Goal: Task Accomplishment & Management: Complete application form

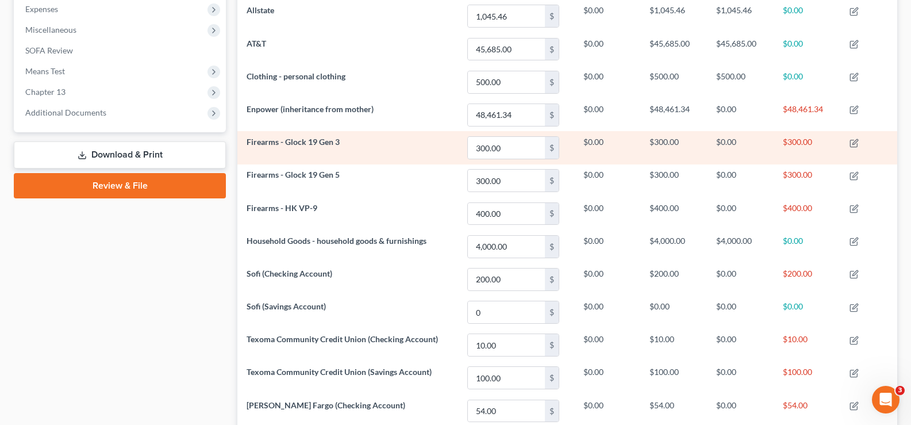
scroll to position [296, 0]
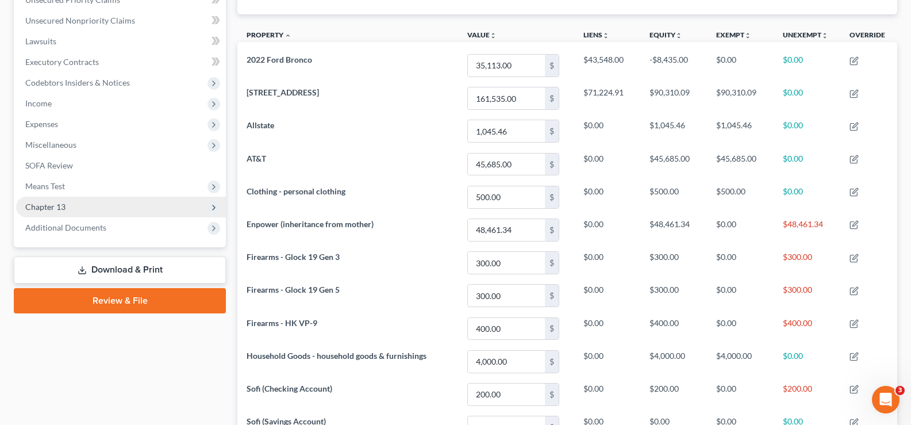
click at [66, 211] on span "Chapter 13" at bounding box center [121, 207] width 210 height 21
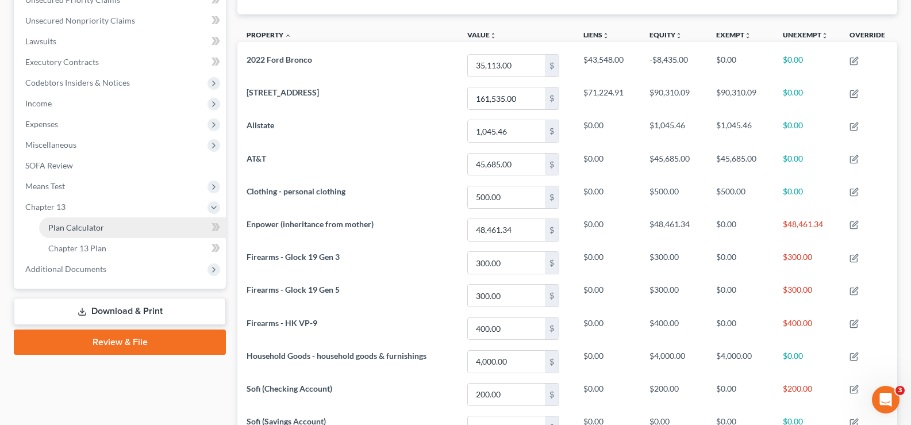
click at [70, 228] on span "Plan Calculator" at bounding box center [76, 228] width 56 height 10
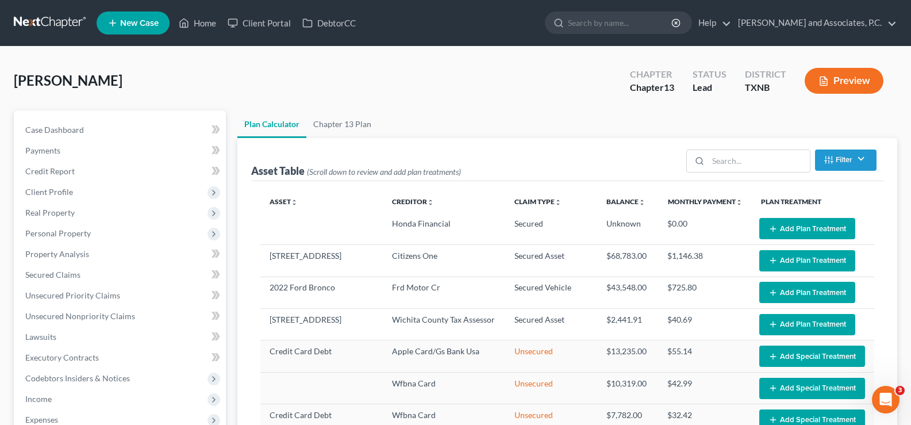
select select "59"
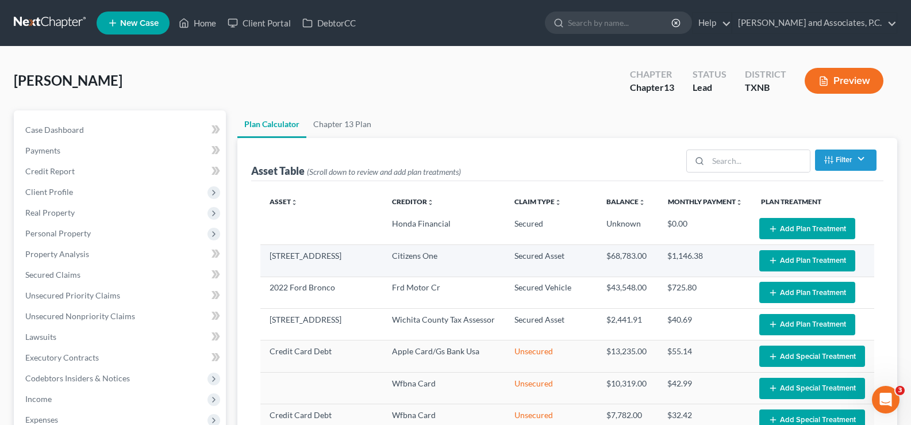
click at [798, 260] on button "Add Plan Treatment" at bounding box center [808, 260] width 96 height 21
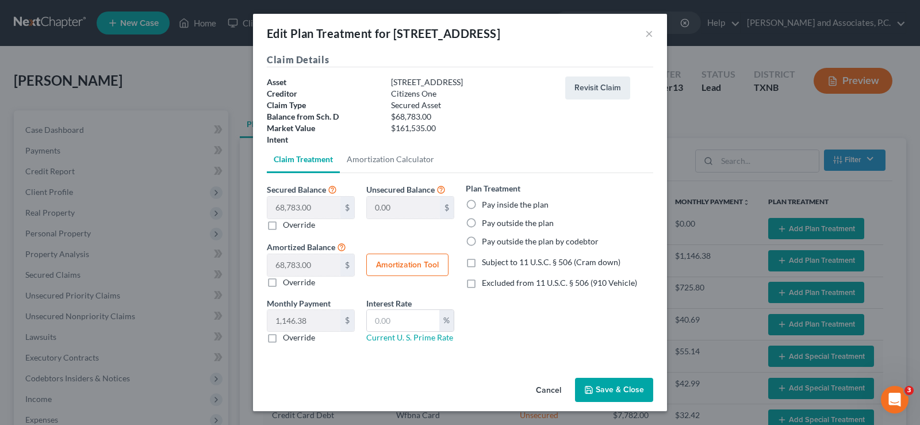
click at [482, 221] on label "Pay outside the plan" at bounding box center [518, 223] width 72 height 12
click at [486, 221] on input "Pay outside the plan" at bounding box center [489, 220] width 7 height 7
radio input "true"
click at [614, 385] on button "Save & Close" at bounding box center [614, 390] width 78 height 24
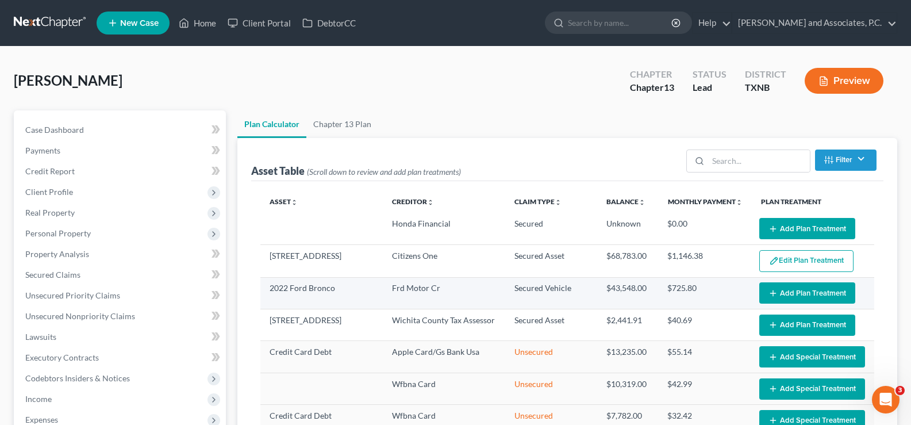
select select "59"
click at [783, 296] on button "Add Plan Treatment" at bounding box center [808, 292] width 96 height 21
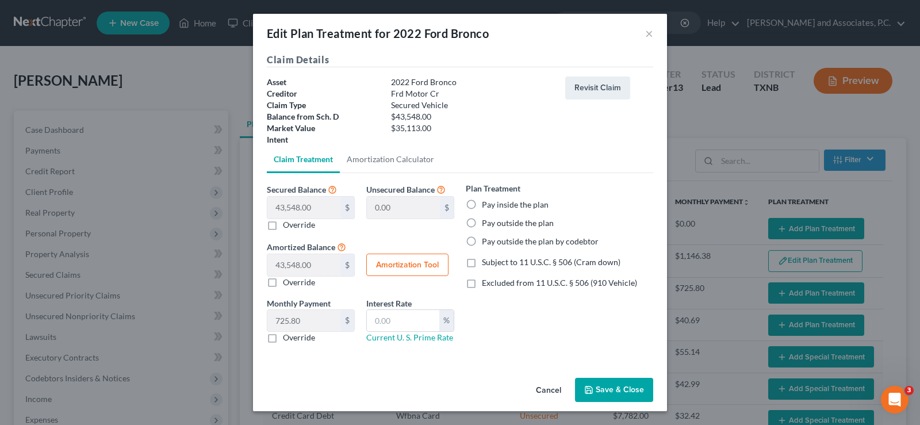
click at [482, 223] on label "Pay outside the plan" at bounding box center [518, 223] width 72 height 12
click at [486, 223] on input "Pay outside the plan" at bounding box center [489, 220] width 7 height 7
radio input "true"
click at [611, 384] on button "Save & Close" at bounding box center [614, 390] width 78 height 24
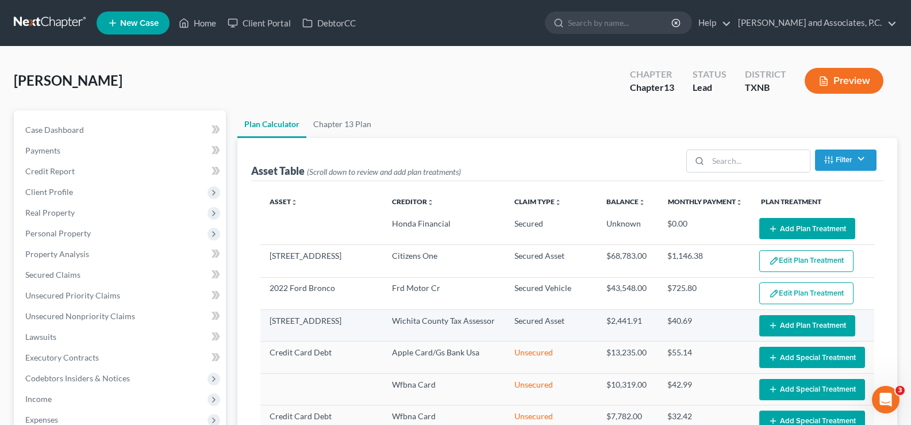
select select "59"
click at [769, 328] on icon "button" at bounding box center [773, 325] width 9 height 9
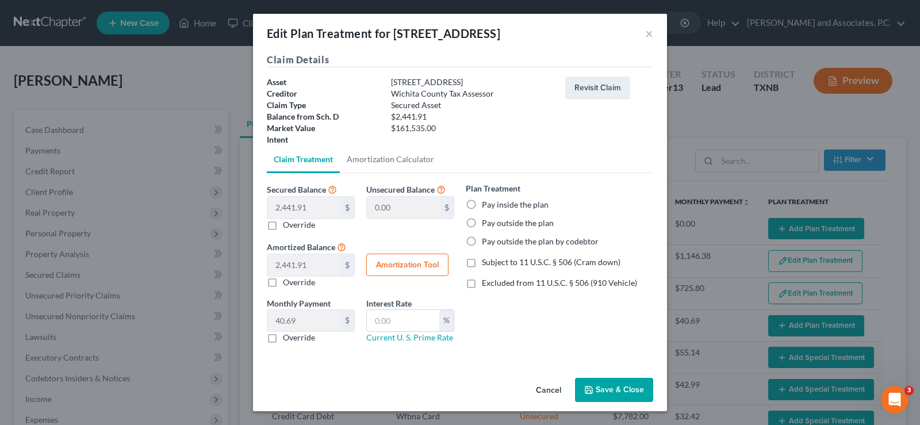
click at [482, 223] on label "Pay outside the plan" at bounding box center [518, 223] width 72 height 12
click at [486, 223] on input "Pay outside the plan" at bounding box center [489, 220] width 7 height 7
radio input "true"
click at [610, 390] on button "Save & Close" at bounding box center [614, 390] width 78 height 24
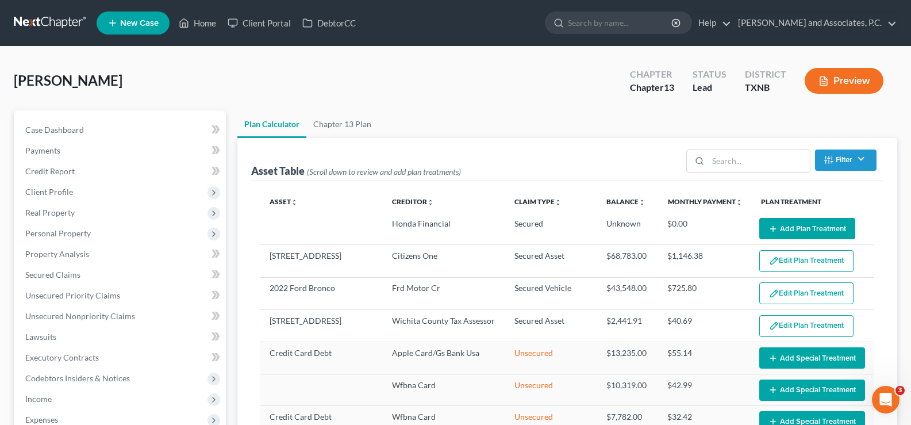
select select "59"
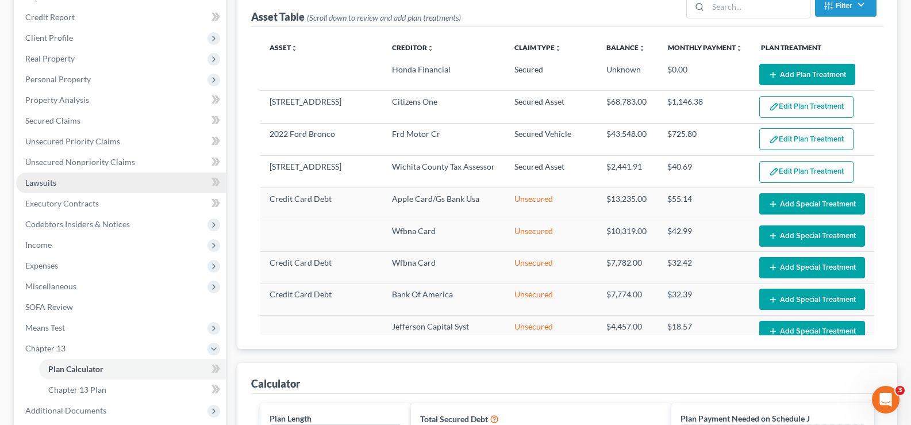
scroll to position [230, 0]
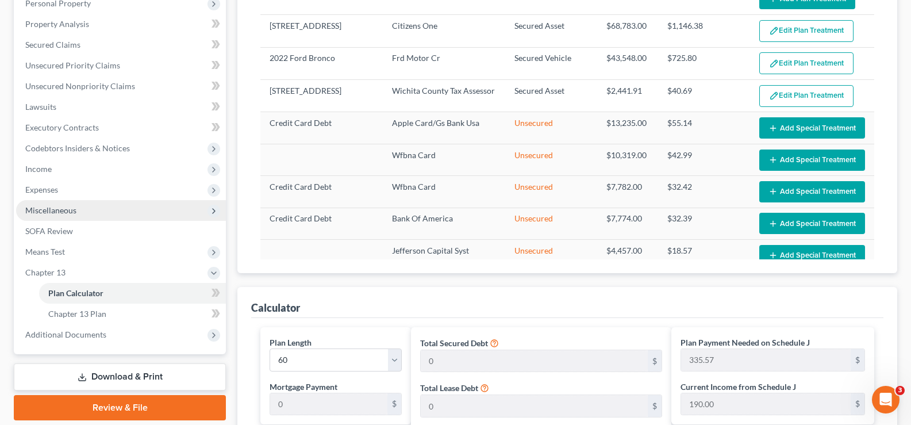
click at [124, 215] on span "Miscellaneous" at bounding box center [121, 210] width 210 height 21
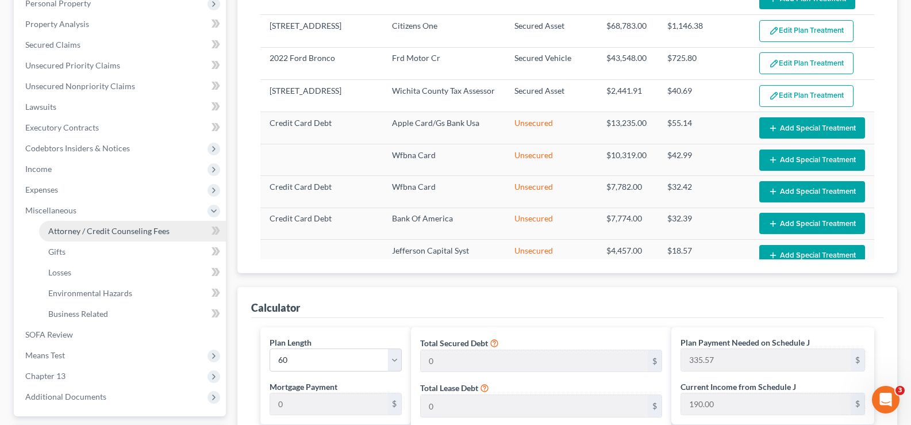
click at [108, 233] on span "Attorney / Credit Counseling Fees" at bounding box center [108, 231] width 121 height 10
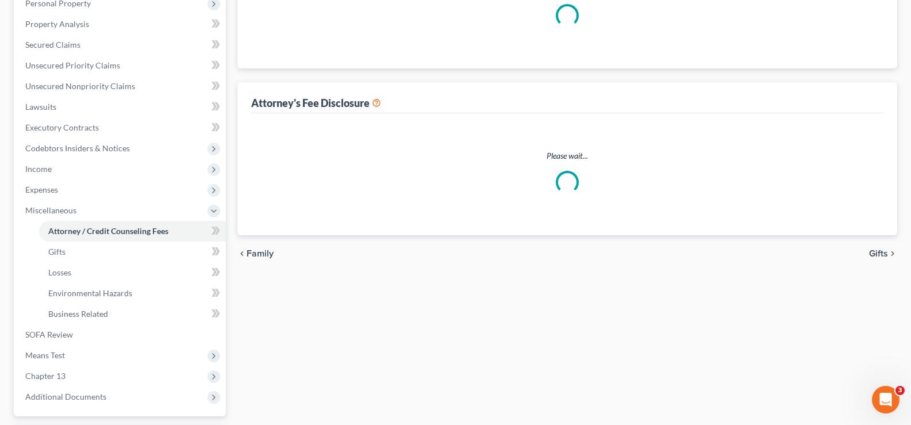
scroll to position [229, 0]
select select "1"
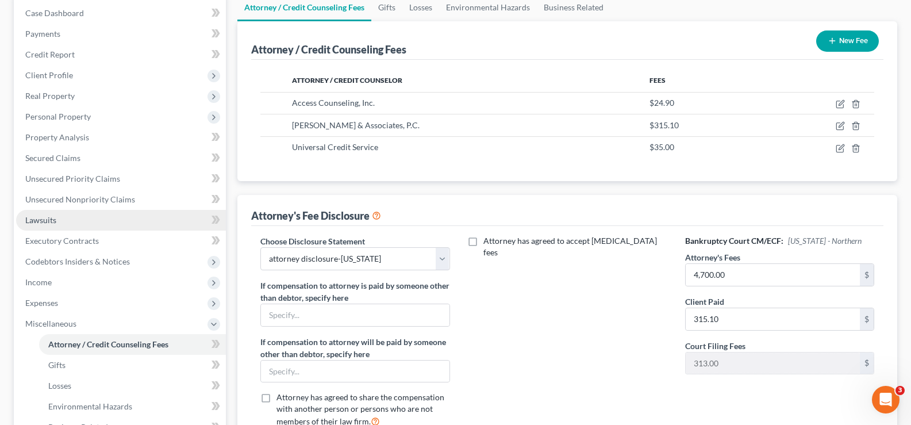
scroll to position [0, 0]
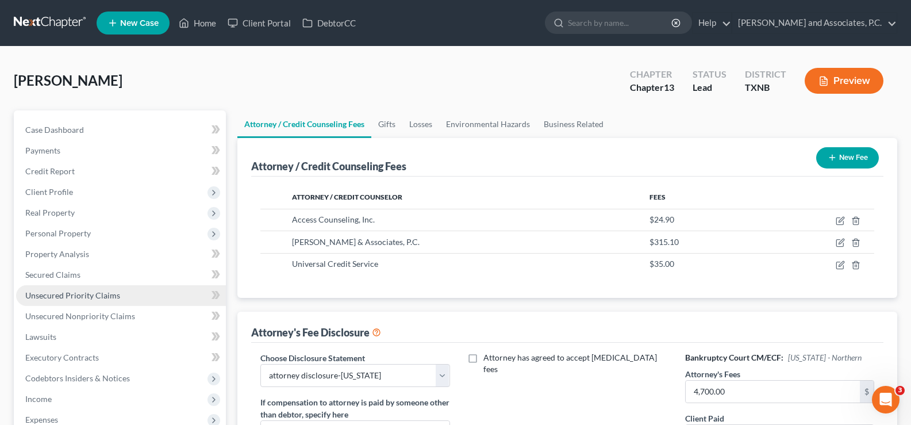
click at [108, 303] on link "Unsecured Priority Claims" at bounding box center [121, 295] width 210 height 21
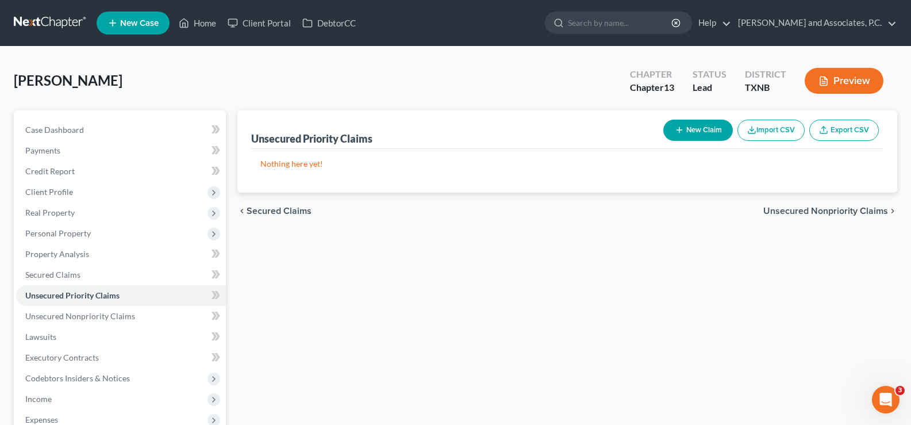
click at [711, 129] on button "New Claim" at bounding box center [699, 130] width 70 height 21
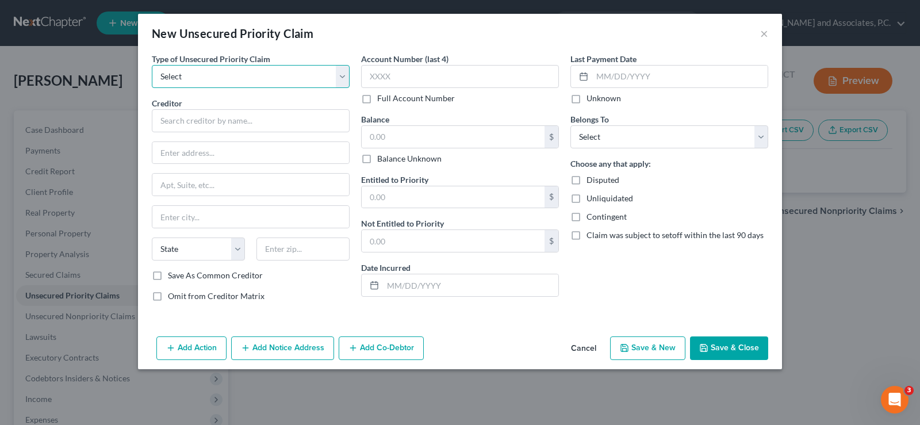
click at [226, 82] on select "Select Taxes & Other Government Units Domestic Support Obligations Extensions o…" at bounding box center [251, 76] width 198 height 23
select select "9"
click at [152, 65] on select "Select Taxes & Other Government Units Domestic Support Obligations Extensions o…" at bounding box center [251, 76] width 198 height 23
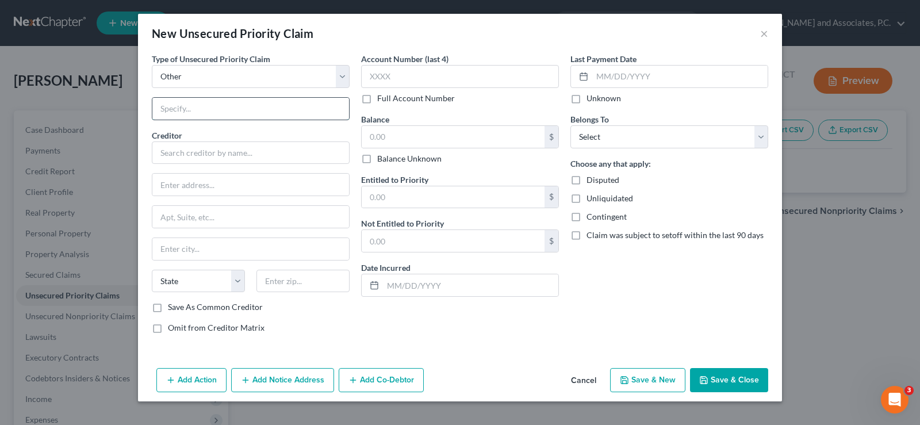
click at [206, 108] on input "text" at bounding box center [250, 109] width 197 height 22
click at [297, 114] on input "text" at bounding box center [250, 109] width 197 height 22
type input "Attorney's fees"
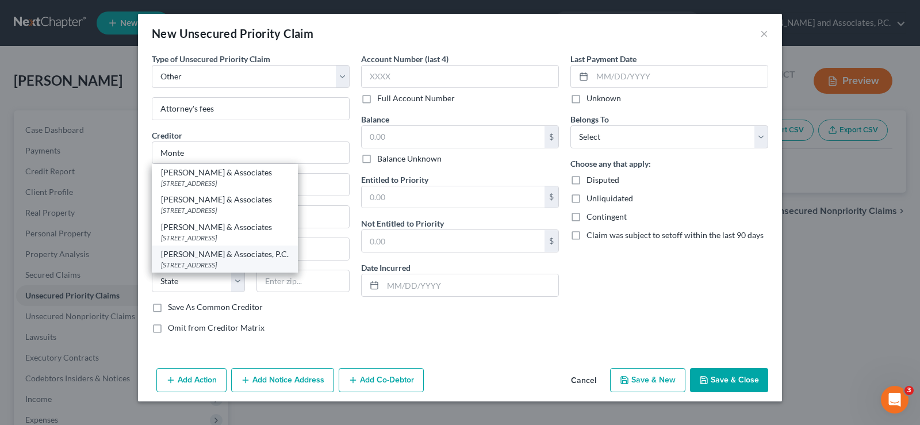
click at [264, 255] on div "[PERSON_NAME] & Associates, P.C." at bounding box center [225, 254] width 128 height 12
type input "[PERSON_NAME] & Associates, P.C."
type input "[STREET_ADDRESS]"
type input "[GEOGRAPHIC_DATA]"
select select "45"
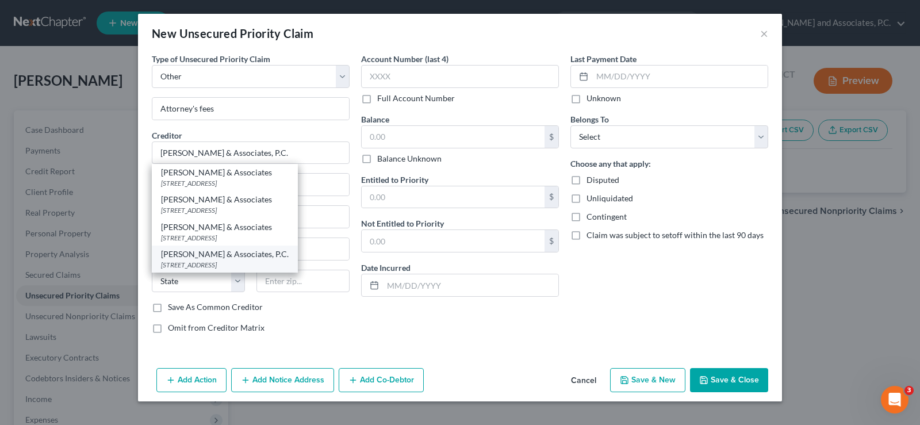
type input "76301"
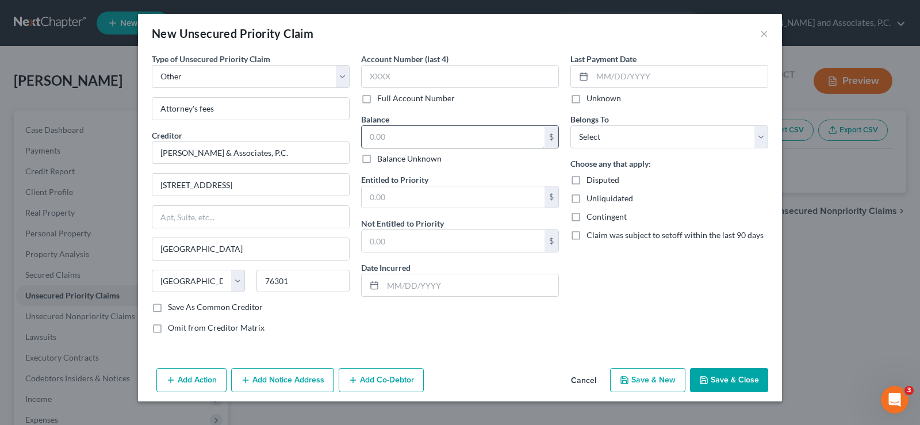
click at [397, 136] on input "text" at bounding box center [453, 137] width 183 height 22
type input "4,384.90"
click at [583, 143] on select "Select Debtor 1 Only Debtor 2 Only Debtor 1 And Debtor 2 Only At Least One Of T…" at bounding box center [669, 136] width 198 height 23
select select "0"
click at [570, 125] on select "Select Debtor 1 Only Debtor 2 Only Debtor 1 And Debtor 2 Only At Least One Of T…" at bounding box center [669, 136] width 198 height 23
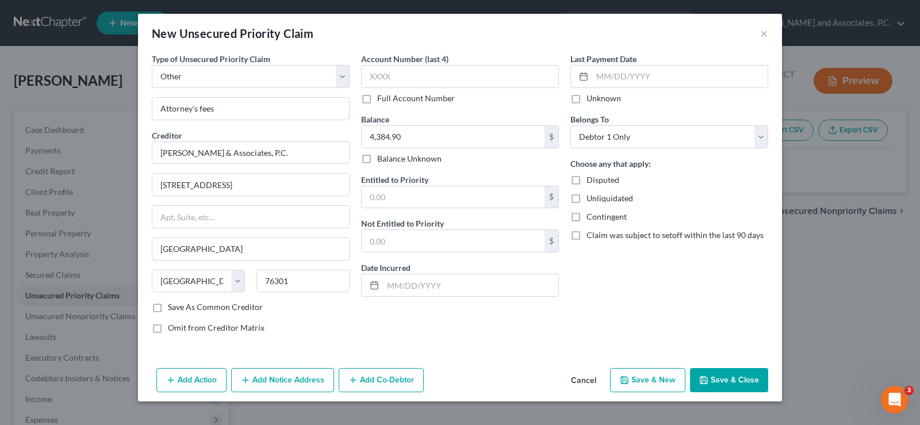
click at [733, 380] on button "Save & Close" at bounding box center [729, 380] width 78 height 24
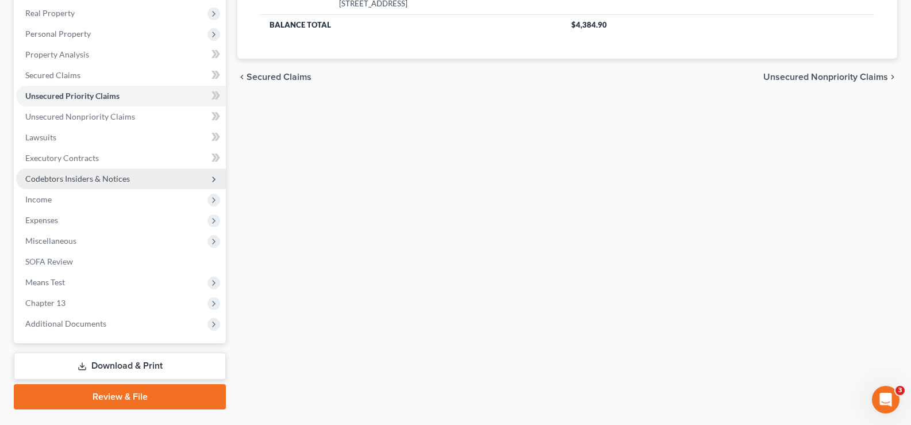
scroll to position [228, 0]
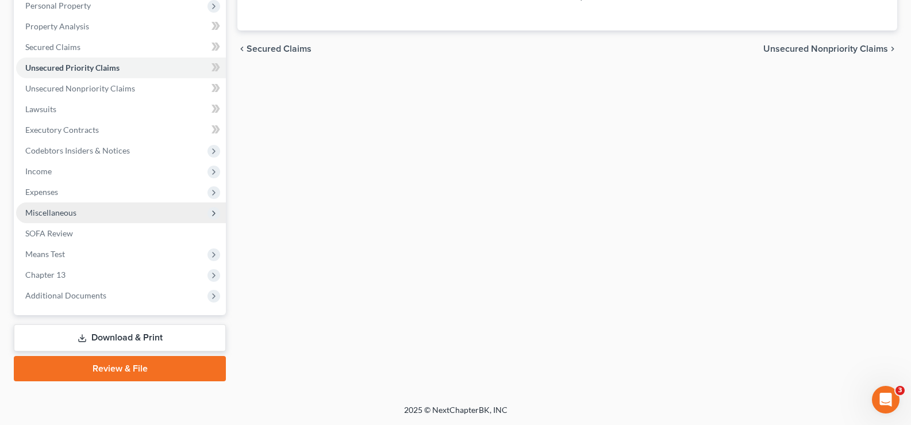
click at [90, 211] on span "Miscellaneous" at bounding box center [121, 212] width 210 height 21
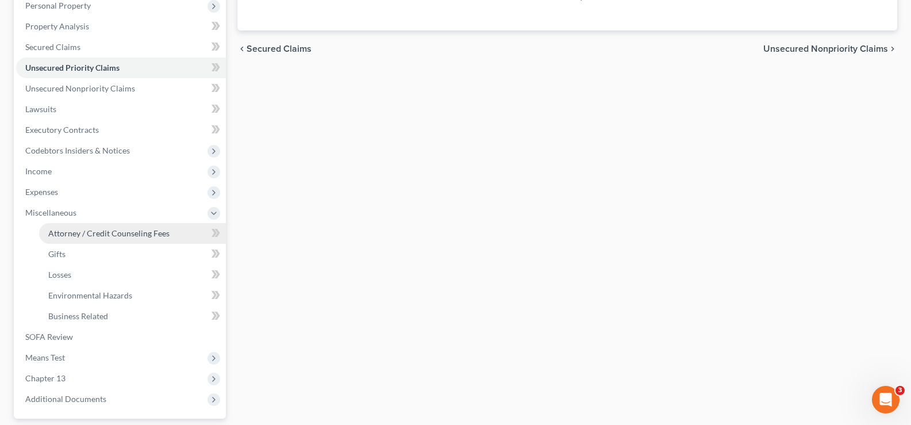
click at [90, 239] on link "Attorney / Credit Counseling Fees" at bounding box center [132, 233] width 187 height 21
select select "1"
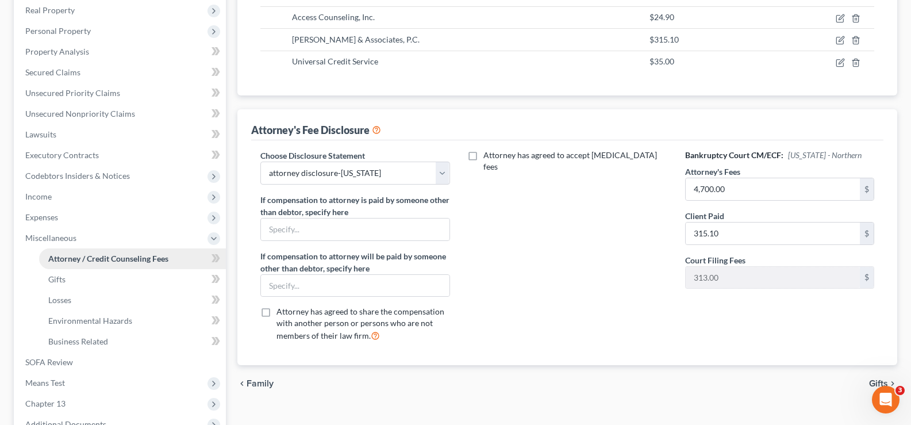
scroll to position [230, 0]
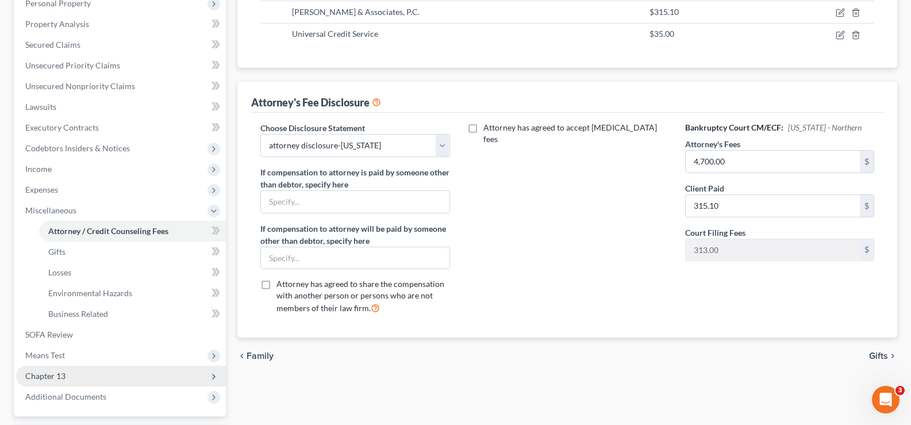
click at [128, 376] on span "Chapter 13" at bounding box center [121, 376] width 210 height 21
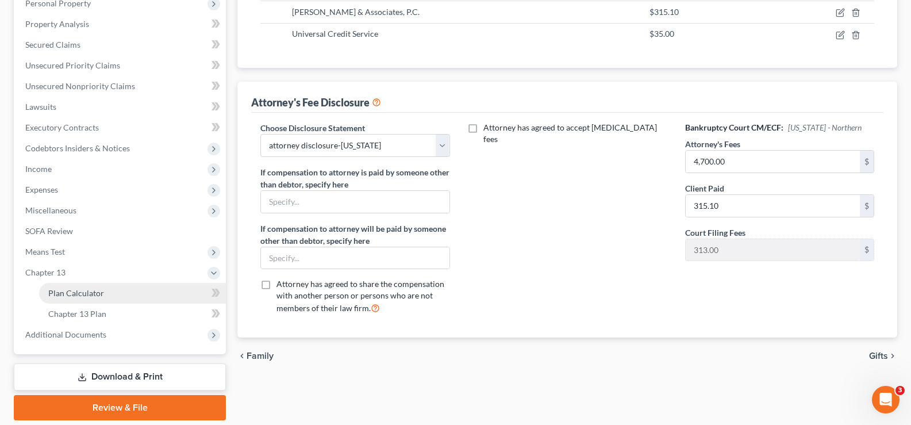
click at [129, 300] on link "Plan Calculator" at bounding box center [132, 293] width 187 height 21
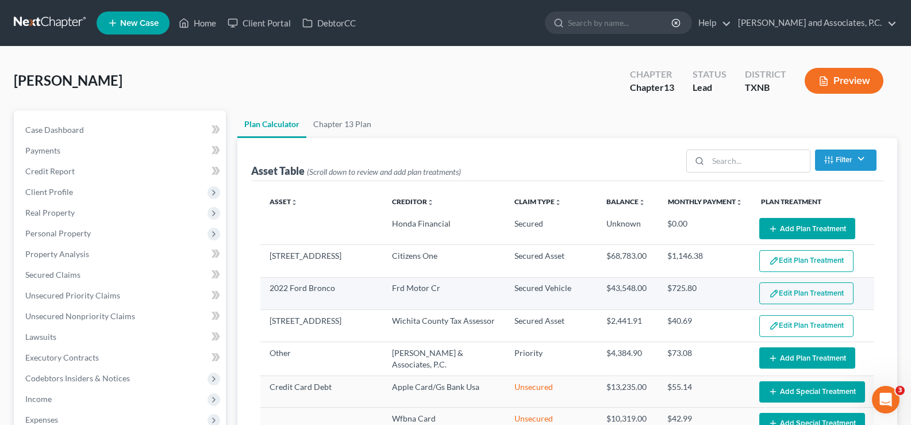
select select "59"
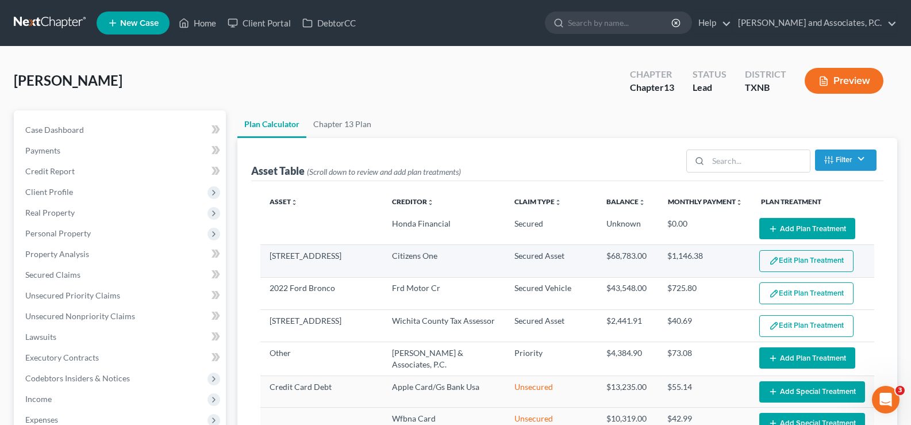
click at [769, 263] on img "button" at bounding box center [774, 261] width 10 height 10
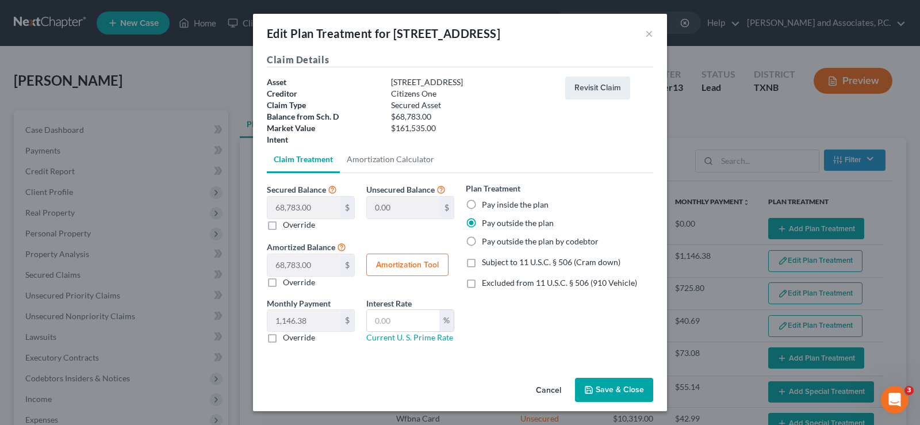
click at [612, 384] on button "Save & Close" at bounding box center [614, 390] width 78 height 24
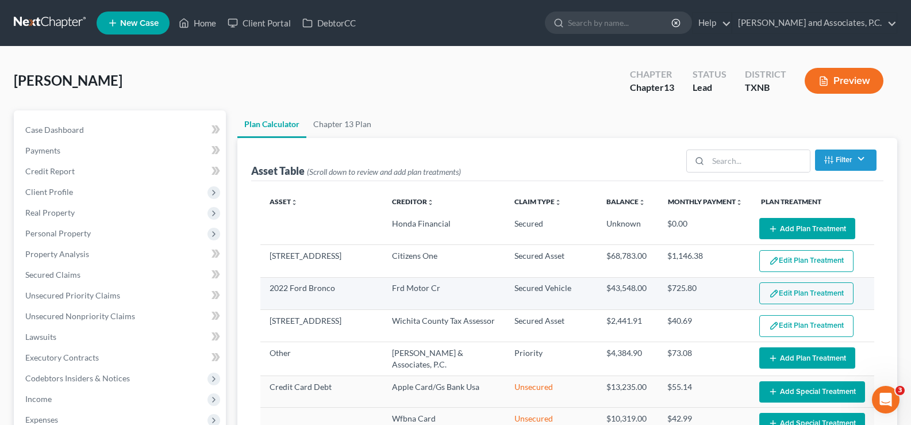
click at [805, 293] on button "Edit Plan Treatment" at bounding box center [807, 293] width 94 height 22
select select "59"
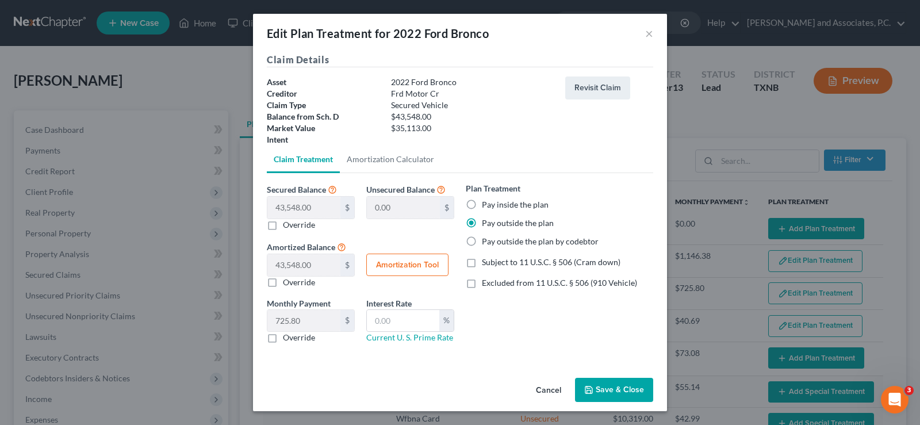
click at [603, 390] on button "Save & Close" at bounding box center [614, 390] width 78 height 24
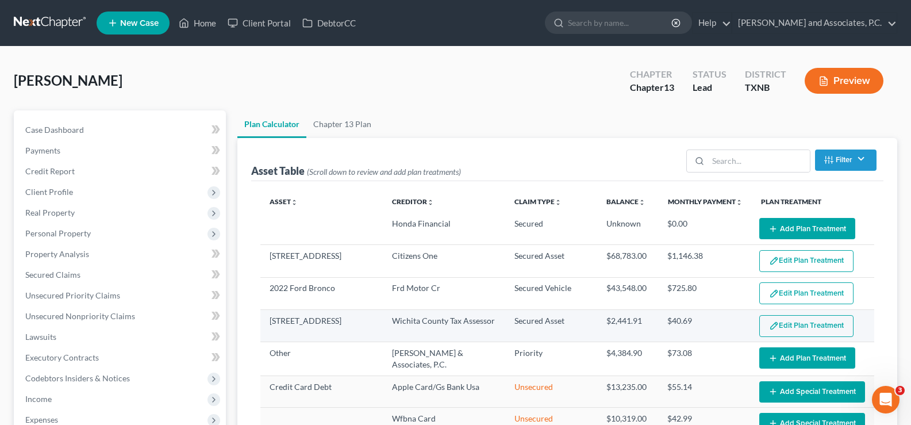
select select "59"
click at [798, 321] on button "Edit Plan Treatment" at bounding box center [807, 326] width 94 height 22
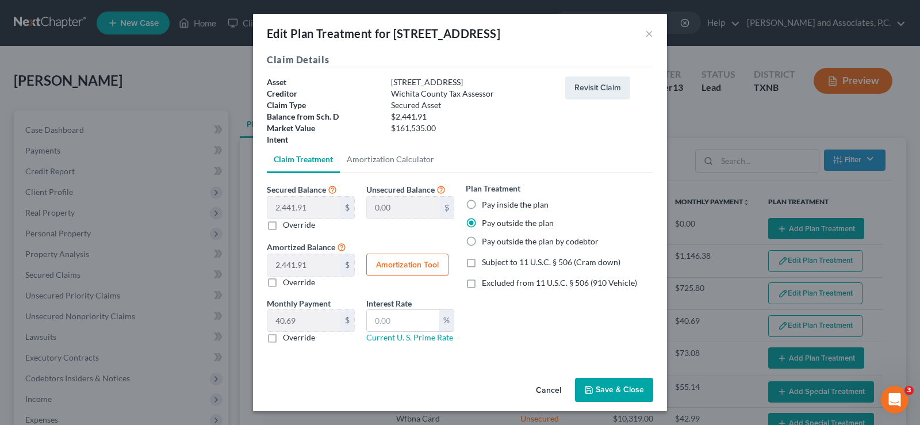
click at [602, 393] on button "Save & Close" at bounding box center [614, 390] width 78 height 24
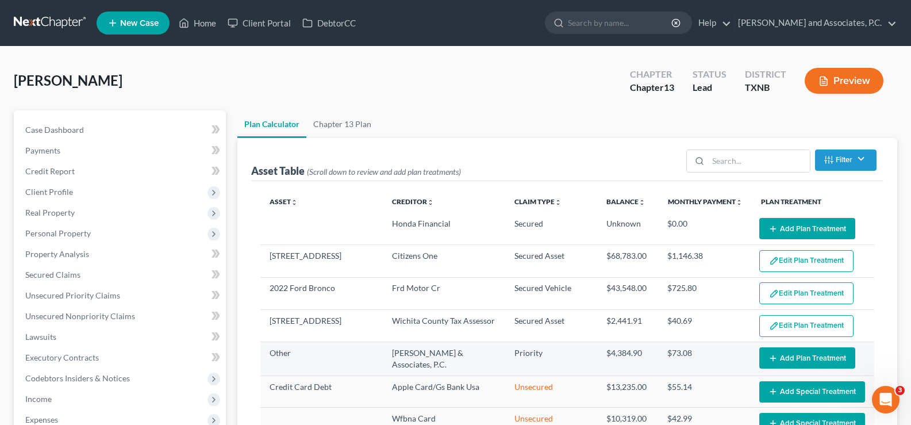
select select "59"
click at [806, 355] on button "Add Plan Treatment" at bounding box center [808, 357] width 96 height 21
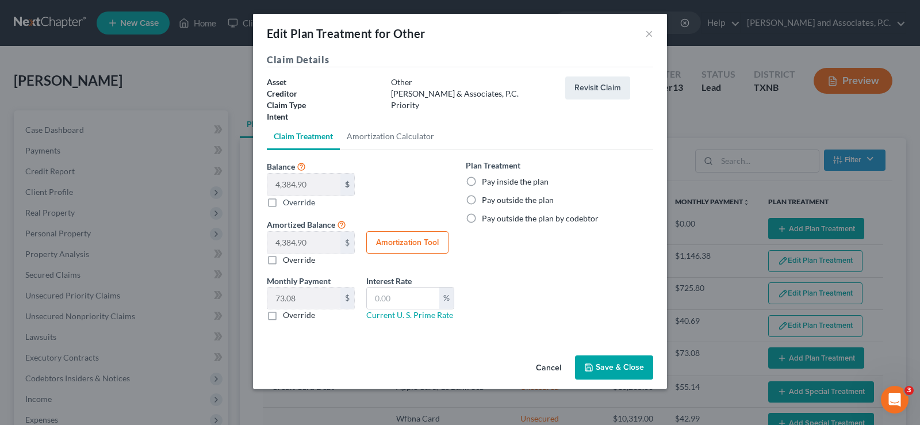
click at [482, 182] on label "Pay inside the plan" at bounding box center [515, 182] width 67 height 12
click at [486, 182] on input "Pay inside the plan" at bounding box center [489, 179] width 7 height 7
radio input "true"
click at [603, 370] on button "Save & Close" at bounding box center [614, 367] width 78 height 24
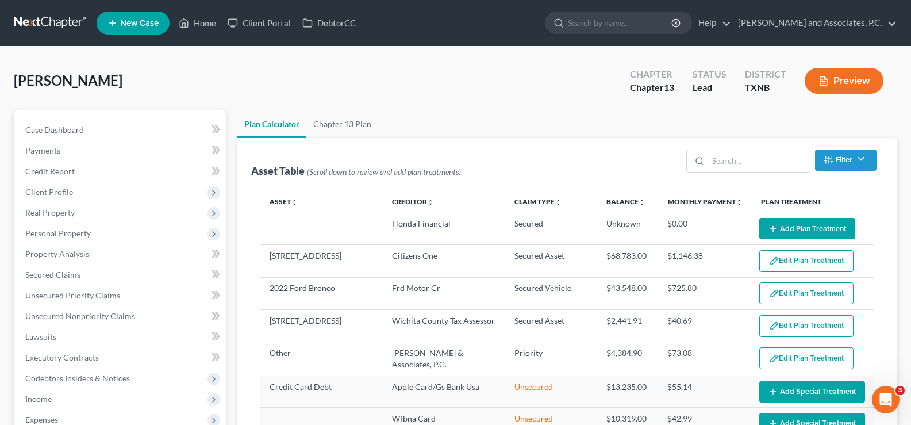
select select "59"
click at [74, 235] on span "Personal Property" at bounding box center [58, 233] width 66 height 10
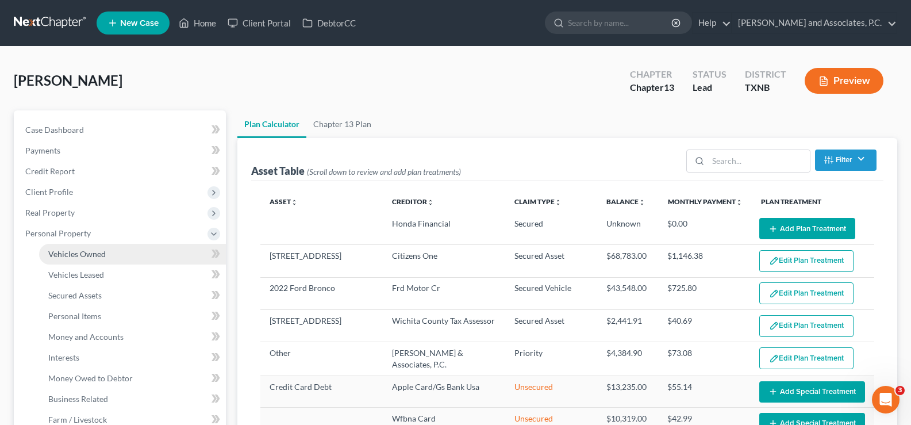
click at [83, 255] on span "Vehicles Owned" at bounding box center [77, 254] width 58 height 10
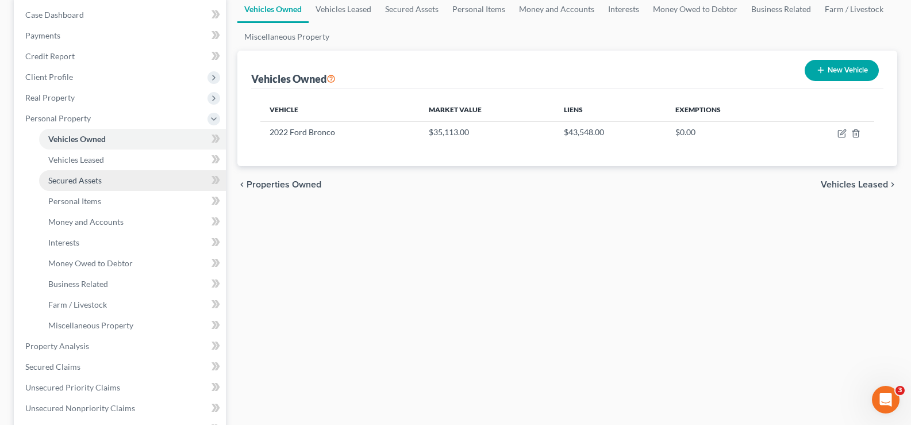
scroll to position [230, 0]
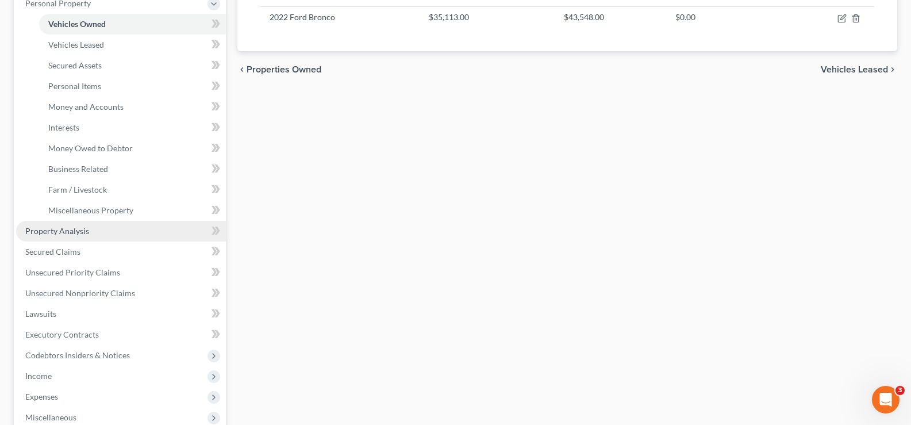
click at [125, 240] on link "Property Analysis" at bounding box center [121, 231] width 210 height 21
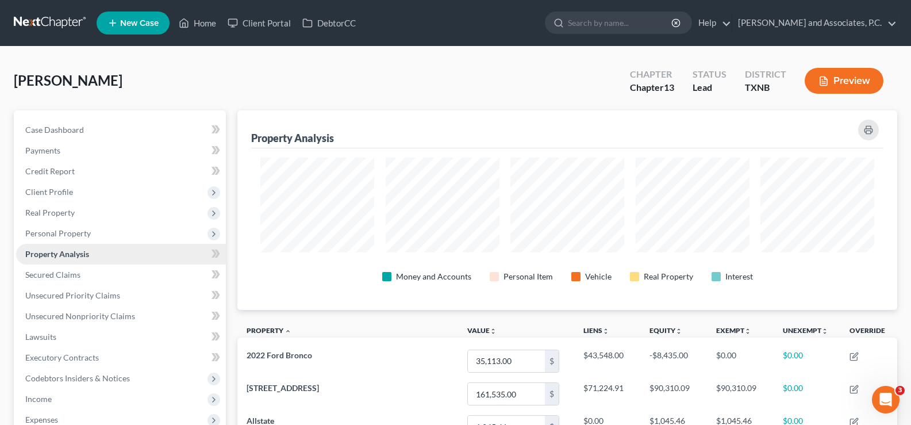
scroll to position [200, 660]
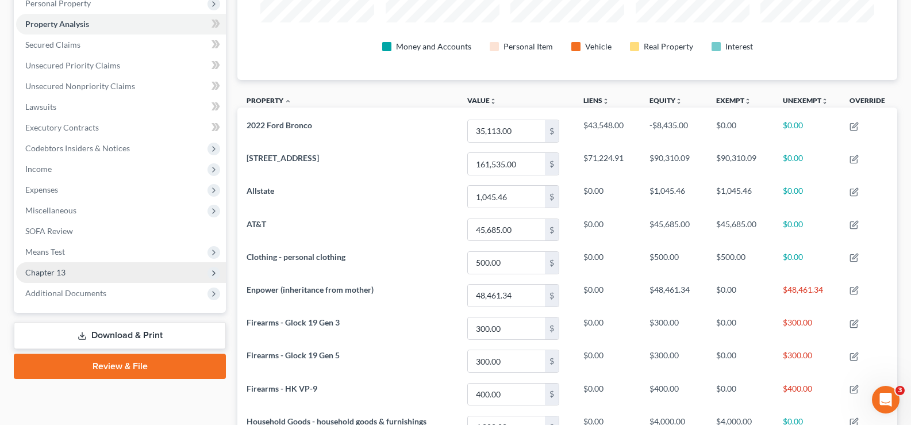
click at [124, 271] on span "Chapter 13" at bounding box center [121, 272] width 210 height 21
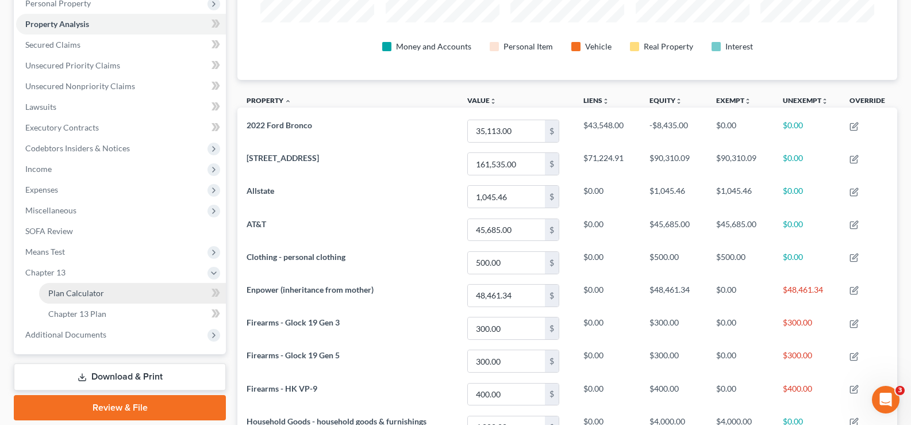
click at [127, 293] on link "Plan Calculator" at bounding box center [132, 293] width 187 height 21
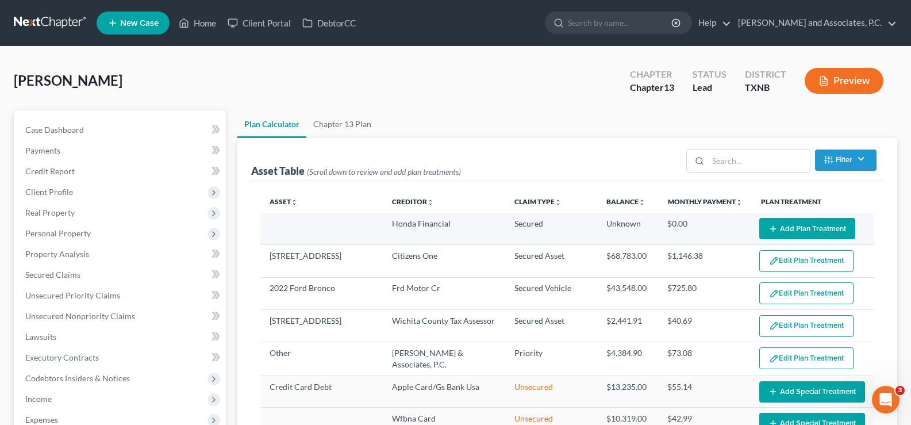
select select "59"
click at [813, 232] on button "Add Plan Treatment" at bounding box center [808, 228] width 96 height 21
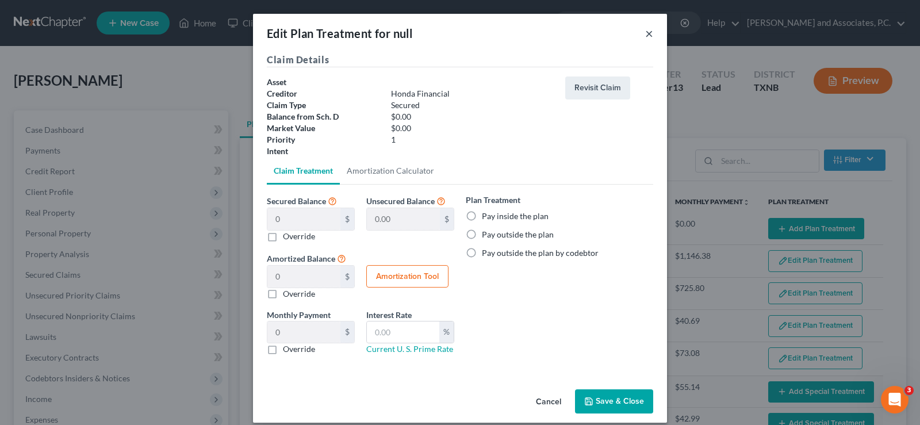
click at [645, 35] on button "×" at bounding box center [649, 33] width 8 height 14
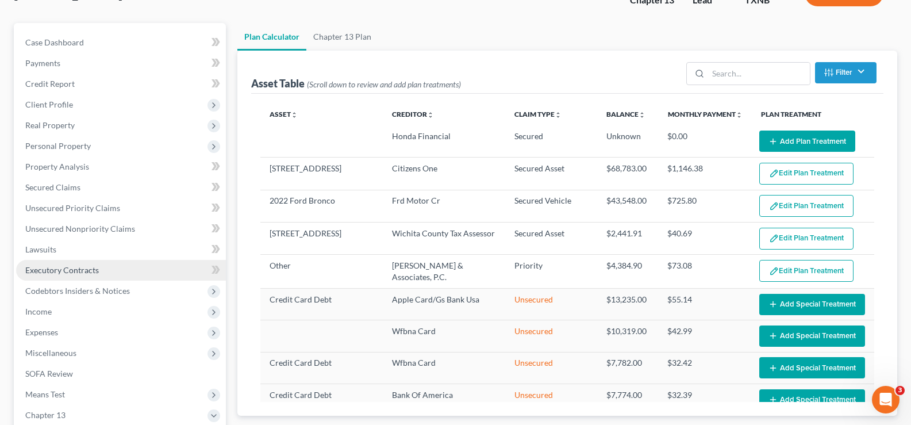
scroll to position [115, 0]
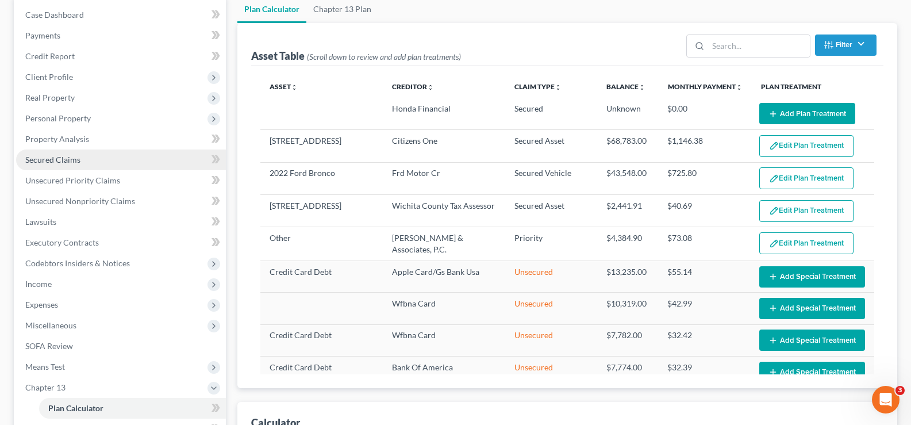
click at [90, 161] on link "Secured Claims" at bounding box center [121, 160] width 210 height 21
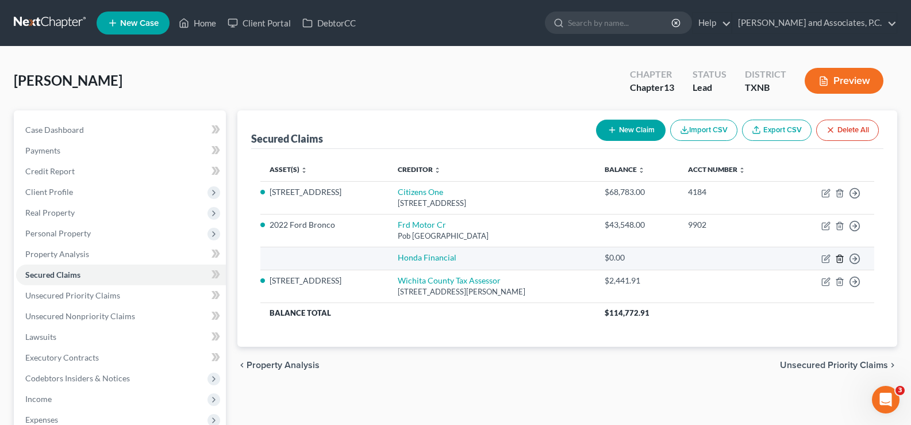
click at [840, 259] on line "button" at bounding box center [840, 259] width 0 height 2
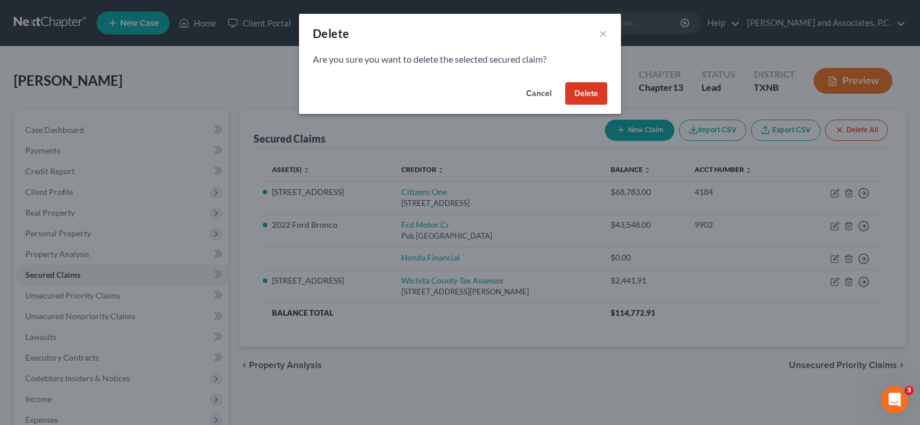
click at [583, 96] on button "Delete" at bounding box center [586, 93] width 42 height 23
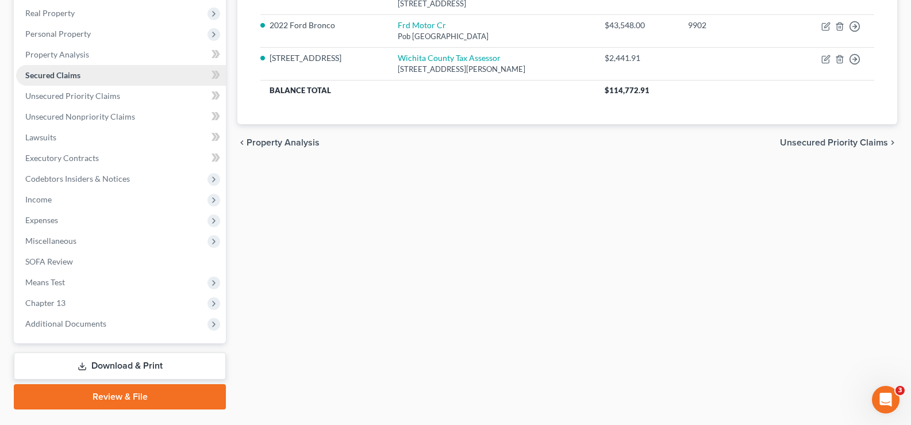
scroll to position [228, 0]
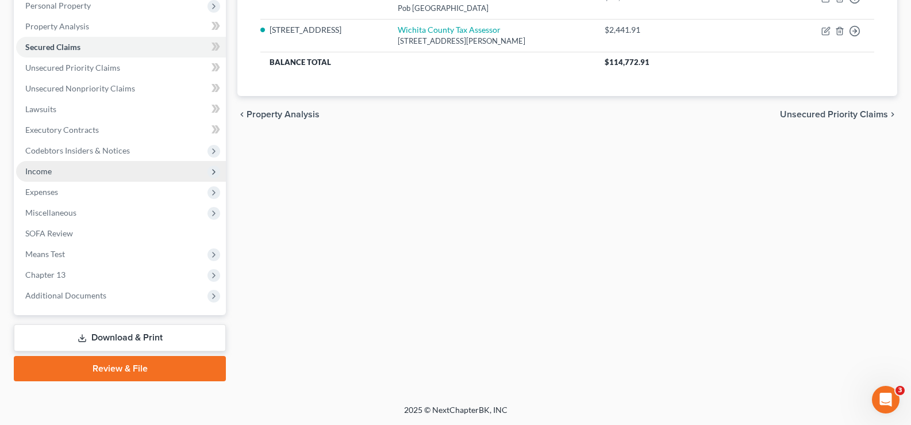
click at [104, 168] on span "Income" at bounding box center [121, 171] width 210 height 21
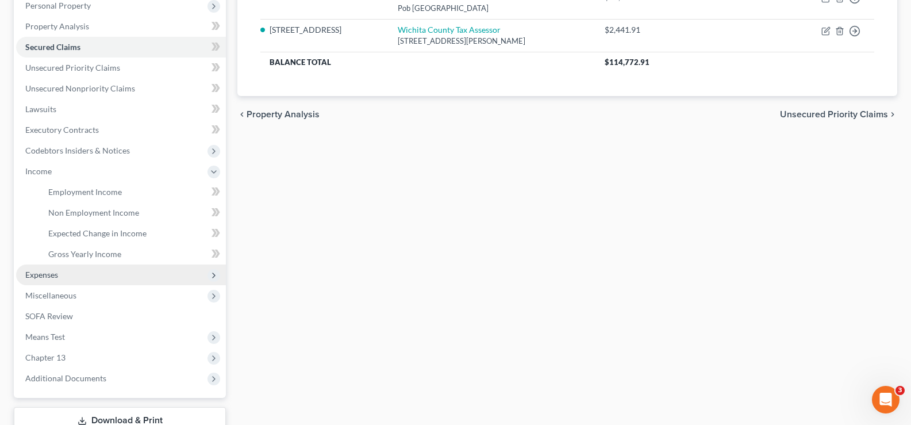
click at [75, 278] on span "Expenses" at bounding box center [121, 275] width 210 height 21
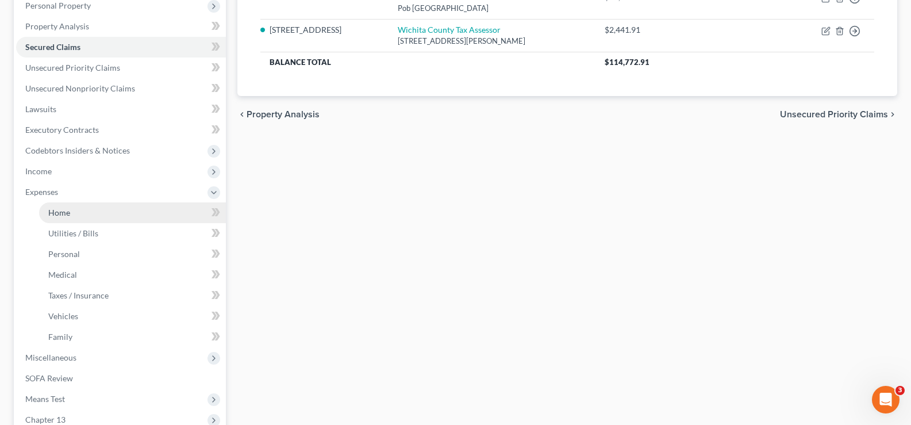
click at [113, 216] on link "Home" at bounding box center [132, 212] width 187 height 21
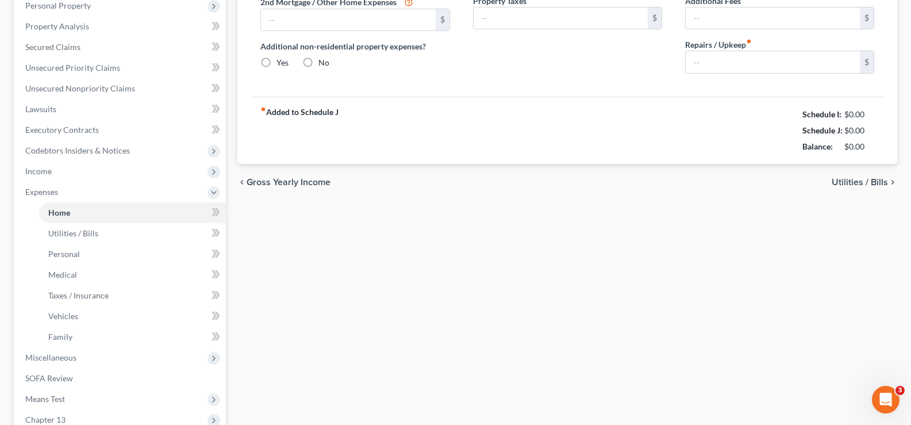
type input "1,241.00"
type input "0.00"
radio input "true"
type input "0.00"
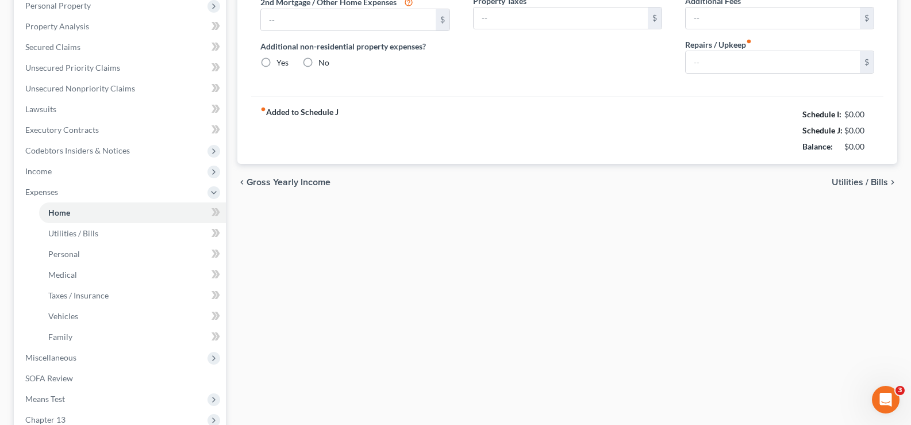
type input "0.00"
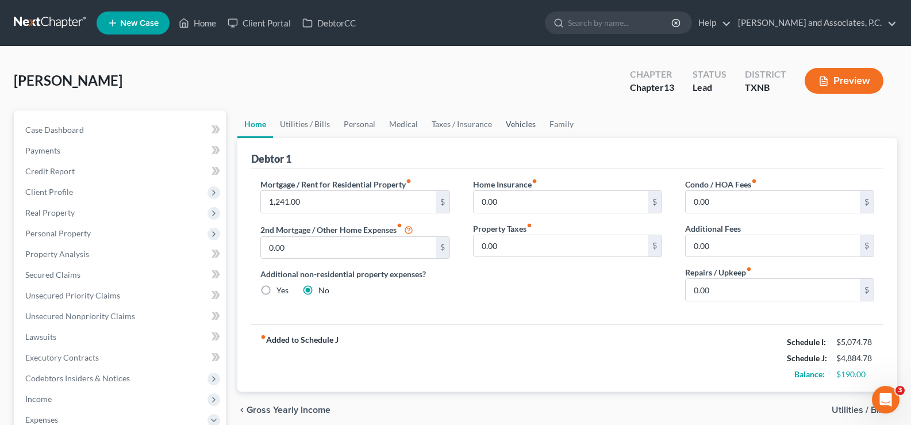
click at [522, 124] on link "Vehicles" at bounding box center [521, 124] width 44 height 28
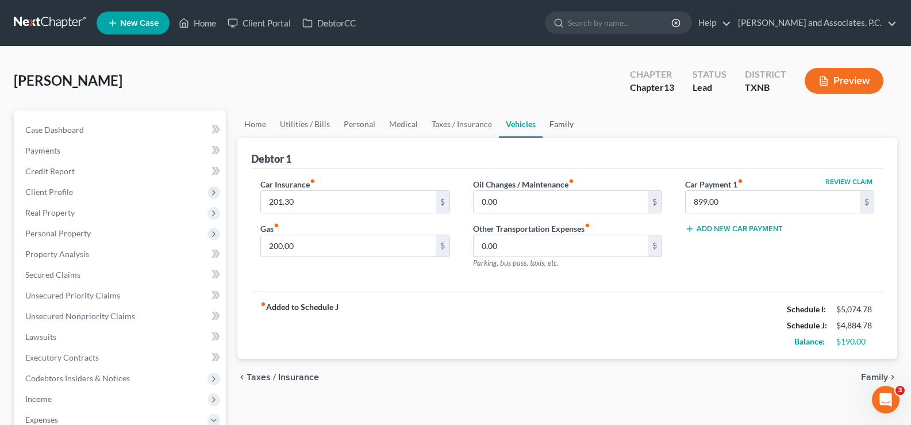
click at [557, 125] on link "Family" at bounding box center [562, 124] width 38 height 28
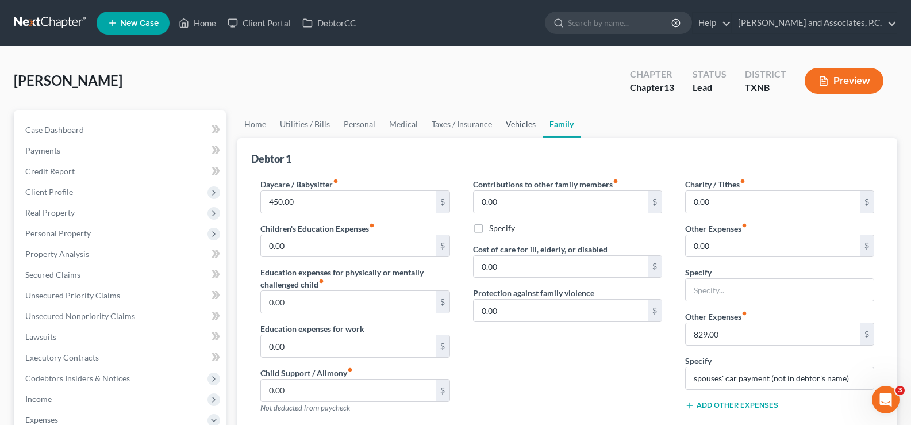
click at [523, 124] on link "Vehicles" at bounding box center [521, 124] width 44 height 28
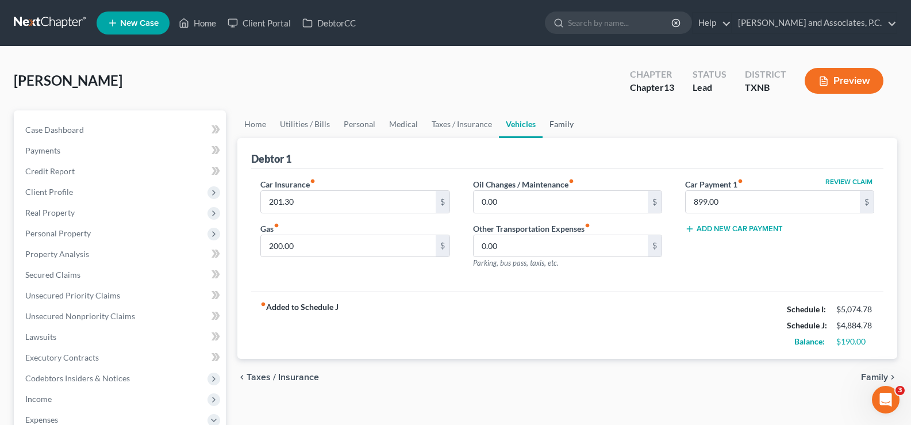
click at [557, 128] on link "Family" at bounding box center [562, 124] width 38 height 28
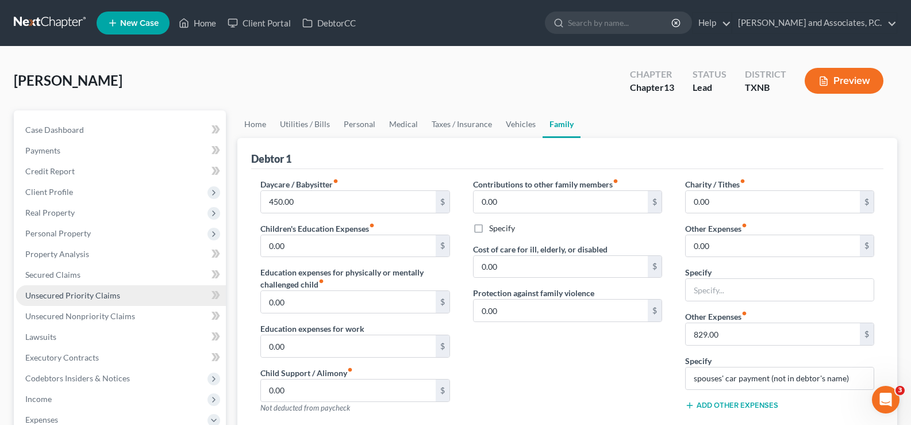
click at [98, 294] on span "Unsecured Priority Claims" at bounding box center [72, 295] width 95 height 10
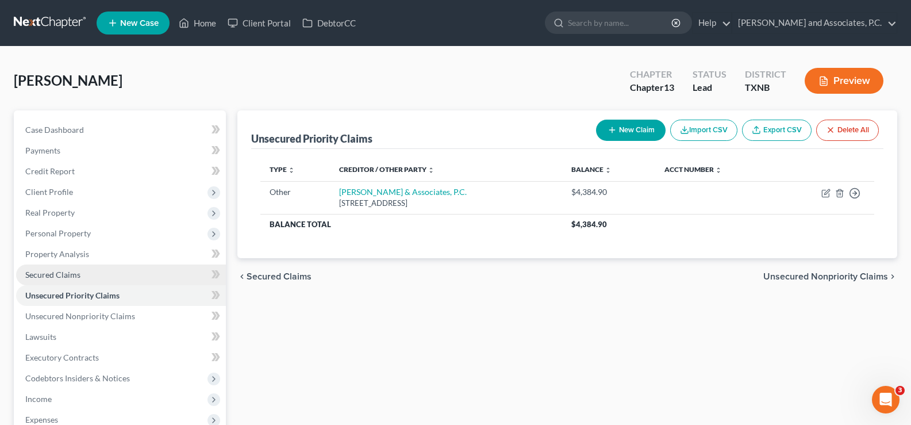
click at [97, 278] on link "Secured Claims" at bounding box center [121, 275] width 210 height 21
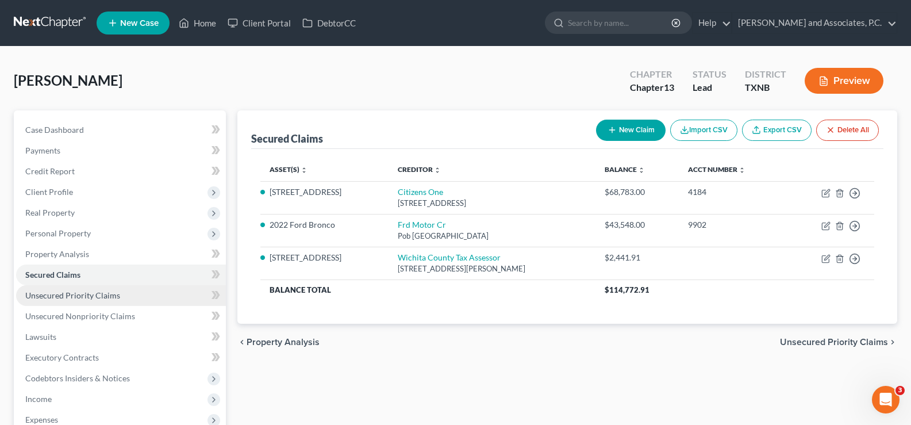
click at [90, 299] on span "Unsecured Priority Claims" at bounding box center [72, 295] width 95 height 10
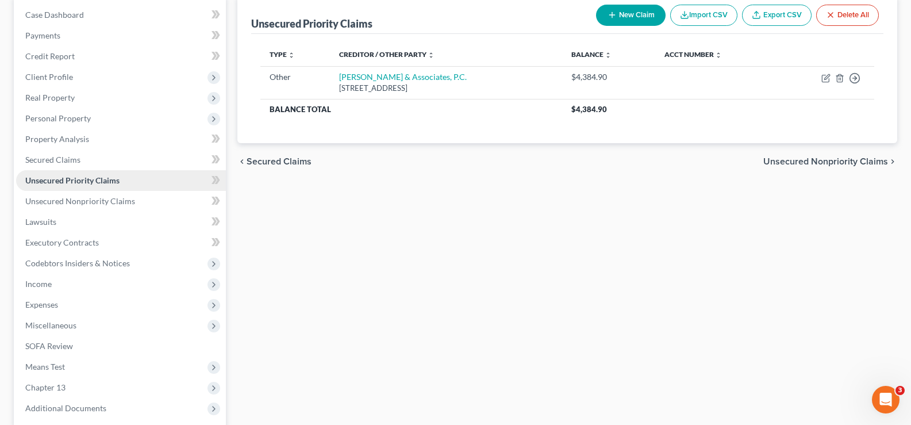
scroll to position [228, 0]
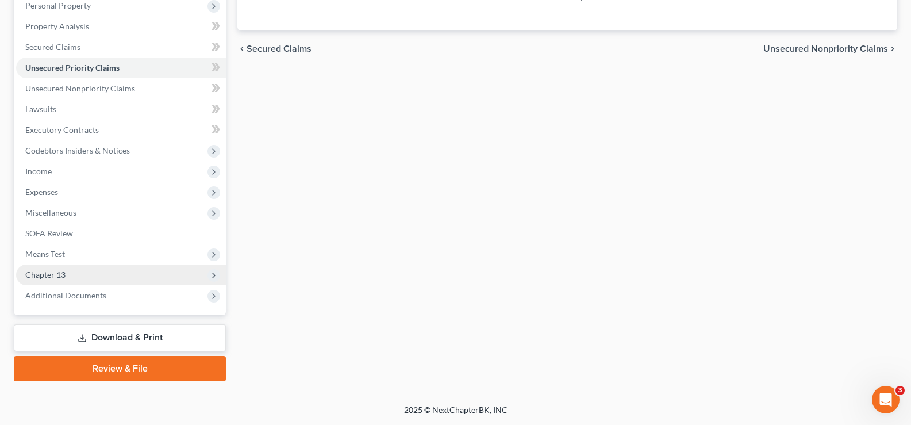
click at [98, 277] on span "Chapter 13" at bounding box center [121, 275] width 210 height 21
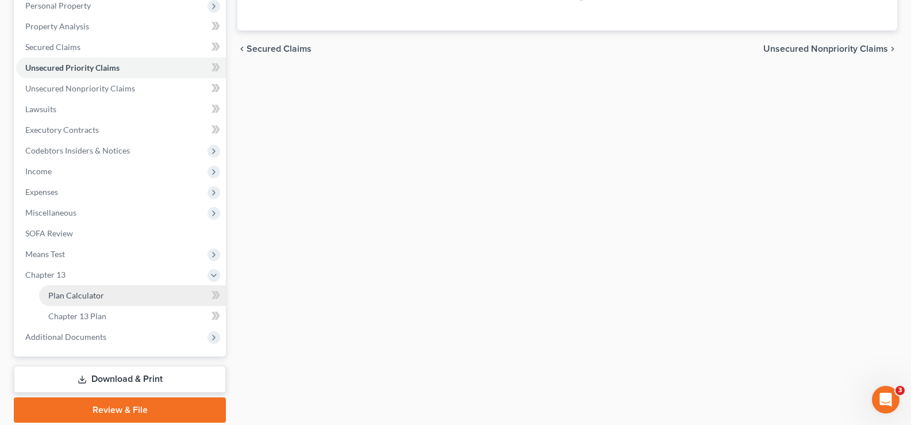
click at [98, 301] on link "Plan Calculator" at bounding box center [132, 295] width 187 height 21
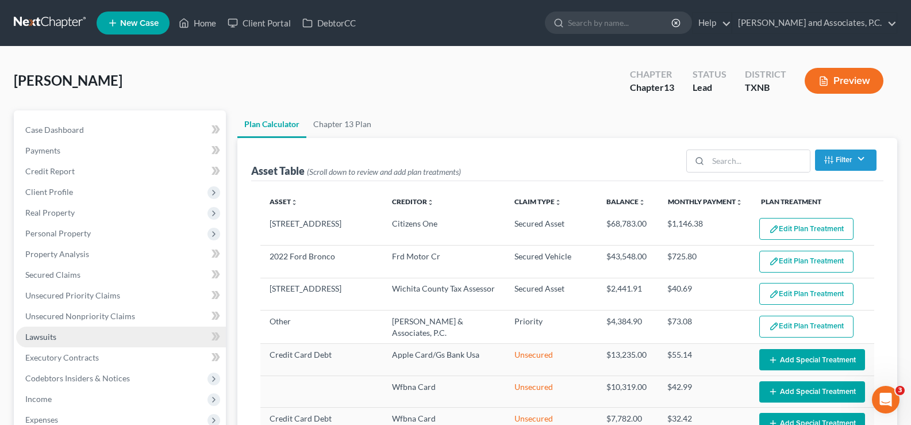
select select "59"
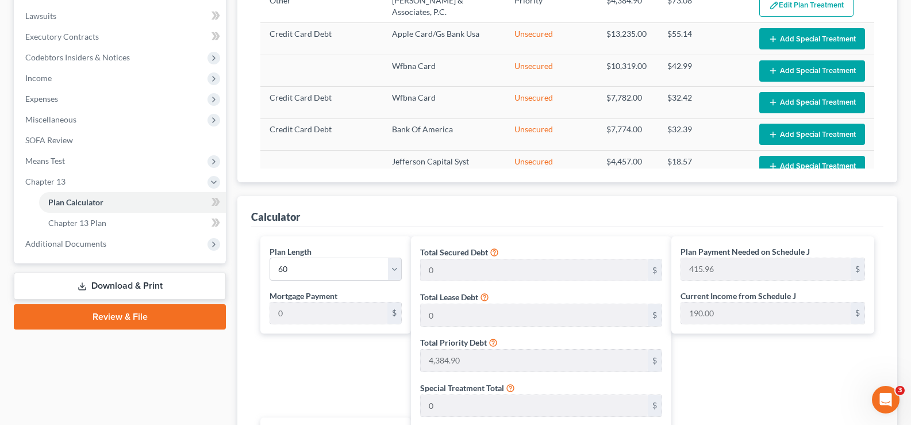
scroll to position [345, 0]
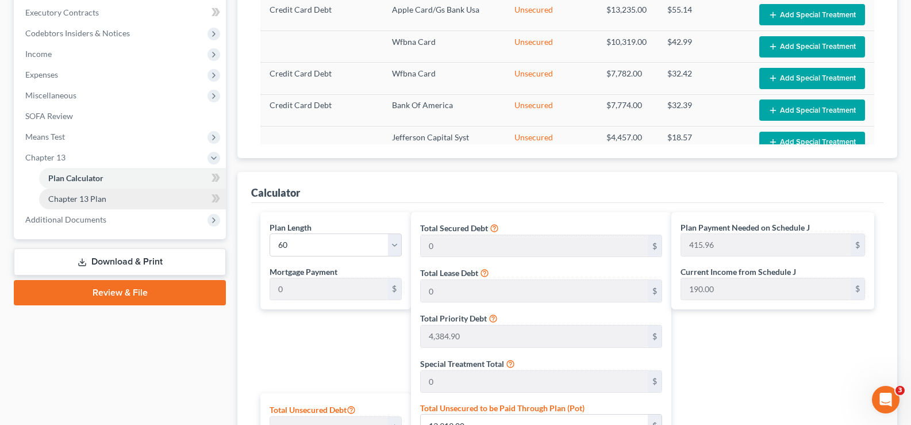
click at [113, 202] on link "Chapter 13 Plan" at bounding box center [132, 199] width 187 height 21
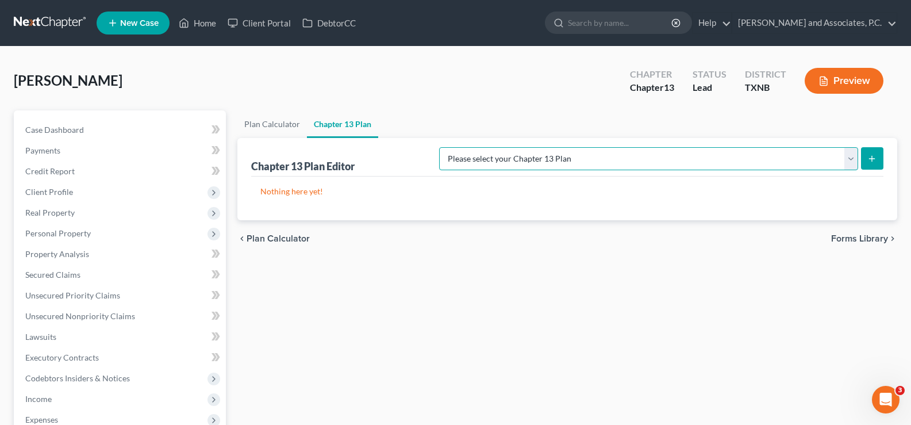
click at [853, 162] on select "Please select your Chapter 13 Plan AUTHORIZATION FOR ADEQUATE PROTECTION DISBUR…" at bounding box center [648, 158] width 419 height 23
select select "5"
click at [451, 147] on select "Please select your Chapter 13 Plan AUTHORIZATION FOR ADEQUATE PROTECTION DISBUR…" at bounding box center [648, 158] width 419 height 23
click at [878, 156] on button "submit" at bounding box center [872, 158] width 22 height 22
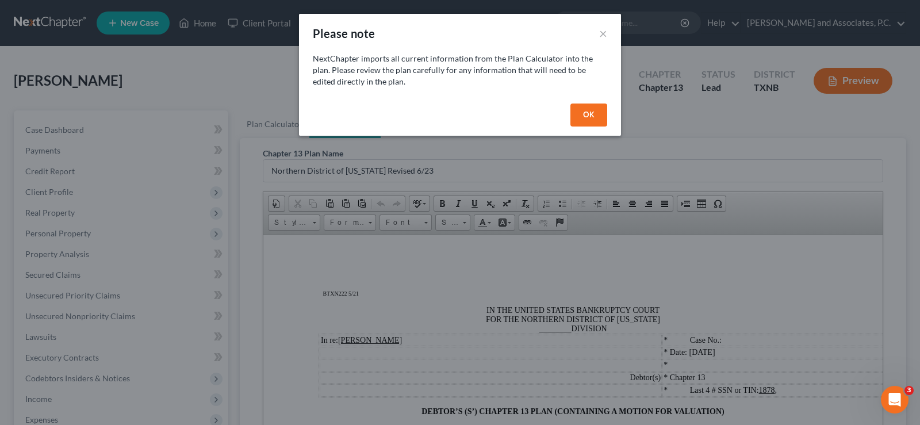
click at [592, 108] on button "OK" at bounding box center [588, 115] width 37 height 23
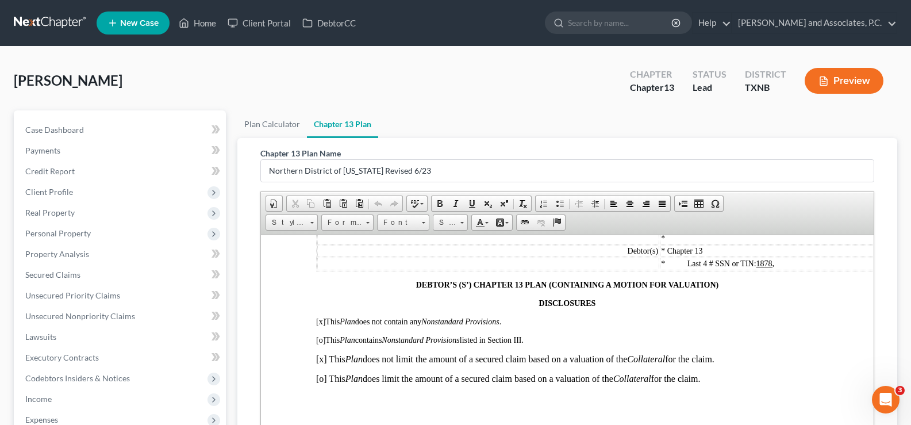
scroll to position [115, 0]
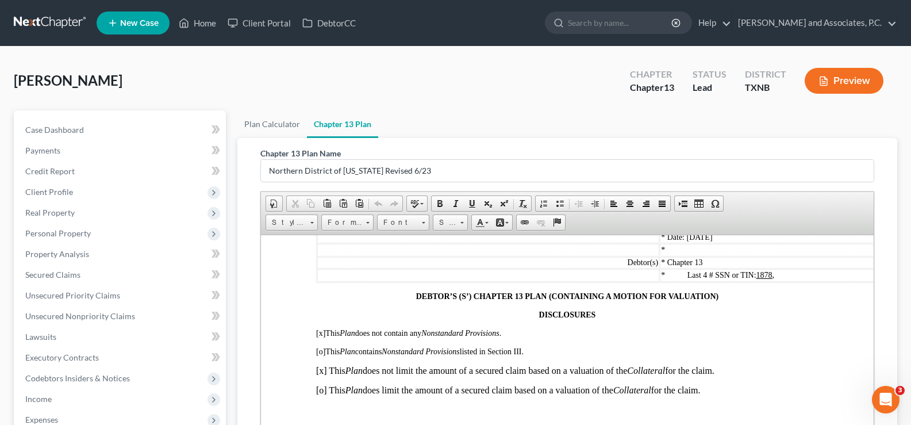
click at [485, 355] on span "[o] This Plan contains Nonstandard Provisions listed in Section III." at bounding box center [420, 351] width 208 height 9
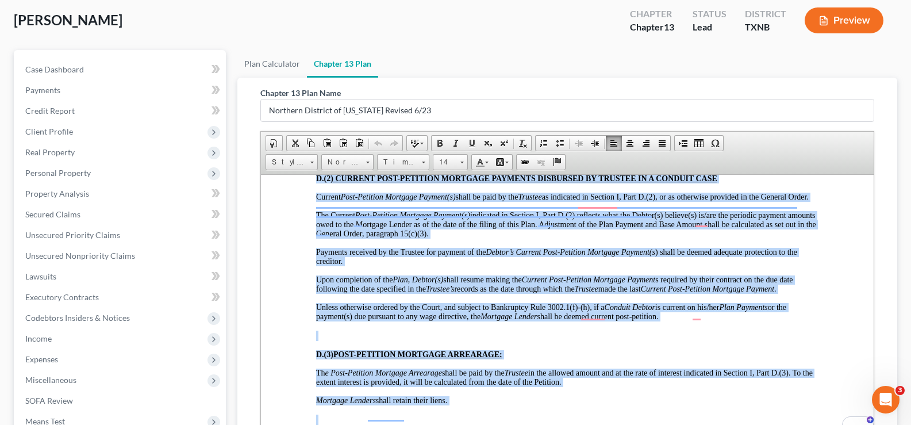
scroll to position [3182, 0]
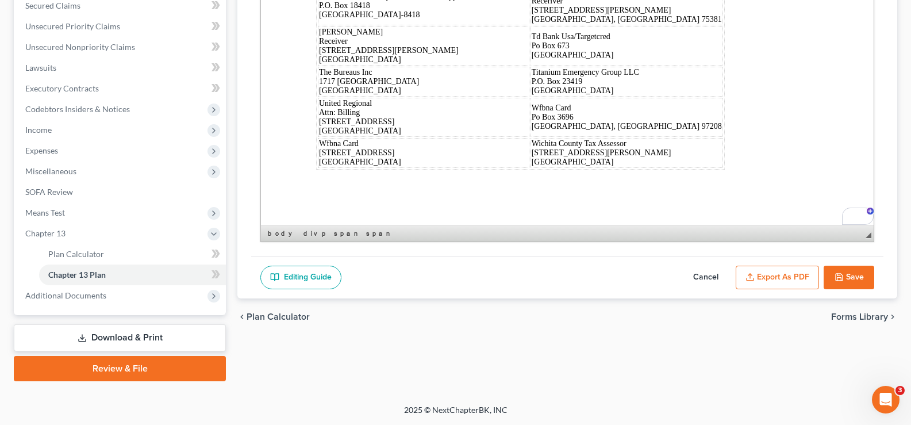
drag, startPoint x: 474, startPoint y: 40, endPoint x: 835, endPoint y: 224, distance: 405.3
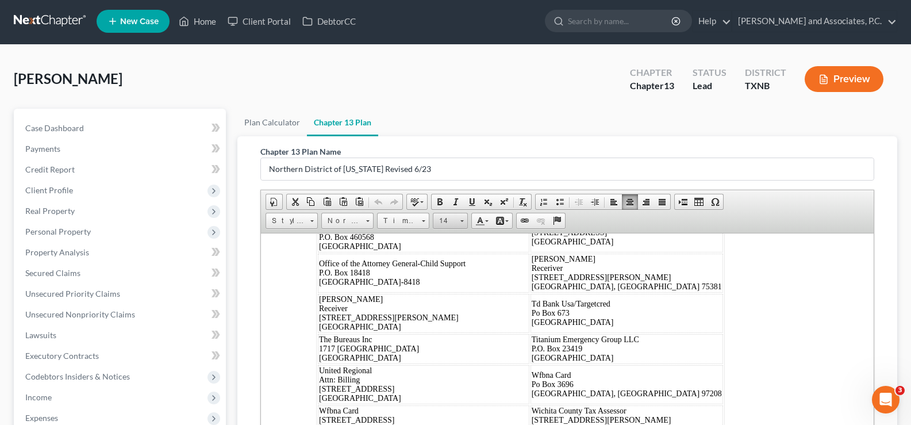
click at [459, 222] on link "14" at bounding box center [450, 221] width 35 height 16
click at [472, 305] on link "16" at bounding box center [468, 311] width 66 height 15
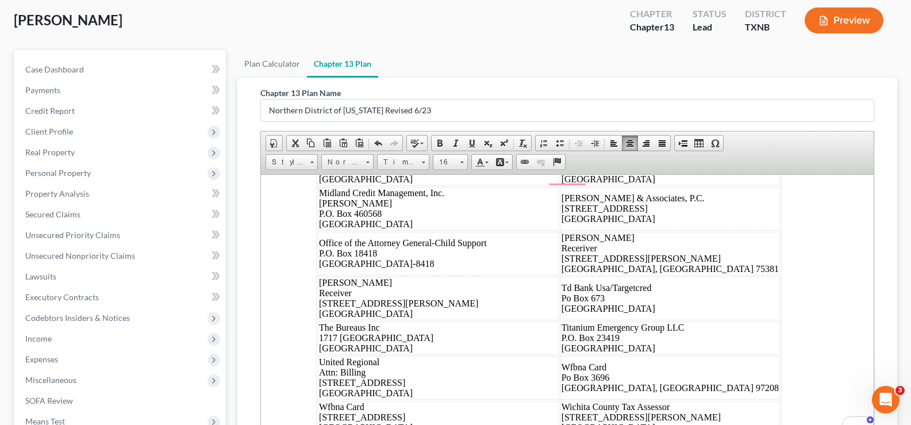
click at [737, 297] on div "Dated: [DATE] /s/ [PERSON_NAME] Debtor's(s') Counsel Apple Card/Gs Bank Usa Loc…" at bounding box center [567, 185] width 503 height 499
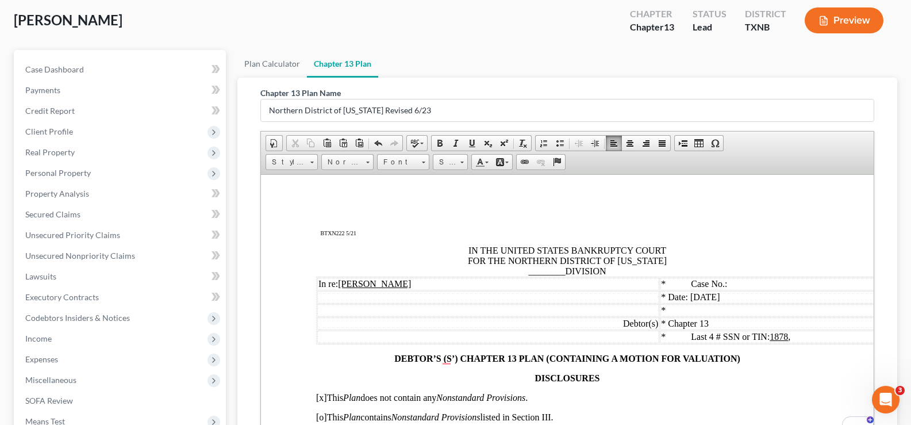
drag, startPoint x: 868, startPoint y: 283, endPoint x: 1136, endPoint y: 360, distance: 278.8
click at [560, 275] on span "IN THE UNITED STATES BANKRUPTCY COURT FOR THE NORTHERN DISTRICT OF [US_STATE] _…" at bounding box center [567, 260] width 199 height 30
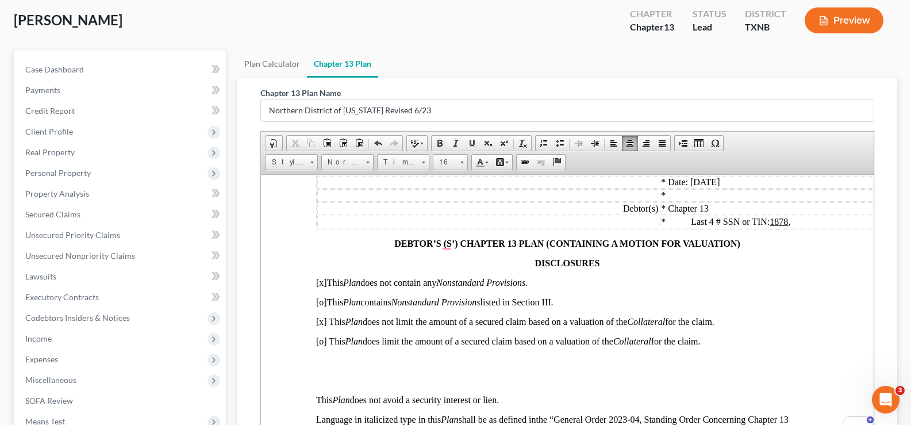
click at [323, 324] on span "[x] This Plan does not limit the amount of a secured claim based on a valuation…" at bounding box center [515, 321] width 399 height 10
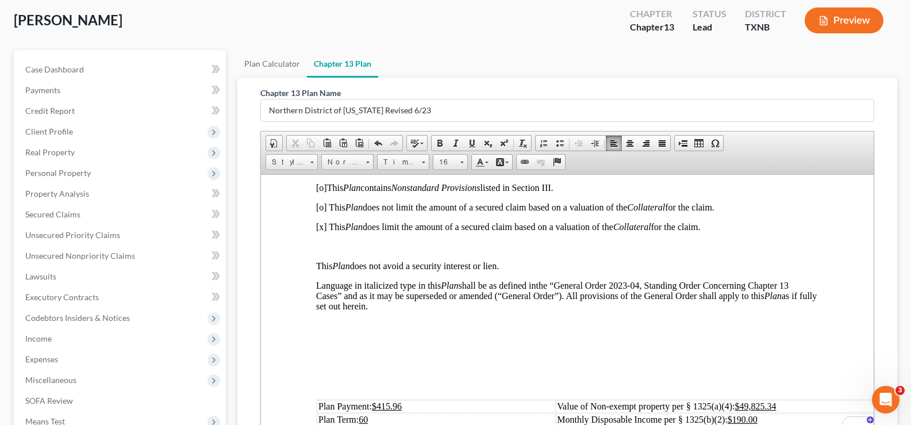
scroll to position [230, 0]
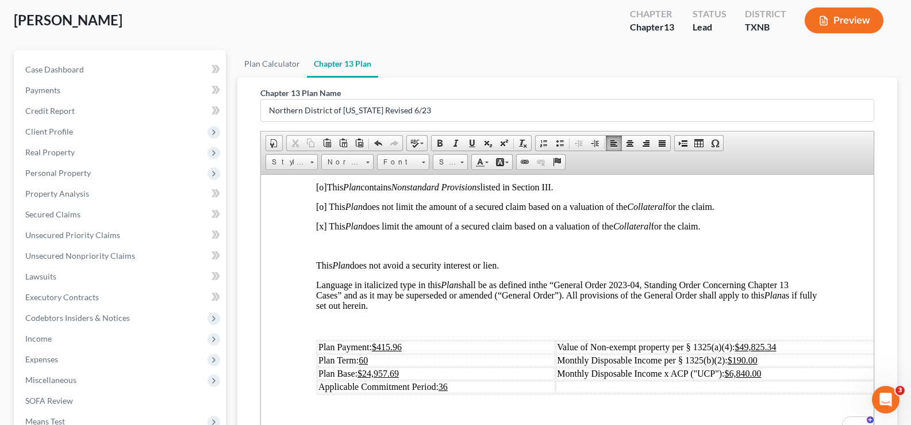
click at [407, 341] on td "Plan Payment: $415.96" at bounding box center [436, 346] width 238 height 13
click at [742, 357] on u "$190.00" at bounding box center [743, 360] width 30 height 10
click at [750, 371] on u "$6,840.00" at bounding box center [743, 373] width 37 height 10
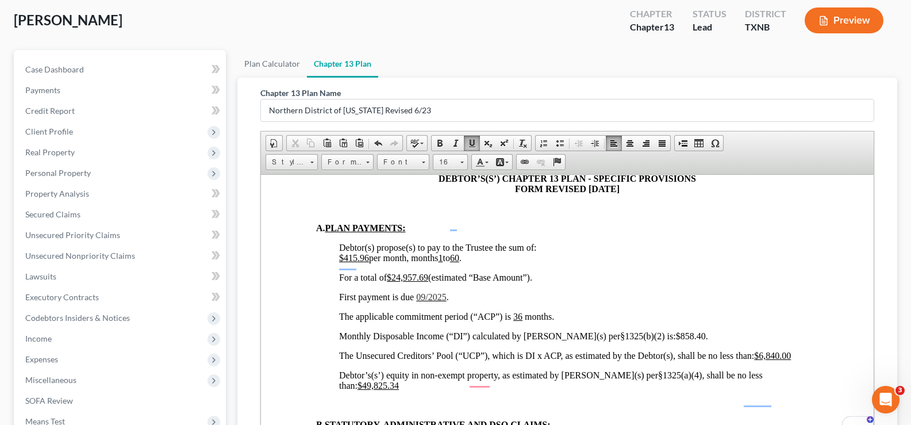
scroll to position [690, 0]
click at [368, 252] on u "$415.96" at bounding box center [354, 257] width 30 height 10
click at [428, 272] on u "$24,957.69" at bounding box center [407, 277] width 41 height 10
click at [428, 292] on span "09/2025" at bounding box center [431, 297] width 30 height 10
click at [676, 331] on span "$858.40" at bounding box center [691, 336] width 30 height 10
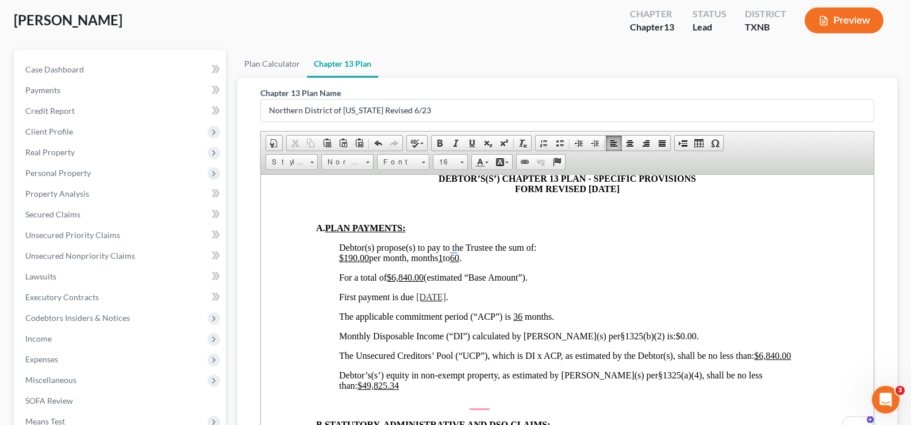
click at [776, 350] on u "$6,840.00" at bounding box center [772, 355] width 37 height 10
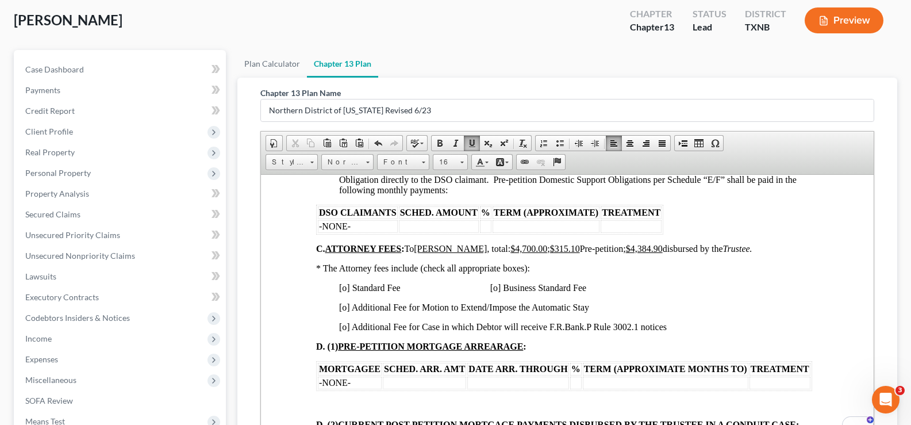
scroll to position [1035, 0]
click at [346, 282] on span "[o] Standard Fee [o] Business Standard Fee" at bounding box center [462, 287] width 247 height 10
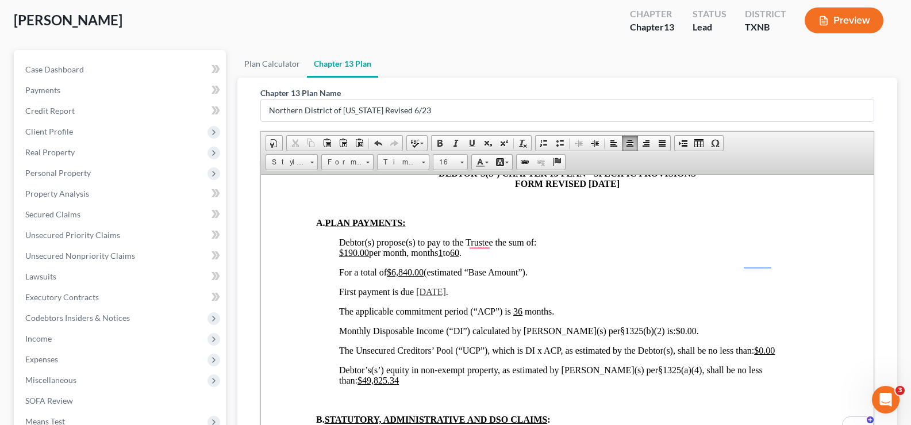
scroll to position [690, 0]
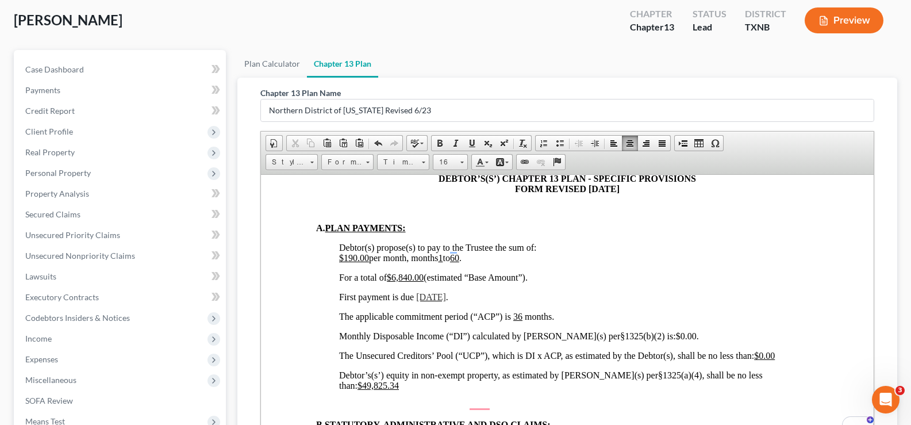
click at [399, 380] on u "$49,825.34" at bounding box center [378, 385] width 41 height 10
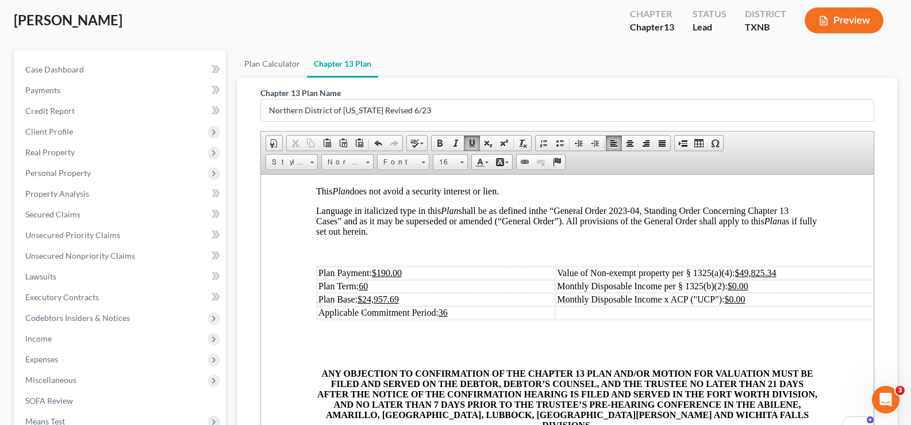
scroll to position [345, 0]
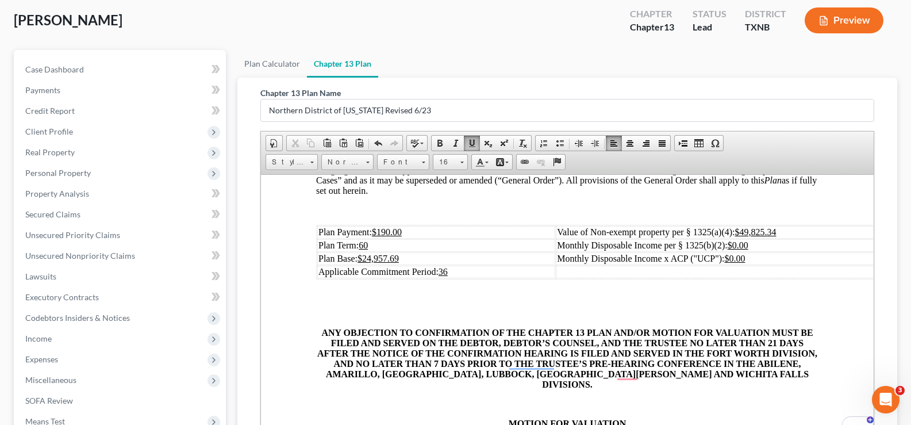
click at [787, 229] on td "Value of Non-exempt property per § 1325(a)(4): $49,825.34" at bounding box center [756, 231] width 401 height 13
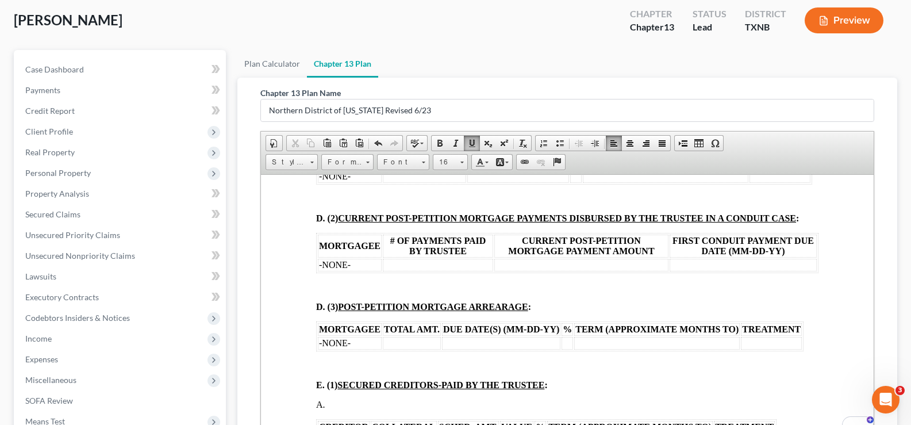
scroll to position [1265, 0]
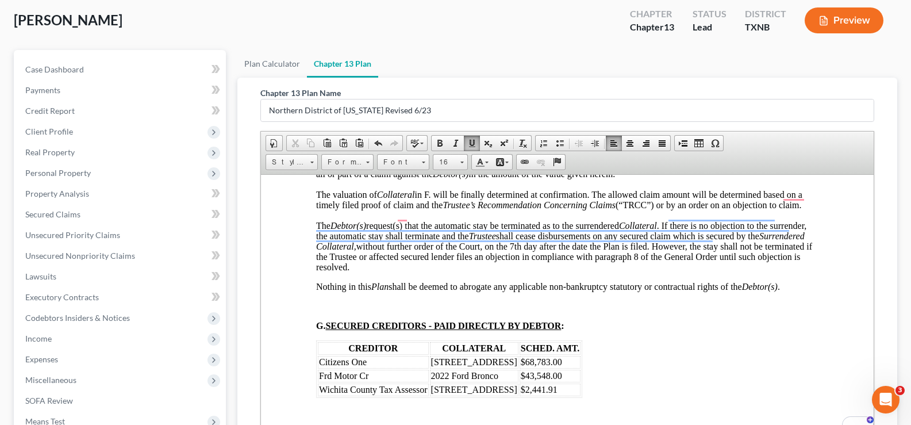
click at [547, 355] on td "$68,783.00" at bounding box center [550, 361] width 61 height 13
click at [426, 384] on span "Wichita County Tax Assessor" at bounding box center [373, 389] width 109 height 10
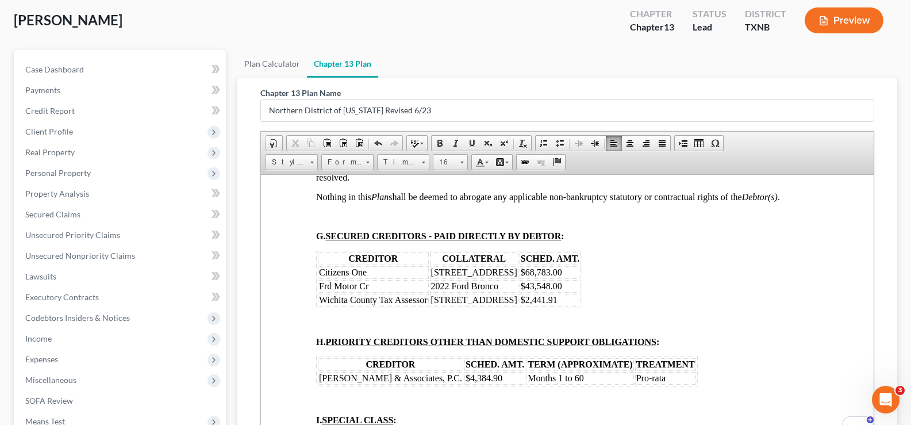
scroll to position [2070, 0]
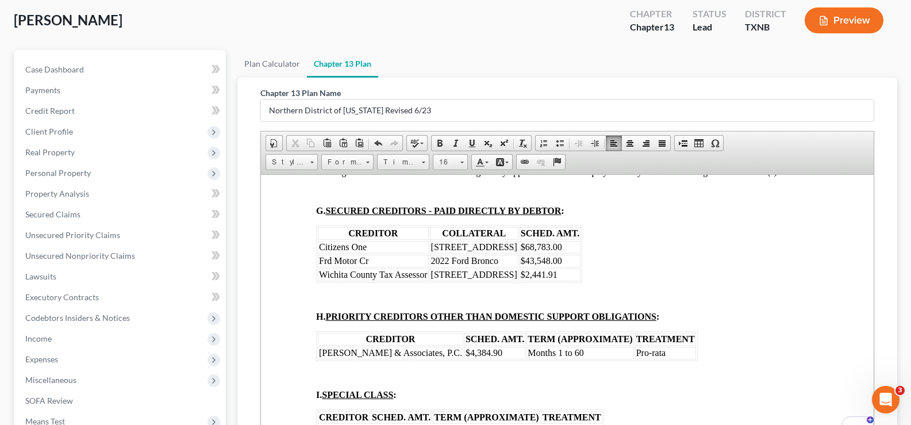
click at [659, 346] on td "Pro-rata" at bounding box center [665, 352] width 61 height 13
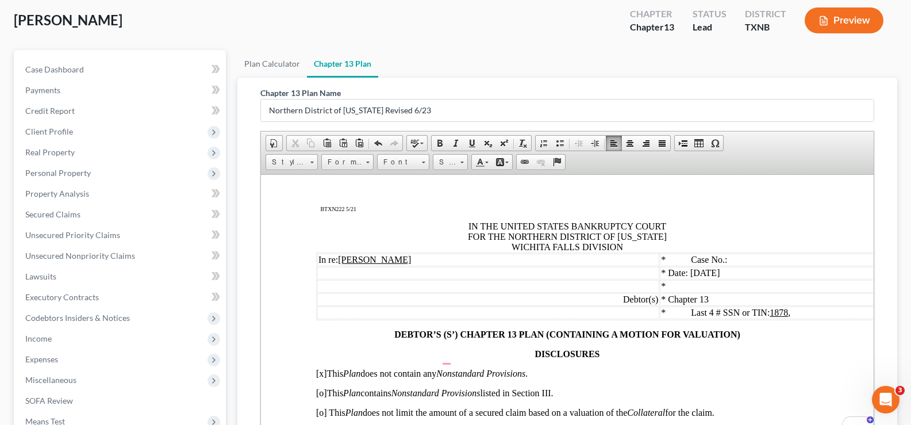
scroll to position [0, 0]
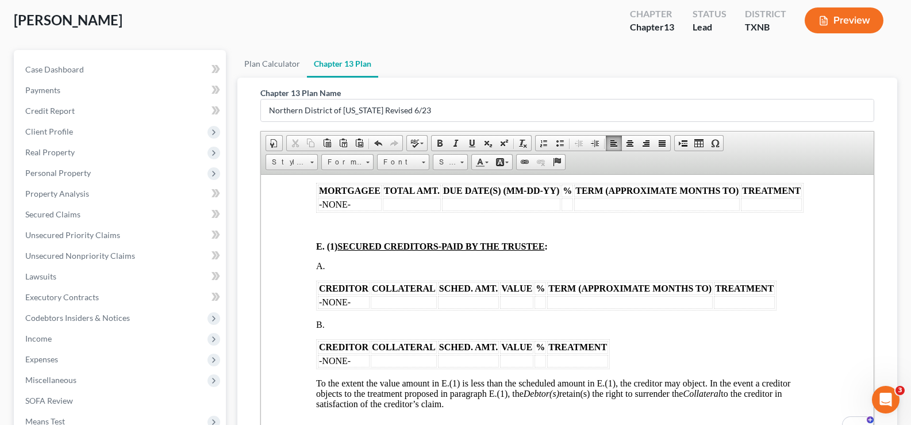
drag, startPoint x: 318, startPoint y: 274, endPoint x: 828, endPoint y: 315, distance: 511.7
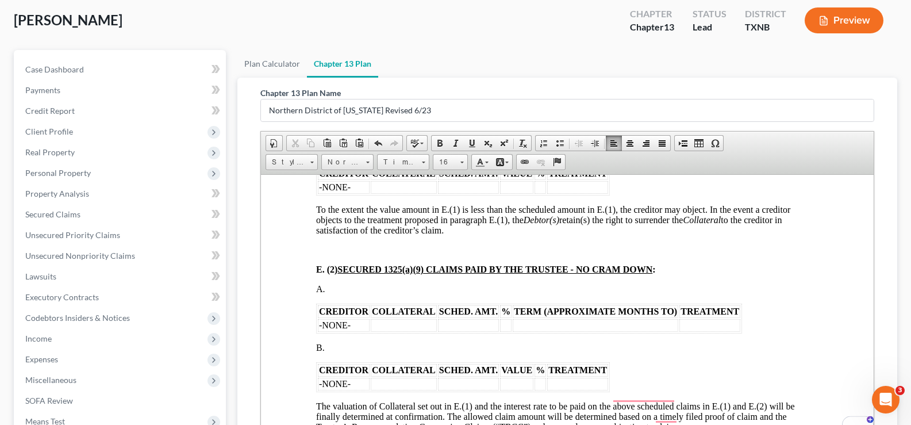
drag, startPoint x: 316, startPoint y: 294, endPoint x: 803, endPoint y: 335, distance: 488.8
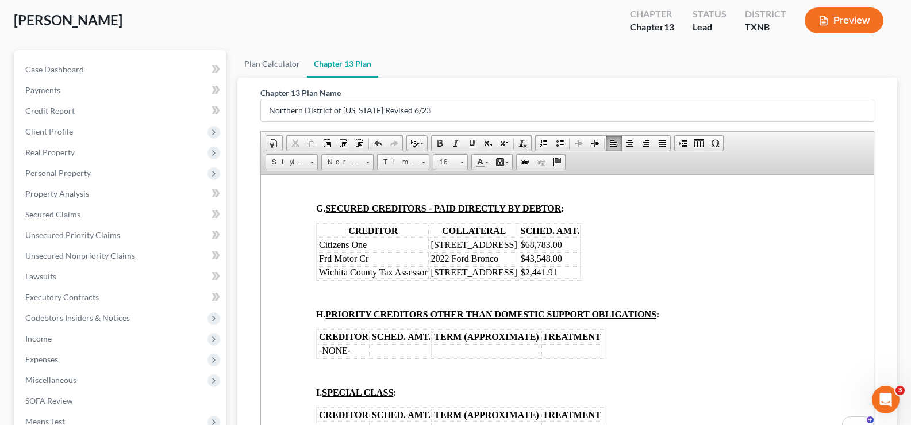
click at [547, 238] on td "$68,783.00" at bounding box center [550, 244] width 61 height 13
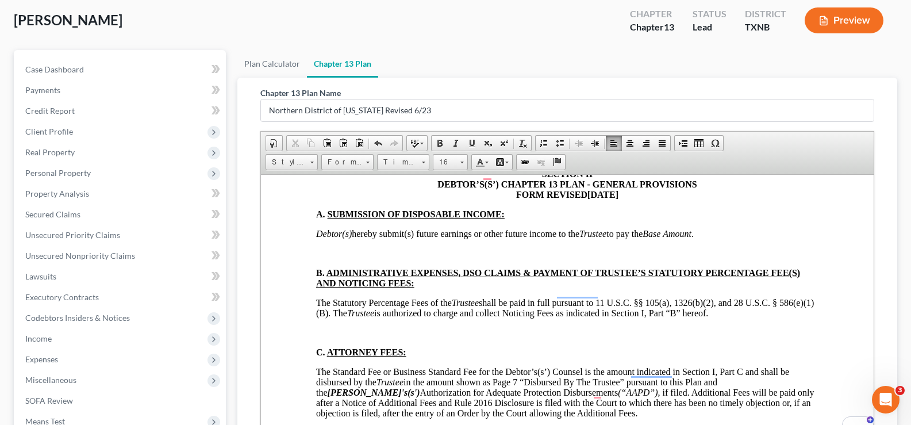
click at [320, 248] on p "To enrich screen reader interactions, please activate Accessibility in Grammarl…" at bounding box center [567, 253] width 503 height 10
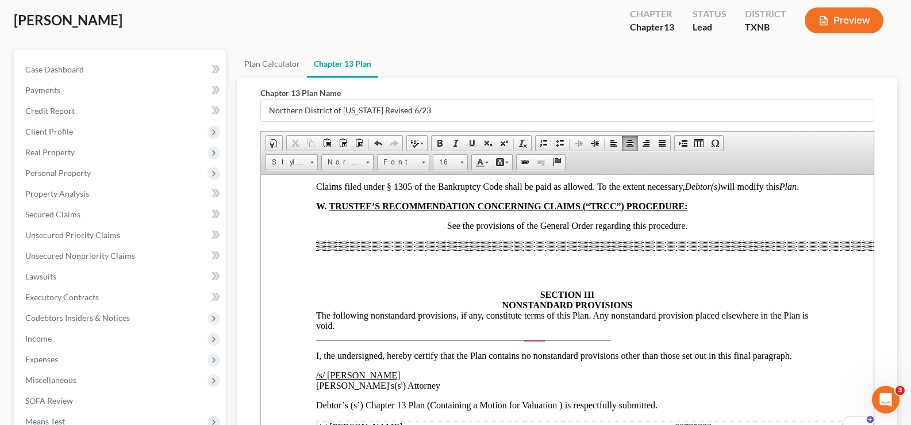
click at [573, 270] on div "To enrich screen reader interactions, please activate Accessibility in Grammarl…" at bounding box center [567, 255] width 503 height 30
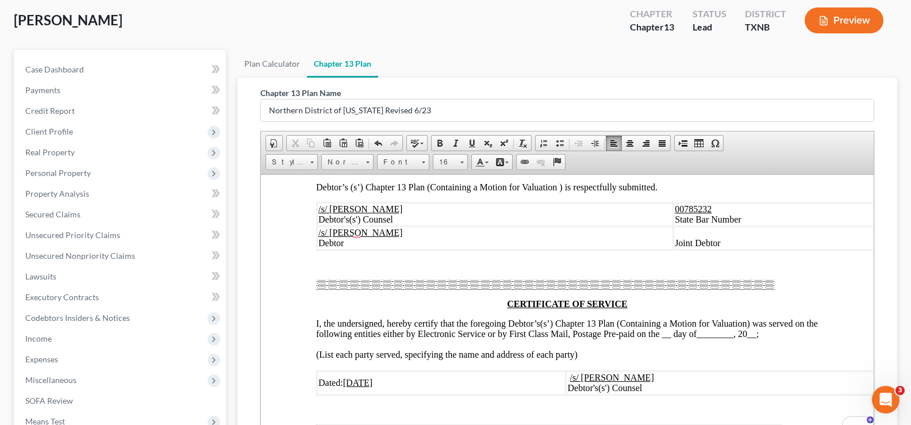
scroll to position [5352, 0]
click at [399, 270] on p "To enrich screen reader interactions, please activate Accessibility in Grammarl…" at bounding box center [567, 264] width 503 height 10
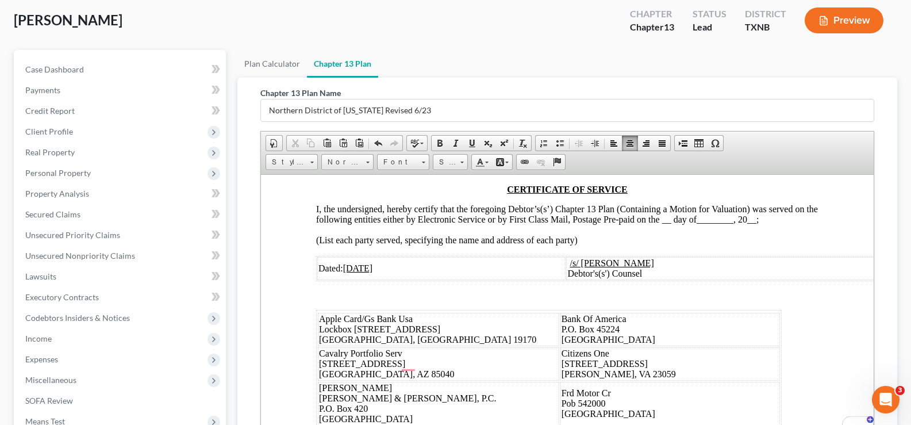
scroll to position [5467, 0]
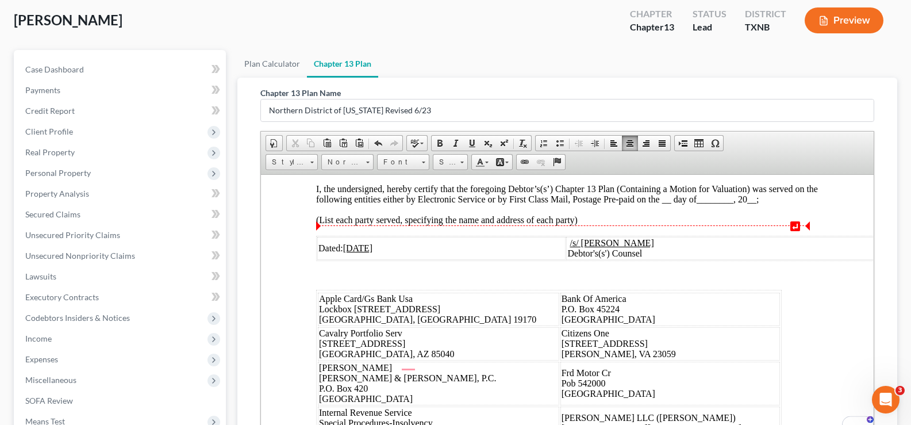
click at [672, 204] on span "__" at bounding box center [666, 199] width 9 height 10
click at [756, 225] on span "↵" at bounding box center [563, 225] width 494 height 1
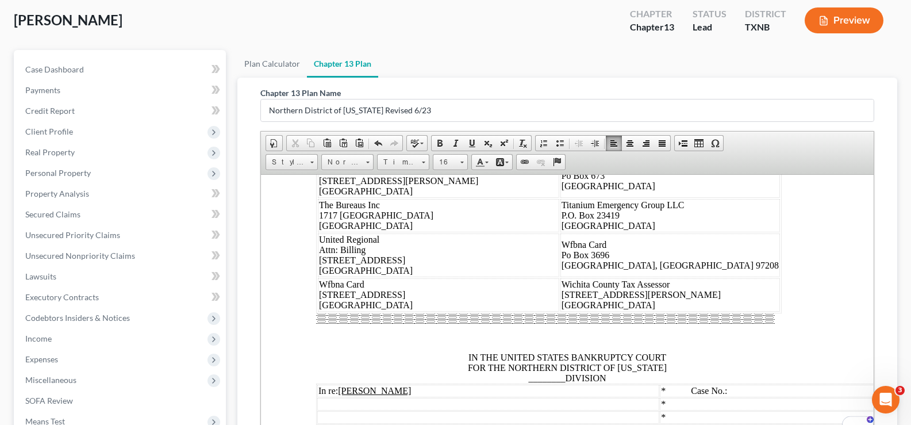
scroll to position [5927, 0]
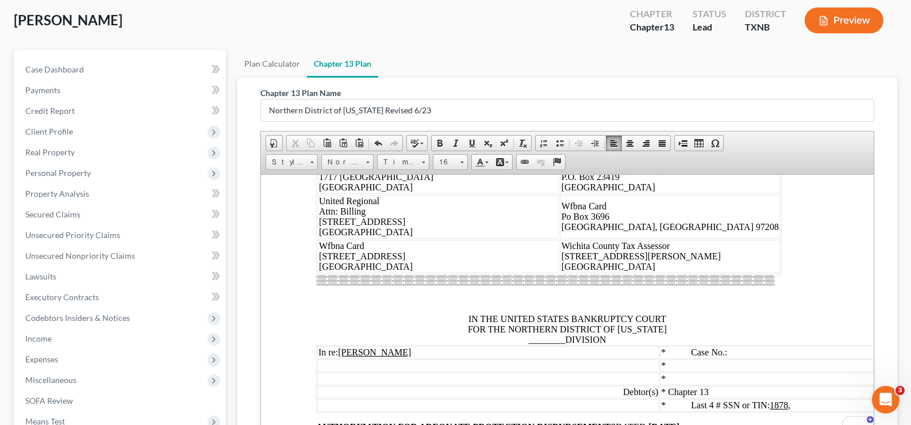
click at [559, 344] on span "________" at bounding box center [546, 339] width 37 height 10
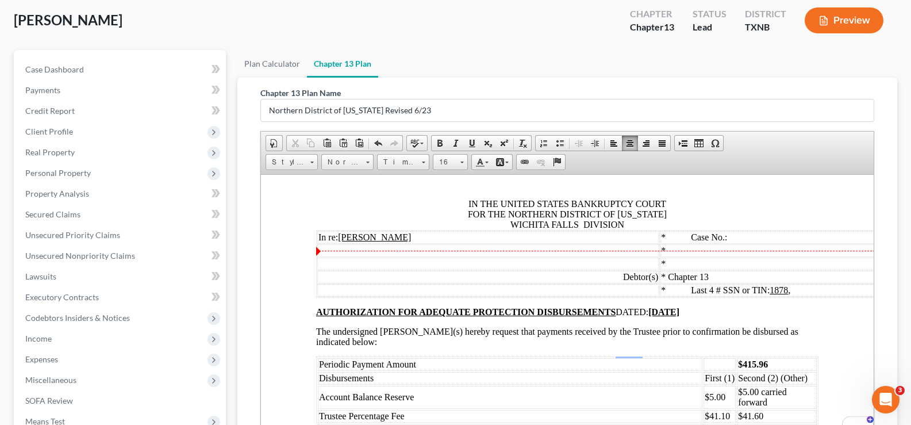
click at [581, 229] on span "IN THE UNITED STATES BANKRUPTCY COURT FOR THE NORTHERN DISTRICT OF [US_STATE] W…" at bounding box center [567, 213] width 199 height 30
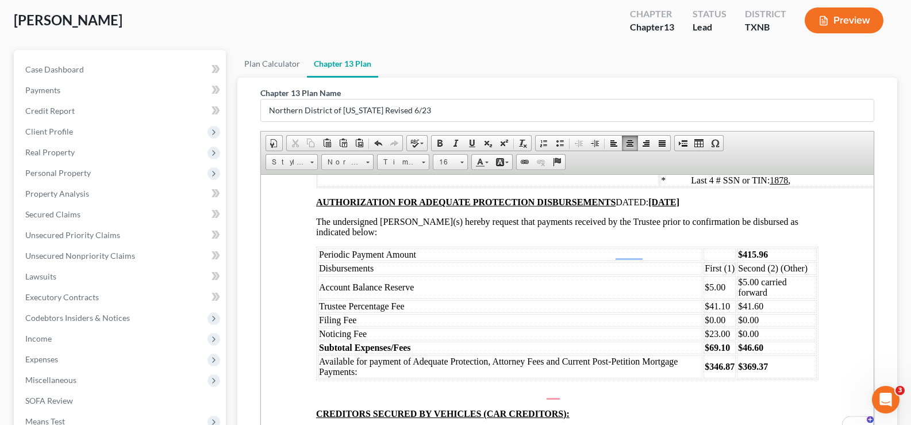
scroll to position [6157, 0]
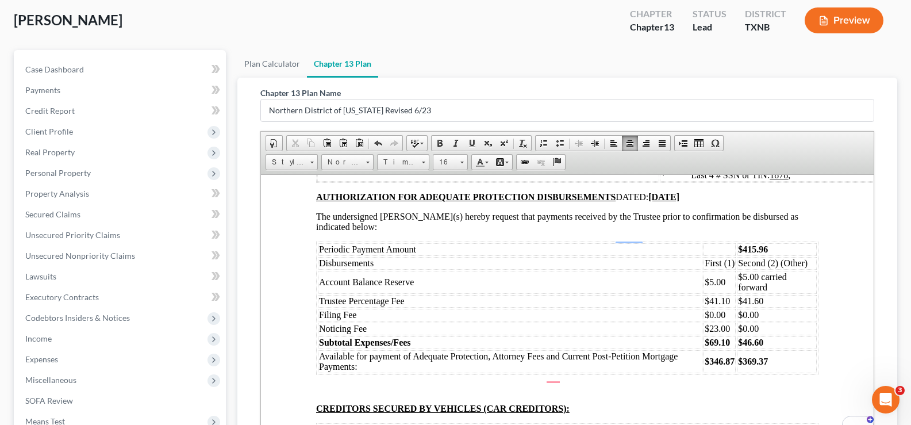
click at [765, 255] on td "$415.96" at bounding box center [777, 249] width 80 height 13
click at [726, 307] on td "$41.10" at bounding box center [720, 300] width 32 height 13
click at [709, 347] on strong "$69.10" at bounding box center [717, 342] width 25 height 10
click at [725, 366] on strong "$346.87" at bounding box center [720, 361] width 30 height 10
click at [763, 307] on td "$41.60" at bounding box center [777, 300] width 80 height 13
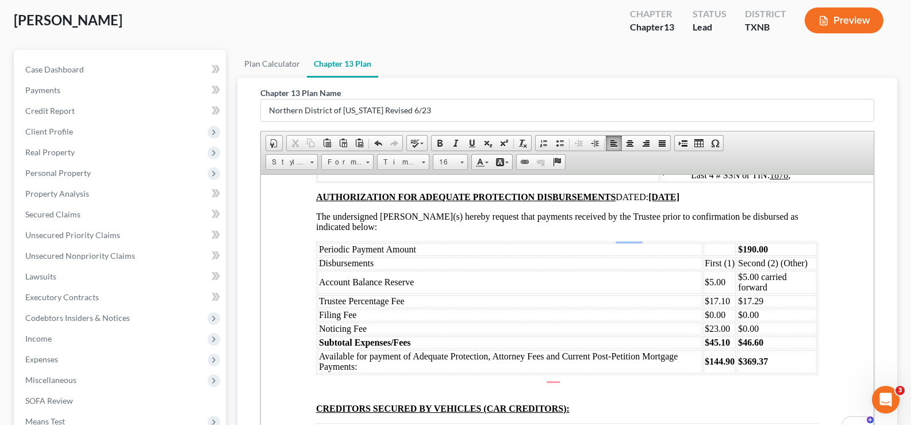
click at [768, 348] on td "$46.60" at bounding box center [777, 342] width 80 height 13
click at [771, 373] on td "$369.37" at bounding box center [777, 361] width 80 height 23
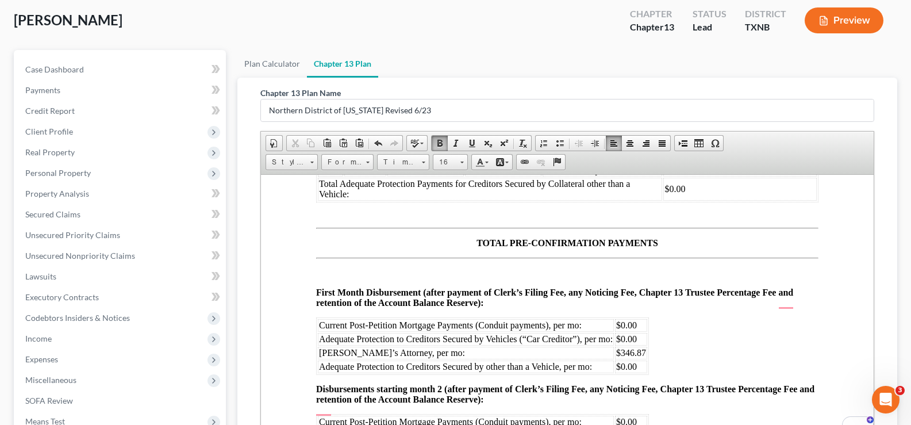
scroll to position [6617, 0]
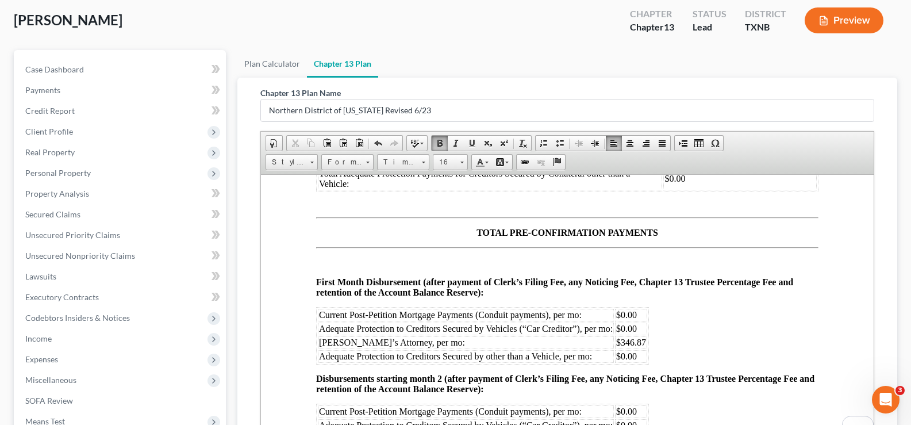
click at [646, 348] on td "$346.87" at bounding box center [631, 342] width 32 height 13
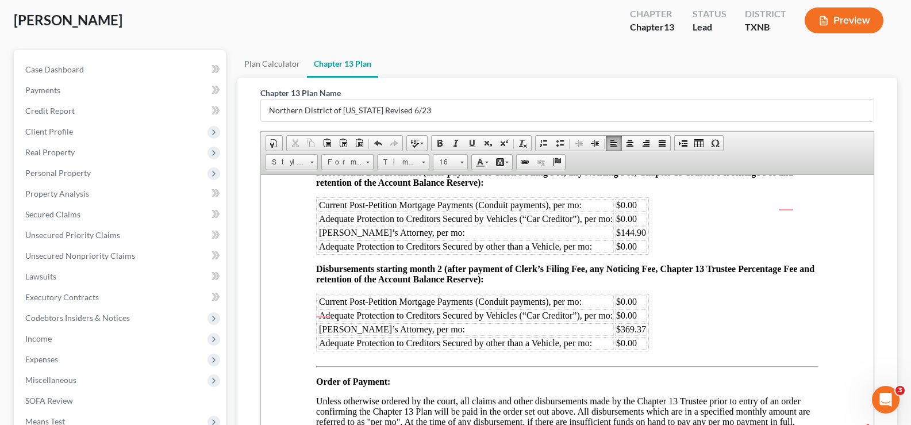
scroll to position [6732, 0]
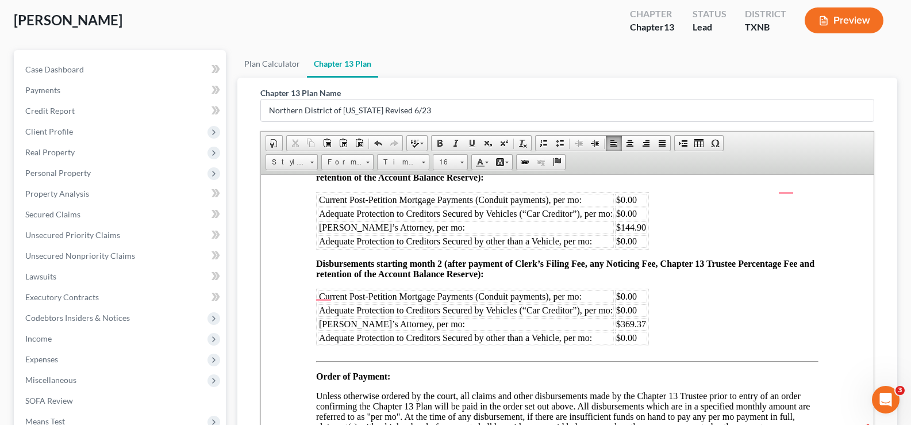
click at [645, 328] on span "$369.37" at bounding box center [631, 324] width 30 height 10
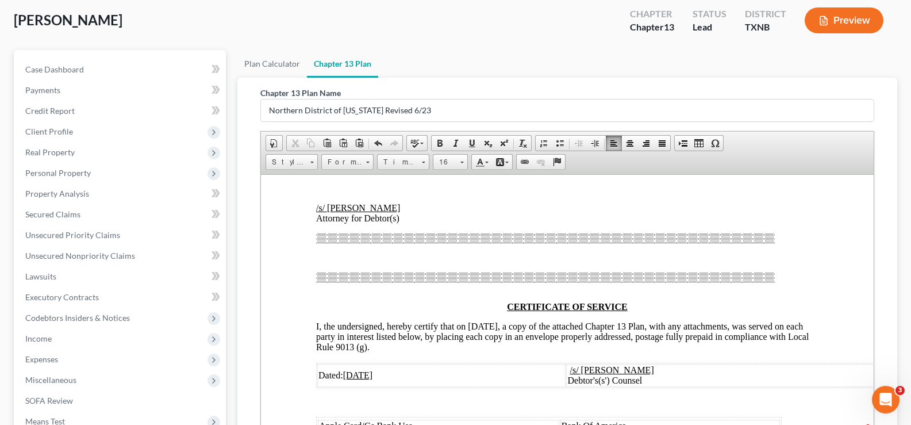
scroll to position [7077, 0]
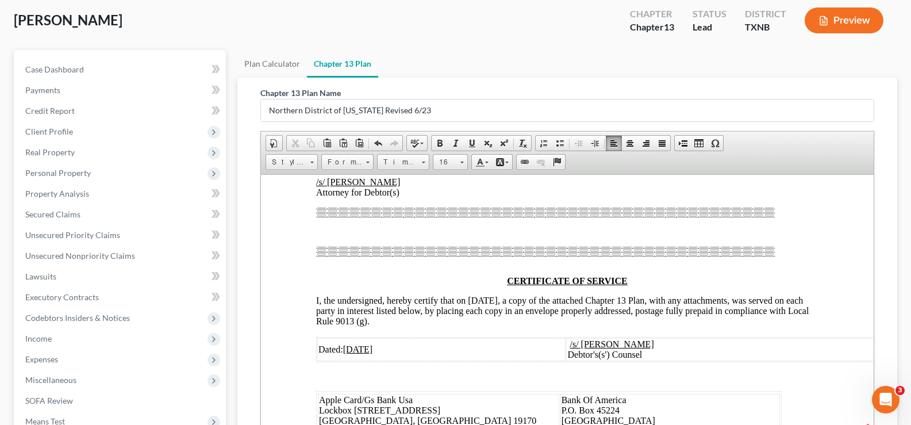
click at [432, 236] on p "To enrich screen reader interactions, please activate Accessibility in Grammarl…" at bounding box center [567, 231] width 503 height 10
click at [433, 236] on p "To enrich screen reader interactions, please activate Accessibility in Grammarl…" at bounding box center [567, 231] width 503 height 10
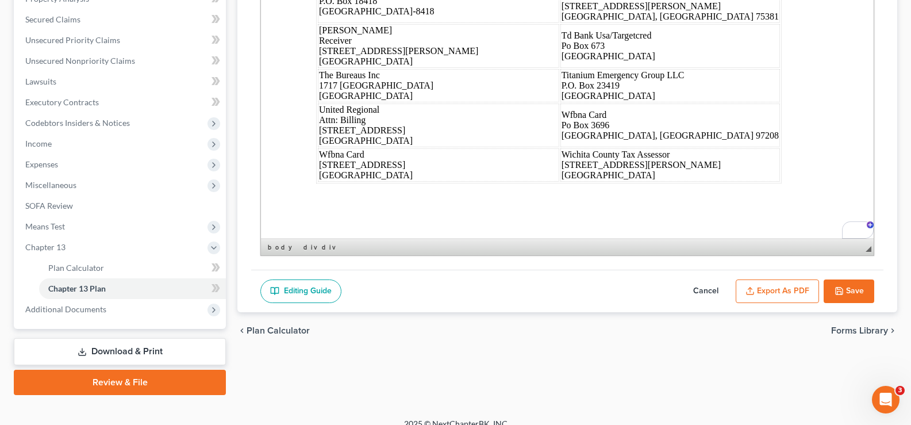
scroll to position [269, 0]
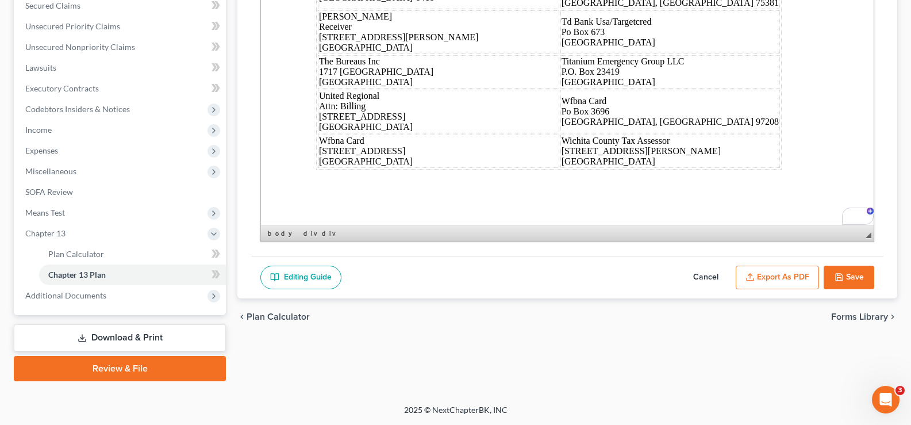
click at [848, 271] on button "Save" at bounding box center [849, 278] width 51 height 24
select select "5"
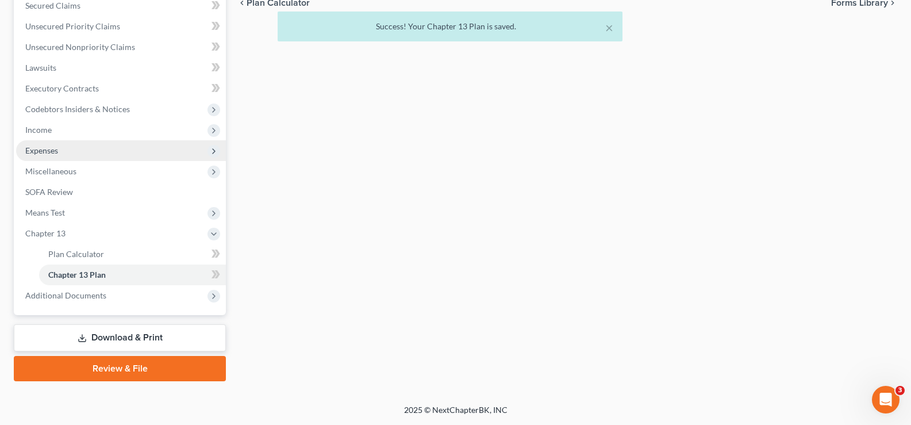
click at [60, 155] on span "Expenses" at bounding box center [121, 150] width 210 height 21
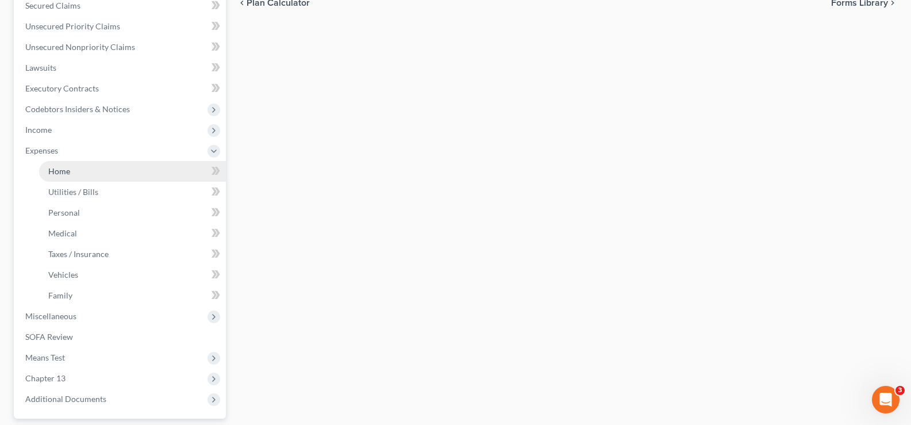
click at [63, 174] on span "Home" at bounding box center [59, 171] width 22 height 10
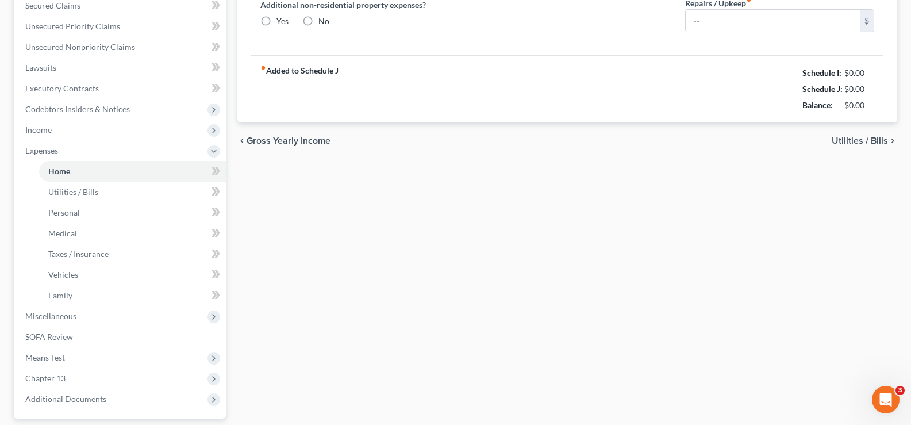
type input "1,241.00"
type input "0.00"
radio input "true"
type input "0.00"
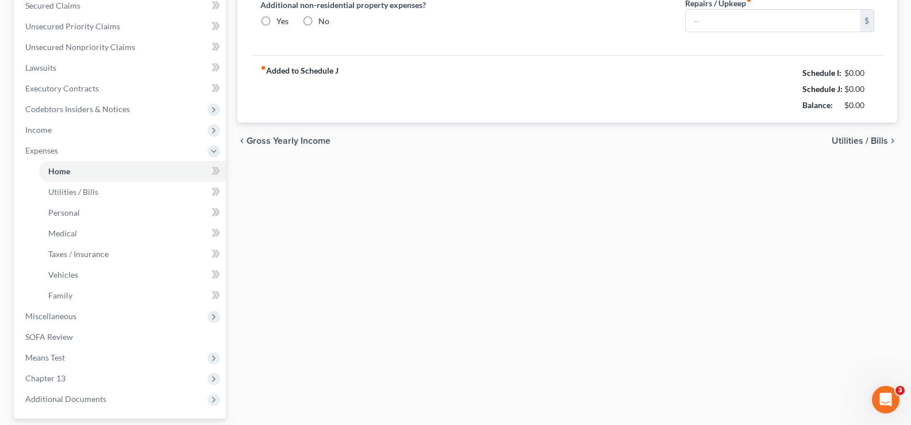
type input "0.00"
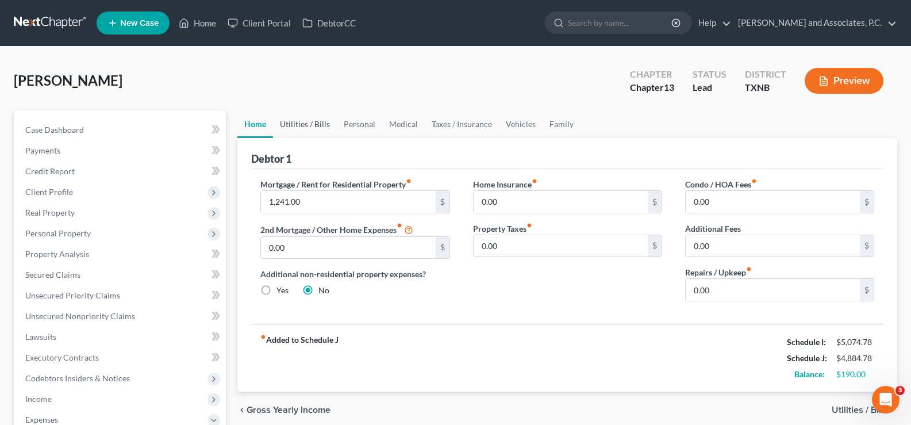
click at [290, 120] on link "Utilities / Bills" at bounding box center [305, 124] width 64 height 28
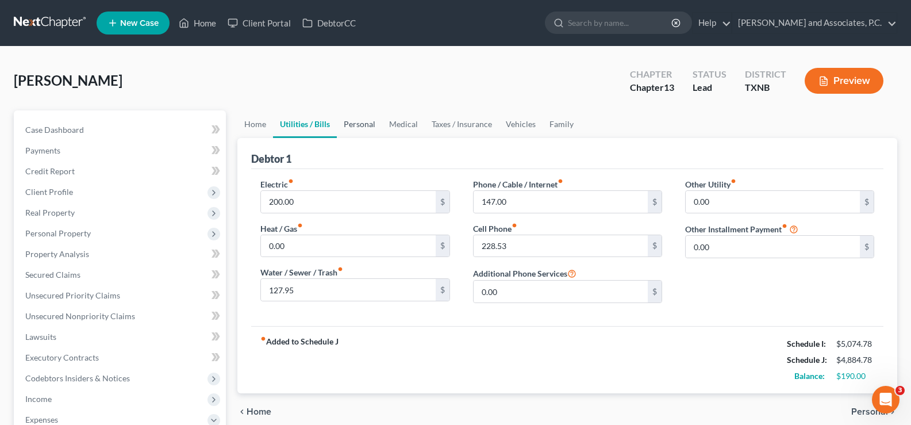
click at [364, 125] on link "Personal" at bounding box center [359, 124] width 45 height 28
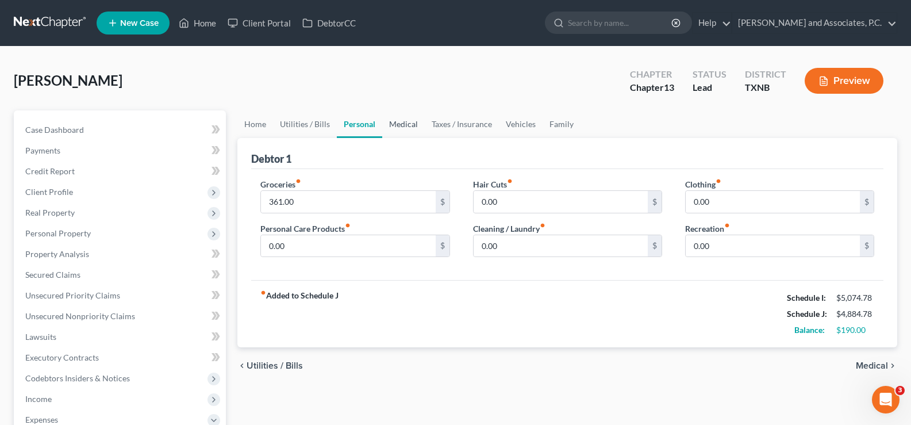
click at [405, 122] on link "Medical" at bounding box center [403, 124] width 43 height 28
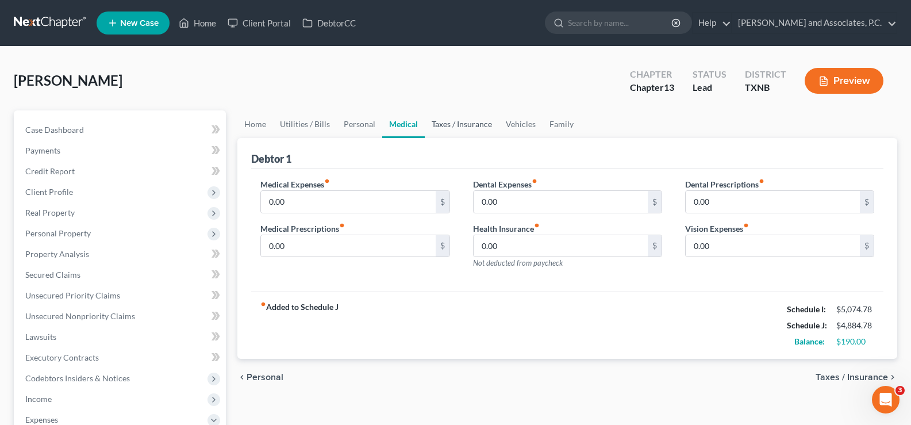
click at [459, 124] on link "Taxes / Insurance" at bounding box center [462, 124] width 74 height 28
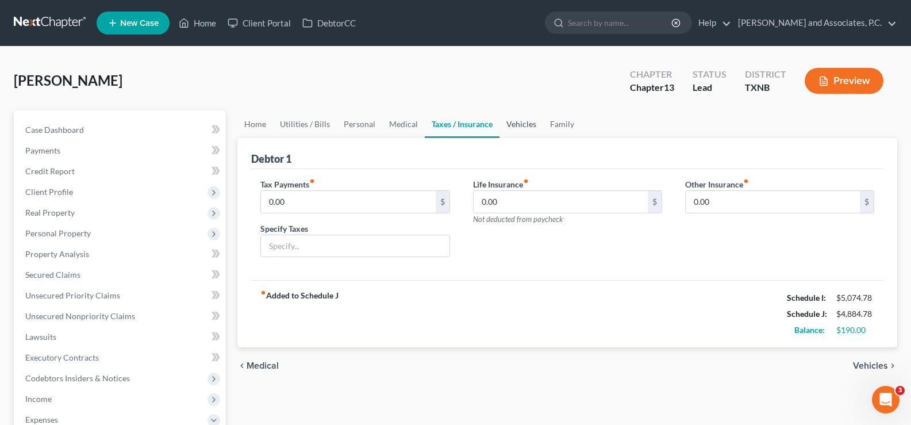
click at [523, 127] on link "Vehicles" at bounding box center [522, 124] width 44 height 28
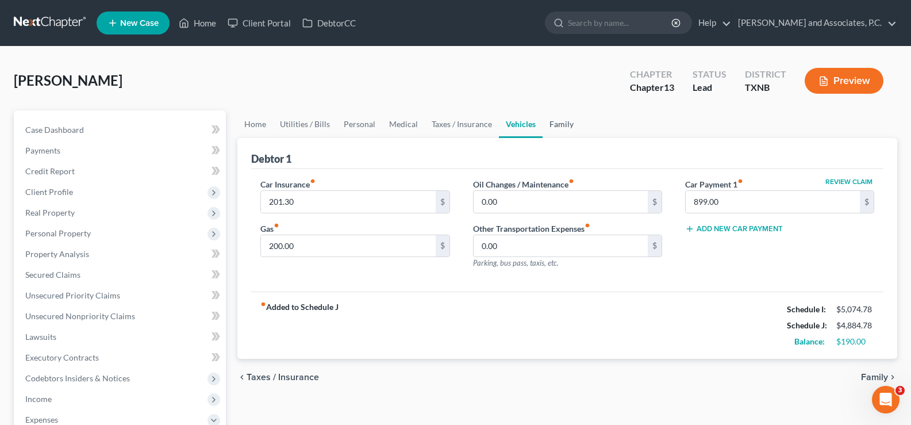
click at [565, 123] on link "Family" at bounding box center [562, 124] width 38 height 28
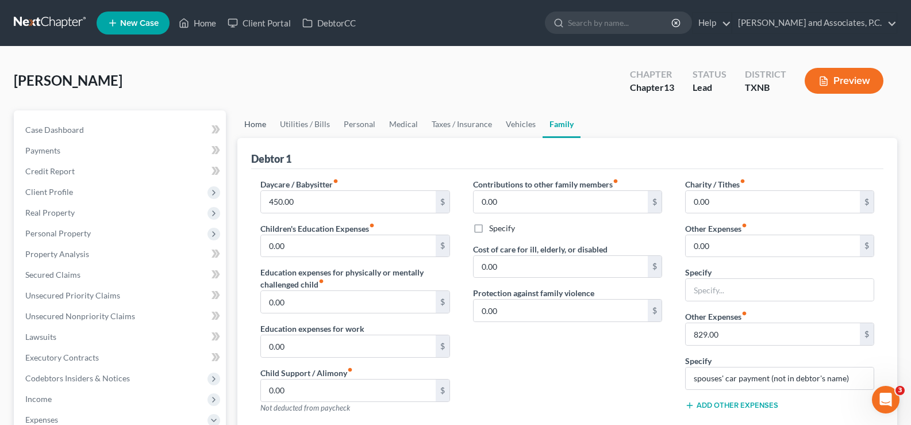
click at [251, 122] on link "Home" at bounding box center [255, 124] width 36 height 28
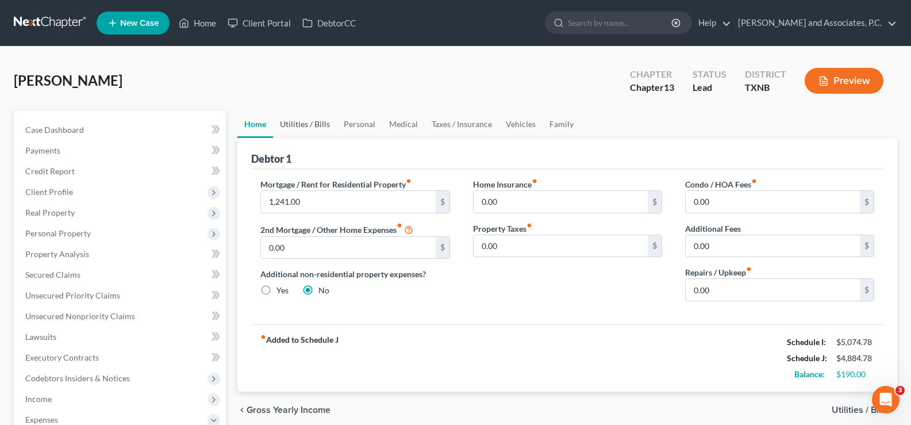
click at [311, 127] on link "Utilities / Bills" at bounding box center [305, 124] width 64 height 28
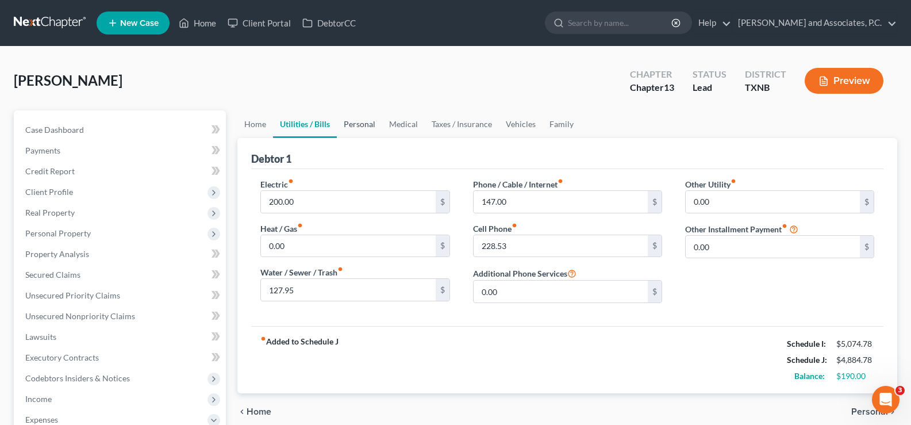
click at [360, 123] on link "Personal" at bounding box center [359, 124] width 45 height 28
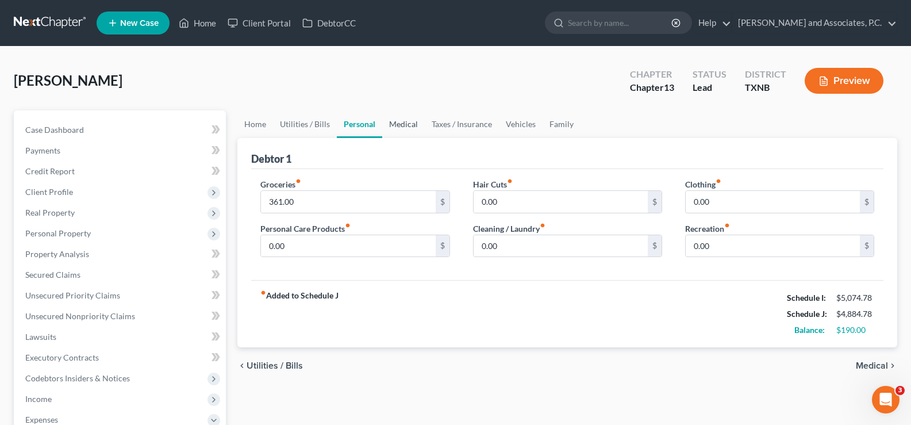
click at [399, 125] on link "Medical" at bounding box center [403, 124] width 43 height 28
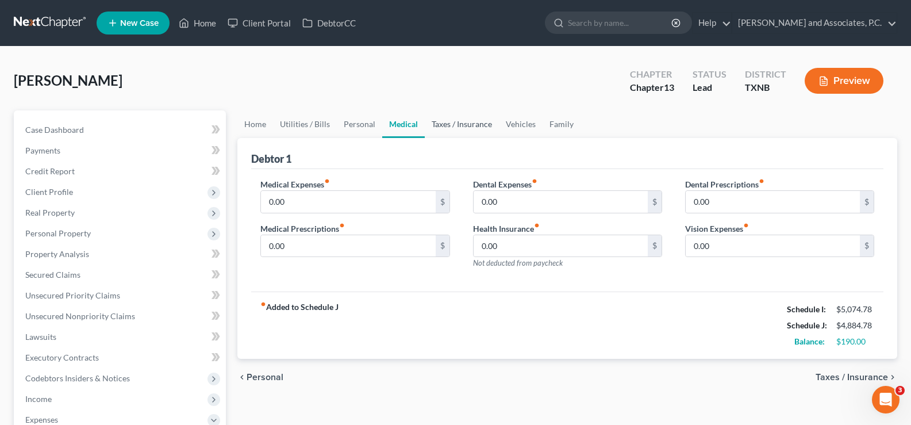
click at [442, 124] on link "Taxes / Insurance" at bounding box center [462, 124] width 74 height 28
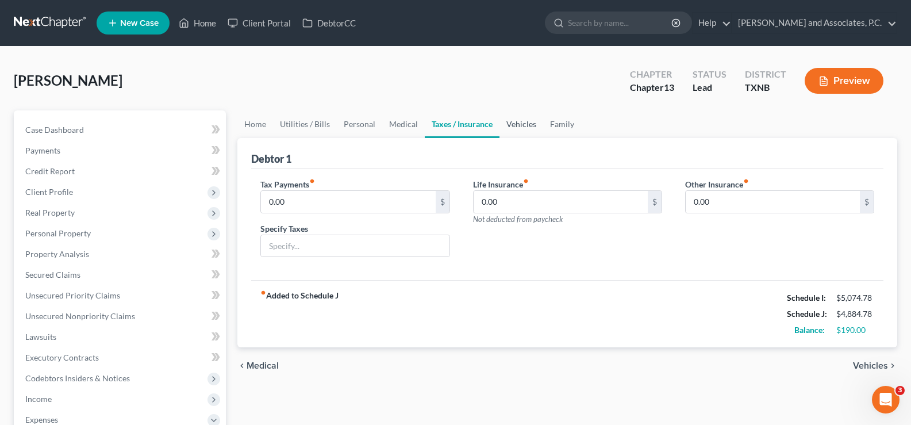
click at [514, 123] on link "Vehicles" at bounding box center [522, 124] width 44 height 28
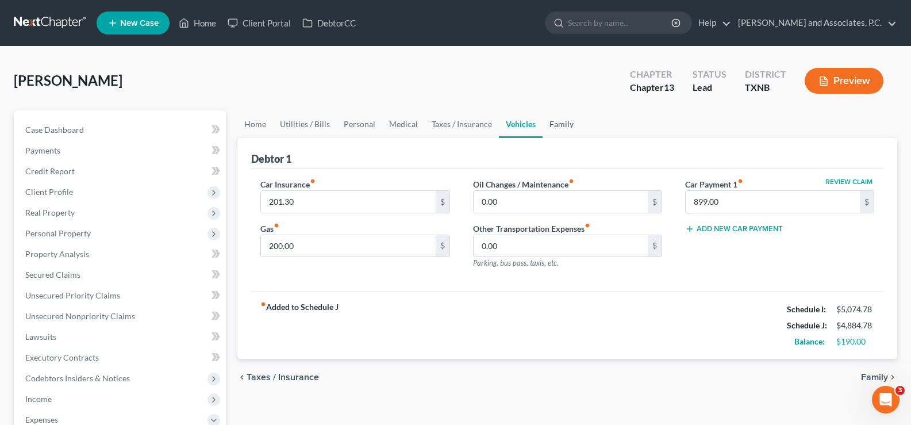
click at [553, 121] on link "Family" at bounding box center [562, 124] width 38 height 28
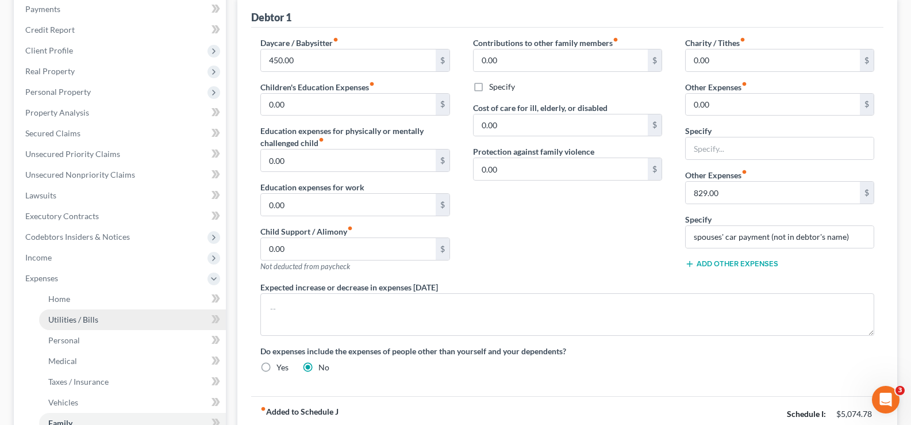
scroll to position [115, 0]
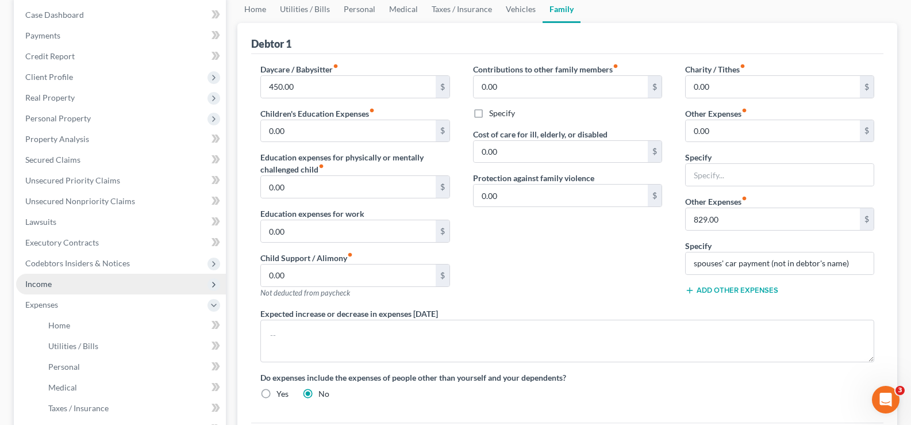
click at [121, 290] on span "Income" at bounding box center [121, 284] width 210 height 21
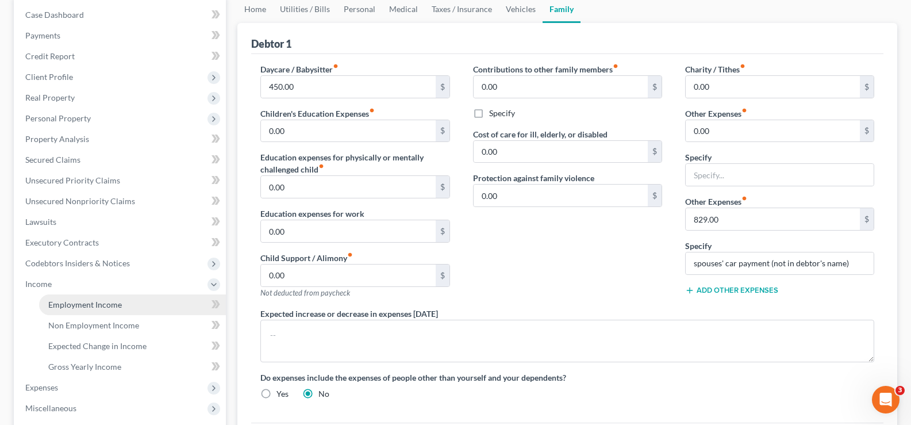
click at [152, 306] on link "Employment Income" at bounding box center [132, 304] width 187 height 21
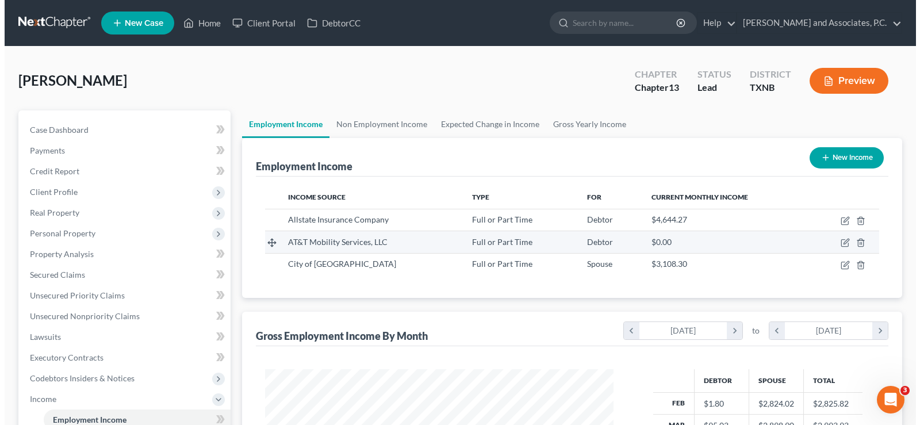
scroll to position [206, 371]
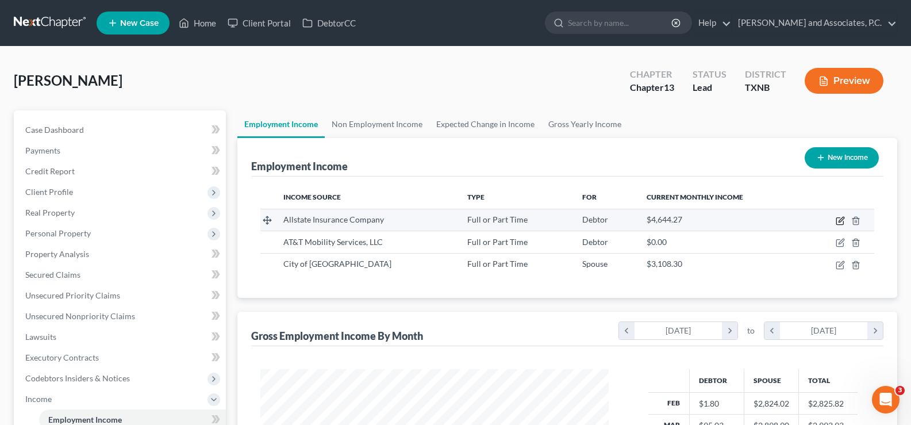
click at [842, 220] on icon "button" at bounding box center [840, 220] width 9 height 9
select select "0"
select select "14"
select select "0"
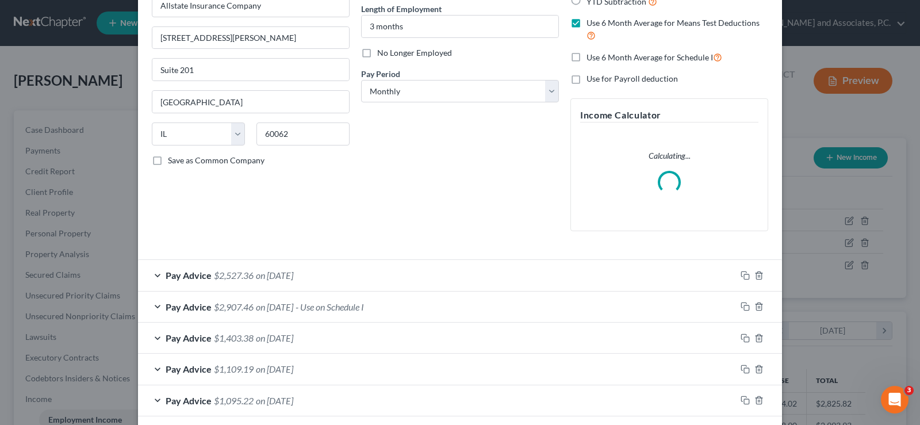
scroll to position [230, 0]
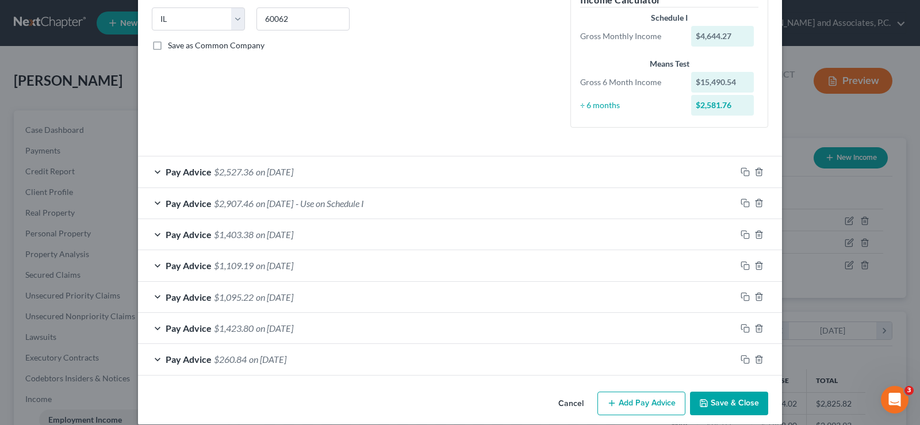
click at [153, 204] on div "Pay Advice $2,907.46 on [DATE] - Use on Schedule I" at bounding box center [437, 203] width 598 height 30
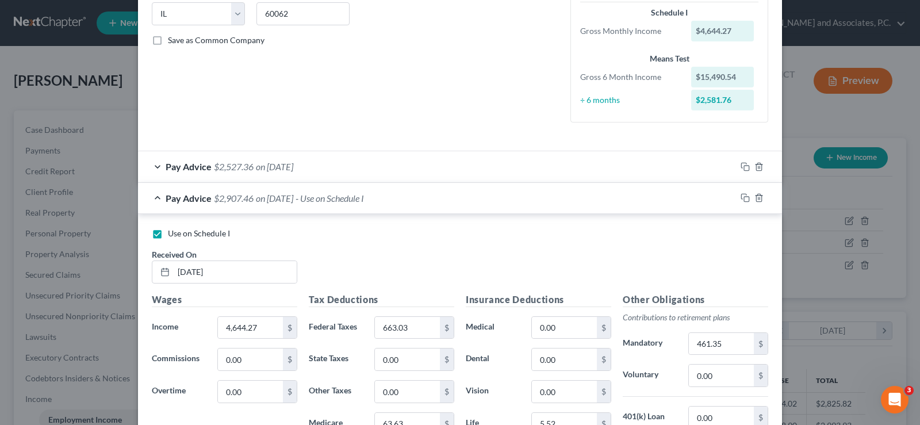
scroll to position [194, 0]
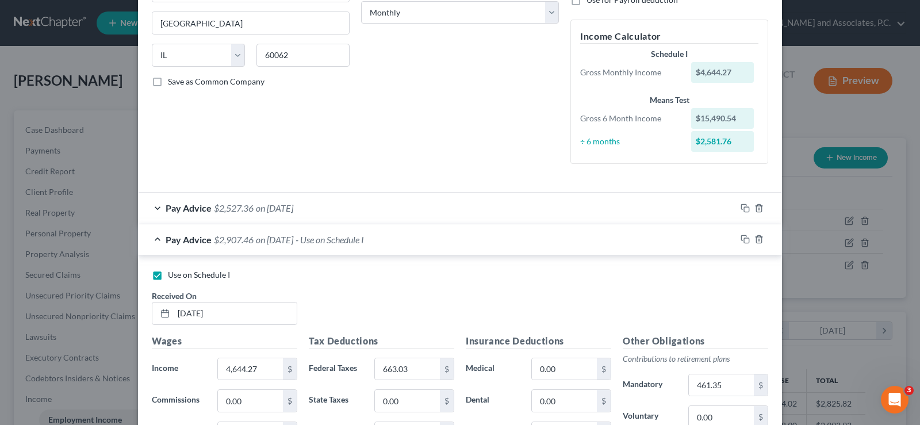
click at [152, 209] on div "Pay Advice $2,527.36 on [DATE]" at bounding box center [437, 208] width 598 height 30
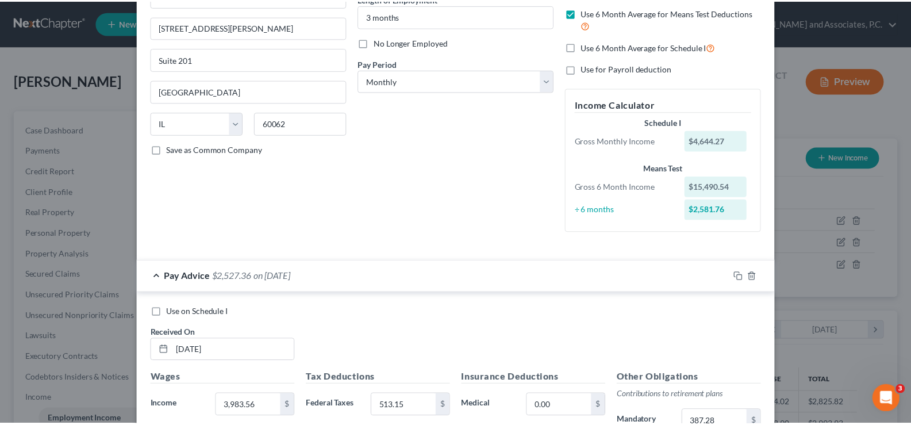
scroll to position [0, 0]
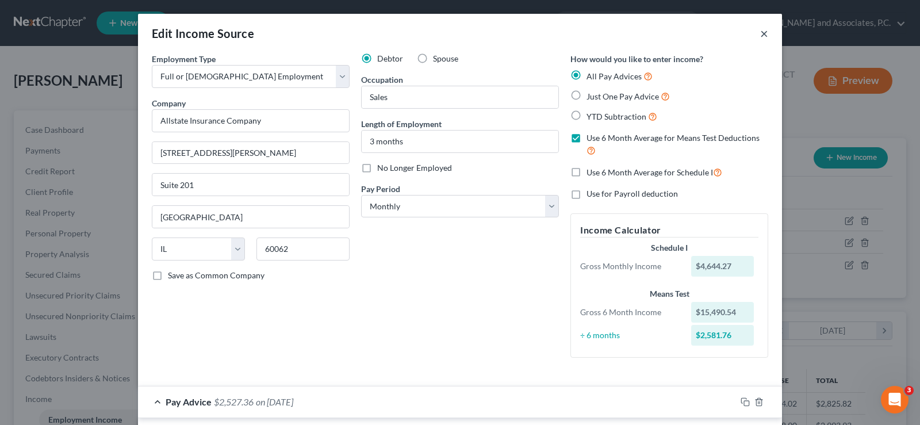
click at [761, 34] on button "×" at bounding box center [764, 33] width 8 height 14
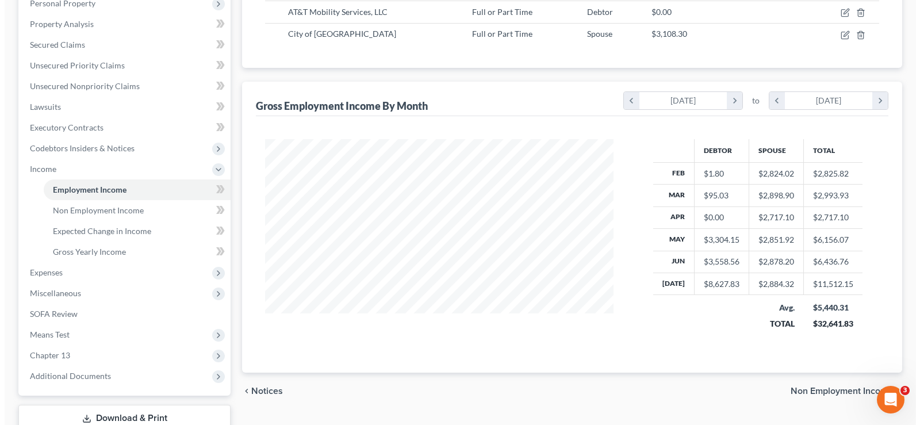
scroll to position [115, 0]
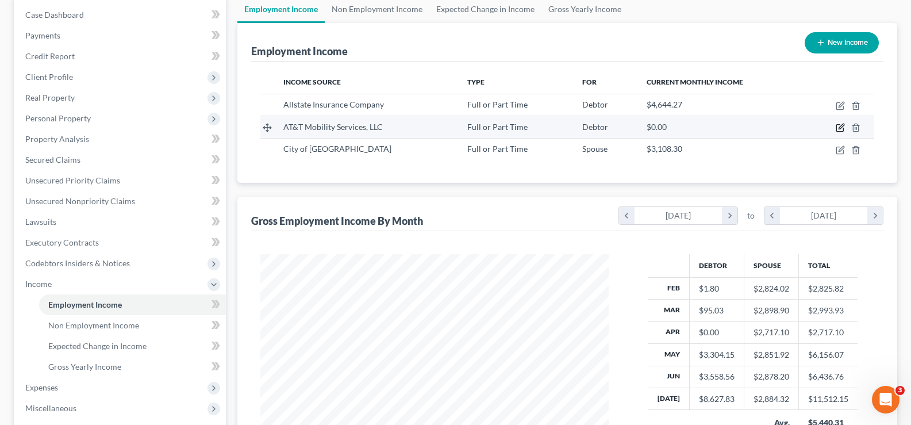
click at [839, 127] on icon "button" at bounding box center [840, 127] width 9 height 9
select select "0"
select select "26"
select select "0"
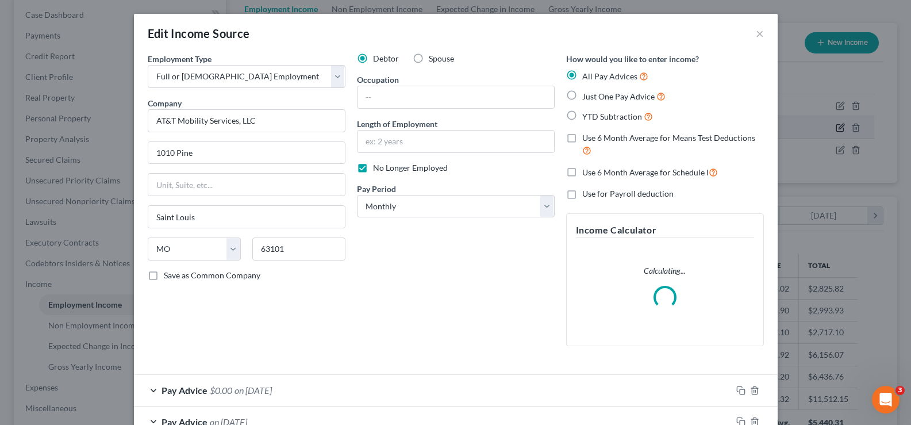
scroll to position [206, 376]
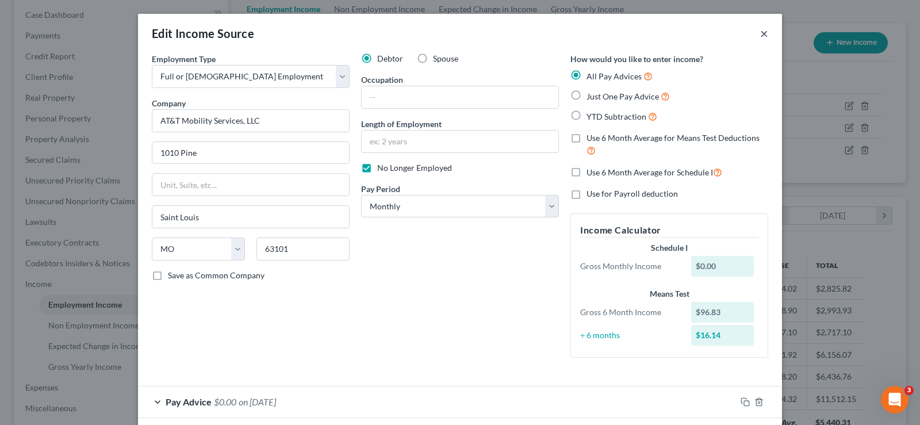
click at [761, 34] on button "×" at bounding box center [764, 33] width 8 height 14
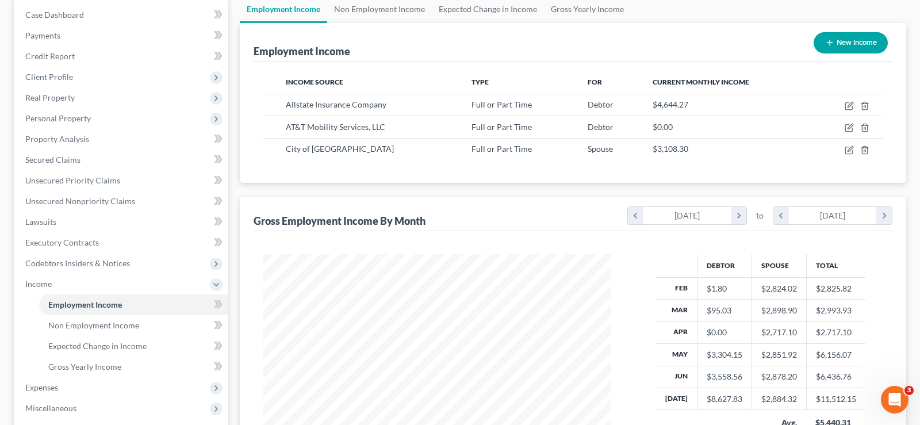
scroll to position [574843, 574678]
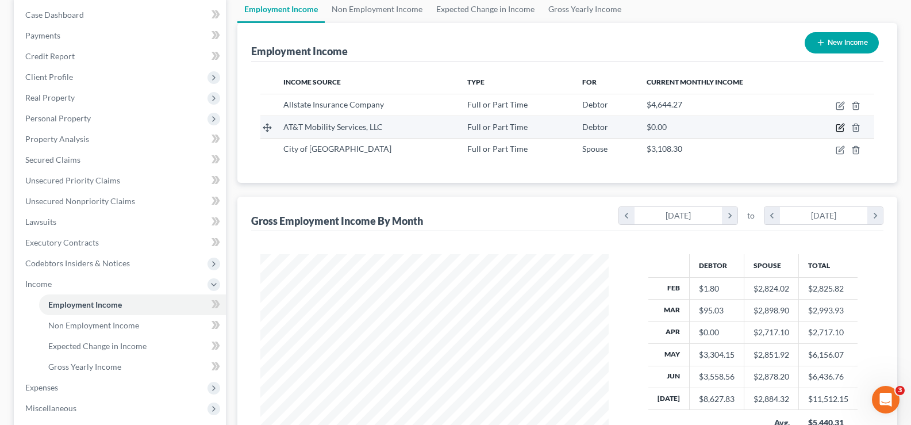
click at [840, 127] on icon "button" at bounding box center [841, 126] width 5 height 5
select select "0"
select select "26"
select select "0"
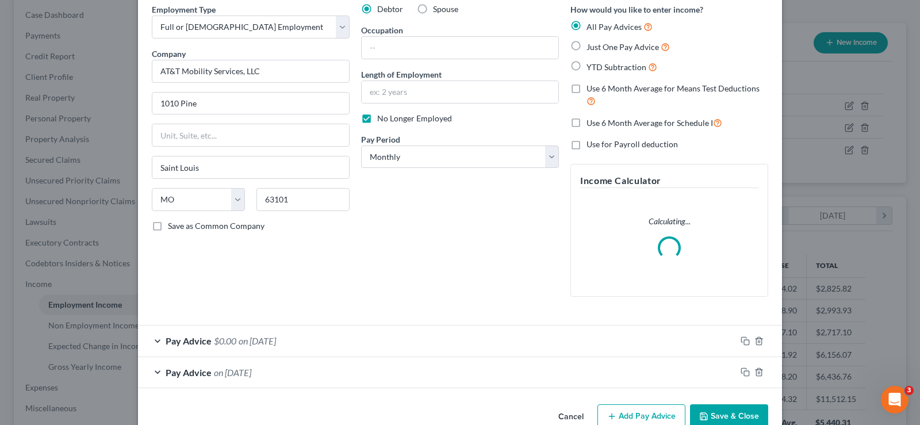
scroll to position [75, 0]
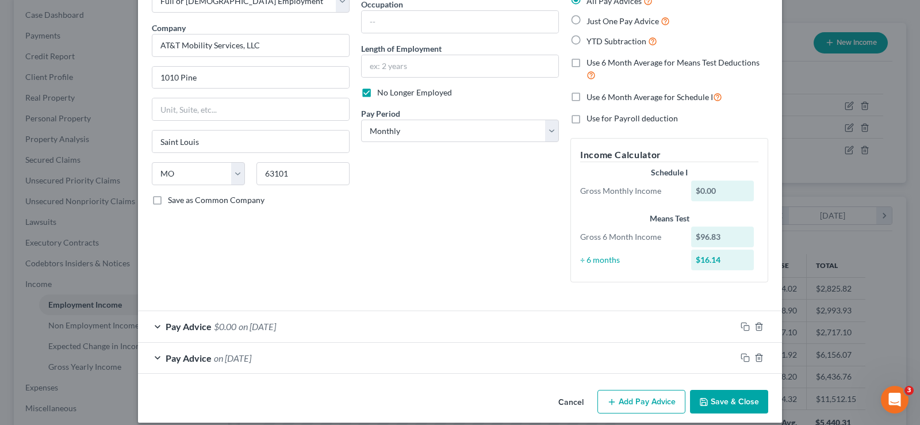
click at [150, 357] on div "Pay Advice on [DATE]" at bounding box center [437, 358] width 598 height 30
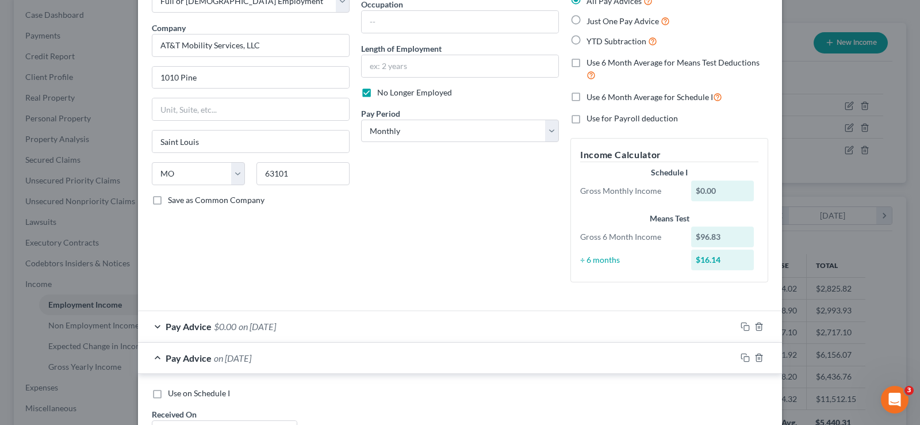
click at [152, 330] on div "Pay Advice $0.00 on [DATE]" at bounding box center [437, 326] width 598 height 30
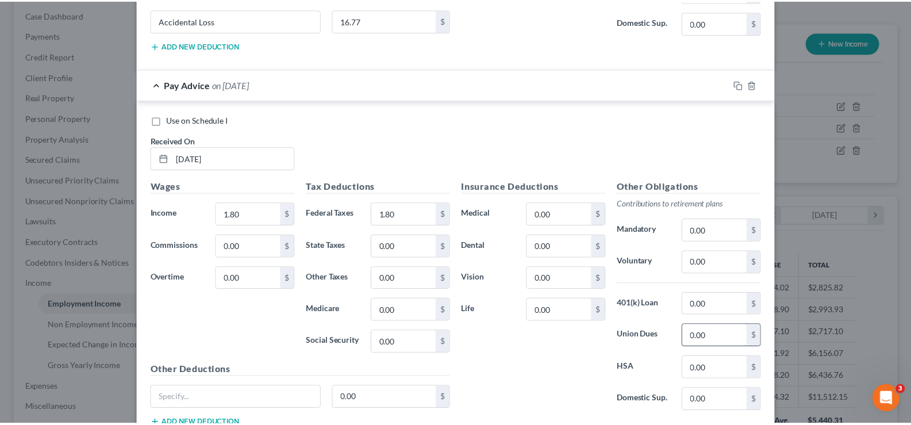
scroll to position [779, 0]
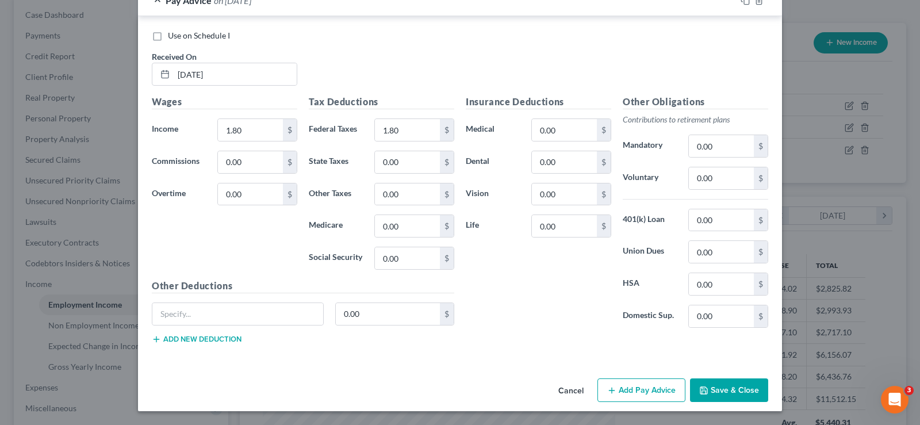
click at [721, 392] on button "Save & Close" at bounding box center [729, 390] width 78 height 24
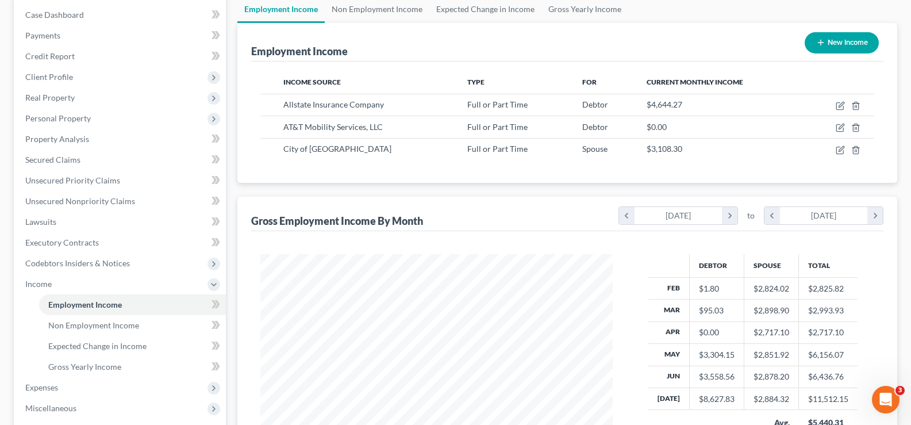
scroll to position [574843, 574678]
click at [97, 388] on span "Expenses" at bounding box center [121, 387] width 210 height 21
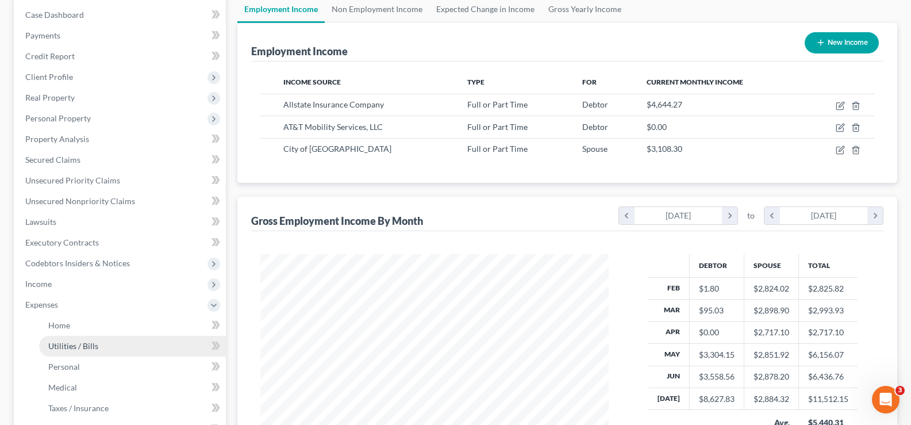
click at [85, 342] on span "Utilities / Bills" at bounding box center [73, 346] width 50 height 10
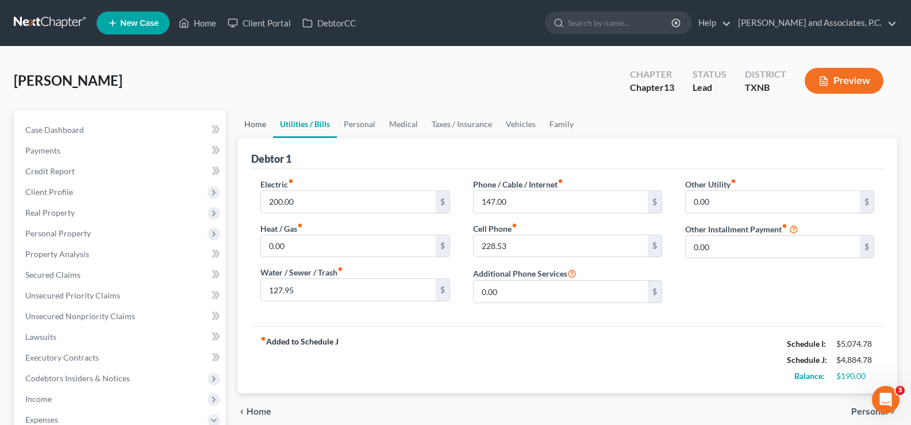
click at [248, 120] on link "Home" at bounding box center [255, 124] width 36 height 28
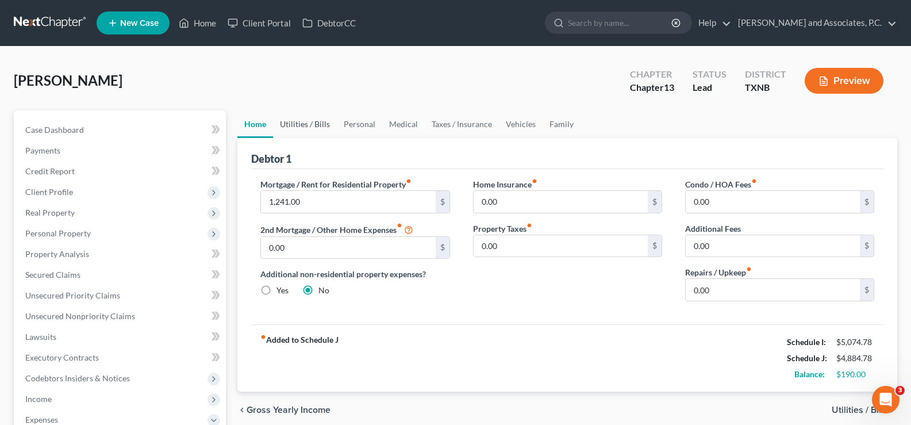
click at [309, 125] on link "Utilities / Bills" at bounding box center [305, 124] width 64 height 28
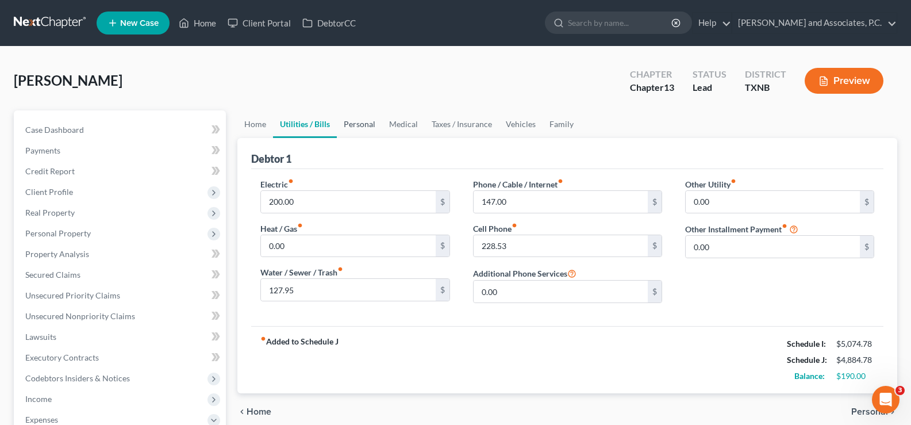
click at [356, 123] on link "Personal" at bounding box center [359, 124] width 45 height 28
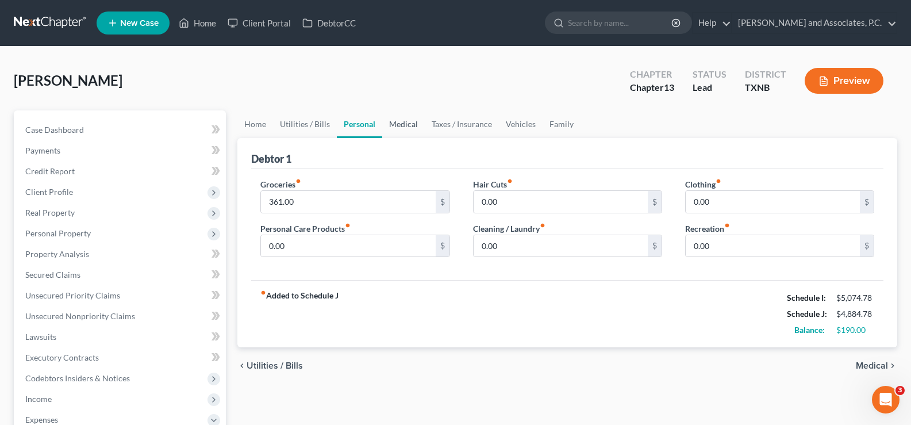
click at [402, 120] on link "Medical" at bounding box center [403, 124] width 43 height 28
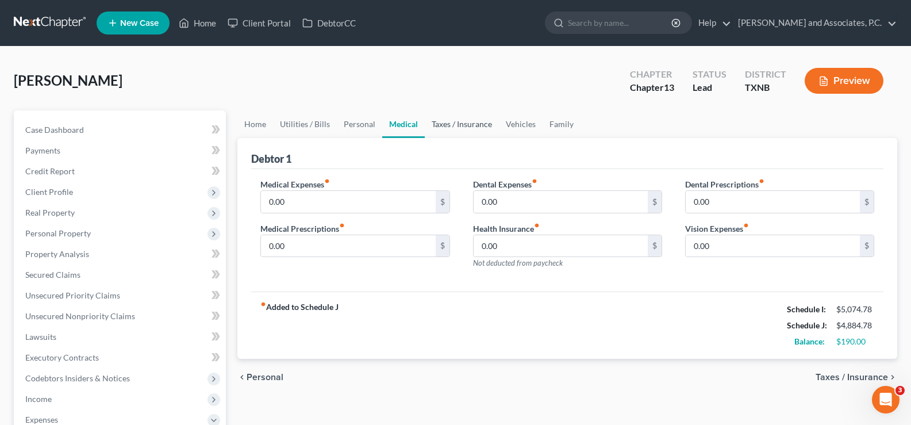
click at [445, 122] on link "Taxes / Insurance" at bounding box center [462, 124] width 74 height 28
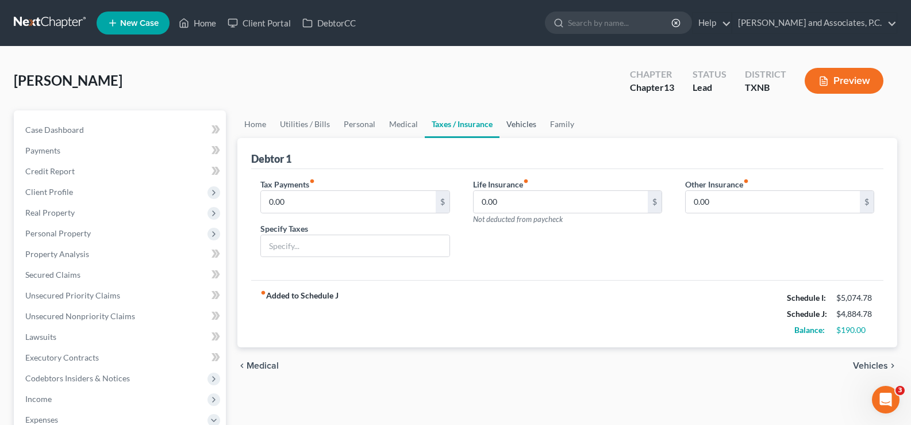
click at [515, 126] on link "Vehicles" at bounding box center [522, 124] width 44 height 28
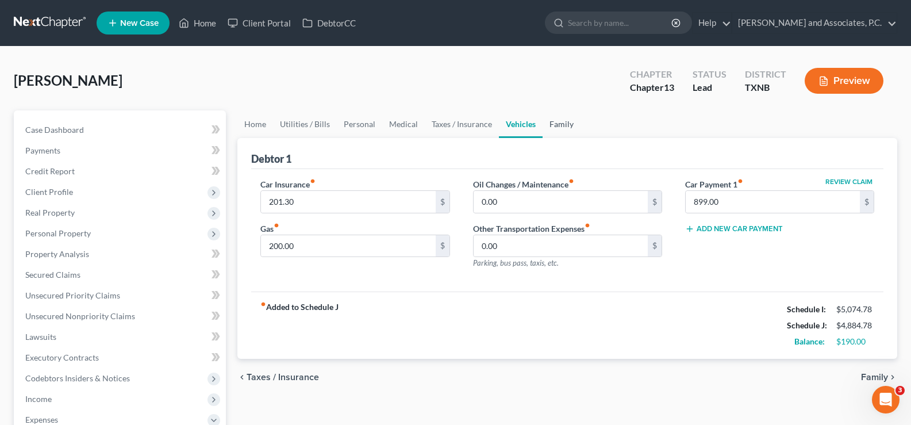
click at [558, 126] on link "Family" at bounding box center [562, 124] width 38 height 28
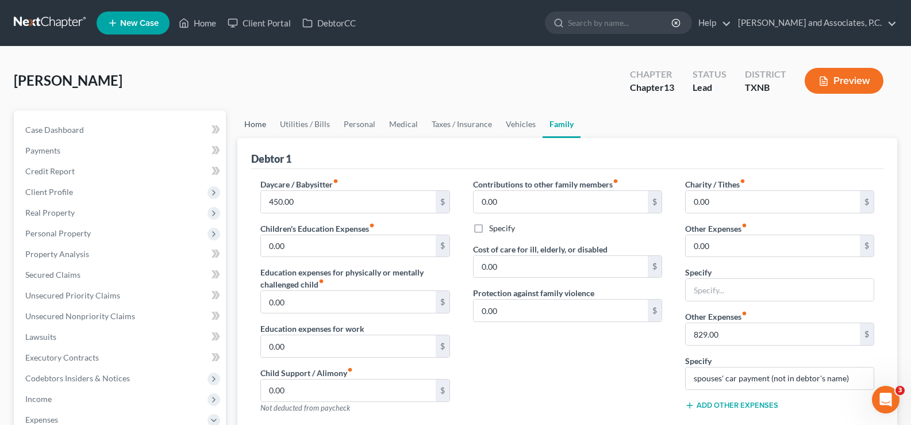
click at [258, 125] on link "Home" at bounding box center [255, 124] width 36 height 28
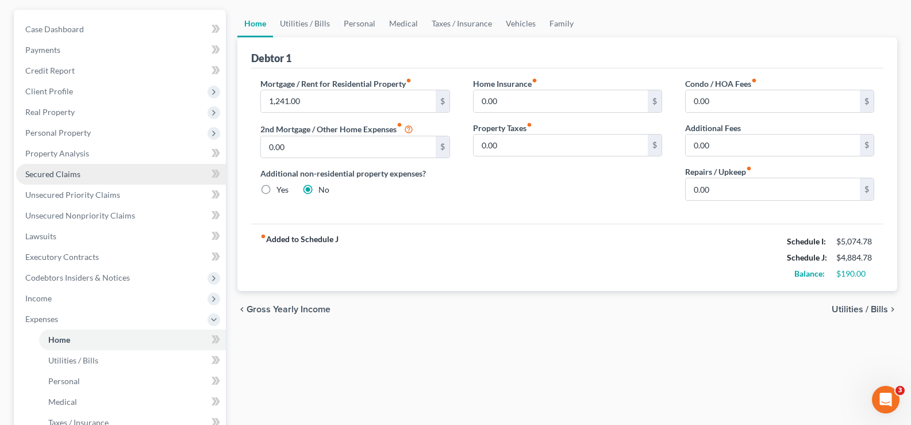
scroll to position [115, 0]
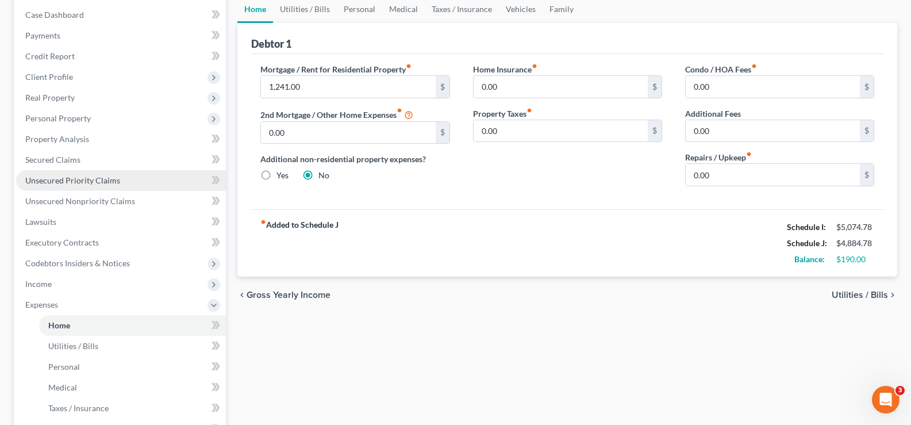
click at [96, 181] on span "Unsecured Priority Claims" at bounding box center [72, 180] width 95 height 10
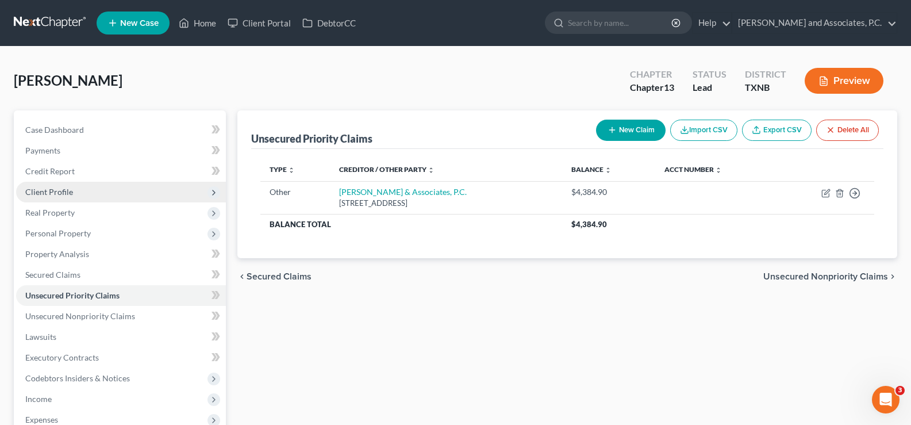
click at [73, 190] on span "Client Profile" at bounding box center [121, 192] width 210 height 21
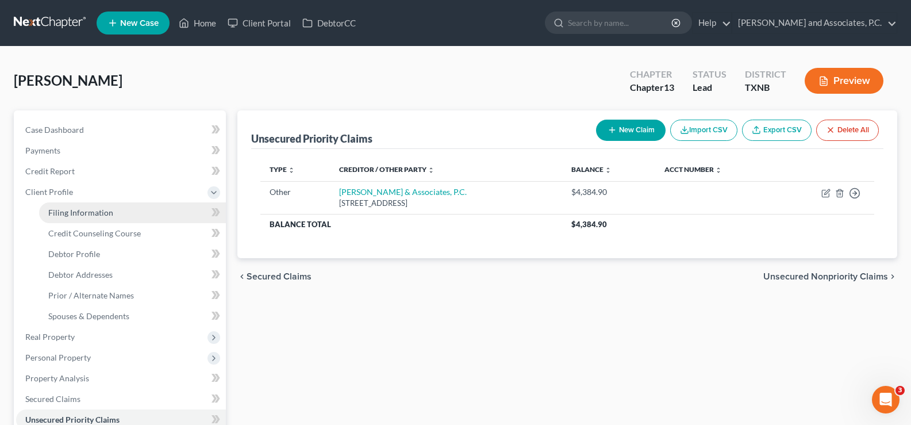
click at [82, 210] on span "Filing Information" at bounding box center [80, 213] width 65 height 10
select select "1"
select select "0"
select select "3"
select select "78"
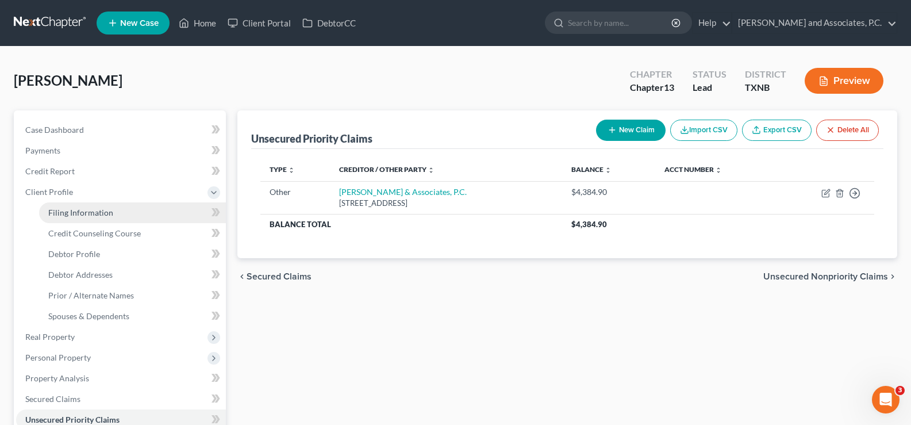
select select "0"
select select "45"
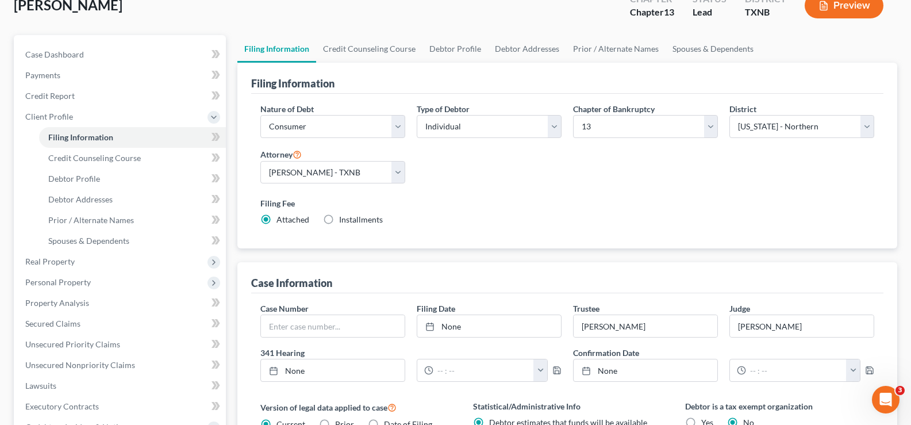
scroll to position [115, 0]
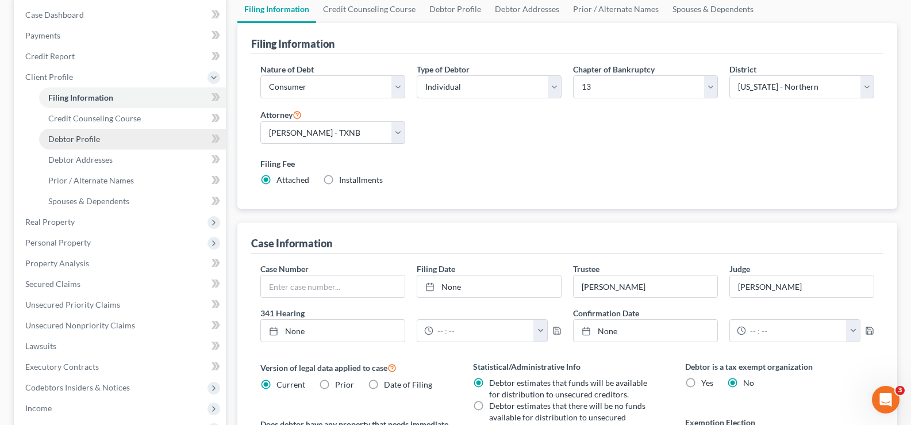
click at [82, 139] on span "Debtor Profile" at bounding box center [74, 139] width 52 height 10
select select "1"
select select "4"
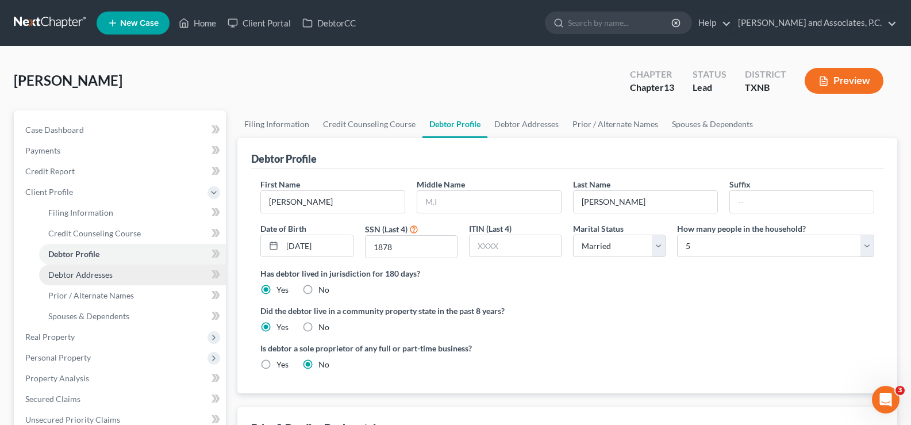
click at [80, 277] on span "Debtor Addresses" at bounding box center [80, 275] width 64 height 10
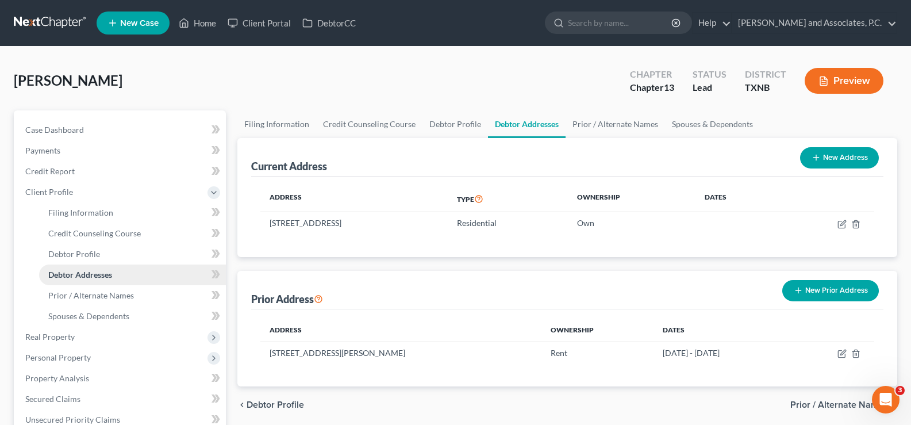
scroll to position [115, 0]
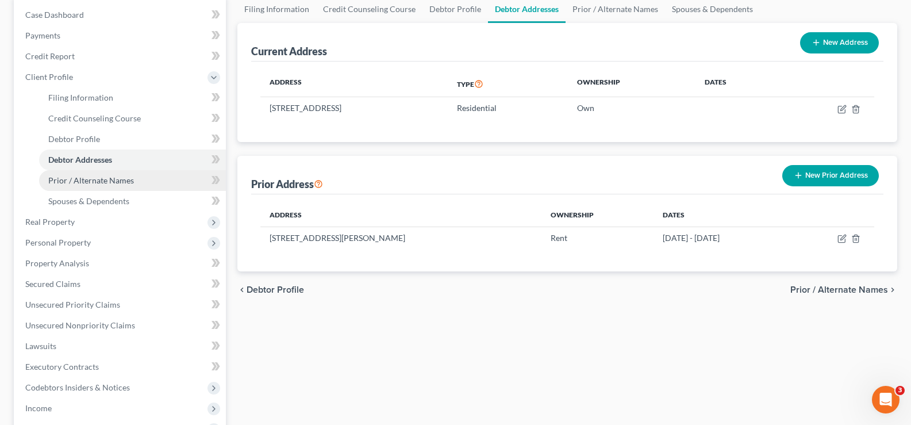
click at [84, 182] on span "Prior / Alternate Names" at bounding box center [91, 180] width 86 height 10
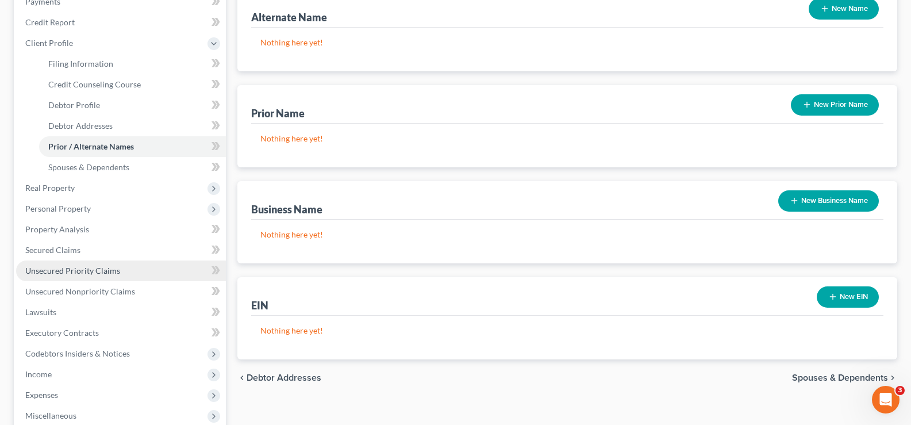
scroll to position [230, 0]
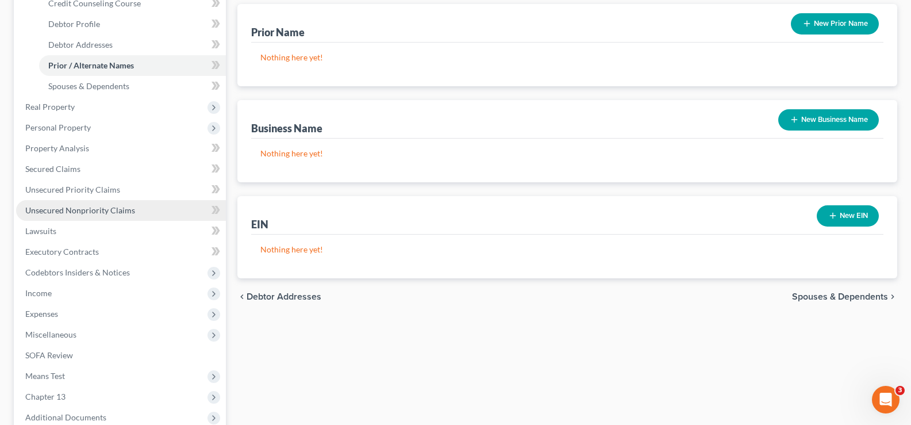
click at [101, 212] on span "Unsecured Nonpriority Claims" at bounding box center [80, 210] width 110 height 10
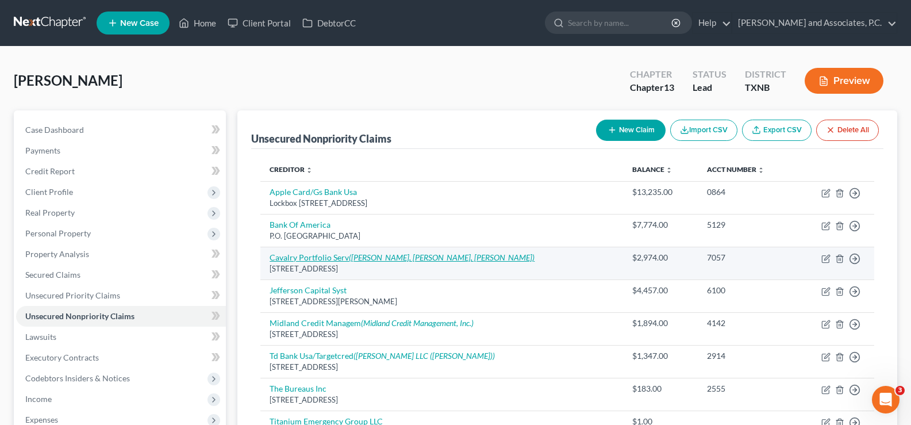
click at [445, 260] on icon "([PERSON_NAME], [PERSON_NAME], [PERSON_NAME])" at bounding box center [442, 257] width 186 height 10
select select "3"
select select "1"
select select "0"
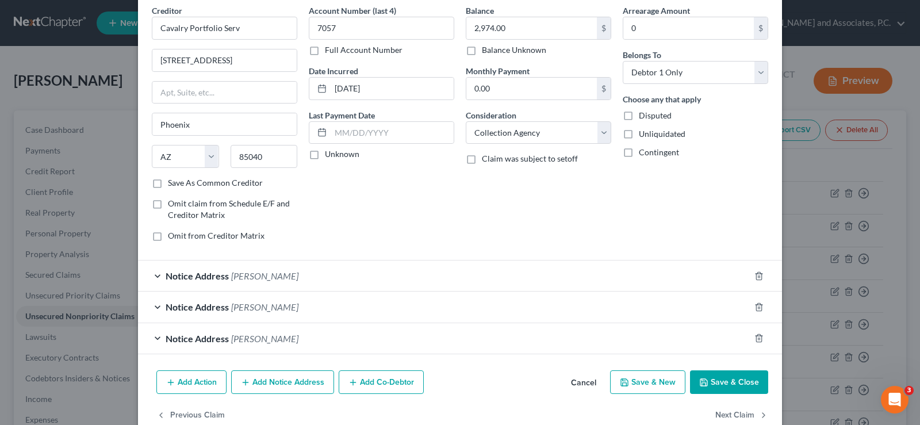
scroll to position [74, 0]
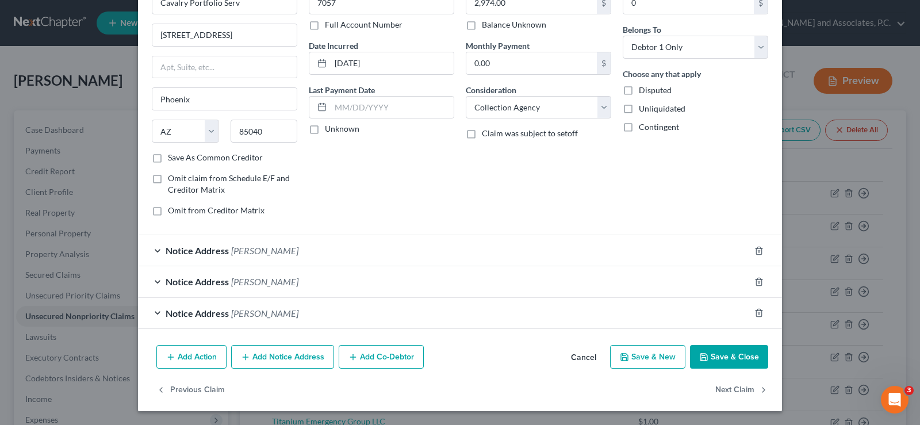
click at [156, 251] on div "Notice Address [PERSON_NAME]" at bounding box center [444, 250] width 612 height 30
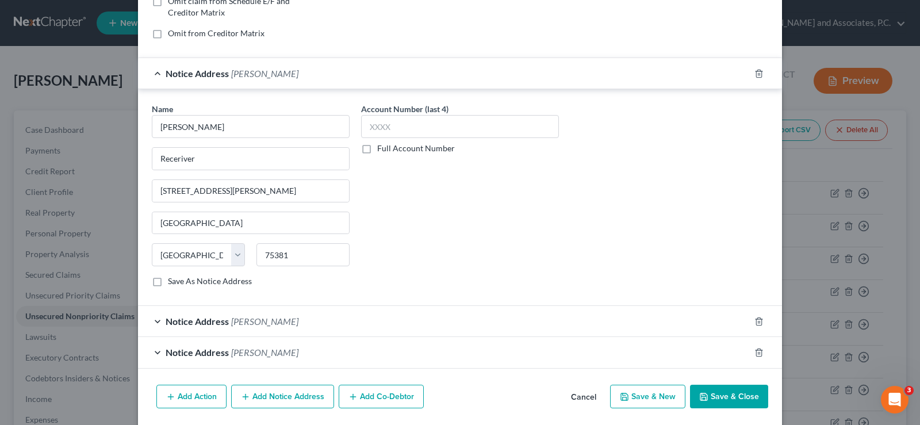
scroll to position [290, 0]
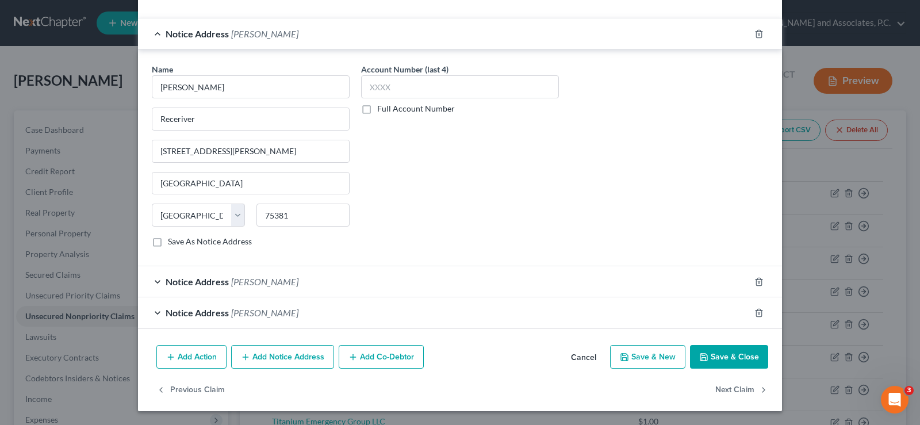
click at [154, 282] on div "Notice Address [PERSON_NAME]" at bounding box center [444, 281] width 612 height 30
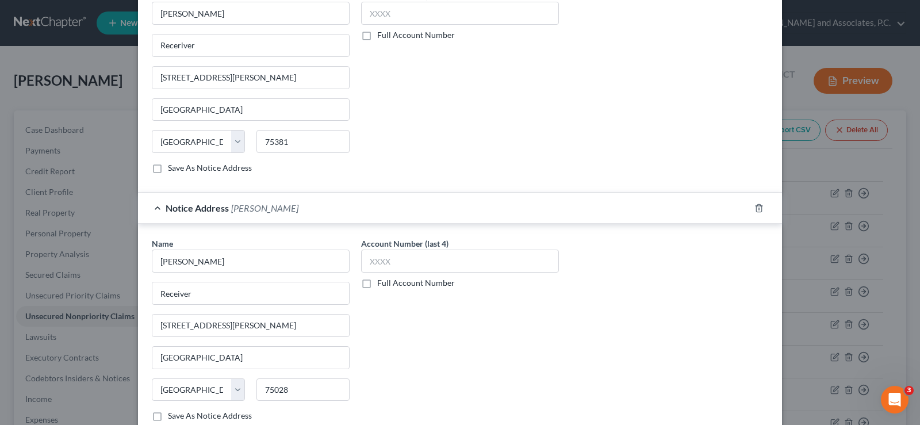
scroll to position [405, 0]
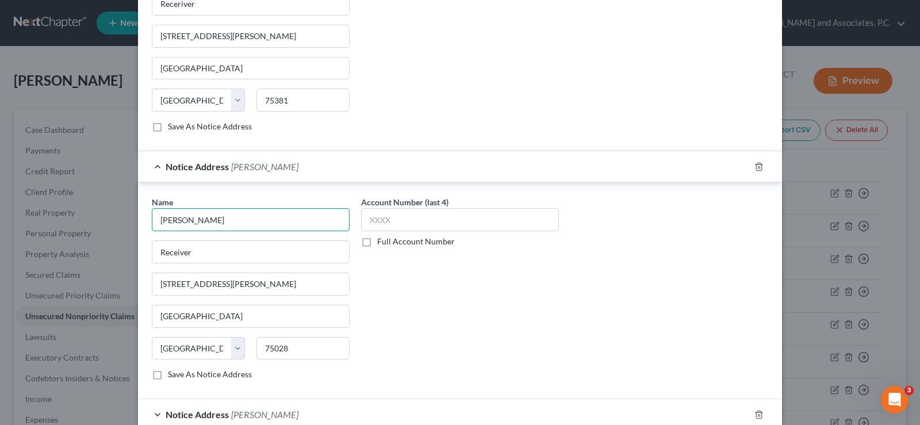
click at [153, 217] on input "[PERSON_NAME]" at bounding box center [251, 219] width 198 height 23
click at [228, 221] on input "[PERSON_NAME]" at bounding box center [251, 219] width 198 height 23
click at [154, 221] on input "[PERSON_NAME]" at bounding box center [251, 219] width 198 height 23
type input "[PERSON_NAME], Receiver"
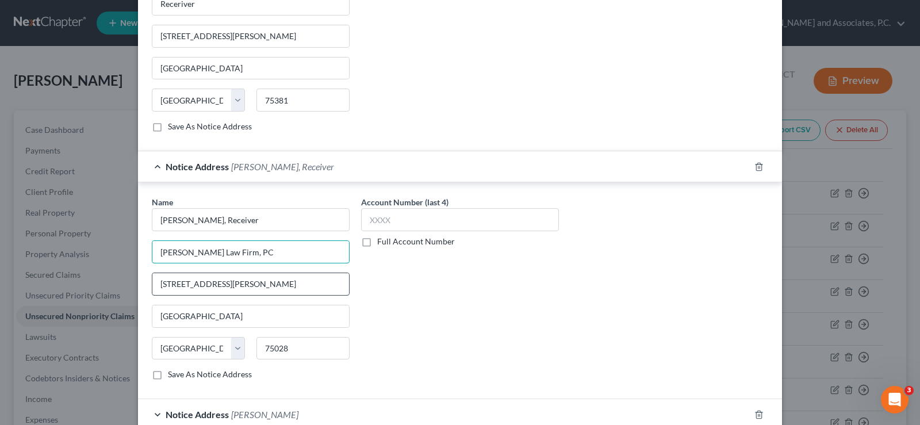
type input "[PERSON_NAME] Law Firm, PC"
click at [254, 287] on input "[STREET_ADDRESS][PERSON_NAME]" at bounding box center [250, 284] width 197 height 22
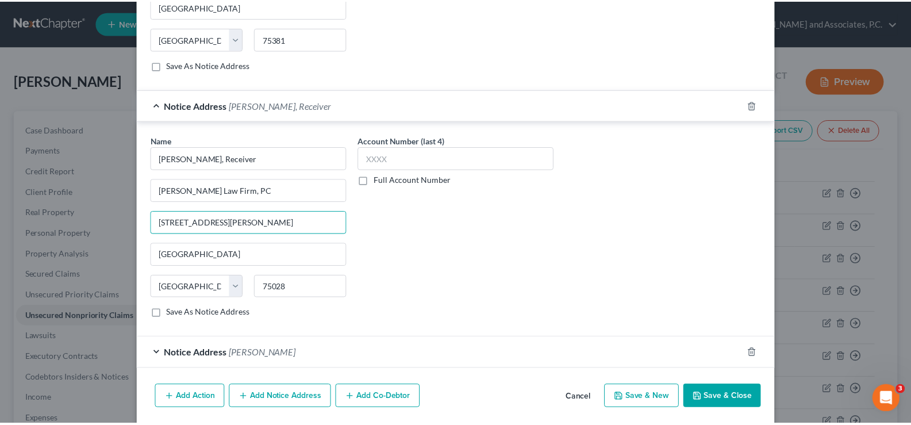
scroll to position [507, 0]
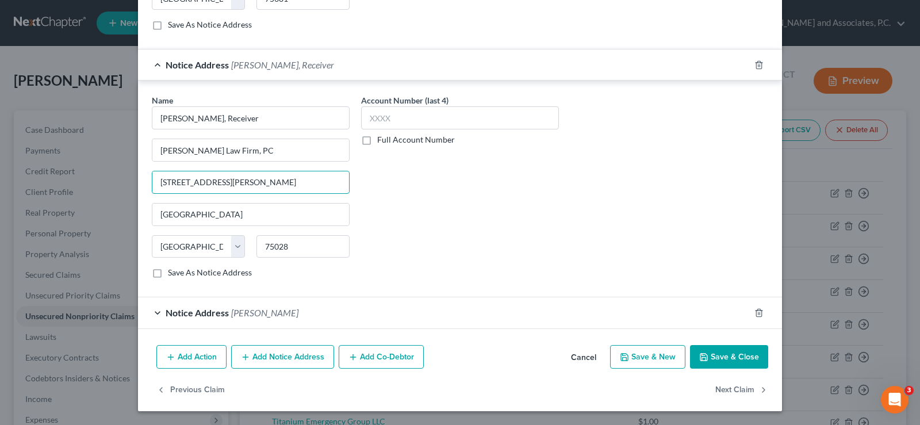
type input "[STREET_ADDRESS][PERSON_NAME]"
click at [726, 358] on button "Save & Close" at bounding box center [729, 357] width 78 height 24
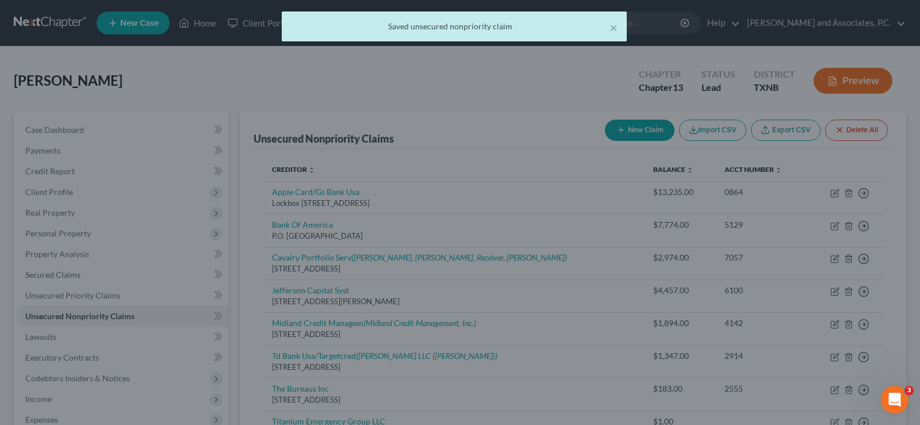
scroll to position [0, 0]
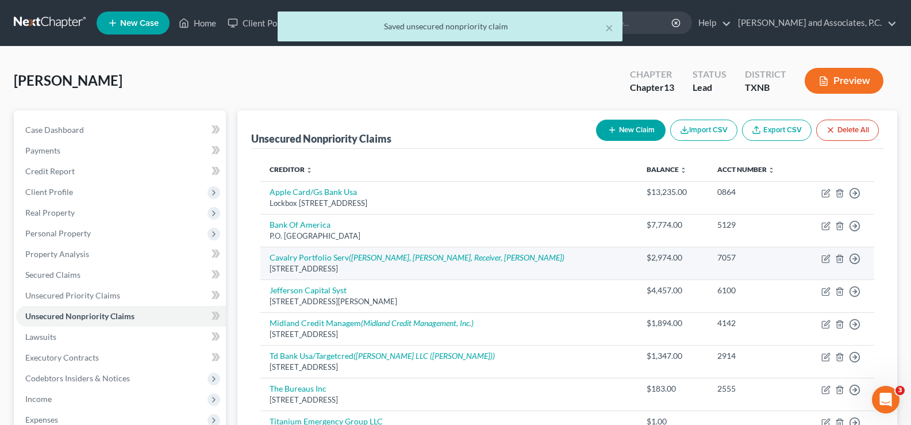
click at [372, 264] on div "[STREET_ADDRESS]" at bounding box center [449, 268] width 359 height 11
click at [371, 260] on icon "([PERSON_NAME], [PERSON_NAME], Receiver, [PERSON_NAME])" at bounding box center [457, 257] width 216 height 10
select select "3"
select select "1"
select select "0"
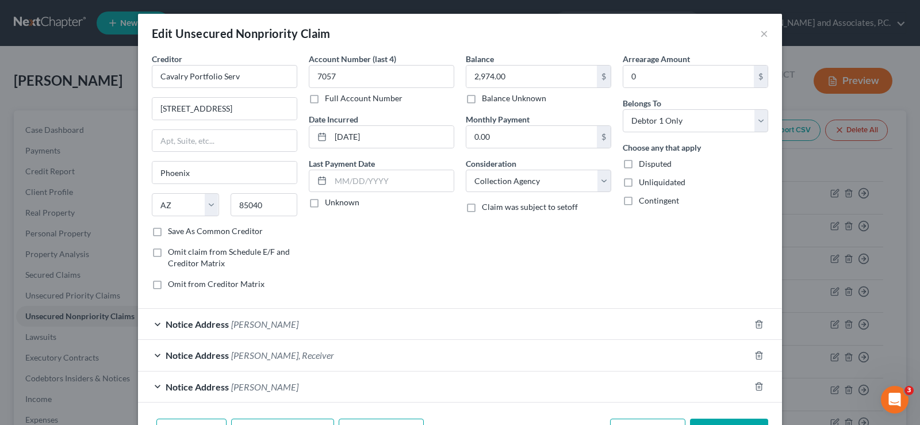
click at [153, 322] on div "Notice Address [PERSON_NAME]" at bounding box center [444, 324] width 612 height 30
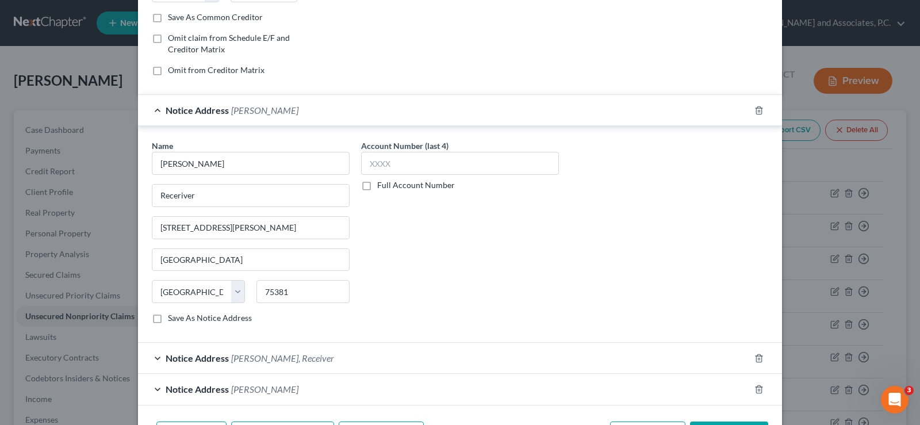
scroll to position [175, 0]
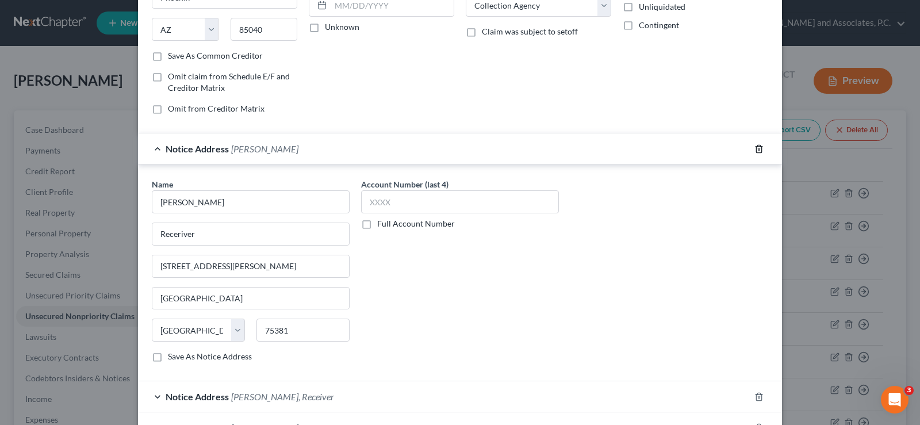
click at [754, 145] on icon "button" at bounding box center [758, 148] width 9 height 9
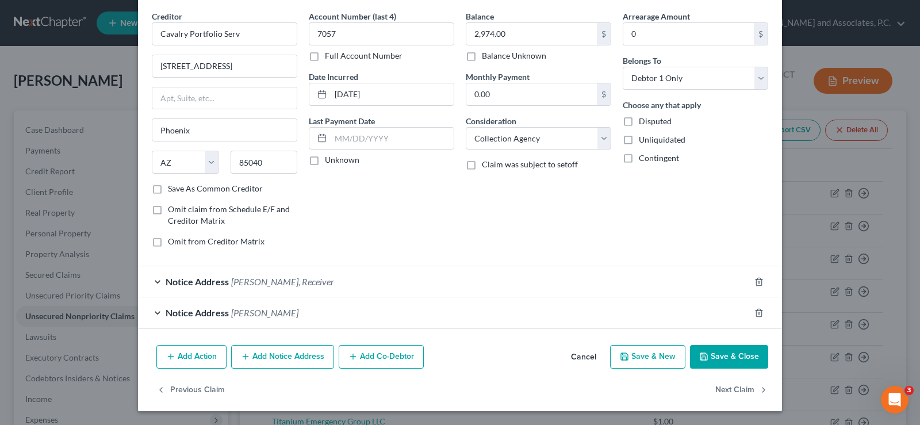
scroll to position [43, 0]
click at [152, 281] on div "Notice Address [PERSON_NAME], Receiver" at bounding box center [444, 281] width 612 height 30
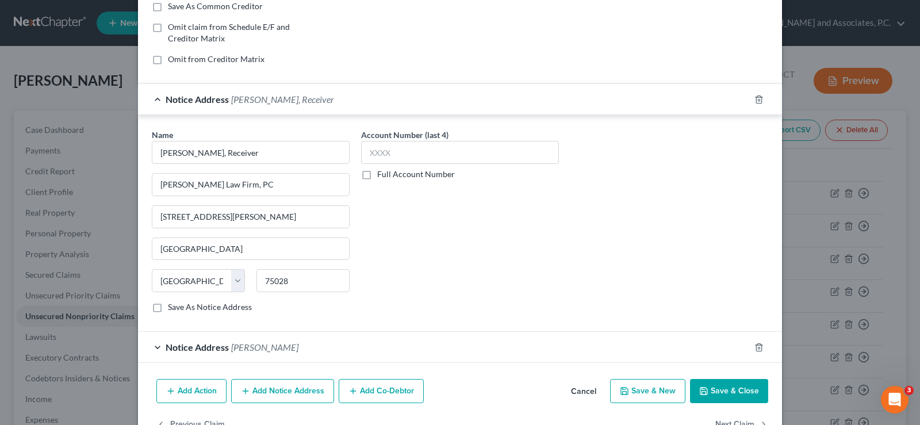
scroll to position [259, 0]
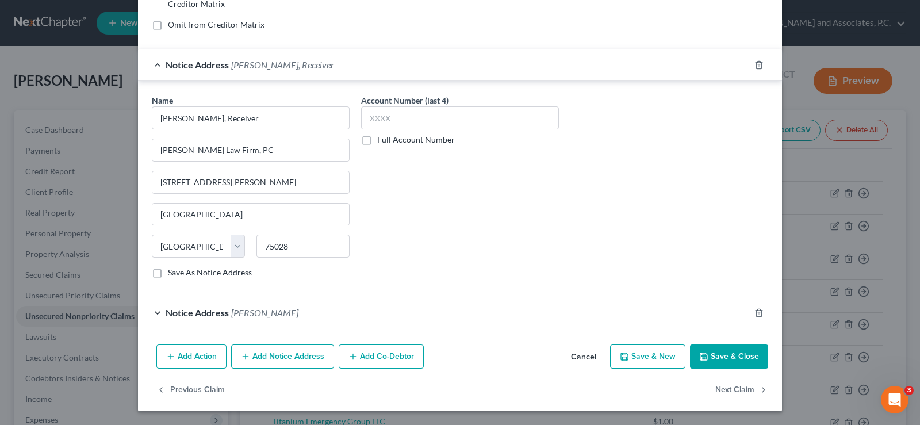
click at [152, 310] on div "Notice Address [PERSON_NAME]" at bounding box center [444, 312] width 612 height 30
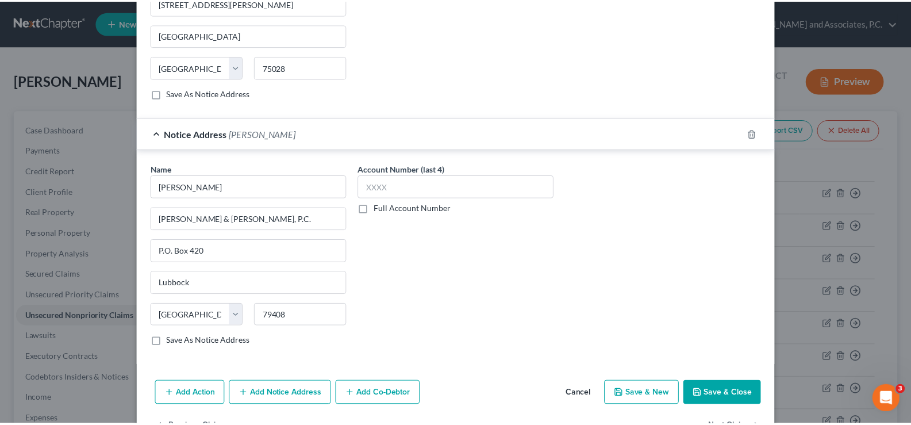
scroll to position [476, 0]
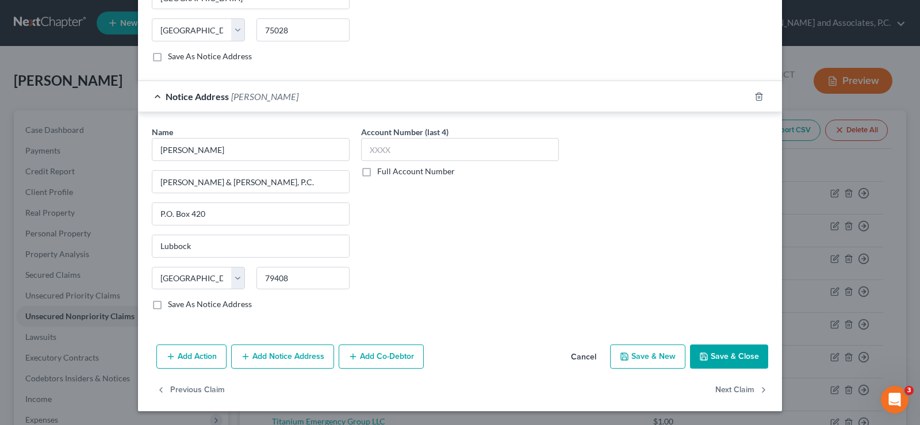
click at [737, 354] on button "Save & Close" at bounding box center [729, 356] width 78 height 24
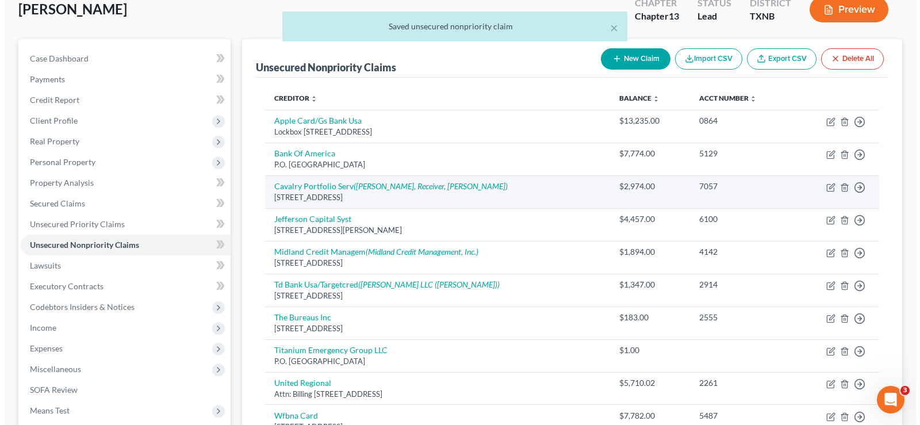
scroll to position [115, 0]
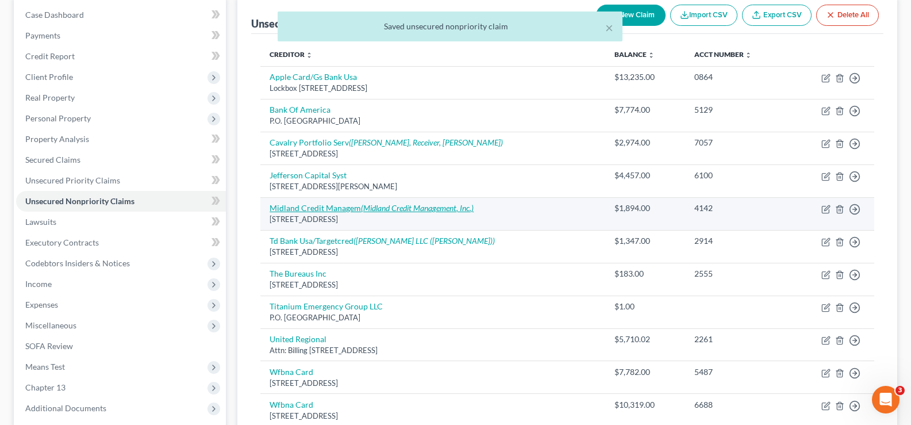
click at [440, 204] on icon "(Midland Credit Management, Inc.)" at bounding box center [417, 208] width 113 height 10
select select "4"
select select "0"
select select "45"
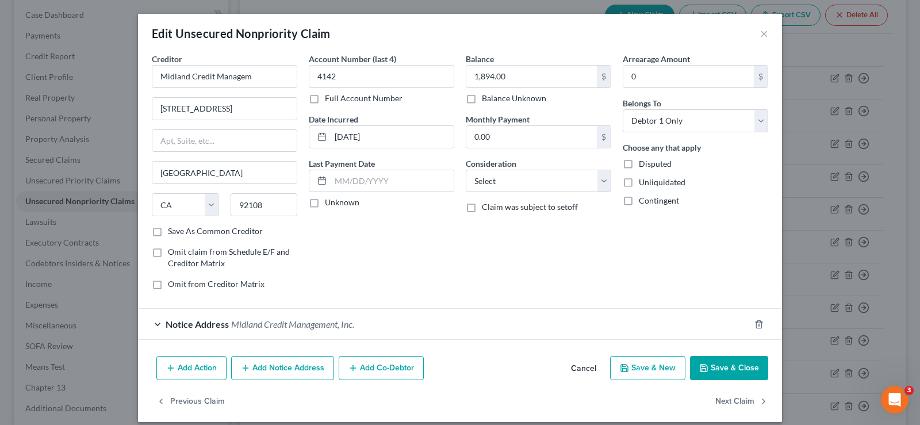
click at [151, 324] on div "Notice Address Midland Credit Management, Inc." at bounding box center [444, 324] width 612 height 30
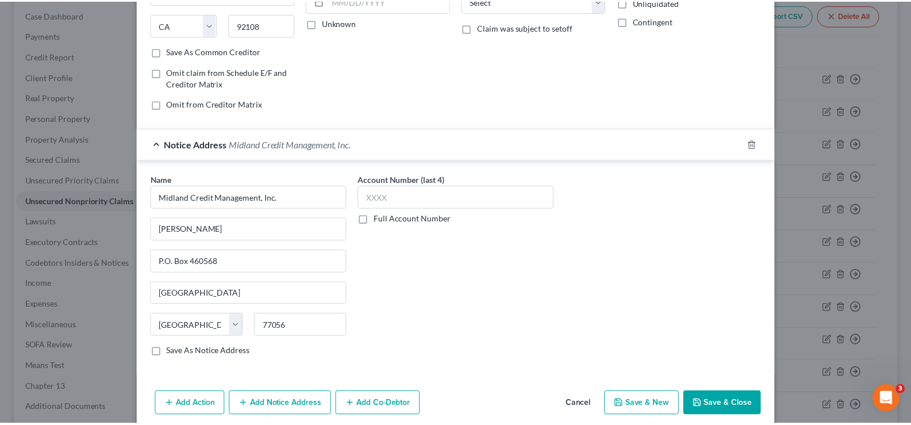
scroll to position [227, 0]
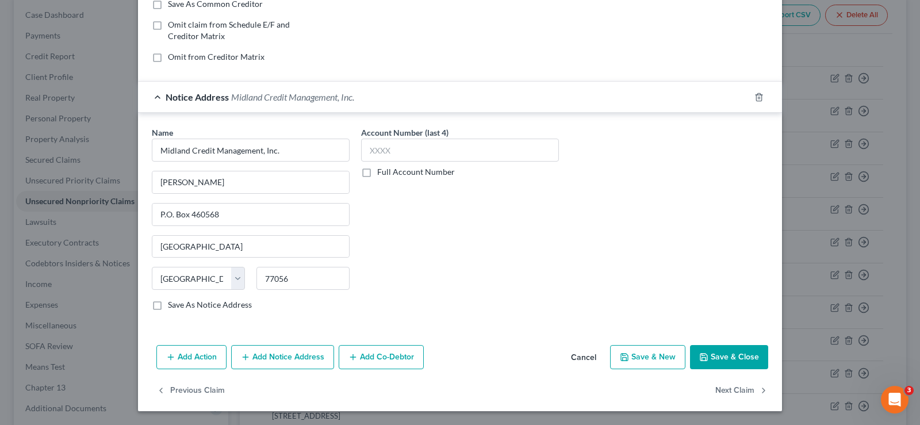
click at [724, 354] on button "Save & Close" at bounding box center [729, 357] width 78 height 24
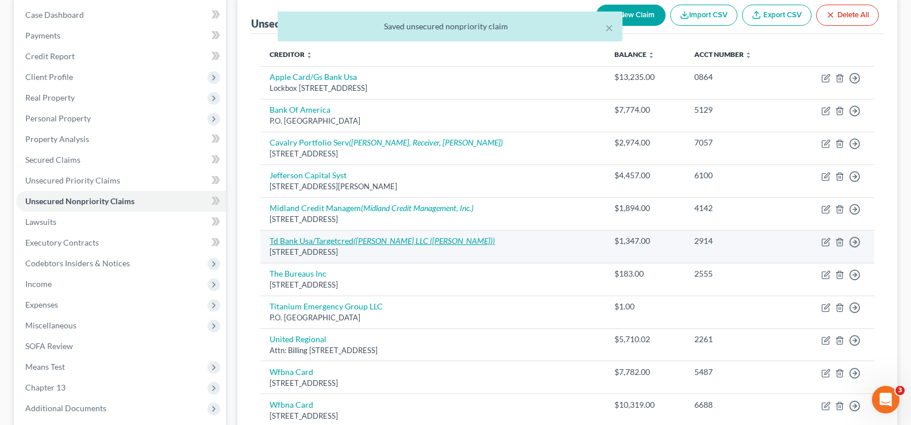
click at [423, 243] on icon "([PERSON_NAME] LLC ([PERSON_NAME]))" at bounding box center [424, 241] width 141 height 10
select select "24"
select select "2"
select select "0"
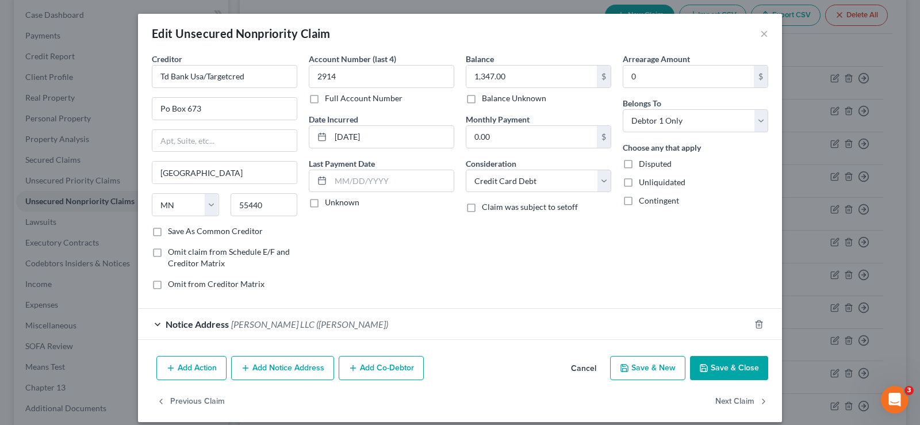
click at [719, 371] on button "Save & Close" at bounding box center [729, 368] width 78 height 24
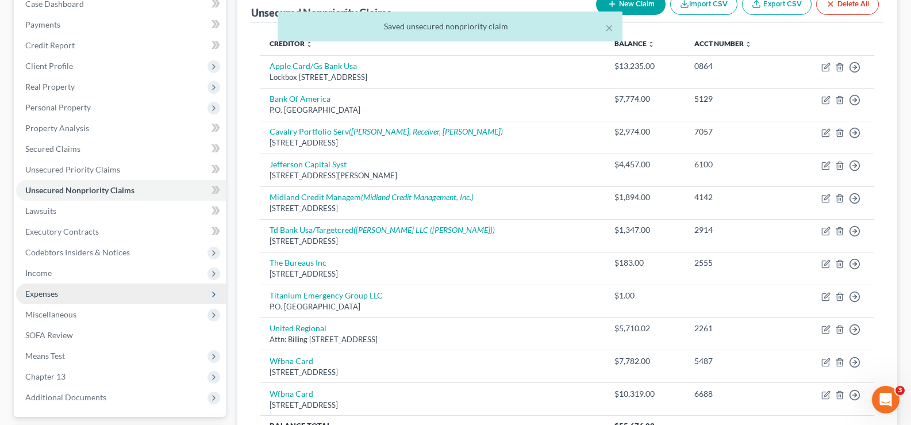
scroll to position [11, 0]
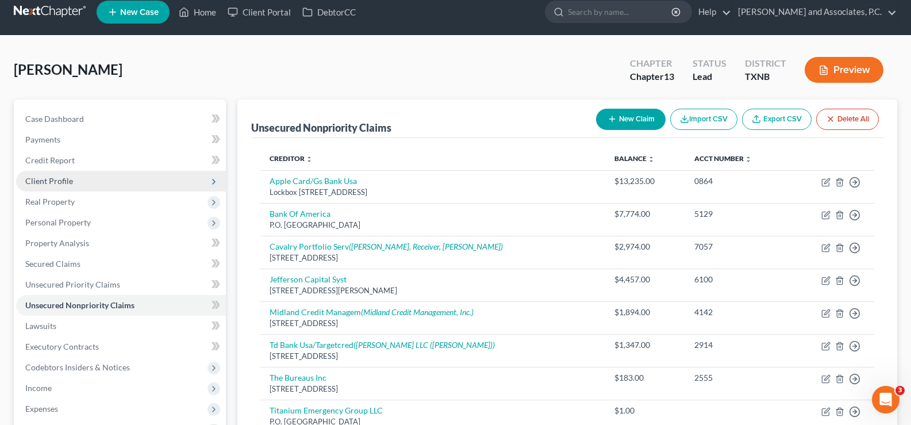
click at [122, 186] on span "Client Profile" at bounding box center [121, 181] width 210 height 21
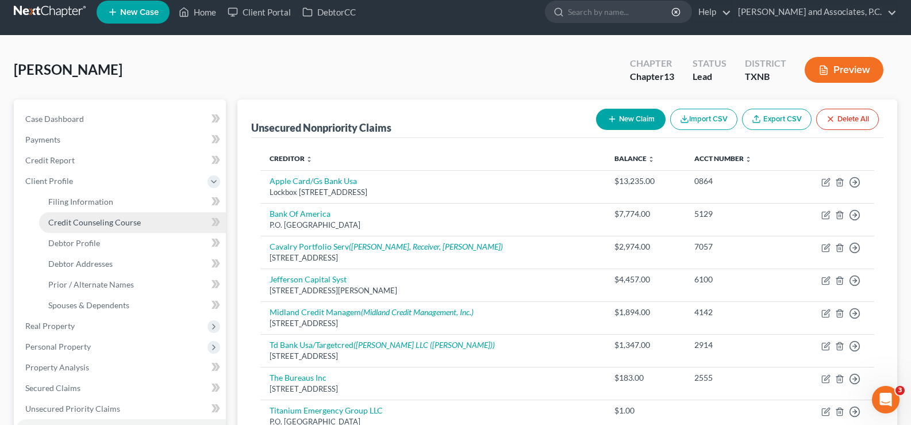
click at [127, 223] on span "Credit Counseling Course" at bounding box center [94, 222] width 93 height 10
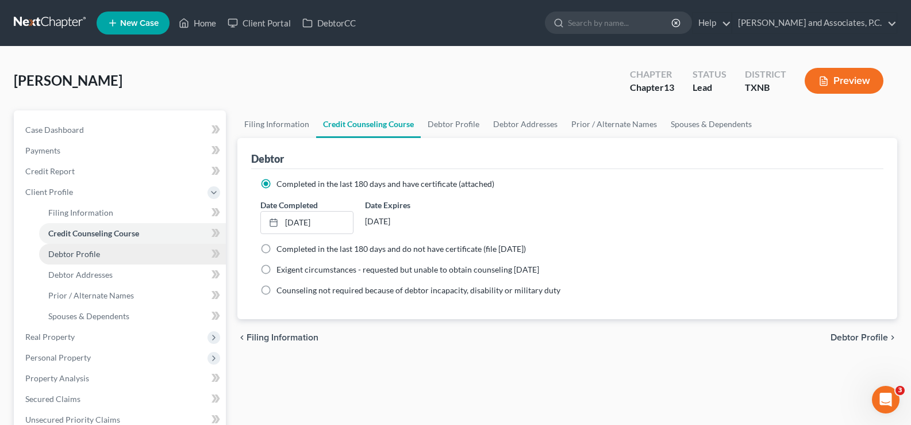
click at [86, 254] on span "Debtor Profile" at bounding box center [74, 254] width 52 height 10
select select "1"
select select "4"
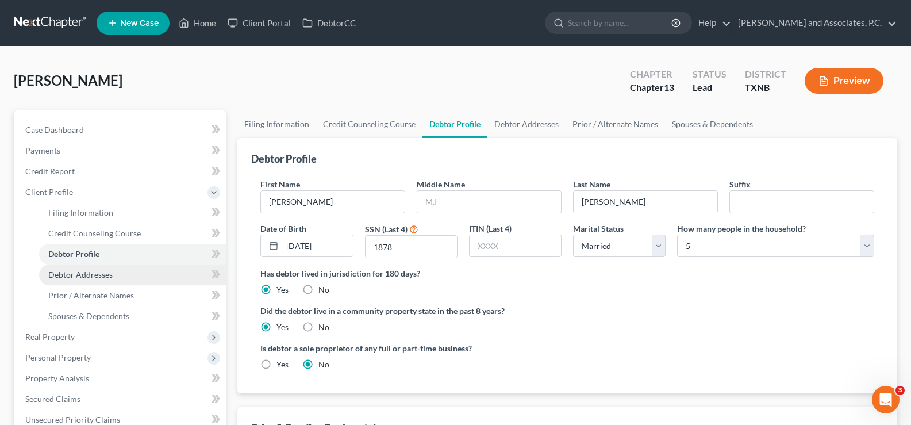
click at [85, 276] on span "Debtor Addresses" at bounding box center [80, 275] width 64 height 10
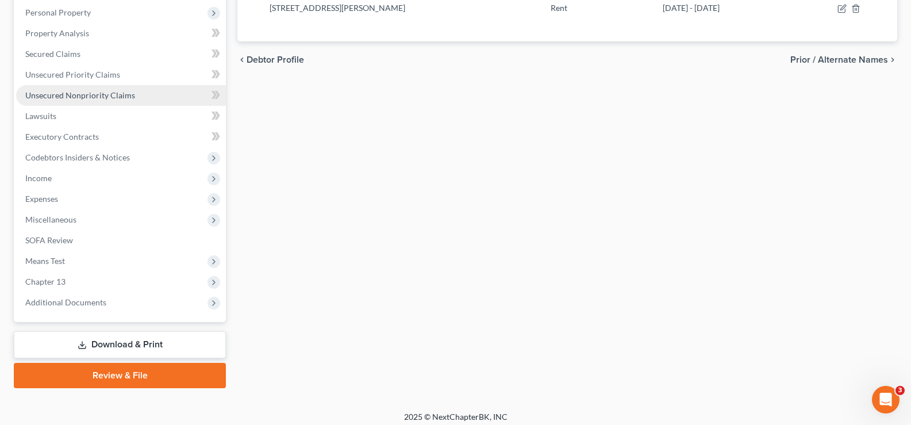
scroll to position [230, 0]
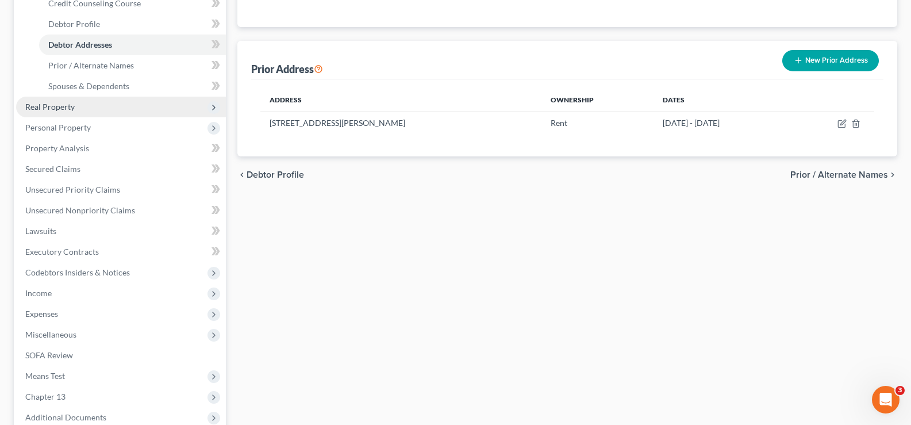
click at [110, 109] on span "Real Property" at bounding box center [121, 107] width 210 height 21
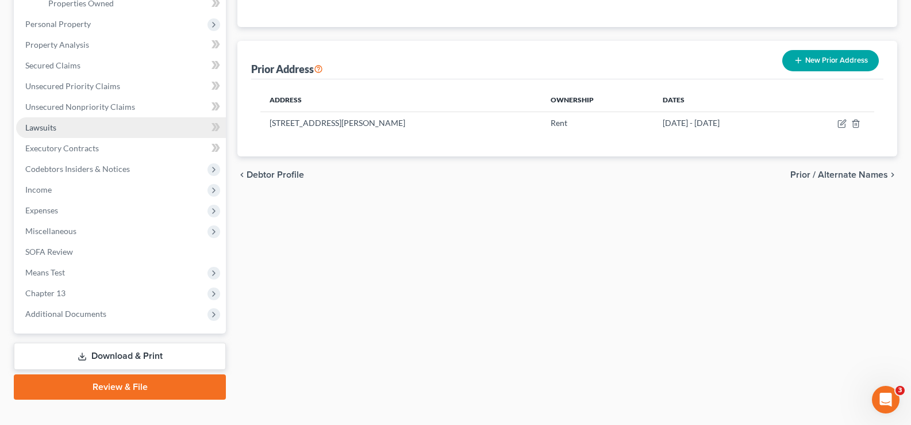
scroll to position [115, 0]
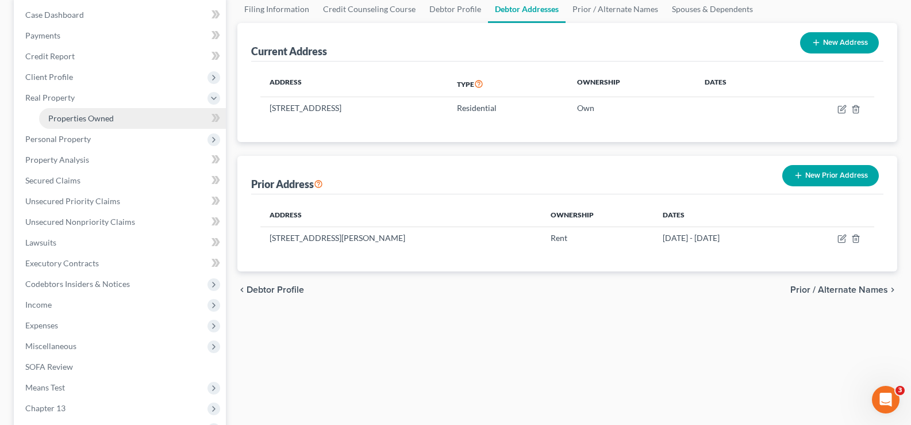
click at [122, 120] on link "Properties Owned" at bounding box center [132, 118] width 187 height 21
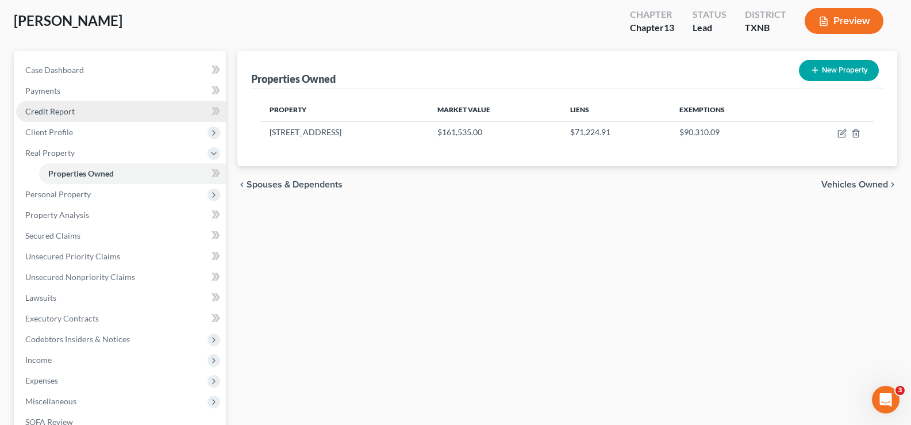
scroll to position [18, 0]
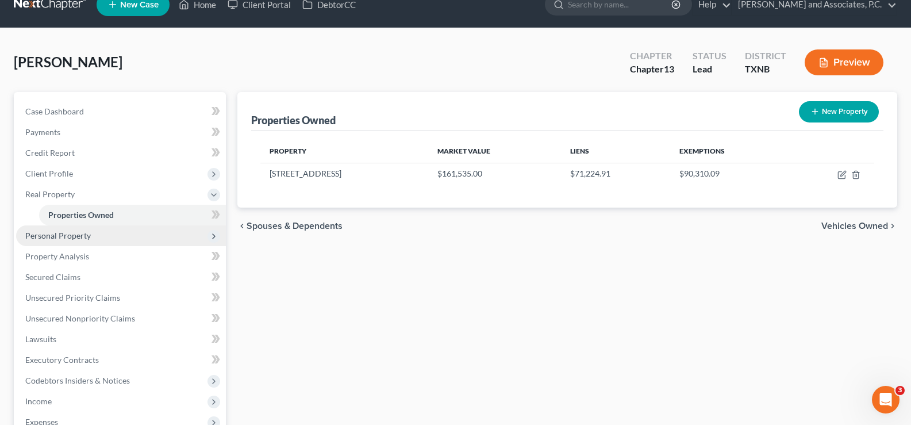
click at [91, 233] on span "Personal Property" at bounding box center [121, 235] width 210 height 21
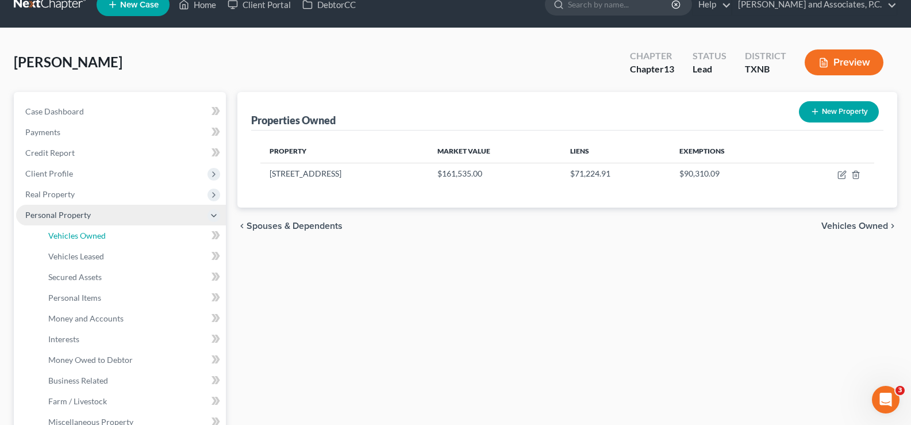
click at [91, 233] on span "Vehicles Owned" at bounding box center [77, 236] width 58 height 10
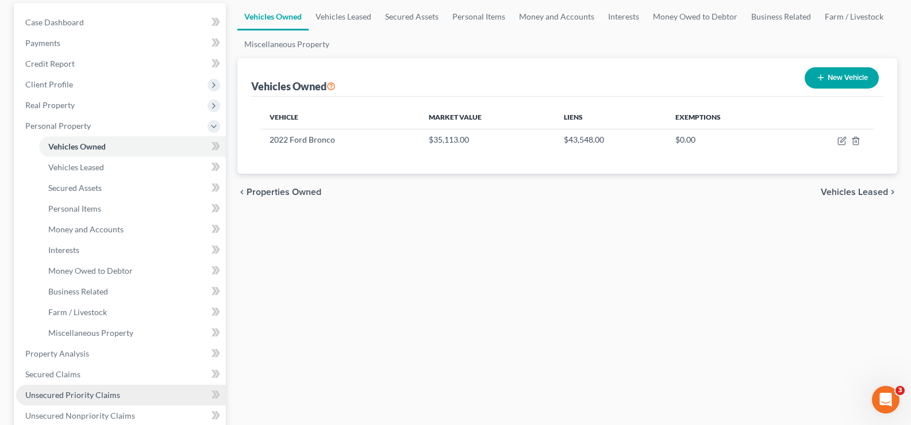
scroll to position [230, 0]
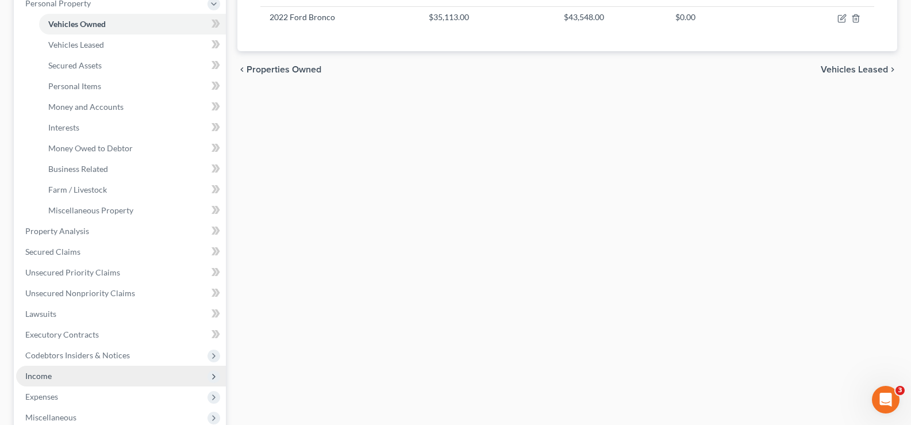
click at [64, 376] on span "Income" at bounding box center [121, 376] width 210 height 21
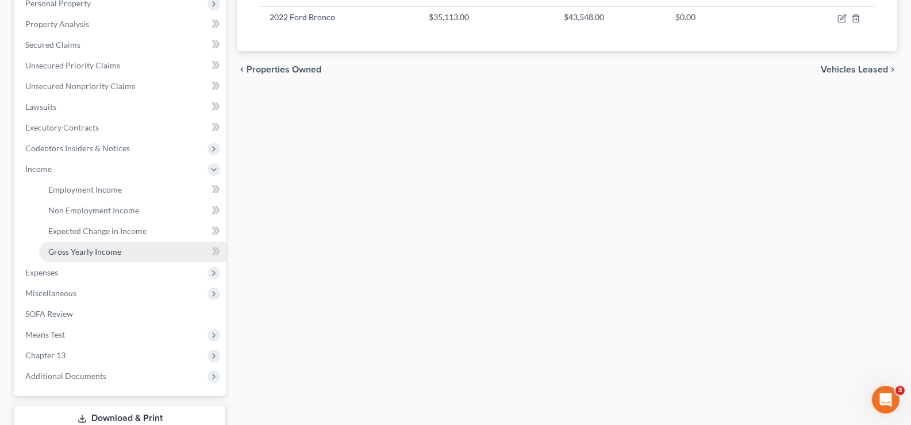
click at [101, 247] on span "Gross Yearly Income" at bounding box center [84, 252] width 73 height 10
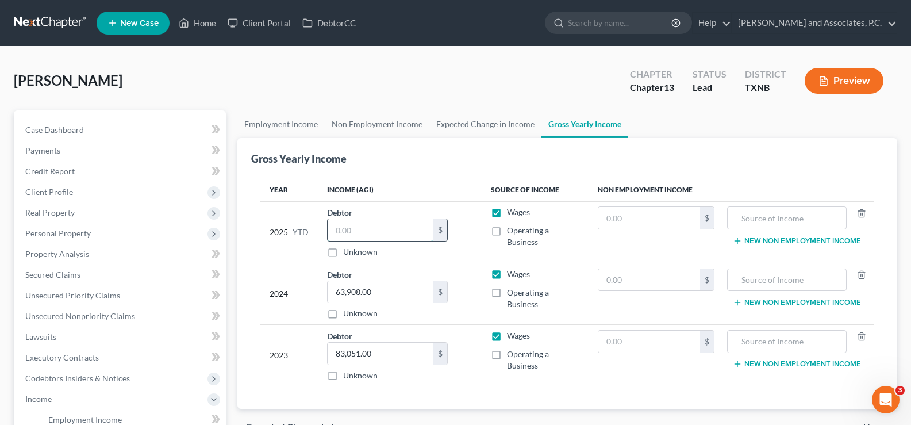
click at [359, 233] on input "text" at bounding box center [381, 230] width 106 height 22
click at [382, 224] on input "text" at bounding box center [381, 230] width 106 height 22
type input "35,415.00"
click at [88, 198] on span "Client Profile" at bounding box center [121, 192] width 210 height 21
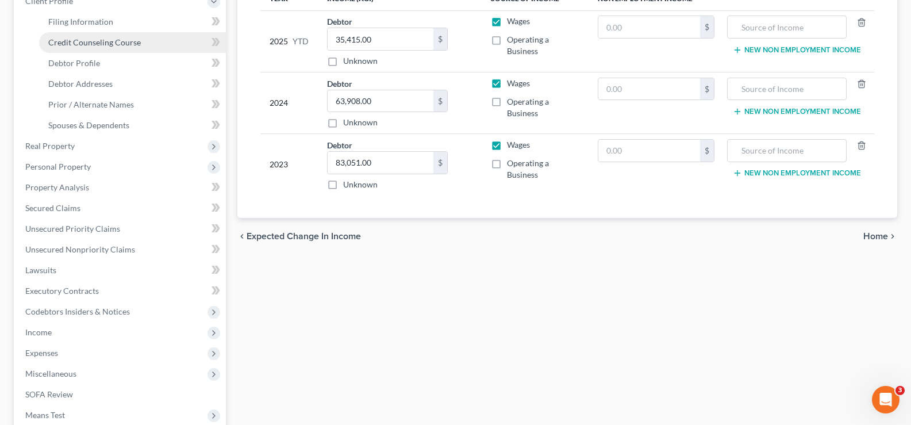
scroll to position [230, 0]
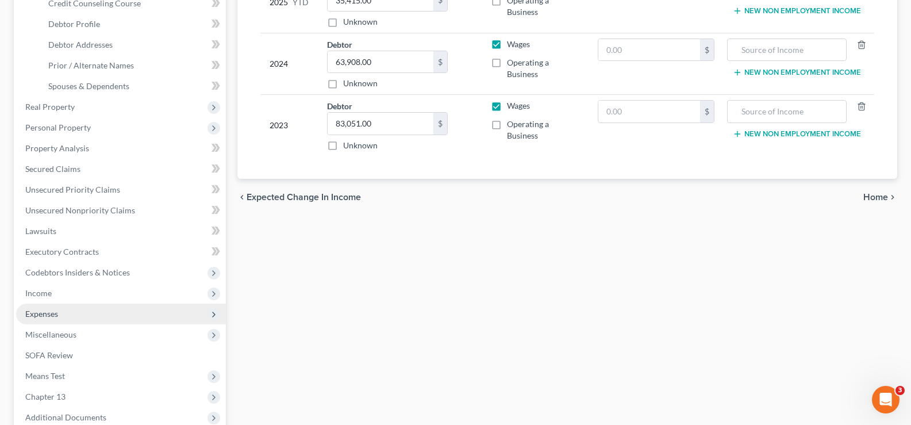
click at [75, 312] on span "Expenses" at bounding box center [121, 314] width 210 height 21
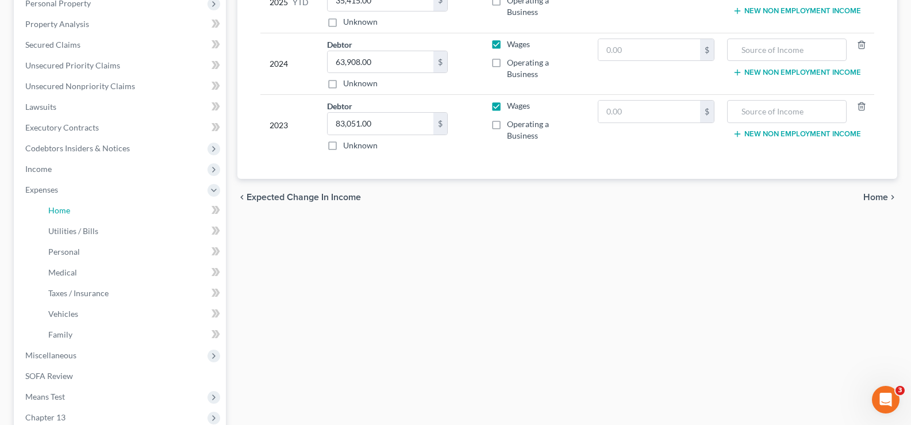
click at [82, 217] on link "Home" at bounding box center [132, 210] width 187 height 21
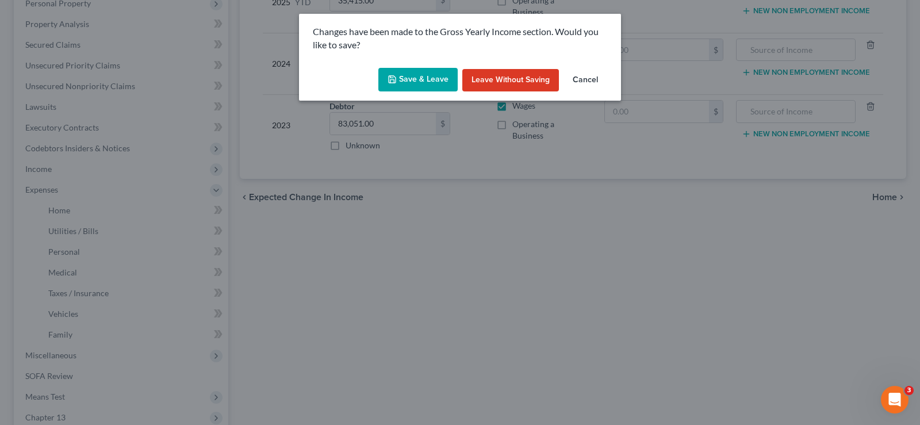
click at [403, 83] on button "Save & Leave" at bounding box center [417, 80] width 79 height 24
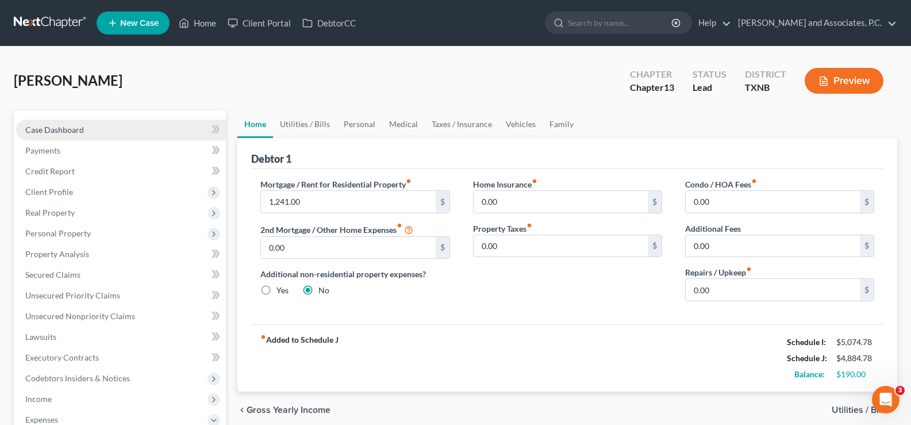
click at [71, 120] on link "Case Dashboard" at bounding box center [121, 130] width 210 height 21
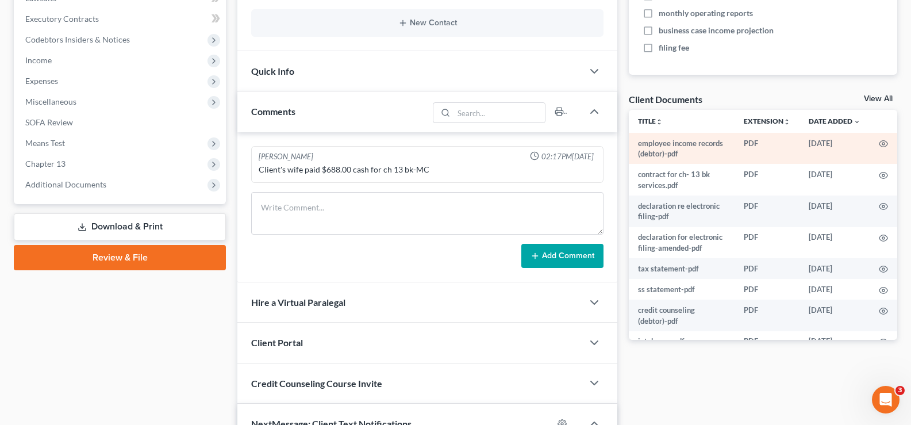
scroll to position [345, 0]
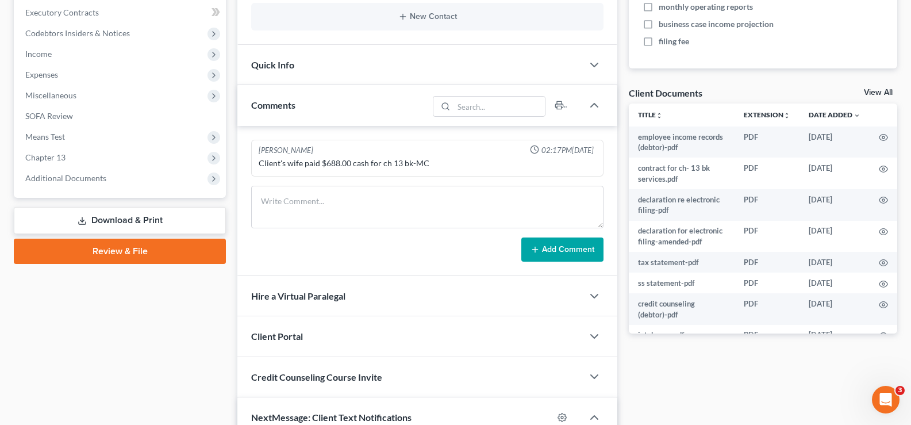
click at [871, 90] on link "View All" at bounding box center [878, 93] width 29 height 8
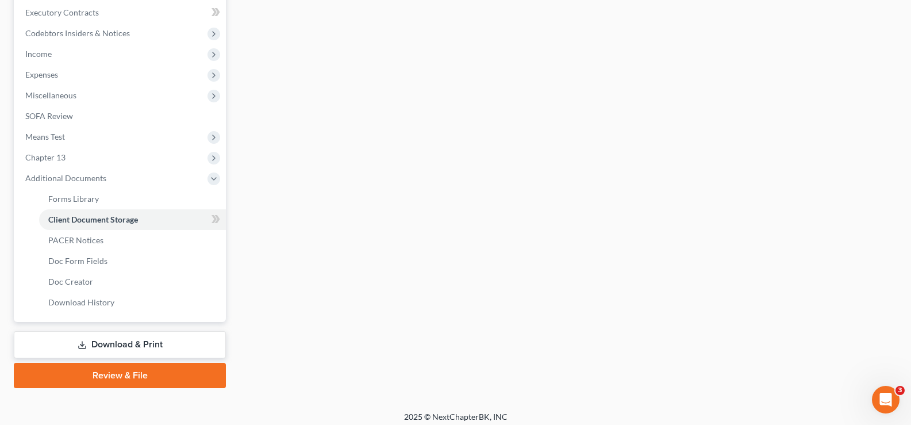
scroll to position [185, 0]
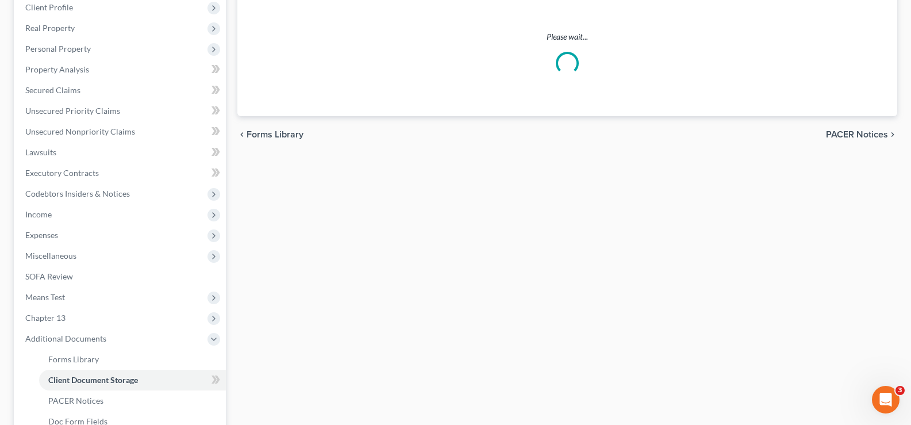
select select "6"
select select "19"
select select "22"
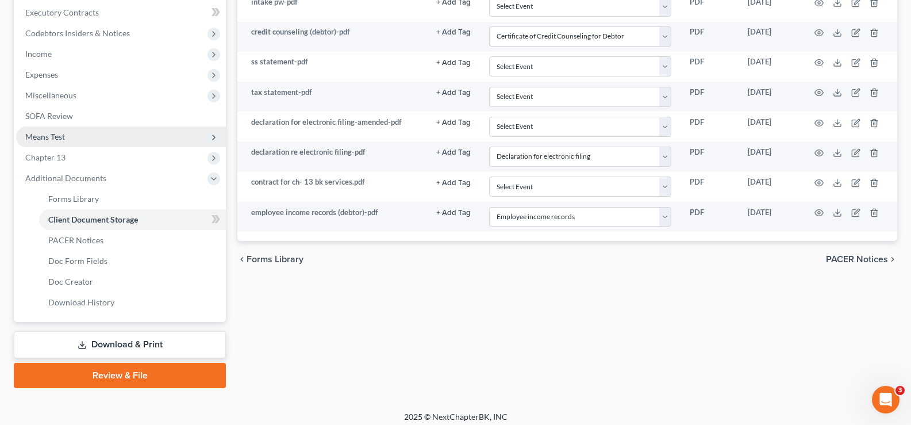
scroll to position [230, 0]
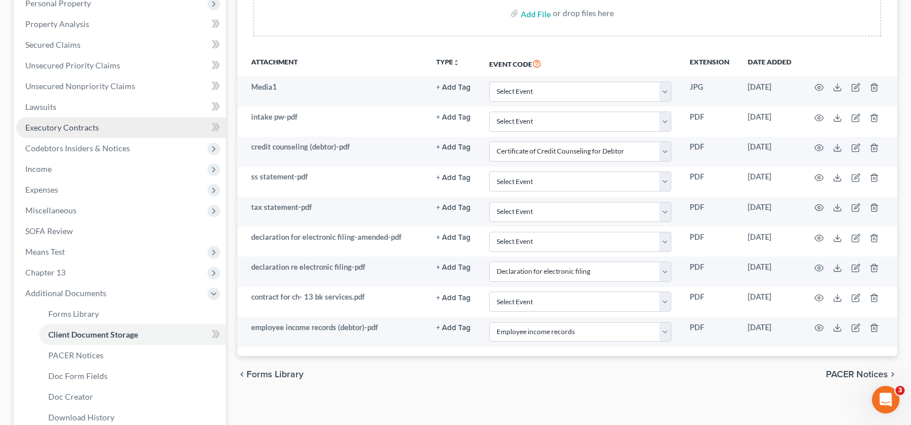
click at [100, 132] on link "Executory Contracts" at bounding box center [121, 127] width 210 height 21
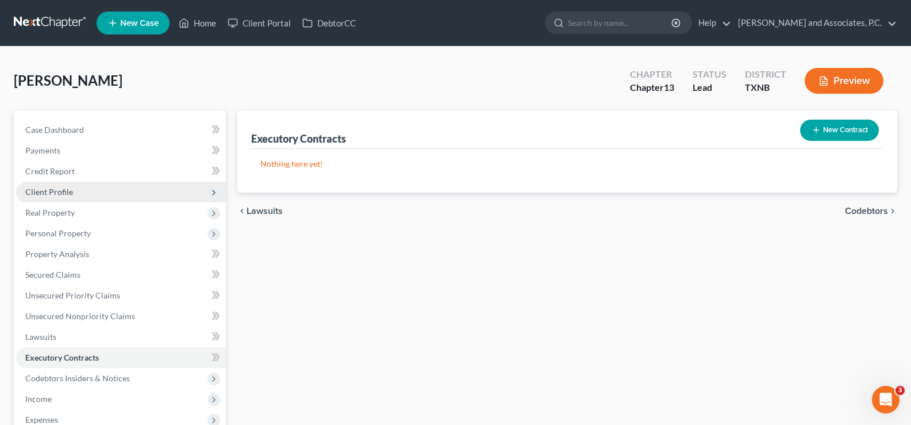
click at [84, 191] on span "Client Profile" at bounding box center [121, 192] width 210 height 21
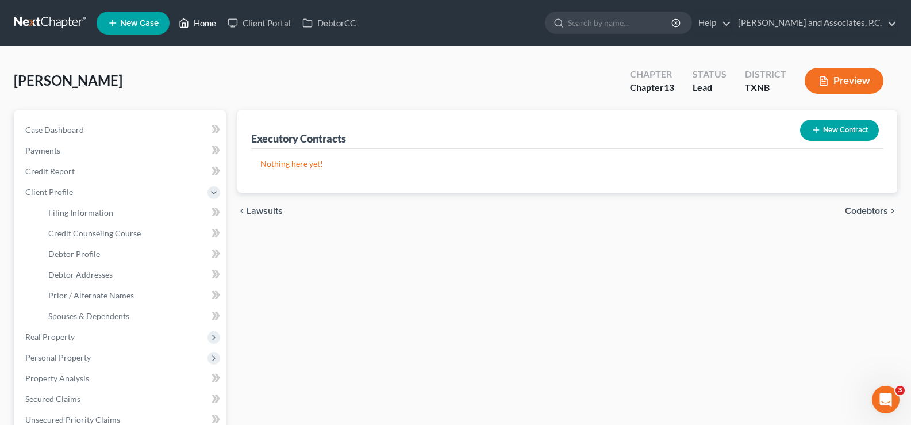
click at [206, 26] on link "Home" at bounding box center [197, 23] width 49 height 21
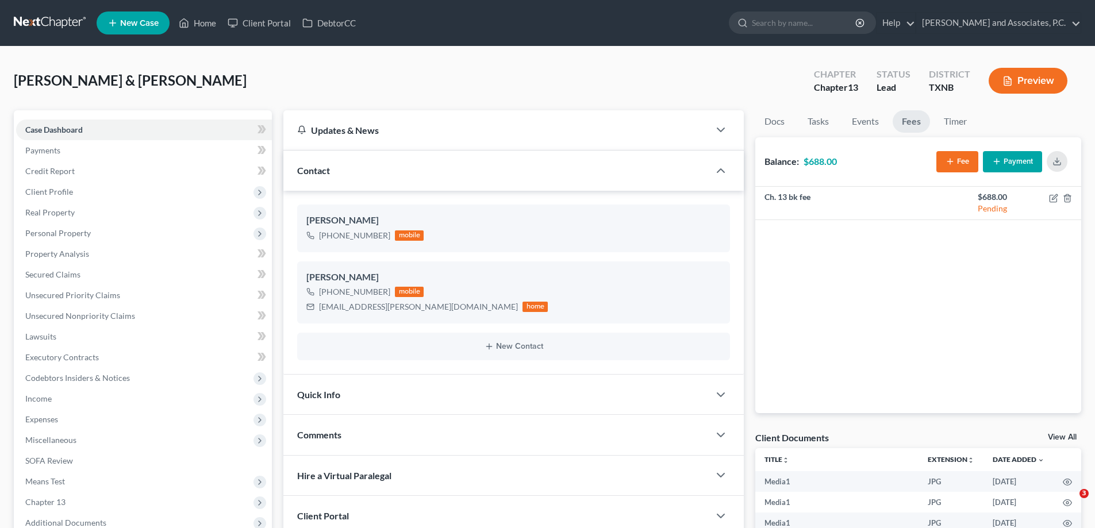
select select "1"
click at [199, 26] on link "Home" at bounding box center [197, 23] width 49 height 21
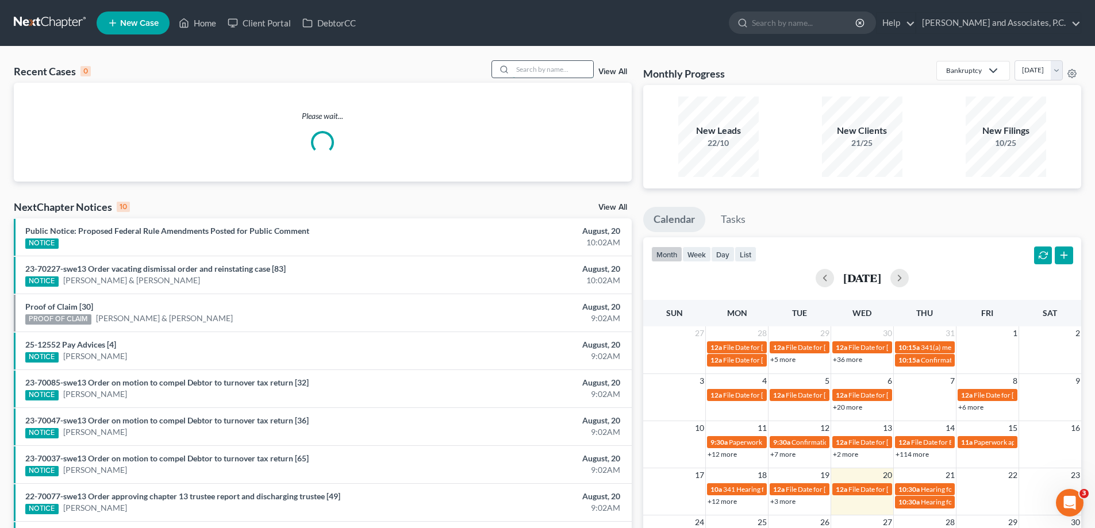
click at [542, 66] on input "search" at bounding box center [553, 69] width 81 height 17
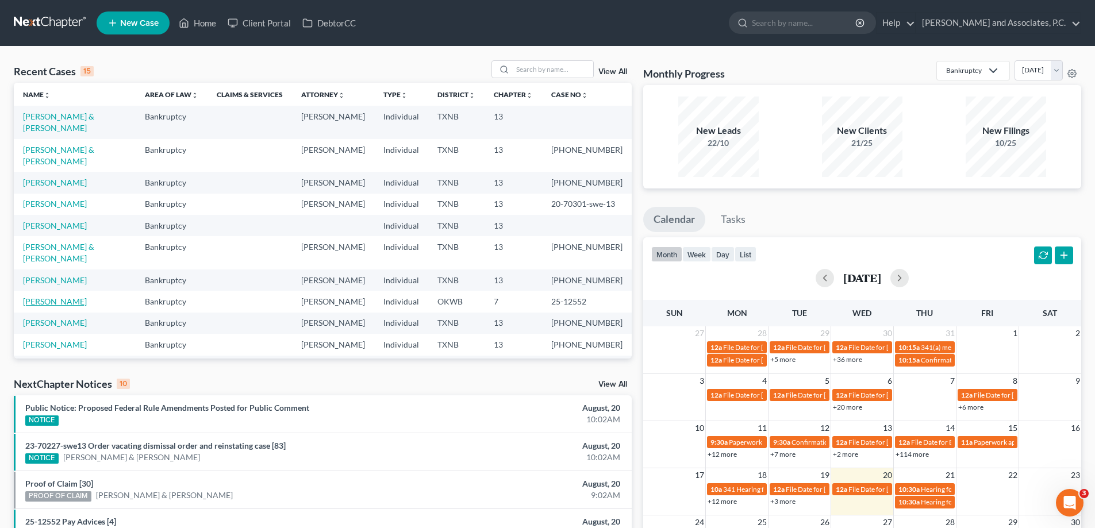
click at [43, 297] on link "Daniel, Rita" at bounding box center [55, 302] width 64 height 10
select select "5"
select select "1"
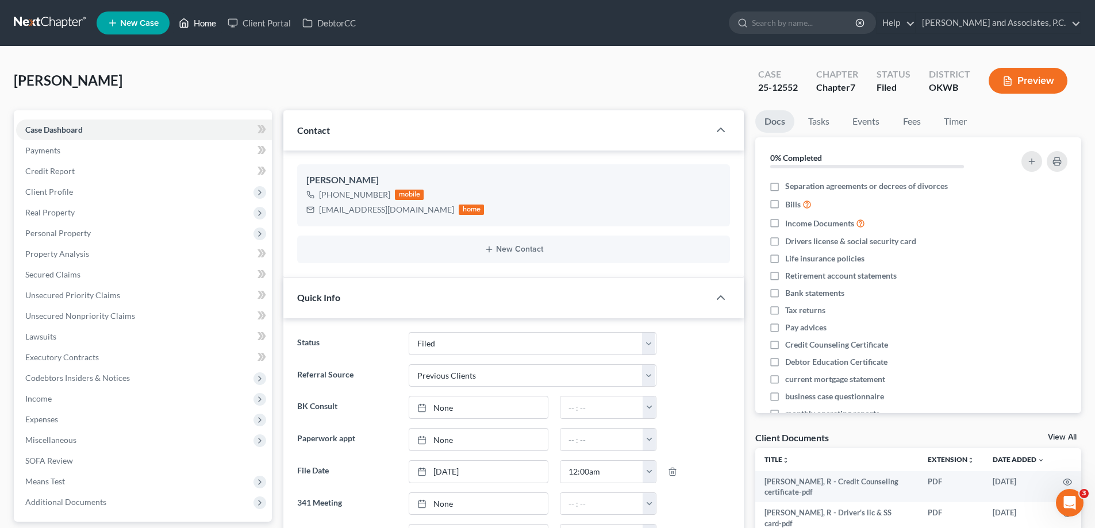
click at [186, 19] on icon at bounding box center [184, 23] width 10 height 14
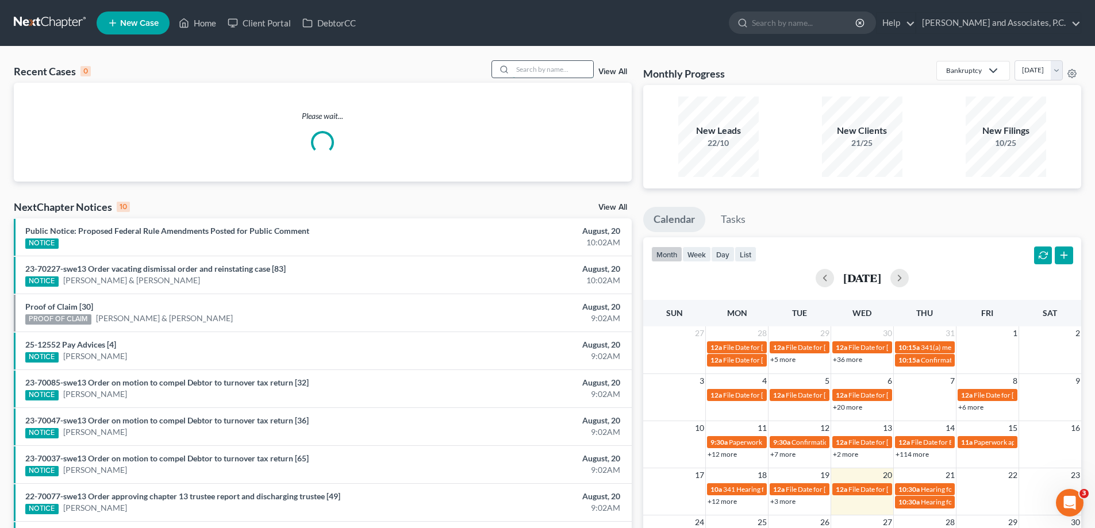
click at [532, 65] on input "search" at bounding box center [553, 69] width 81 height 17
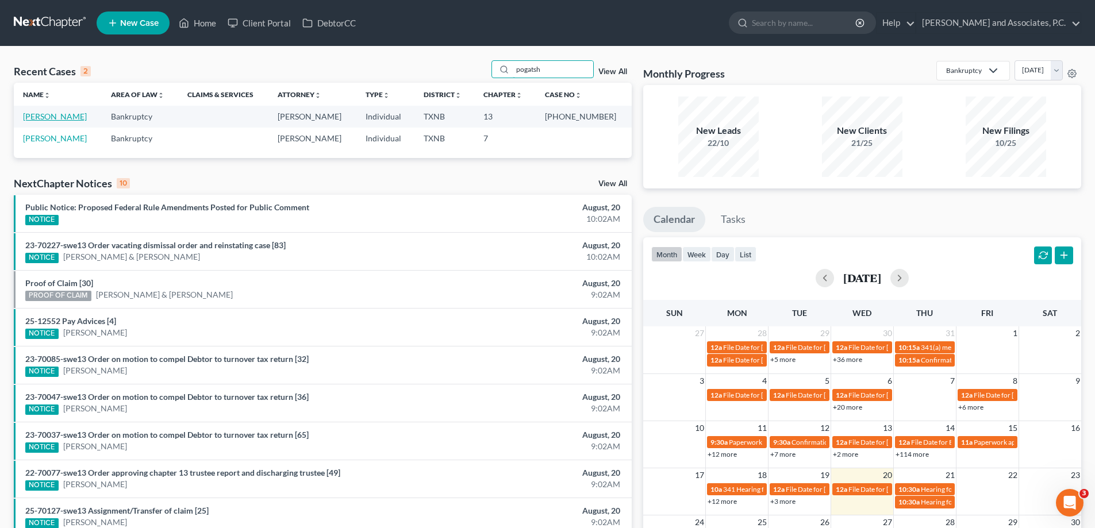
type input "pogatsh"
click at [59, 120] on link "Pogatshnik, Jeffrey" at bounding box center [55, 117] width 64 height 10
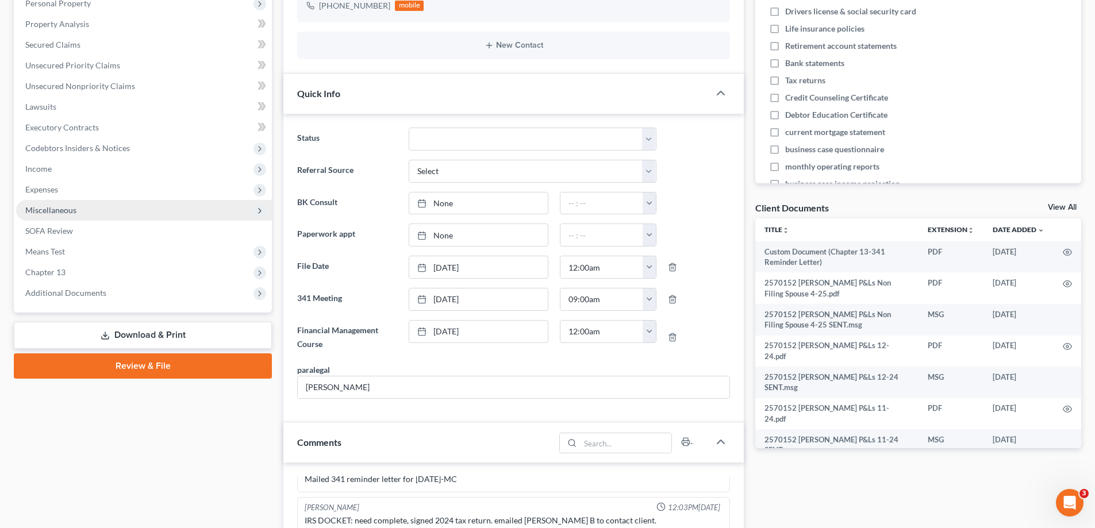
scroll to position [1465, 0]
click at [61, 205] on span "Miscellaneous" at bounding box center [50, 210] width 51 height 10
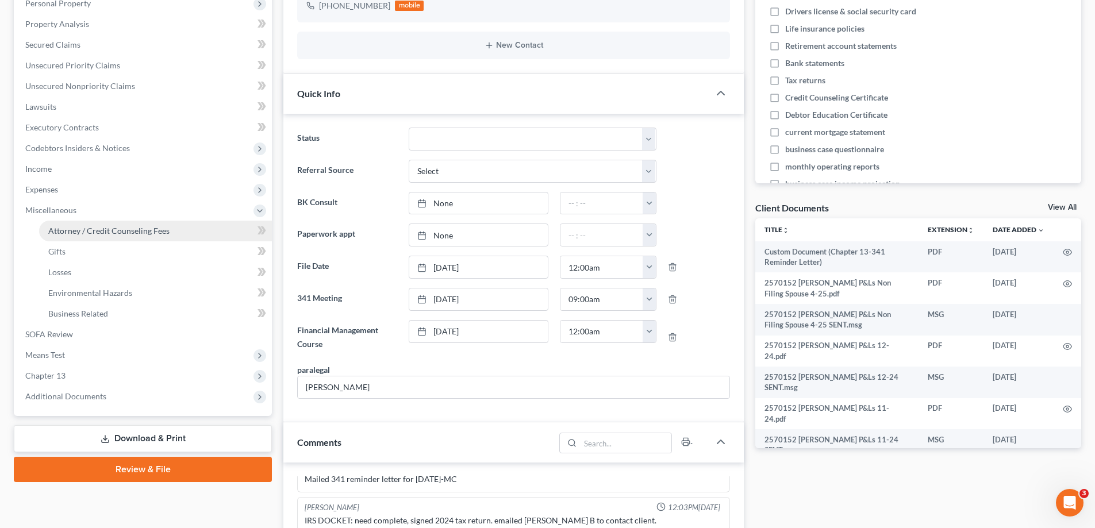
click at [79, 235] on span "Attorney / Credit Counseling Fees" at bounding box center [108, 231] width 121 height 10
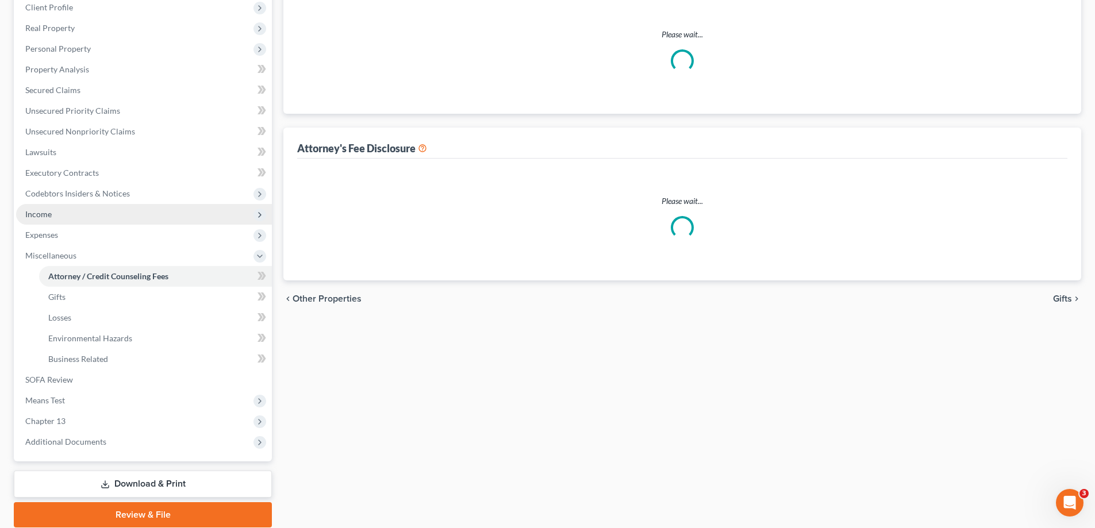
select select "1"
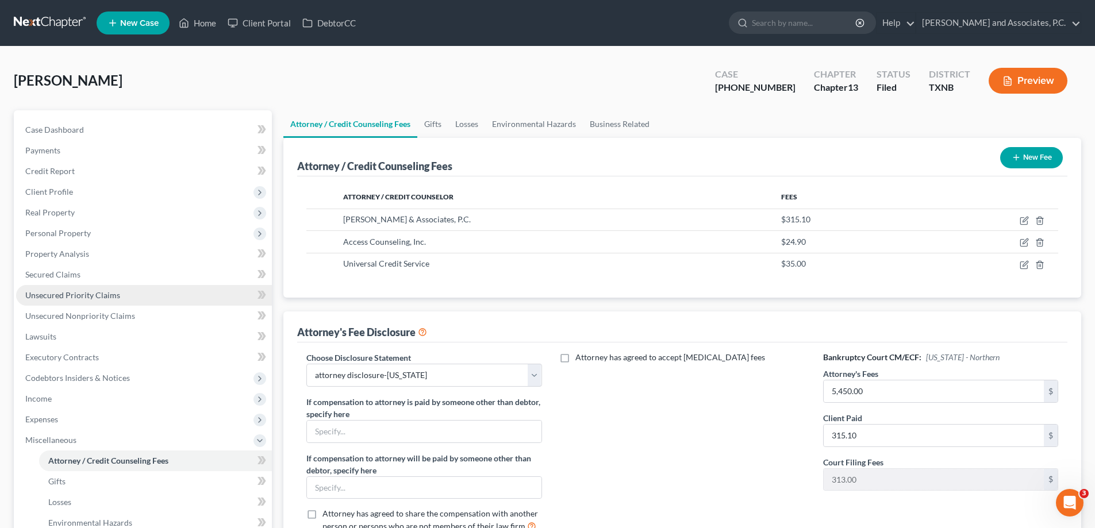
click at [113, 299] on span "Unsecured Priority Claims" at bounding box center [72, 295] width 95 height 10
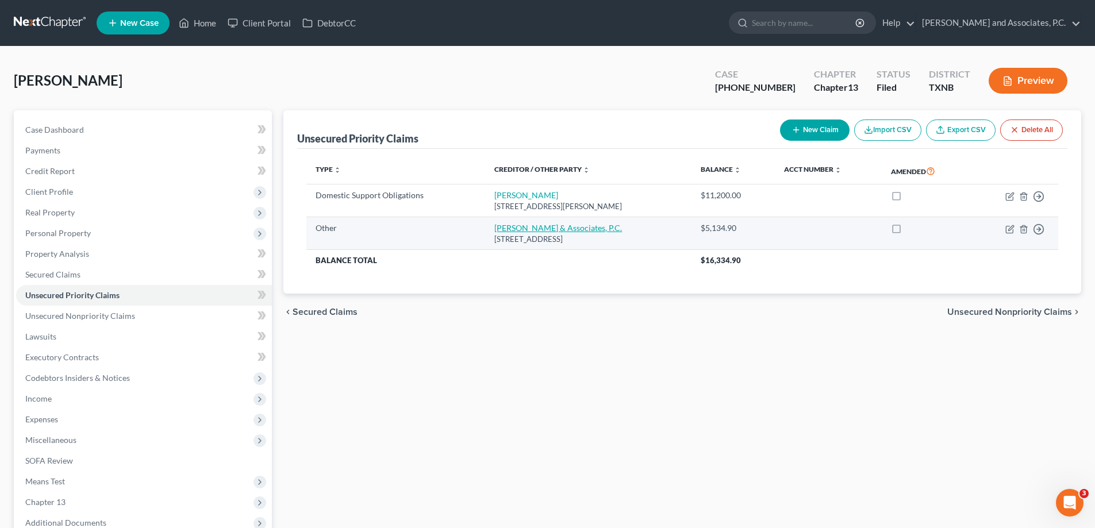
click at [532, 229] on link "[PERSON_NAME] & Associates, P.C." at bounding box center [559, 228] width 128 height 10
select select "9"
select select "45"
select select "0"
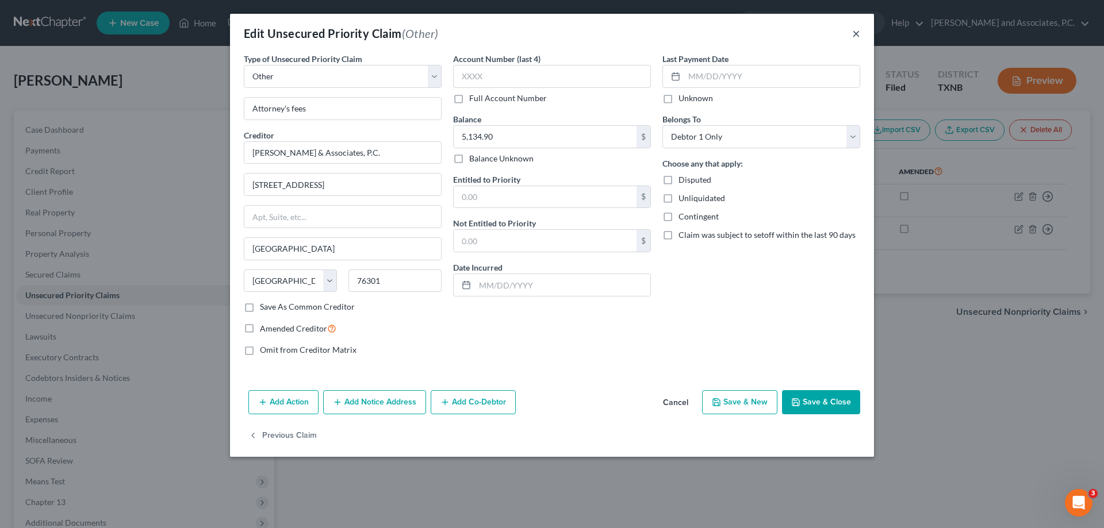
drag, startPoint x: 854, startPoint y: 33, endPoint x: 788, endPoint y: 30, distance: 65.6
click at [854, 33] on button "×" at bounding box center [856, 33] width 8 height 14
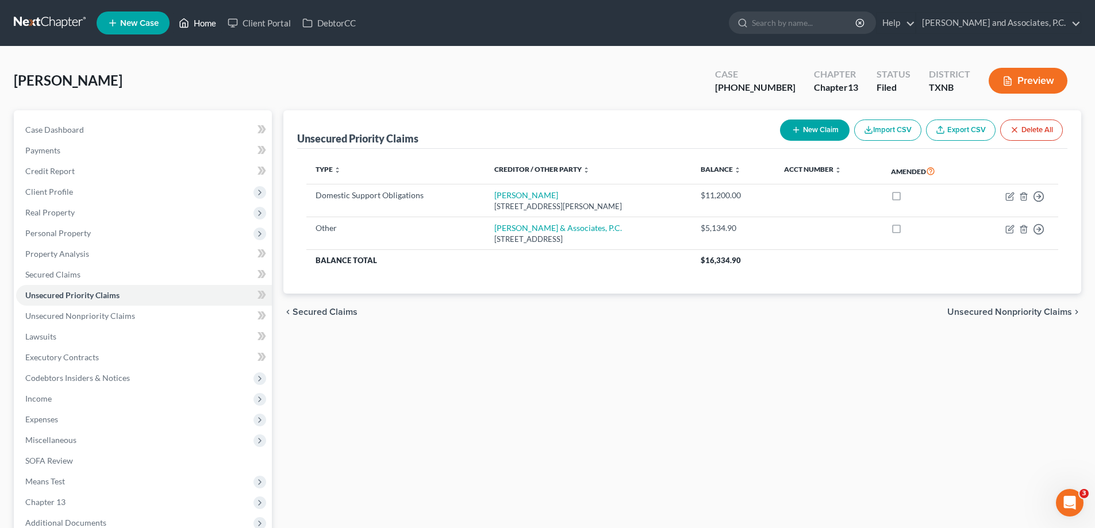
click at [197, 24] on link "Home" at bounding box center [197, 23] width 49 height 21
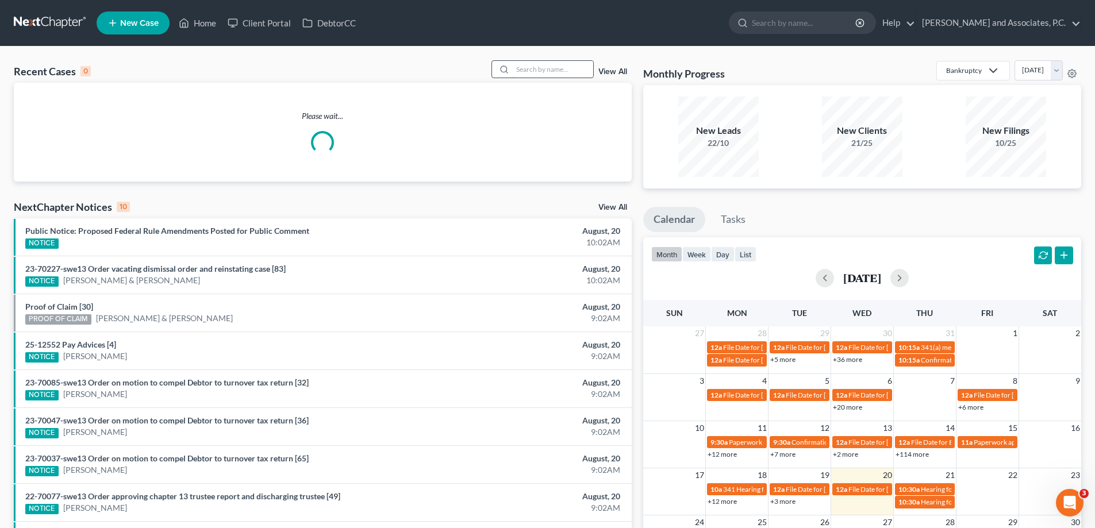
click at [526, 70] on input "search" at bounding box center [553, 69] width 81 height 17
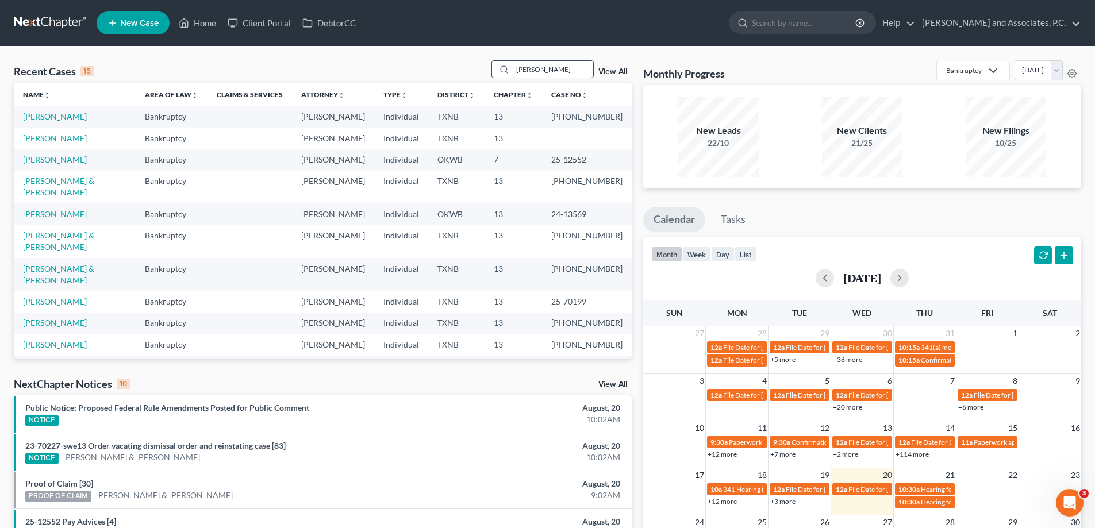
type input "antunez"
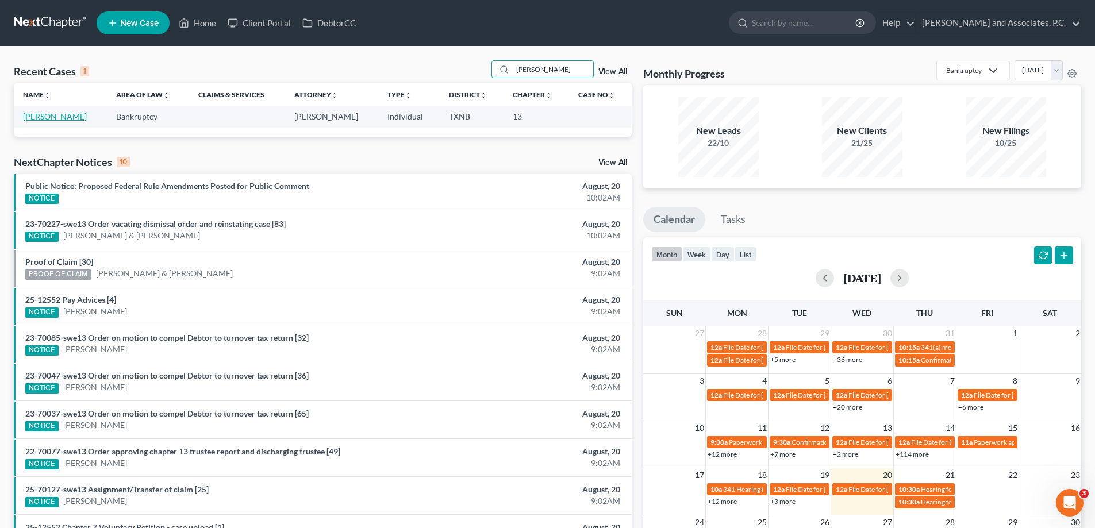
click at [62, 116] on link "[PERSON_NAME]" at bounding box center [55, 117] width 64 height 10
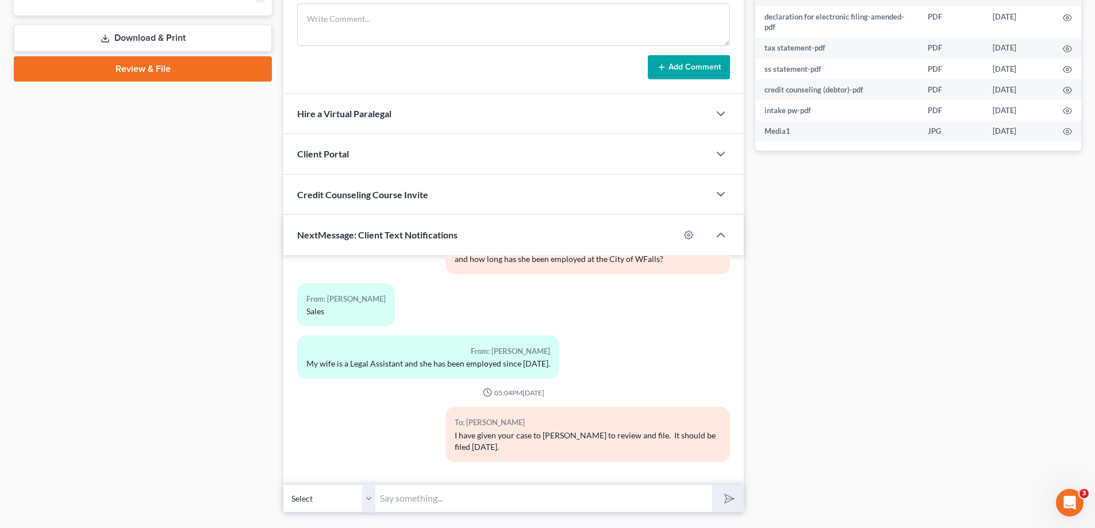
scroll to position [555, 0]
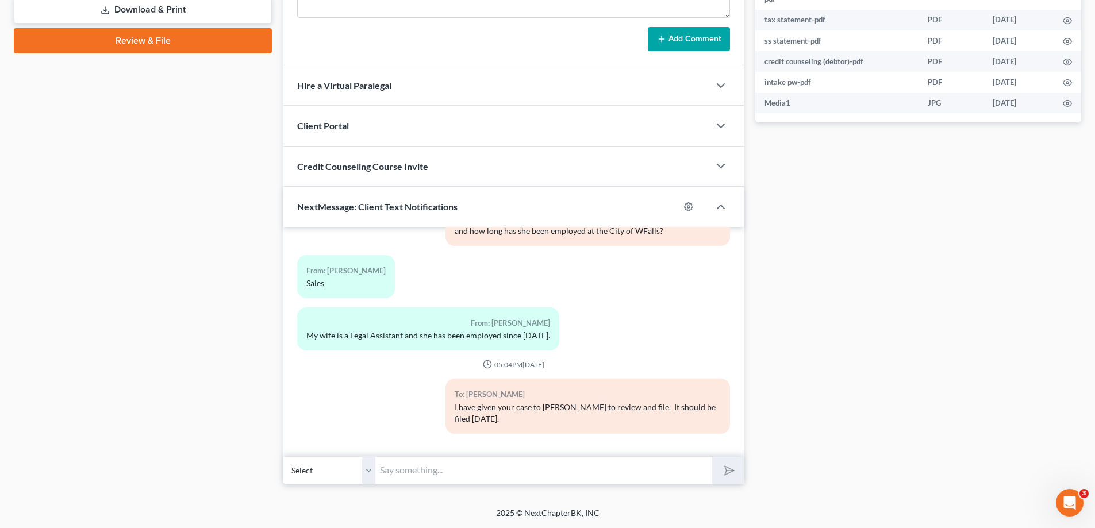
click at [443, 478] on input "text" at bounding box center [544, 471] width 337 height 28
click at [441, 472] on input "text" at bounding box center [544, 471] width 337 height 28
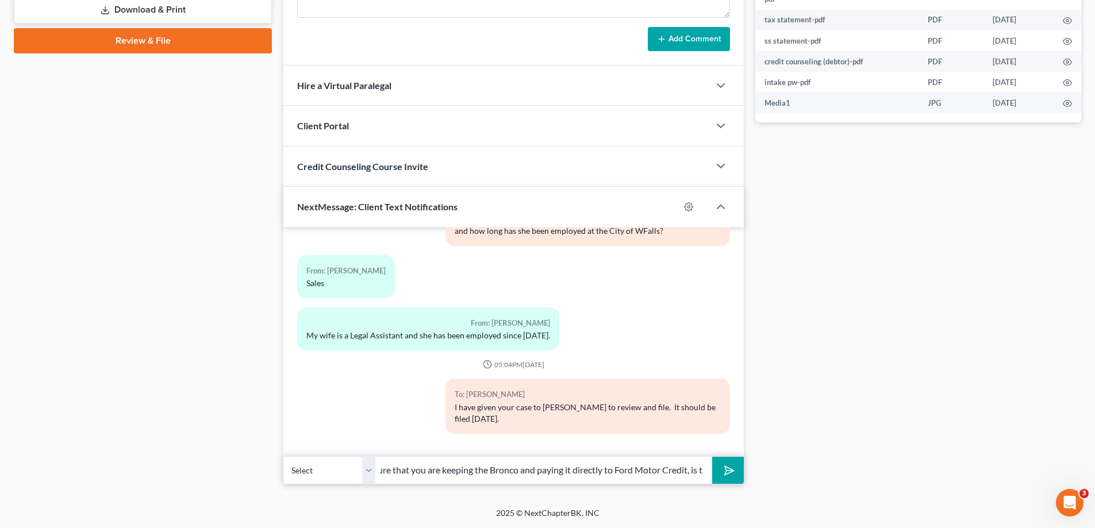
scroll to position [0, 167]
type input "[PERSON_NAME], I wanted to make sure that you are keeping the Bronco and paying…"
click at [721, 473] on button "submit" at bounding box center [728, 470] width 32 height 27
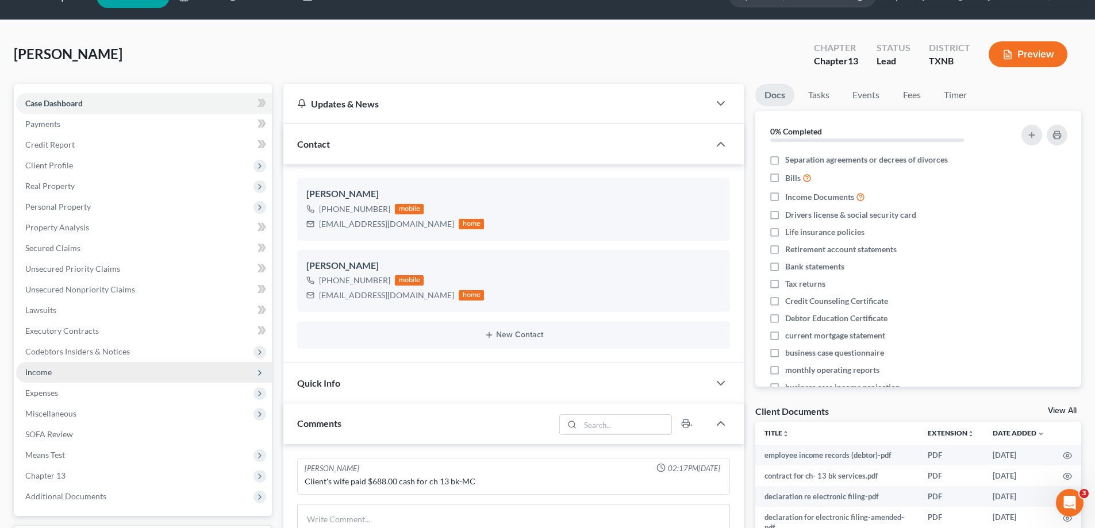
scroll to position [0, 0]
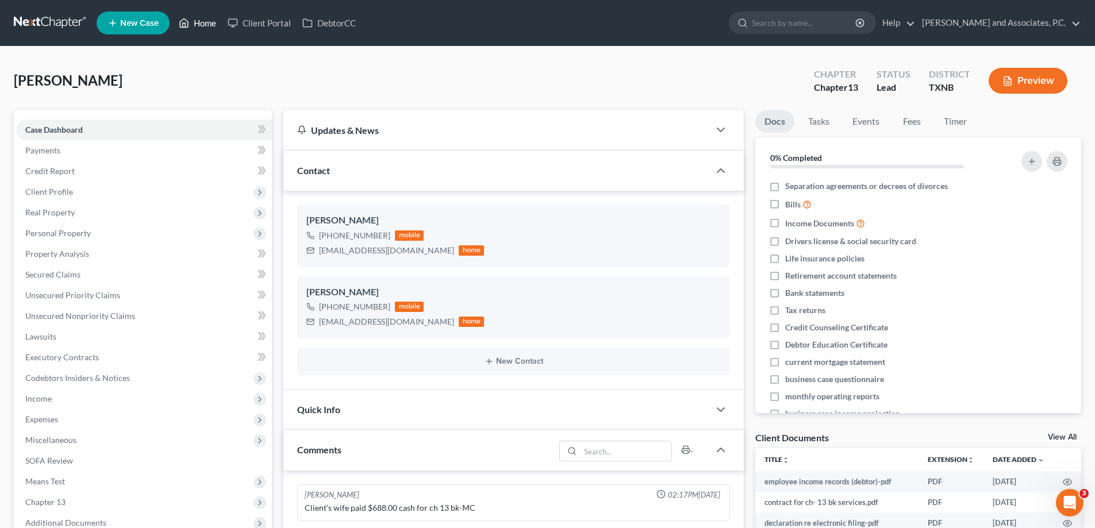
click at [199, 27] on link "Home" at bounding box center [197, 23] width 49 height 21
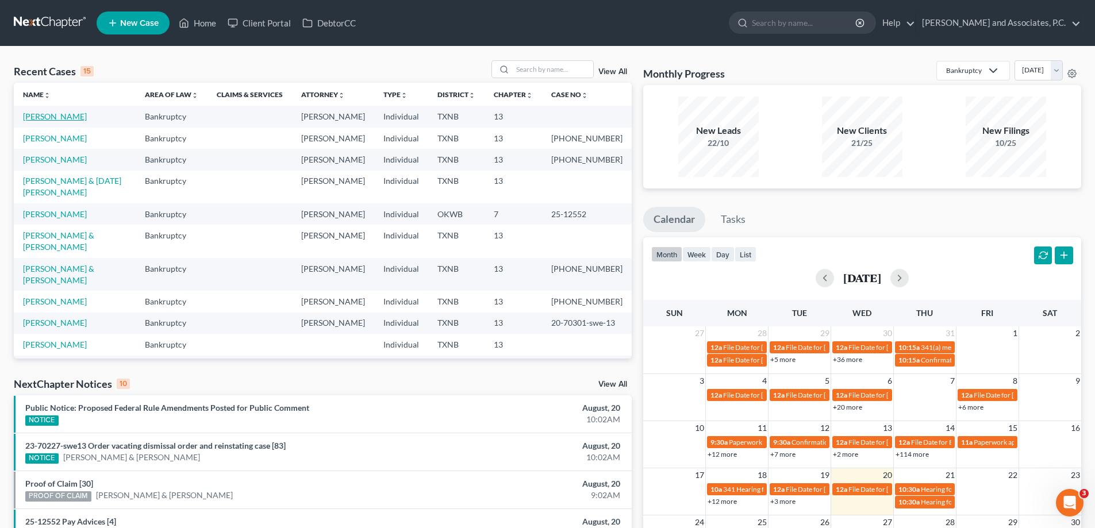
click at [75, 115] on link "[PERSON_NAME]" at bounding box center [55, 117] width 64 height 10
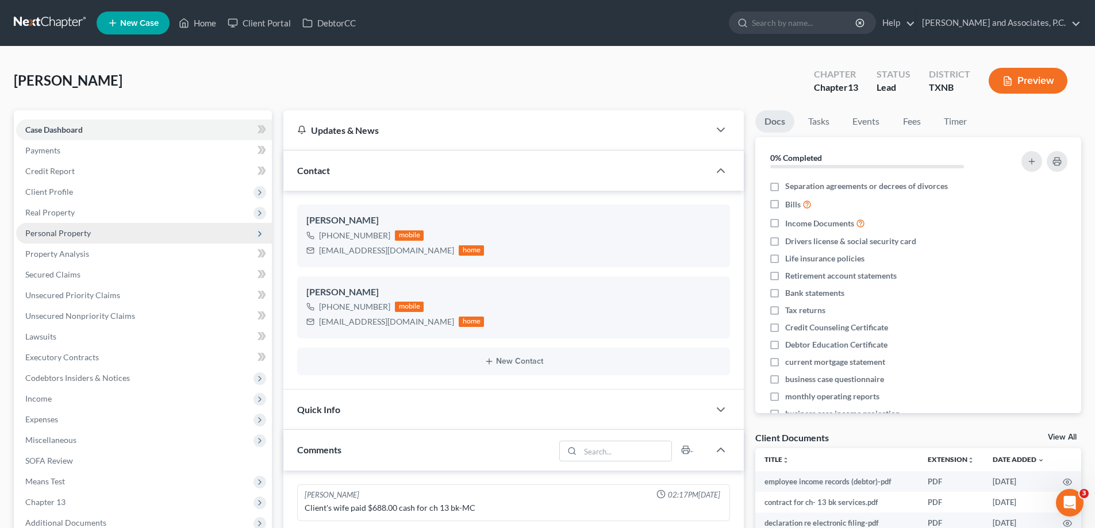
click at [89, 237] on span "Personal Property" at bounding box center [58, 233] width 66 height 10
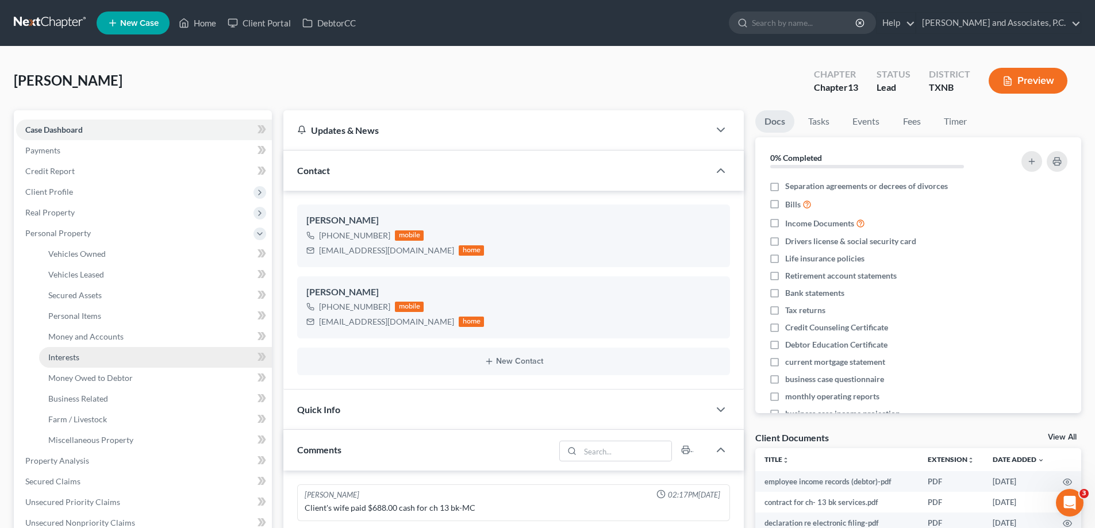
click at [97, 354] on link "Interests" at bounding box center [155, 357] width 233 height 21
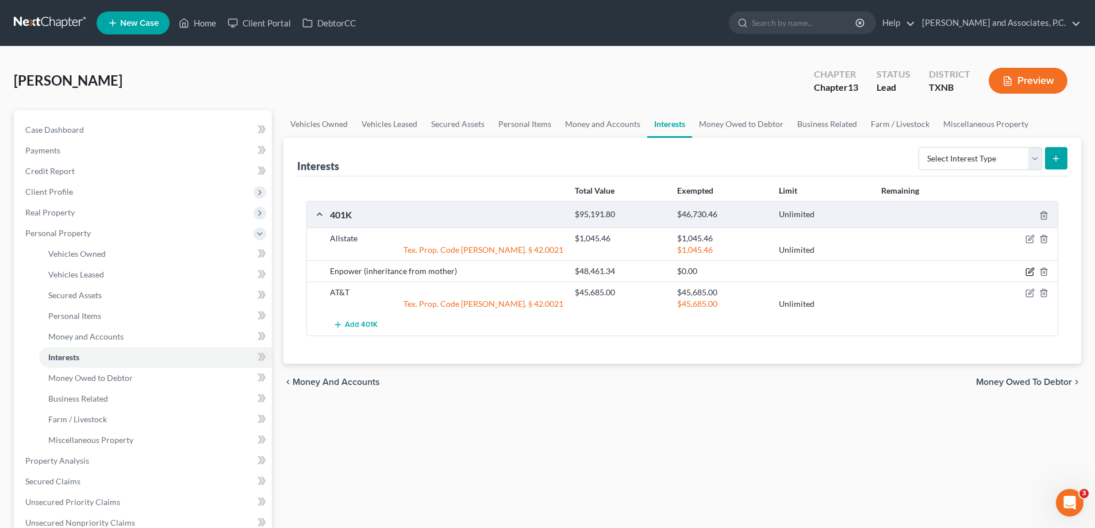
click at [1029, 272] on icon "button" at bounding box center [1031, 271] width 5 height 5
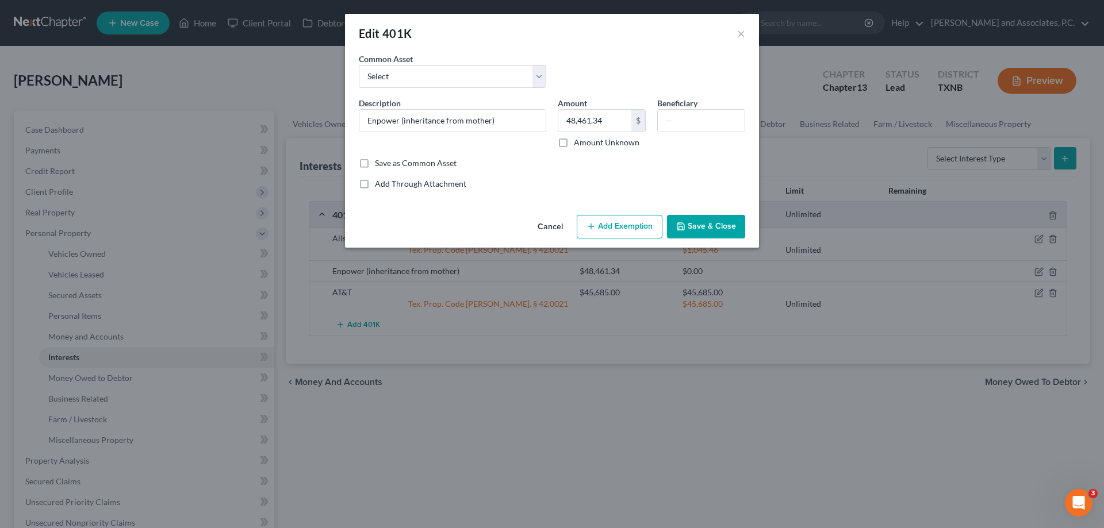
click at [622, 228] on button "Add Exemption" at bounding box center [620, 227] width 86 height 24
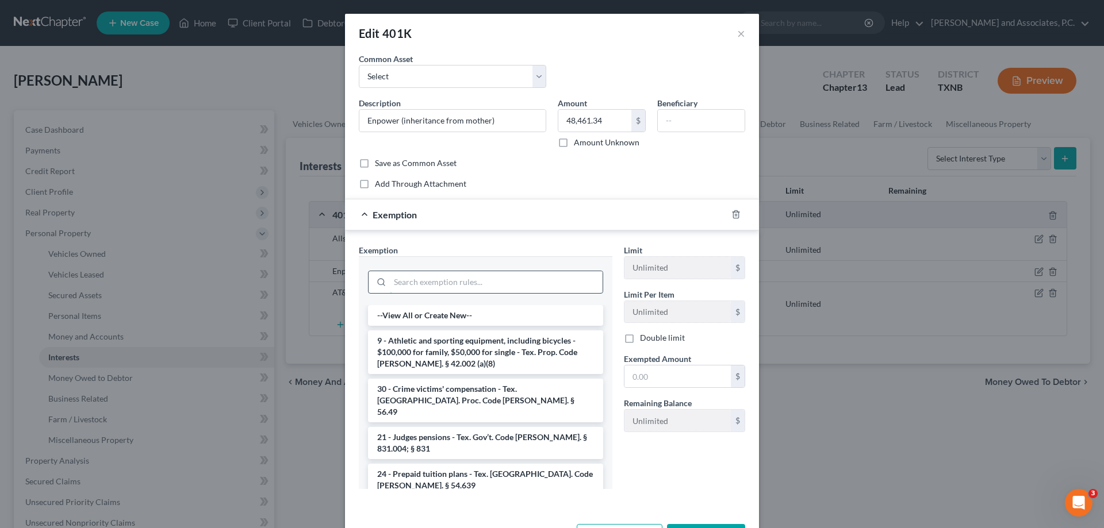
click at [443, 283] on input "search" at bounding box center [496, 282] width 213 height 22
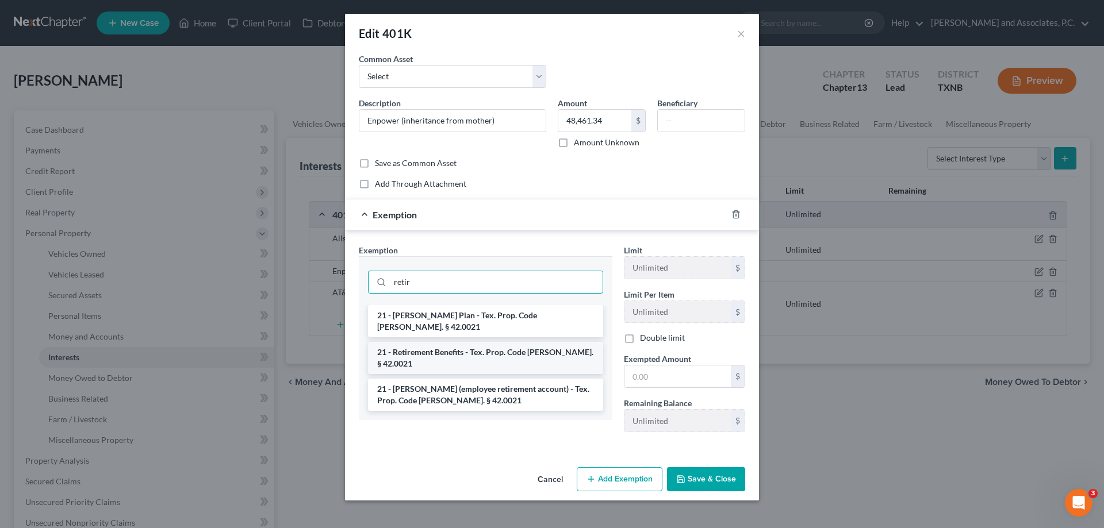
type input "retir"
click at [440, 342] on li "21 - Retirement Benefits - Tex. Prop. Code Ann. § 42.0021" at bounding box center [485, 358] width 235 height 32
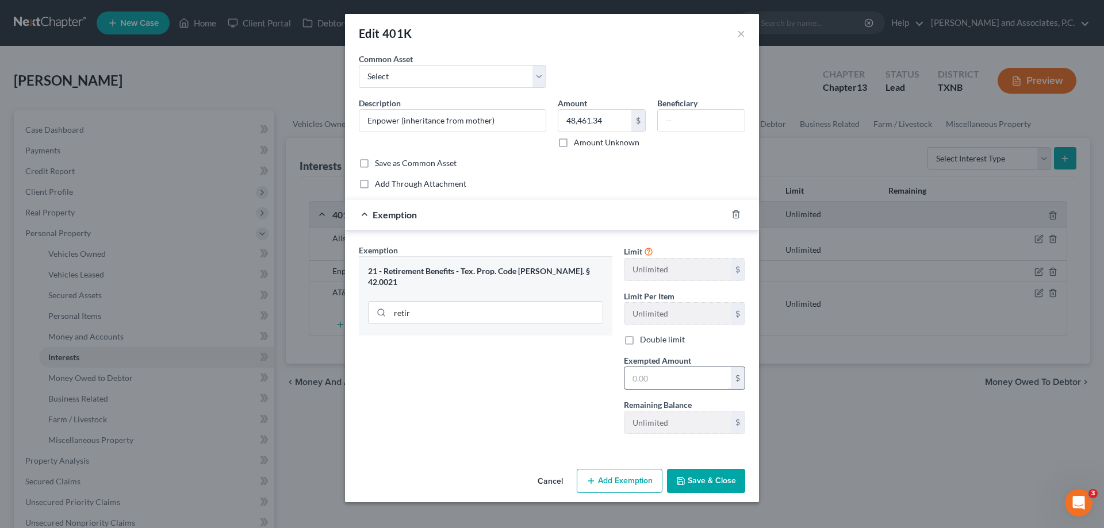
click at [701, 374] on input "text" at bounding box center [678, 378] width 106 height 22
type input "48,461.34"
click at [721, 477] on button "Save & Close" at bounding box center [706, 481] width 78 height 24
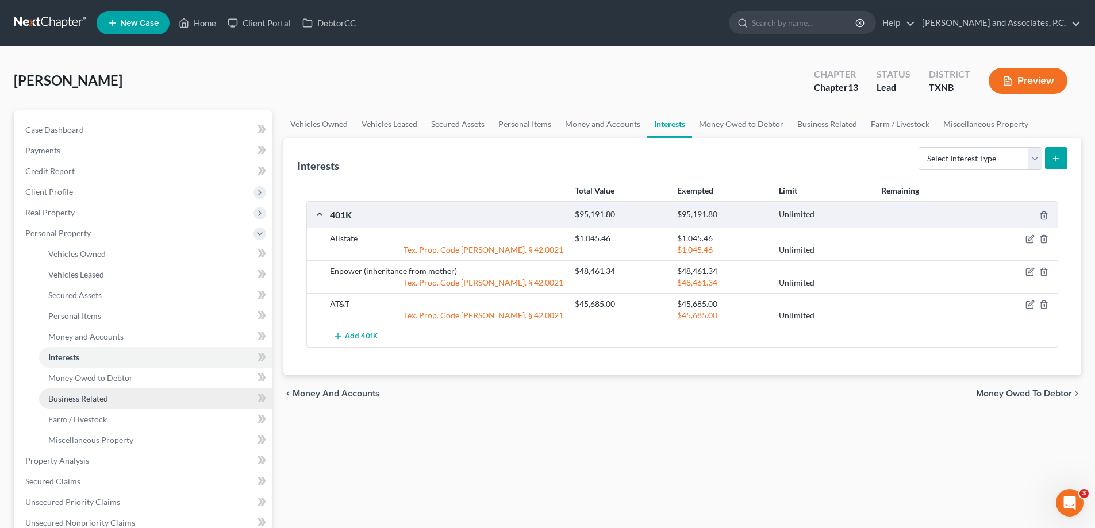
scroll to position [230, 0]
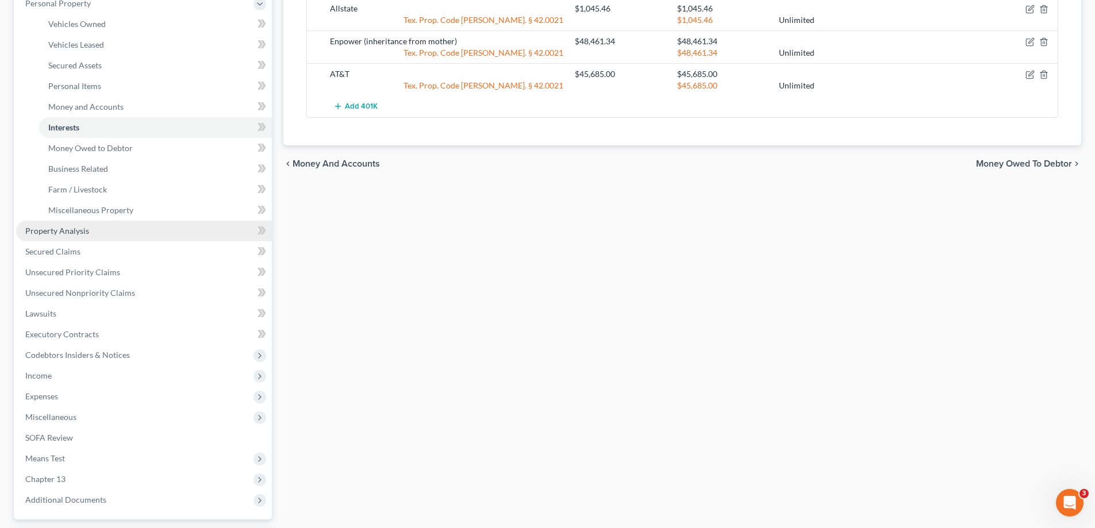
click at [65, 229] on span "Property Analysis" at bounding box center [57, 231] width 64 height 10
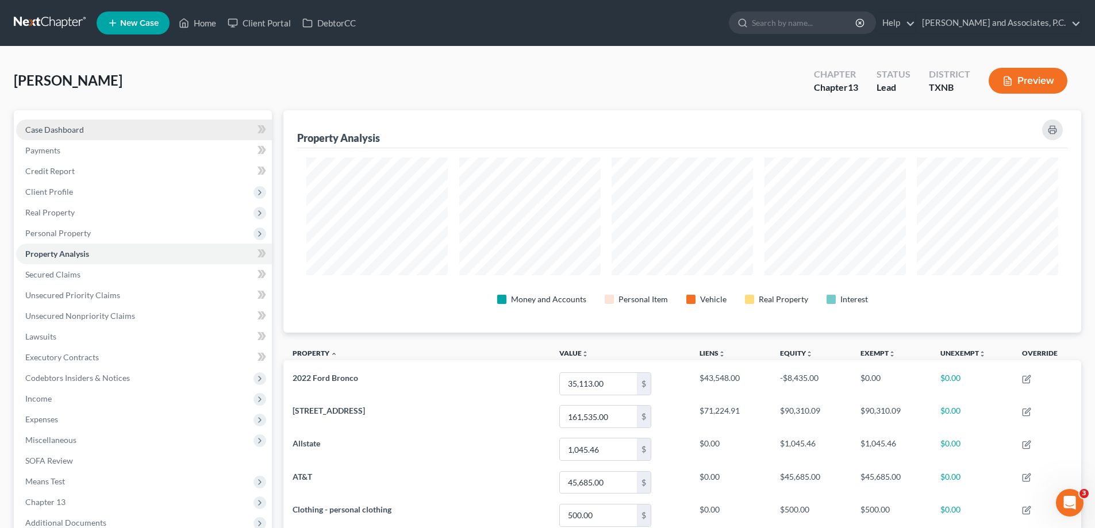
click at [85, 132] on link "Case Dashboard" at bounding box center [144, 130] width 256 height 21
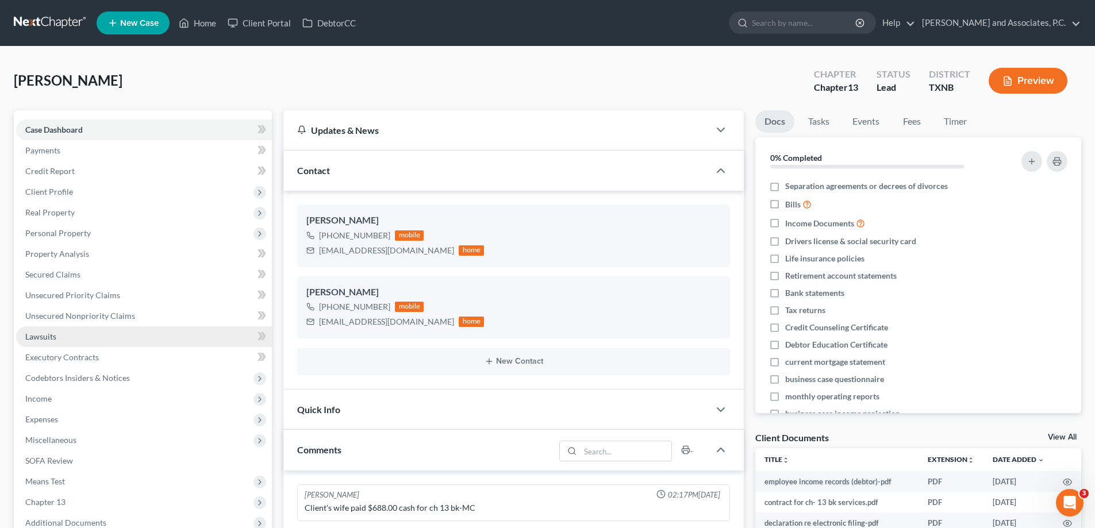
scroll to position [589, 0]
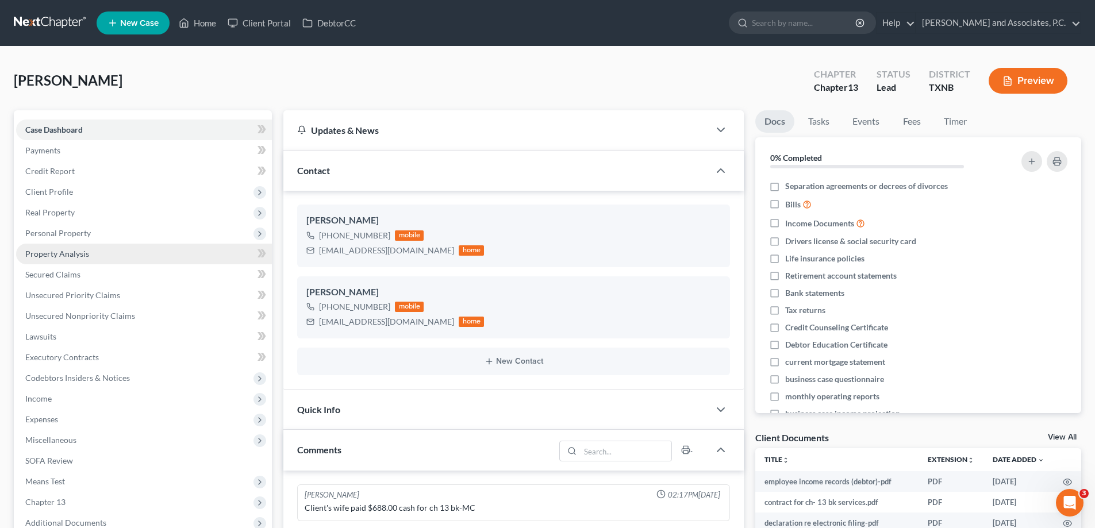
click at [63, 254] on span "Property Analysis" at bounding box center [57, 254] width 64 height 10
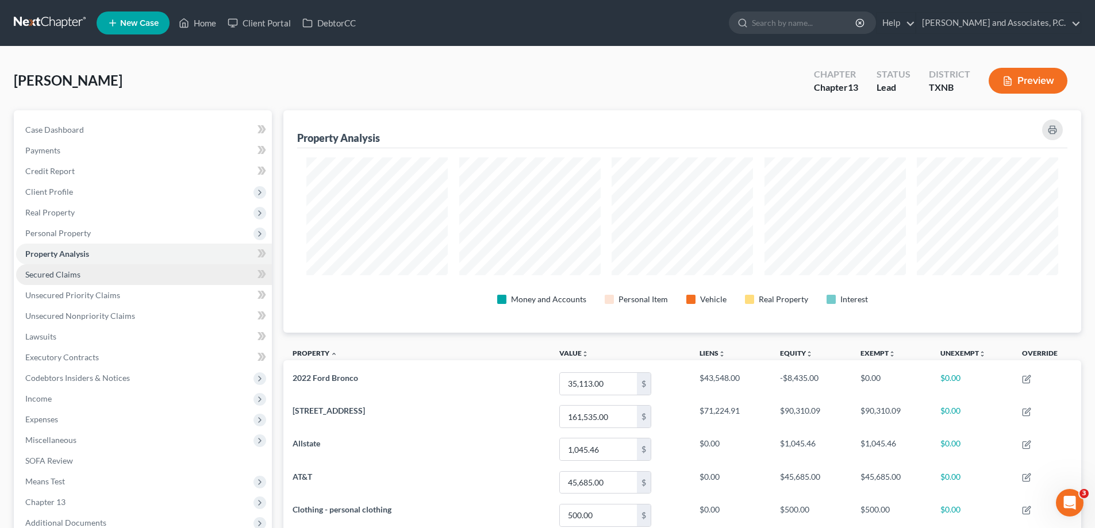
click at [65, 274] on span "Secured Claims" at bounding box center [52, 275] width 55 height 10
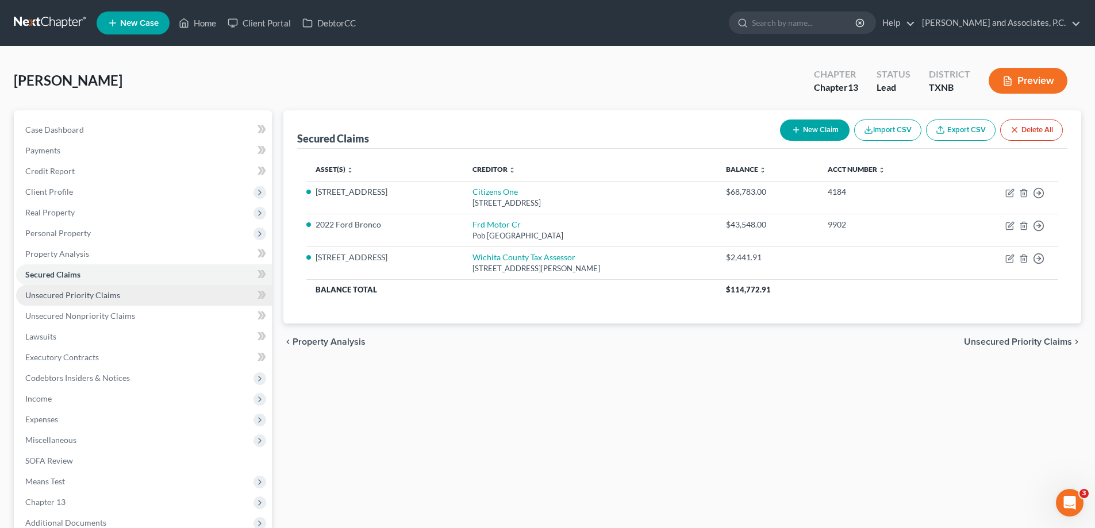
click at [64, 293] on span "Unsecured Priority Claims" at bounding box center [72, 295] width 95 height 10
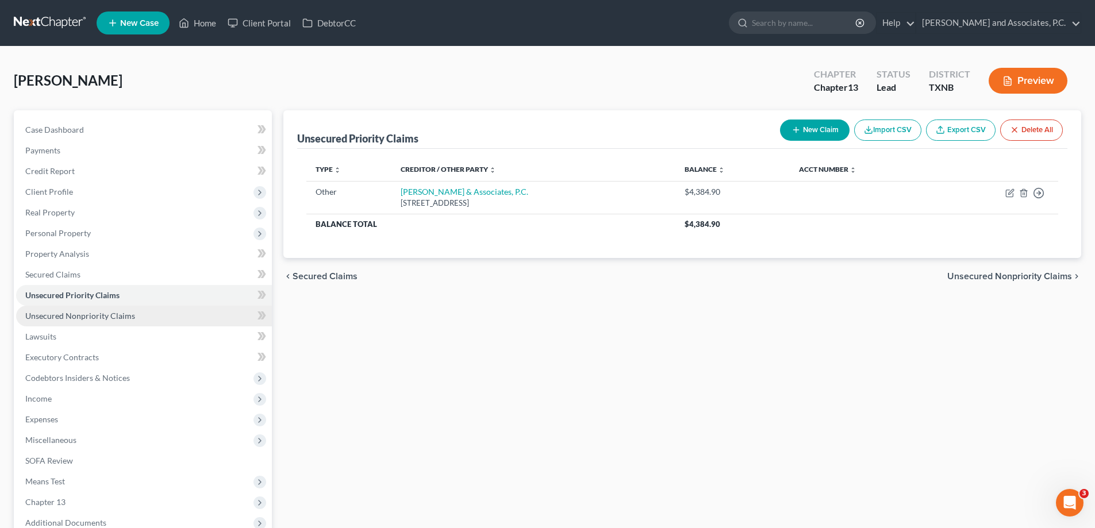
click at [64, 315] on span "Unsecured Nonpriority Claims" at bounding box center [80, 316] width 110 height 10
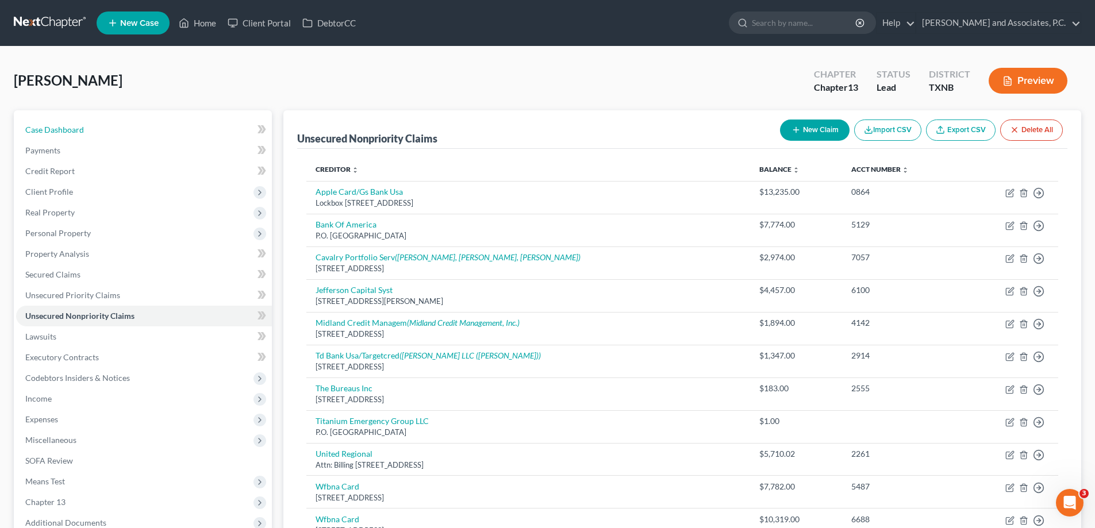
drag, startPoint x: 66, startPoint y: 135, endPoint x: 270, endPoint y: 317, distance: 273.7
click at [66, 135] on link "Case Dashboard" at bounding box center [144, 130] width 256 height 21
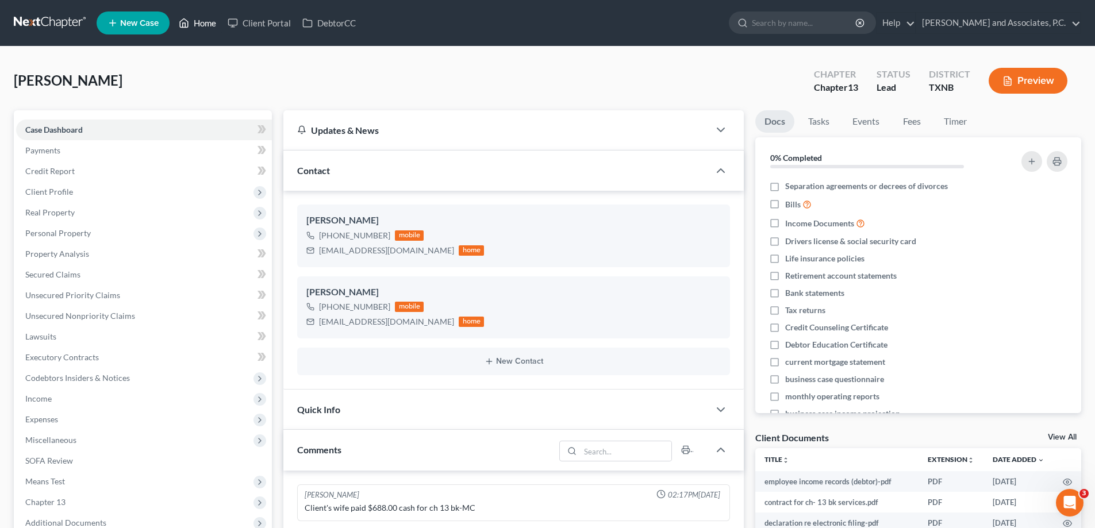
click at [198, 21] on link "Home" at bounding box center [197, 23] width 49 height 21
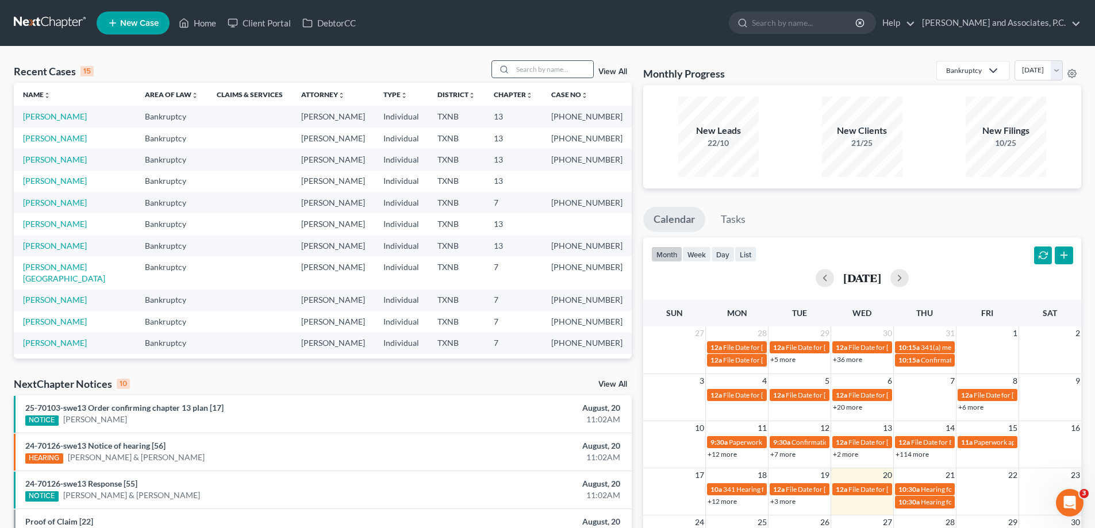
click at [527, 71] on input "search" at bounding box center [553, 69] width 81 height 17
type input "barnes"
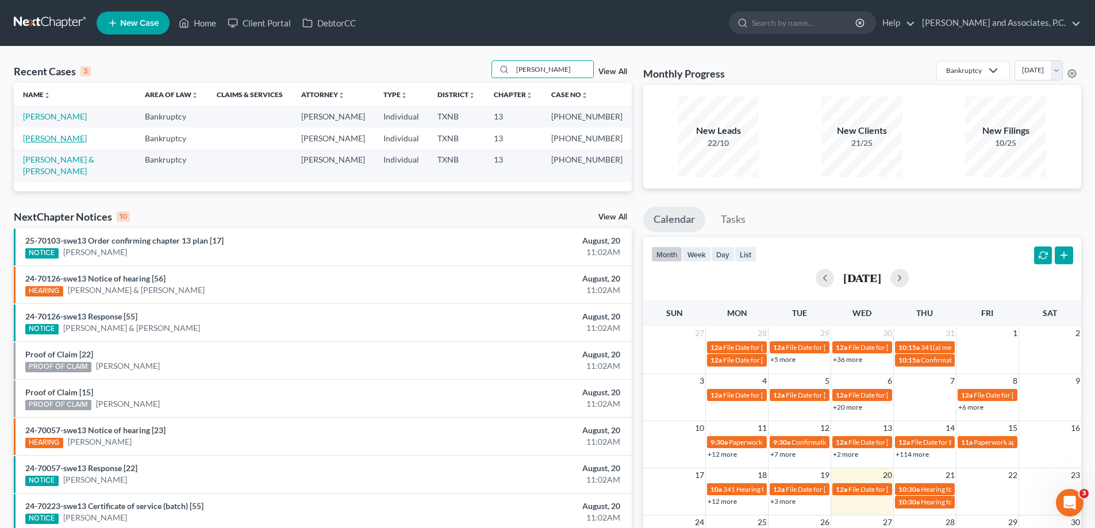
click at [69, 137] on link "[PERSON_NAME]" at bounding box center [55, 138] width 64 height 10
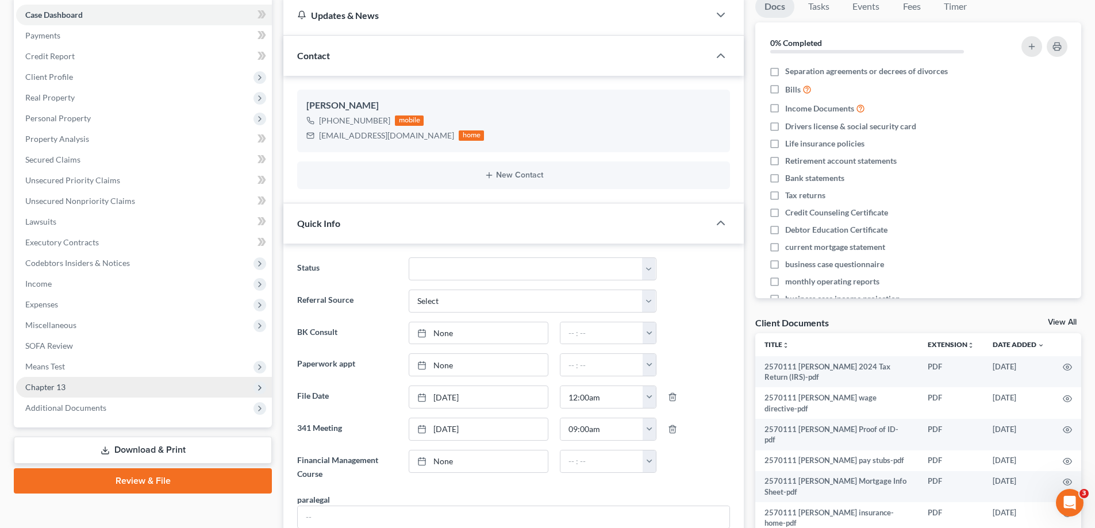
scroll to position [3357, 0]
click at [113, 382] on span "Chapter 13" at bounding box center [144, 387] width 256 height 21
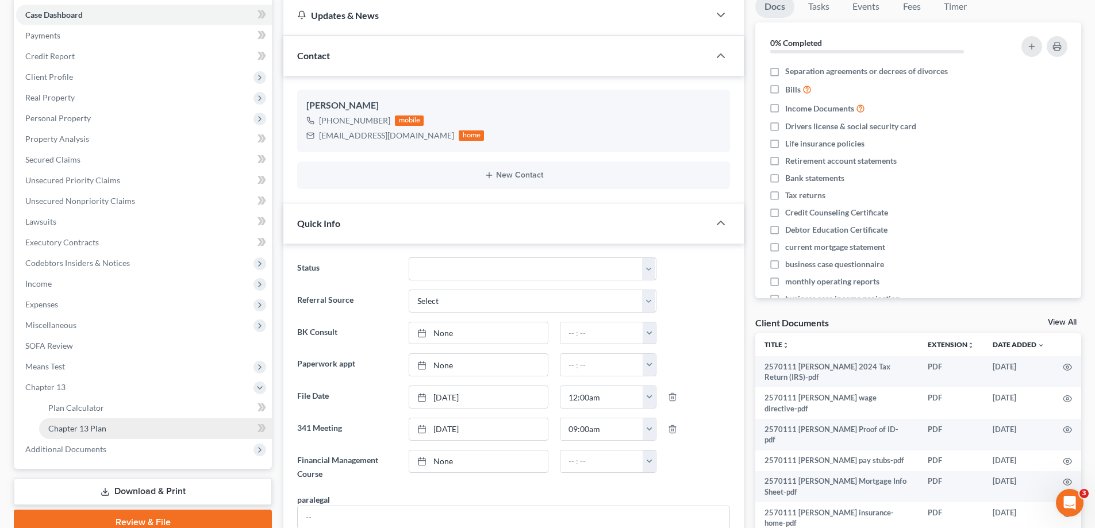
click at [112, 424] on link "Chapter 13 Plan" at bounding box center [155, 429] width 233 height 21
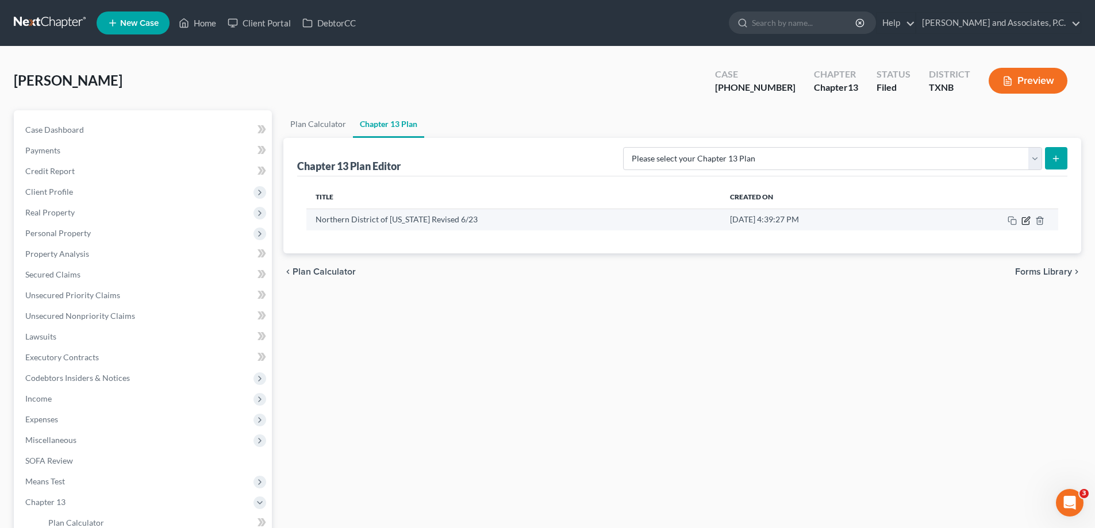
click at [1023, 223] on icon "button" at bounding box center [1025, 220] width 7 height 7
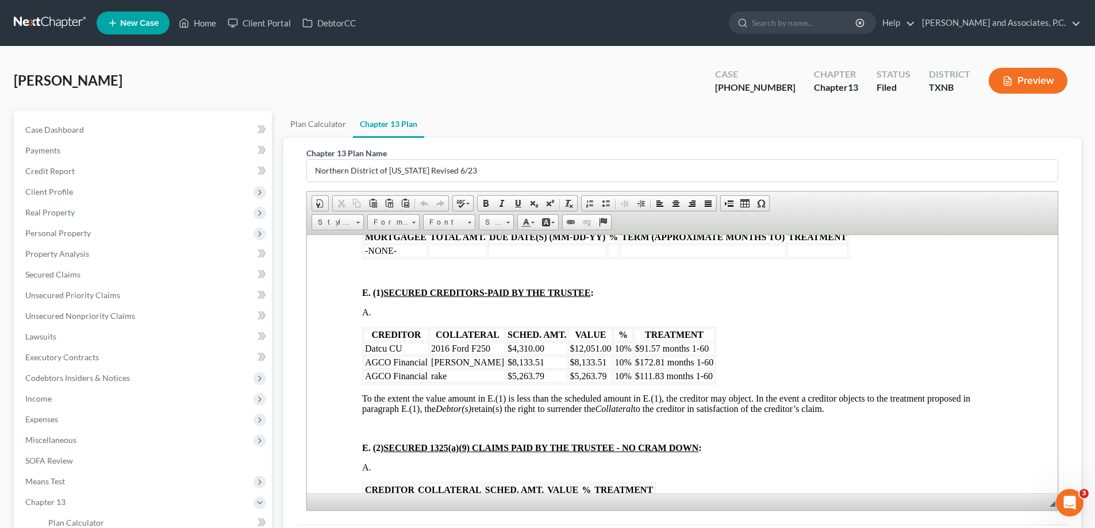
scroll to position [1265, 0]
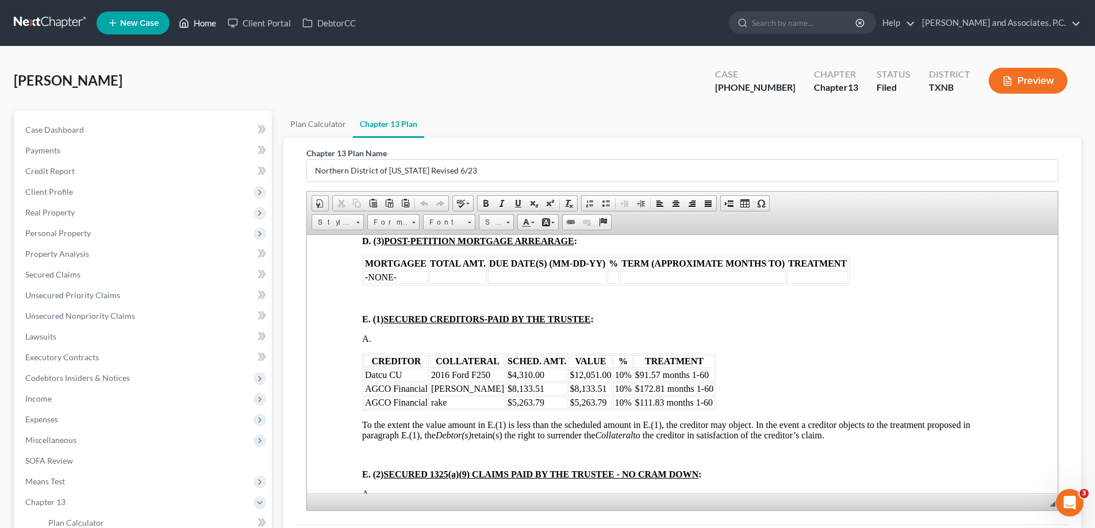
click at [210, 24] on link "Home" at bounding box center [197, 23] width 49 height 21
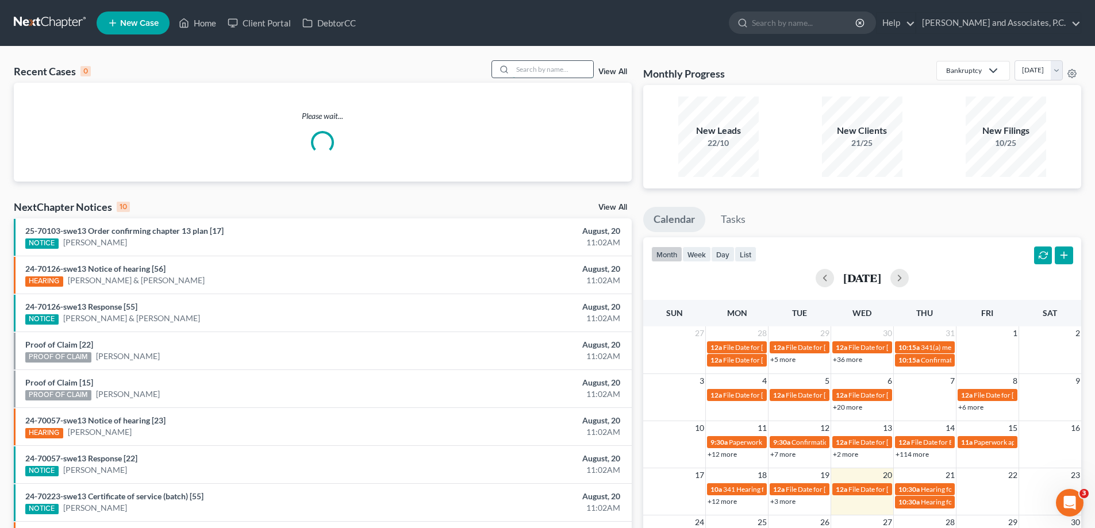
click at [516, 65] on input "search" at bounding box center [553, 69] width 81 height 17
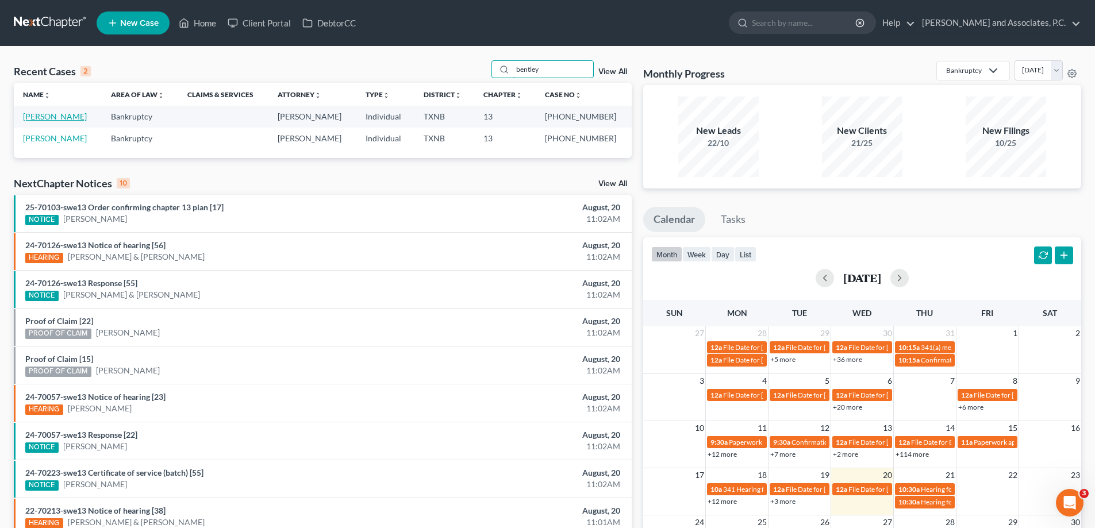
type input "bentley"
click at [44, 119] on link "[PERSON_NAME]" at bounding box center [55, 117] width 64 height 10
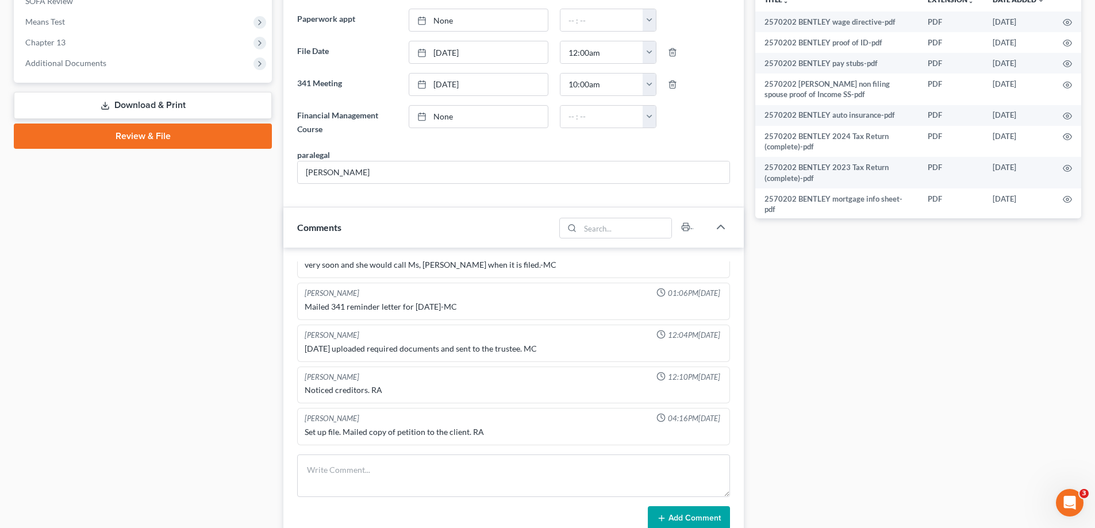
scroll to position [1858, 0]
click at [72, 49] on span "Chapter 13" at bounding box center [144, 42] width 256 height 21
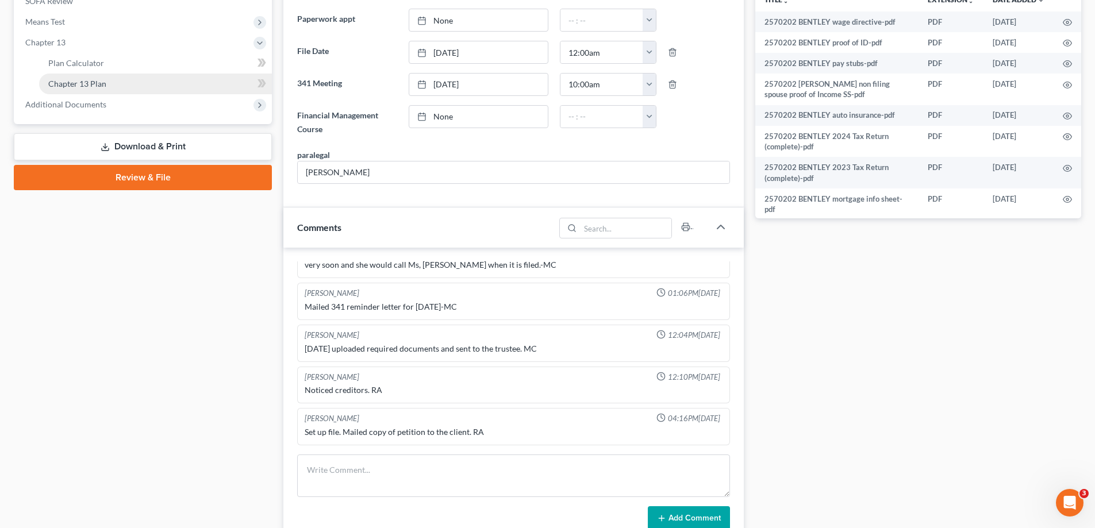
click at [117, 83] on link "Chapter 13 Plan" at bounding box center [155, 84] width 233 height 21
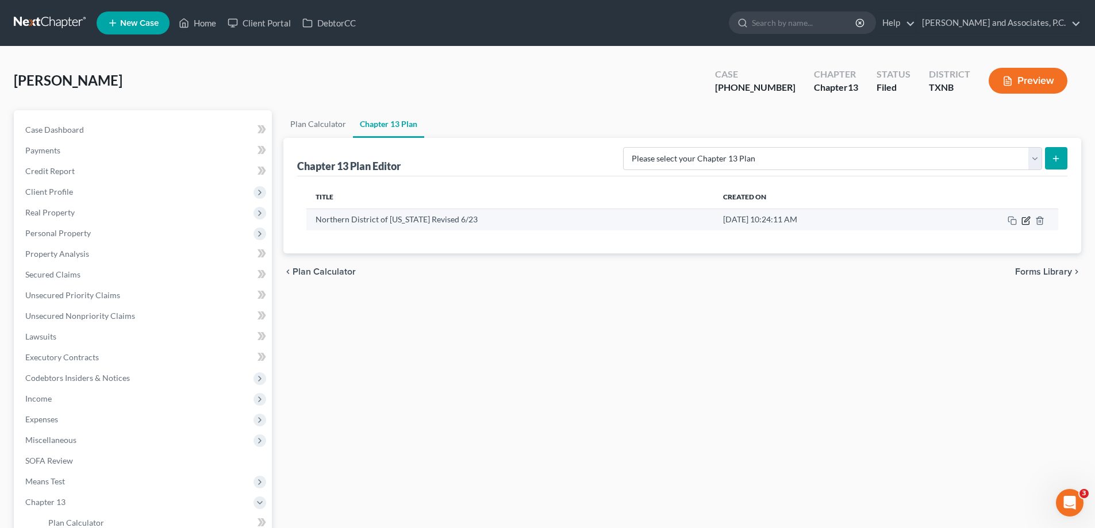
click at [1024, 220] on icon "button" at bounding box center [1026, 220] width 9 height 9
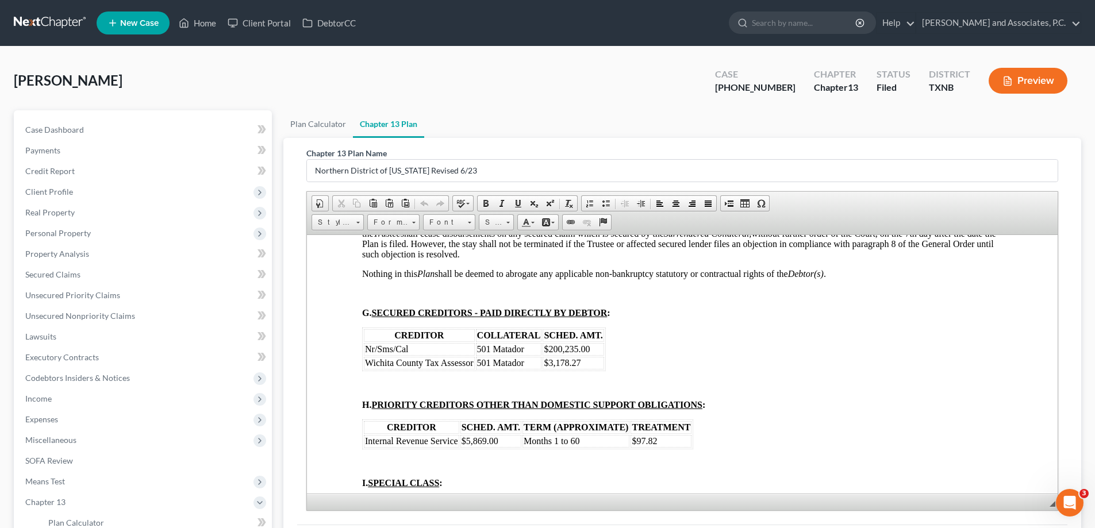
scroll to position [1840, 0]
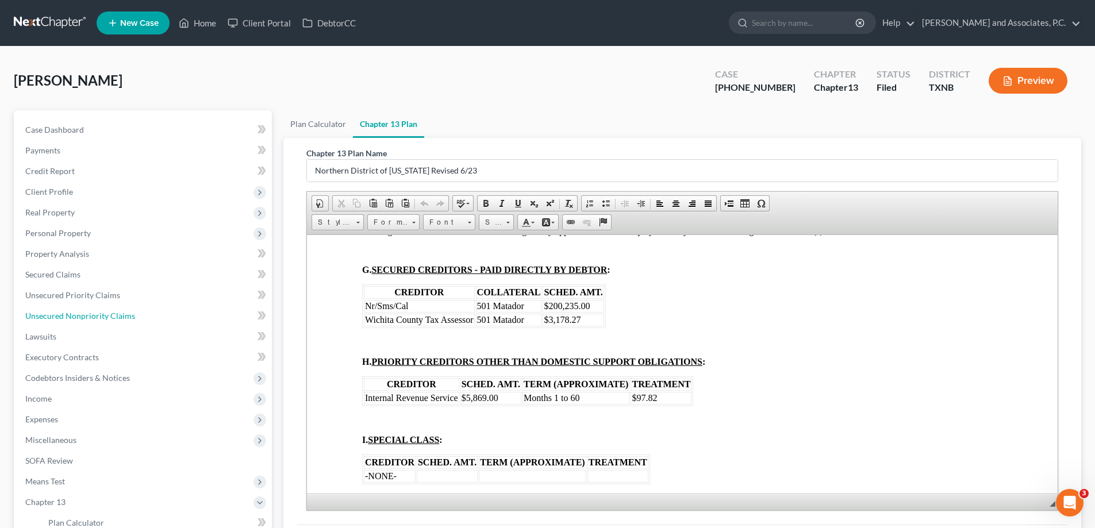
drag, startPoint x: 101, startPoint y: 320, endPoint x: 415, endPoint y: 298, distance: 314.7
click at [101, 320] on span "Unsecured Nonpriority Claims" at bounding box center [80, 316] width 110 height 10
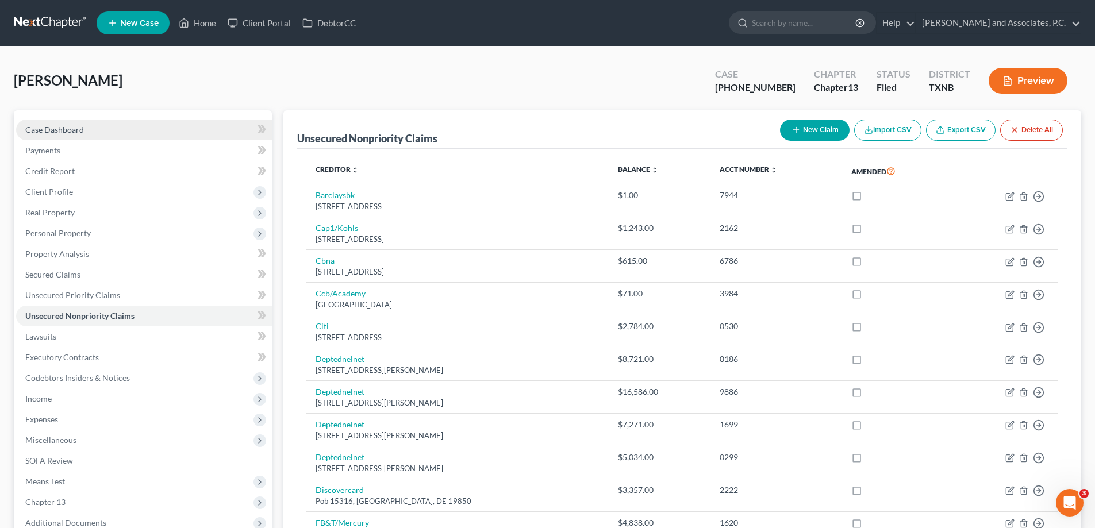
click at [62, 136] on link "Case Dashboard" at bounding box center [144, 130] width 256 height 21
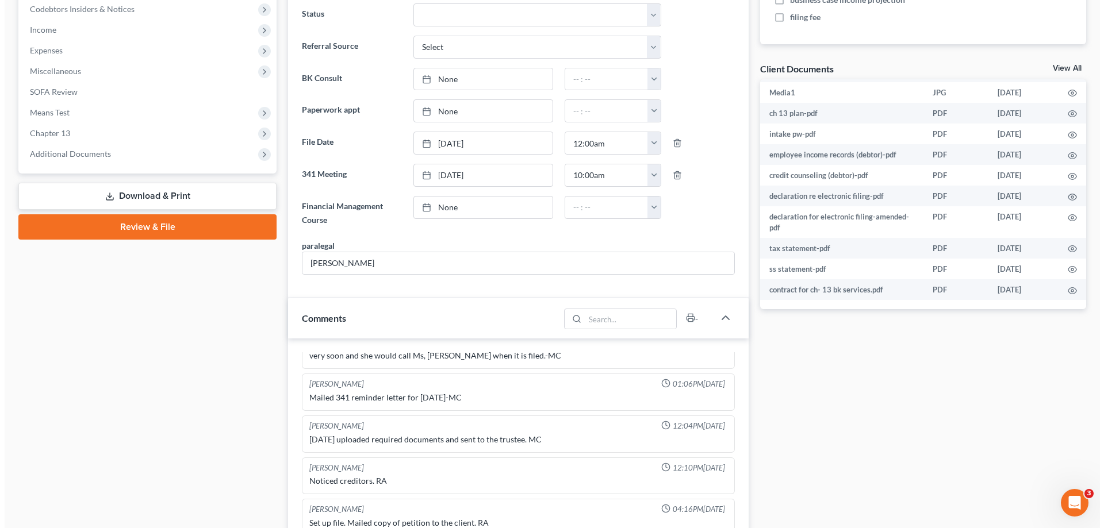
scroll to position [222, 0]
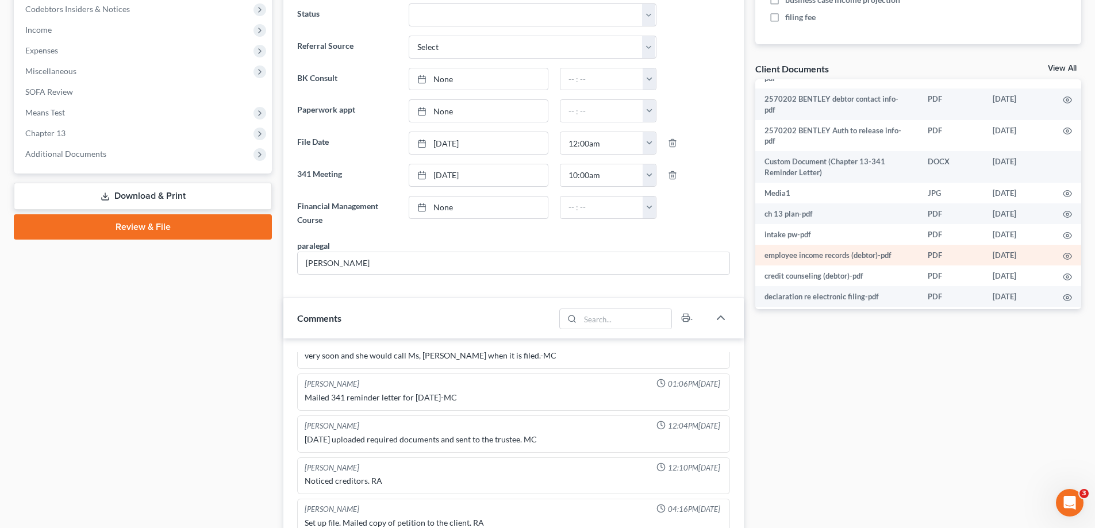
click at [787, 231] on td "intake pw-pdf" at bounding box center [837, 234] width 163 height 21
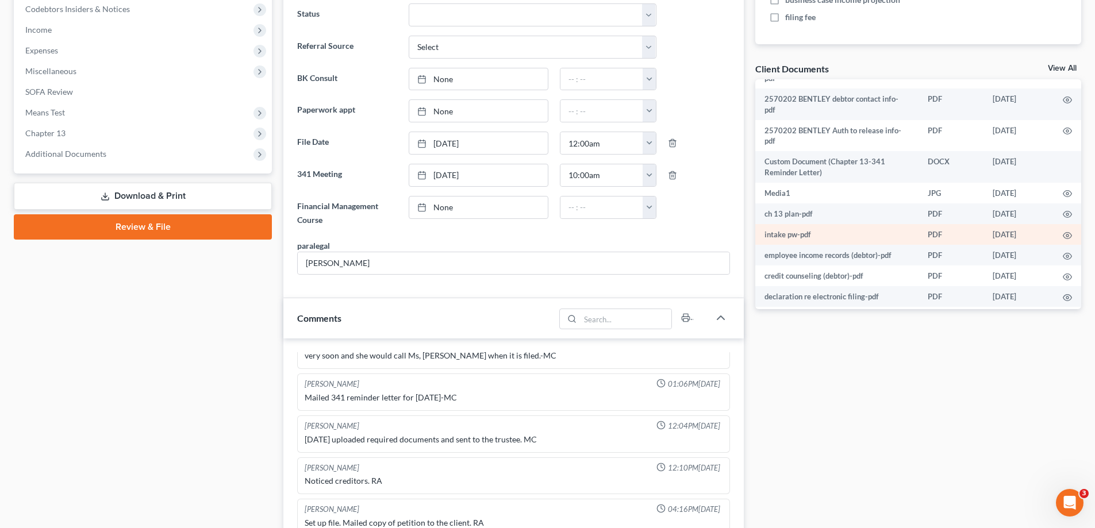
click at [813, 241] on td "intake pw-pdf" at bounding box center [837, 234] width 163 height 21
click at [813, 237] on td "intake pw-pdf" at bounding box center [837, 234] width 163 height 21
click at [1063, 233] on icon "button" at bounding box center [1067, 235] width 9 height 9
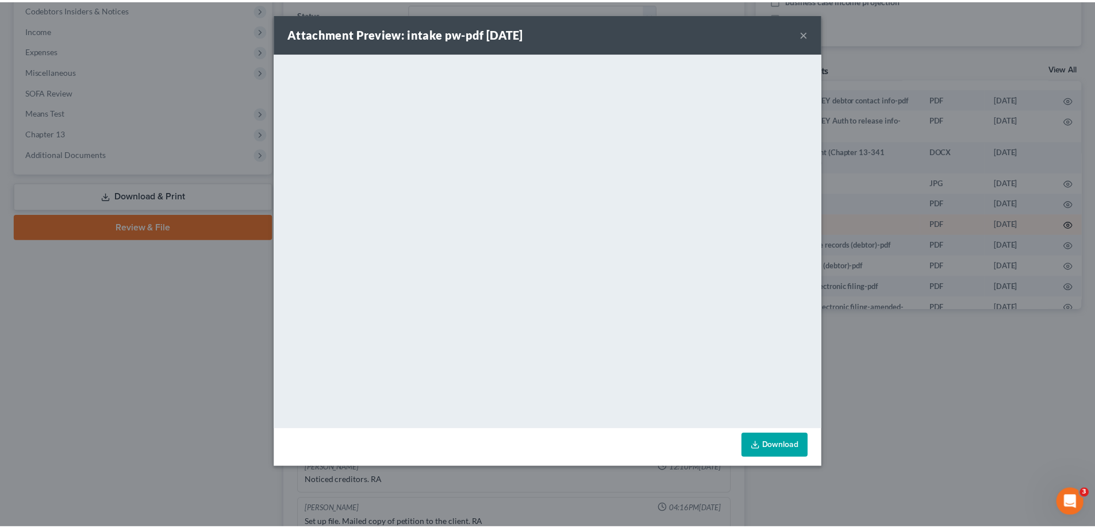
scroll to position [1846, 0]
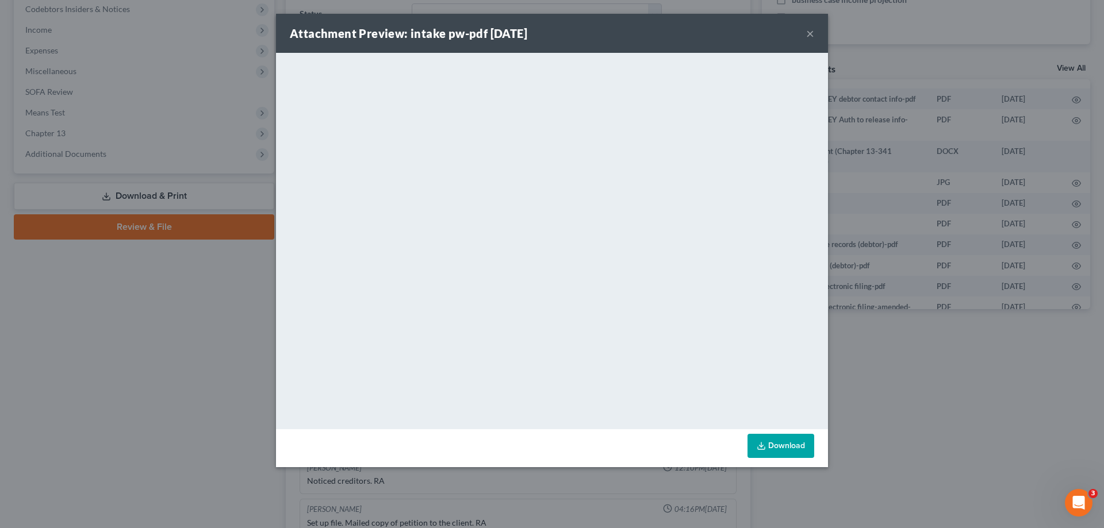
click at [808, 33] on button "×" at bounding box center [810, 33] width 8 height 14
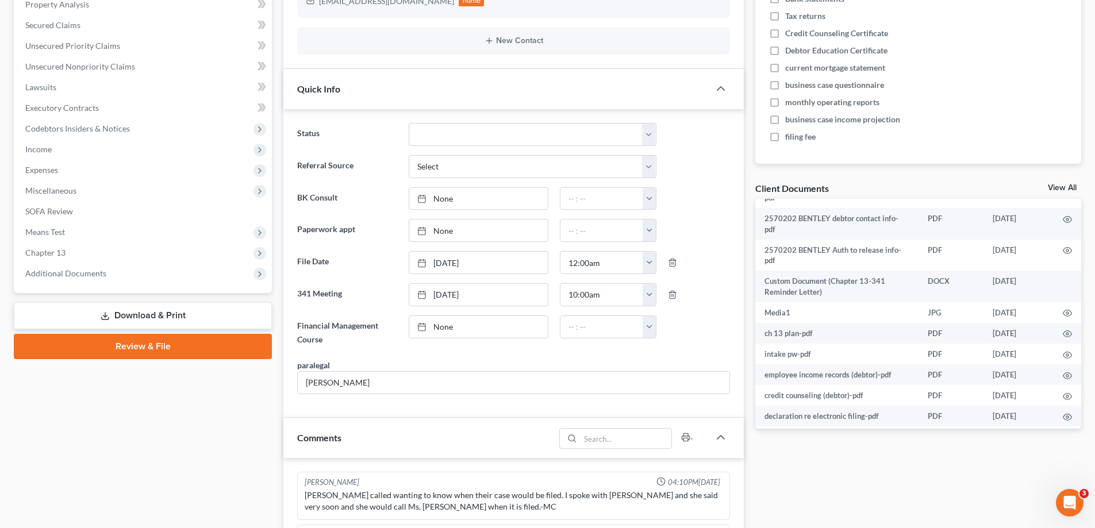
scroll to position [0, 0]
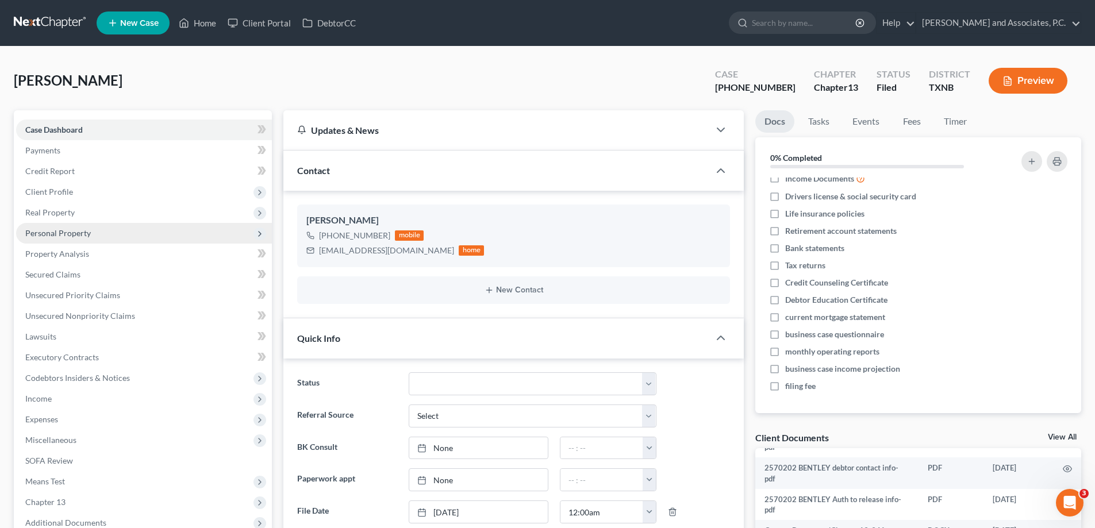
click at [97, 235] on span "Personal Property" at bounding box center [144, 233] width 256 height 21
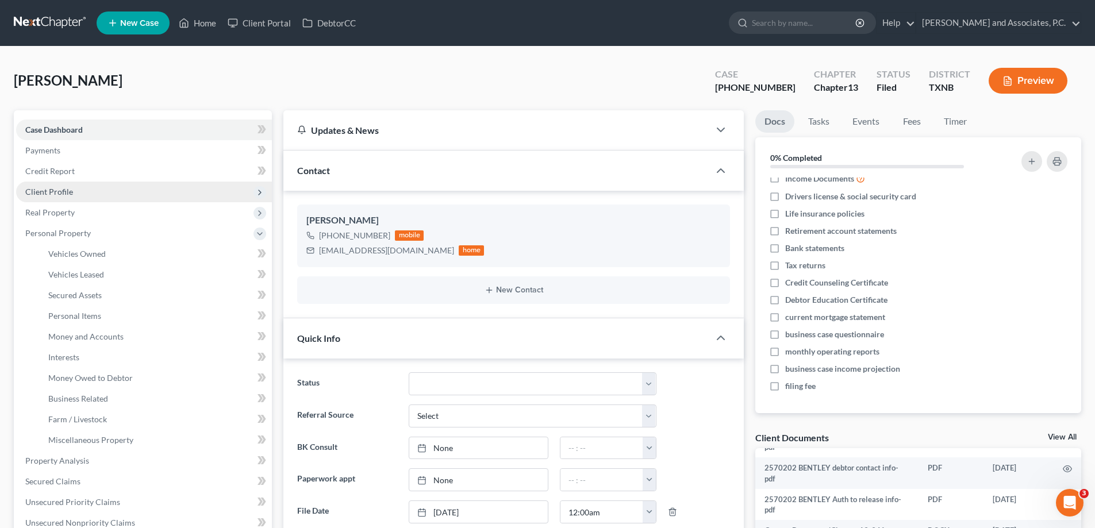
click at [106, 197] on span "Client Profile" at bounding box center [144, 192] width 256 height 21
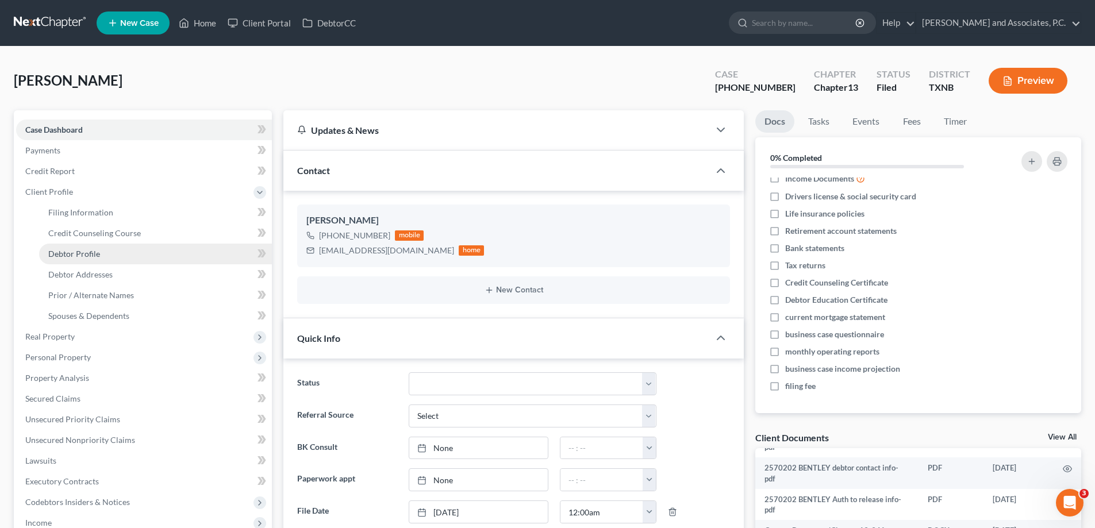
click at [107, 257] on link "Debtor Profile" at bounding box center [155, 254] width 233 height 21
select select "1"
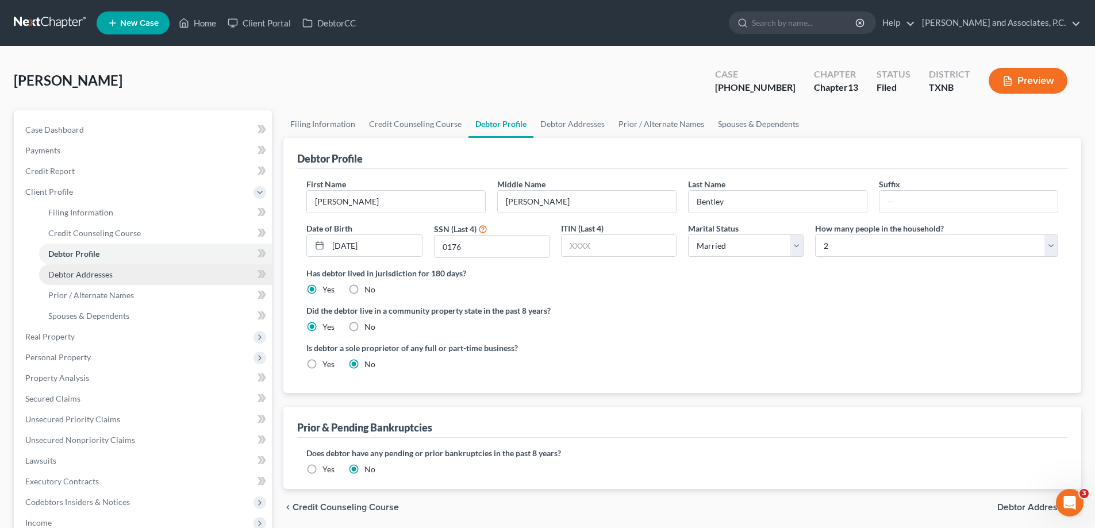
click at [87, 273] on span "Debtor Addresses" at bounding box center [80, 275] width 64 height 10
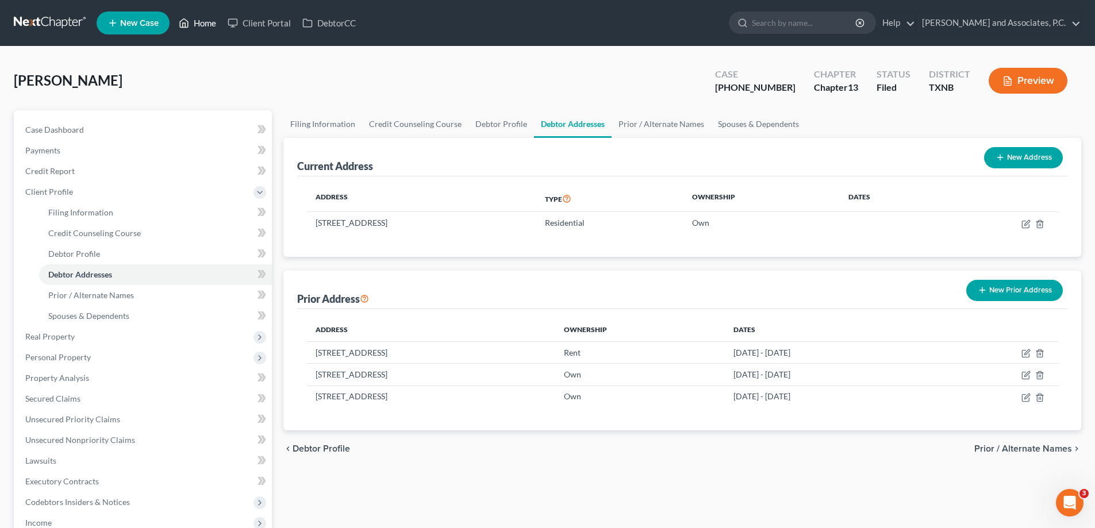
click at [202, 25] on link "Home" at bounding box center [197, 23] width 49 height 21
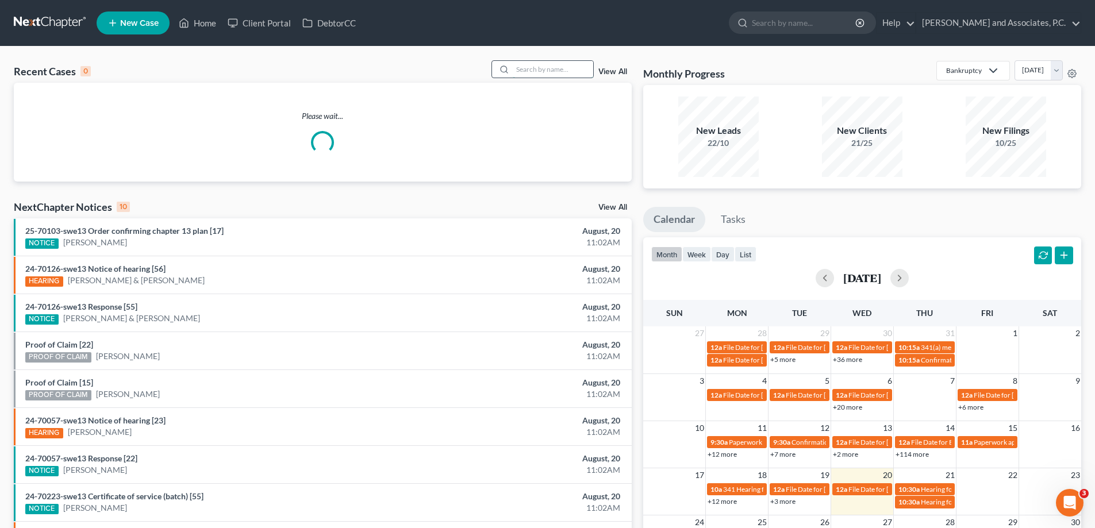
click at [539, 66] on input "search" at bounding box center [553, 69] width 81 height 17
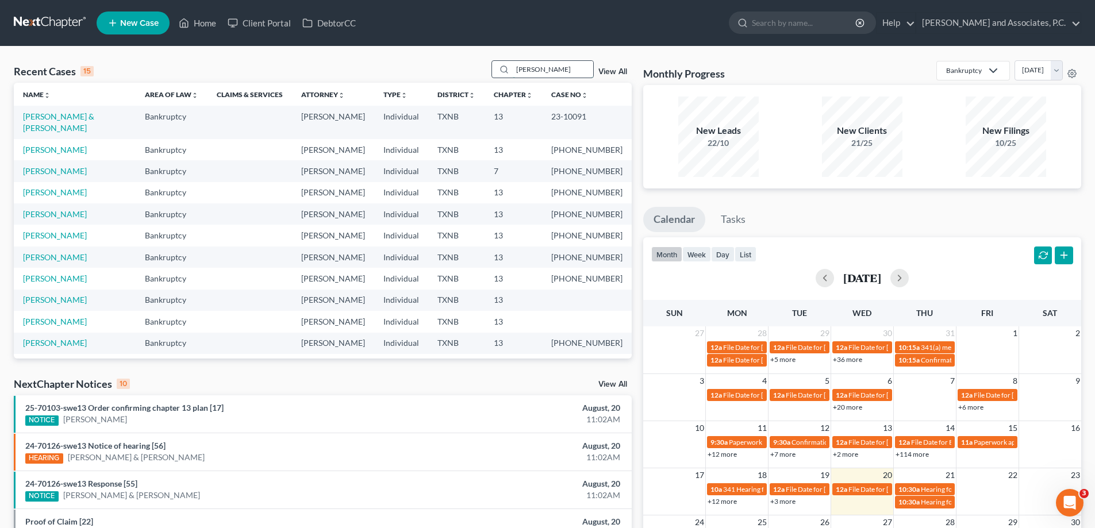
type input "ANTUNEZ"
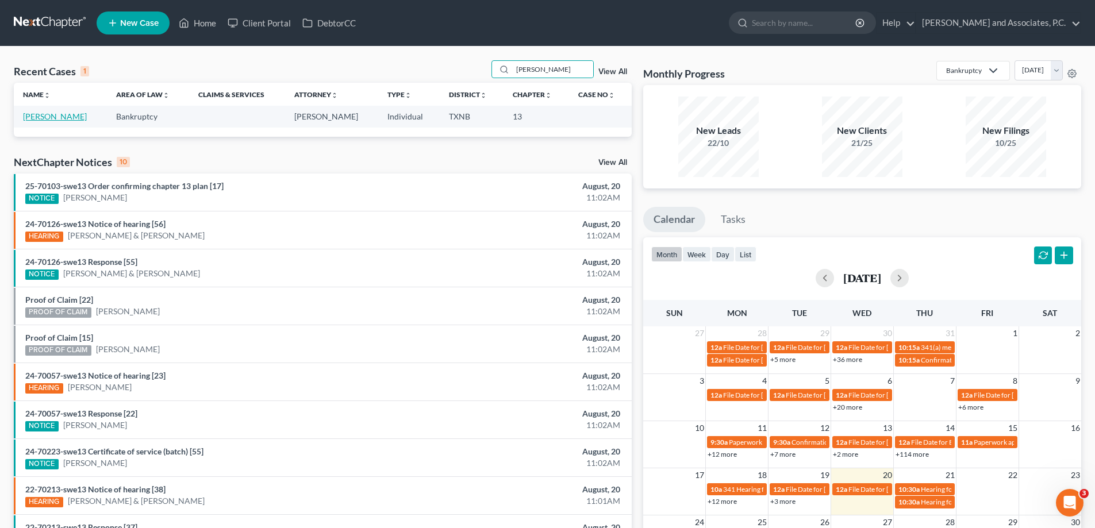
click at [57, 116] on link "[PERSON_NAME]" at bounding box center [55, 117] width 64 height 10
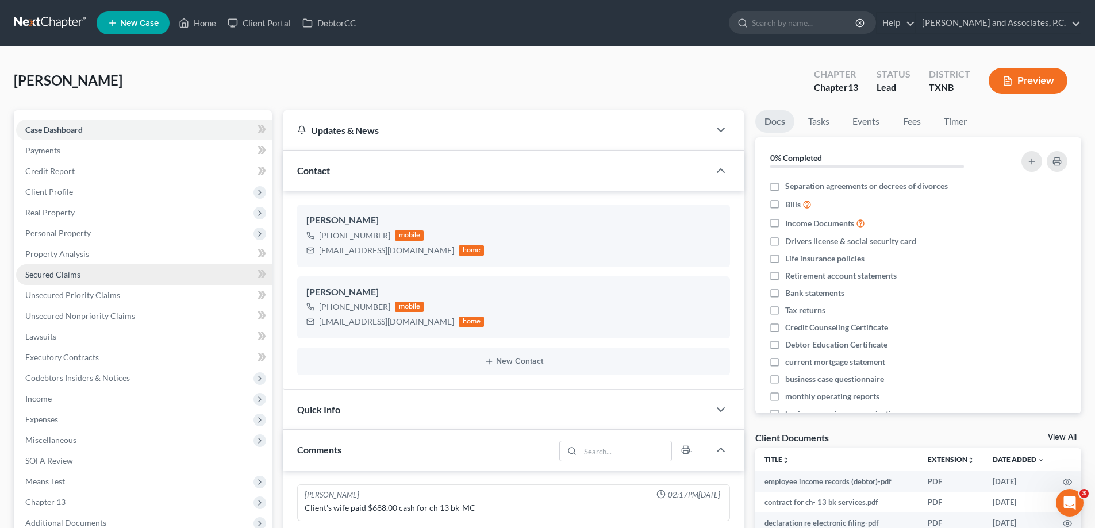
scroll to position [589, 0]
click at [112, 311] on span "Unsecured Nonpriority Claims" at bounding box center [80, 316] width 110 height 10
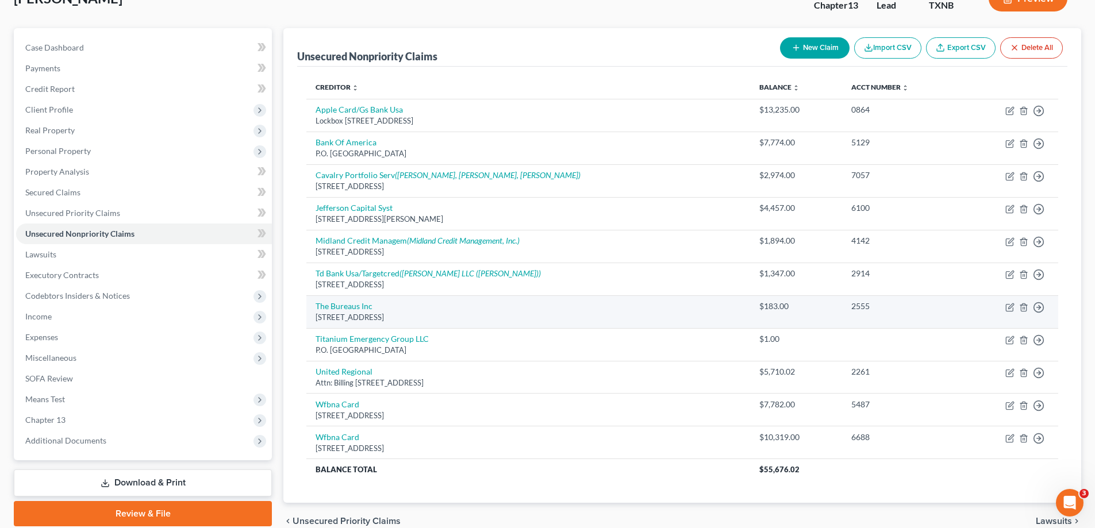
scroll to position [137, 0]
